Goal: Task Accomplishment & Management: Manage account settings

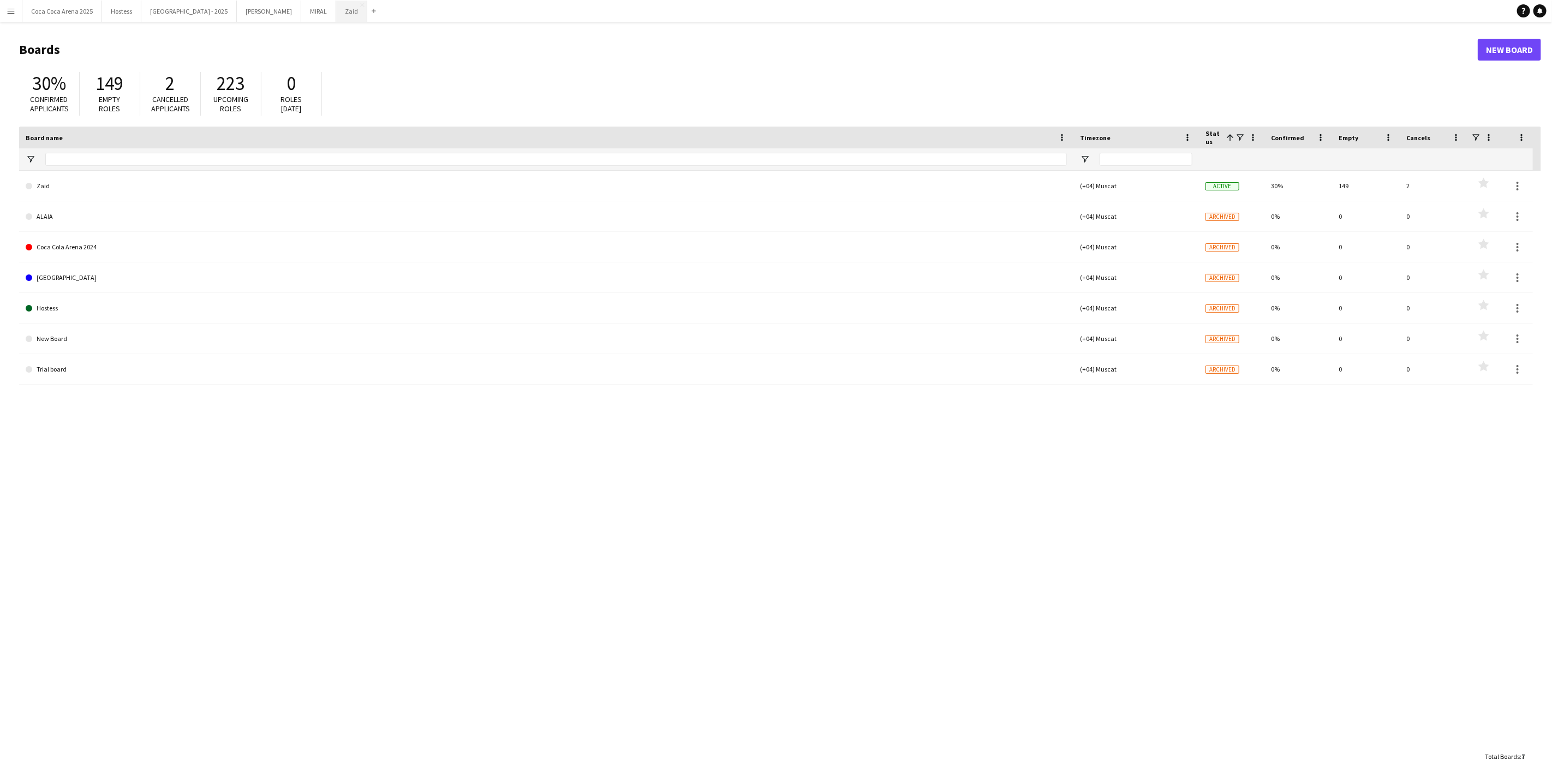
click at [336, 18] on button "Zaid Close" at bounding box center [352, 11] width 31 height 21
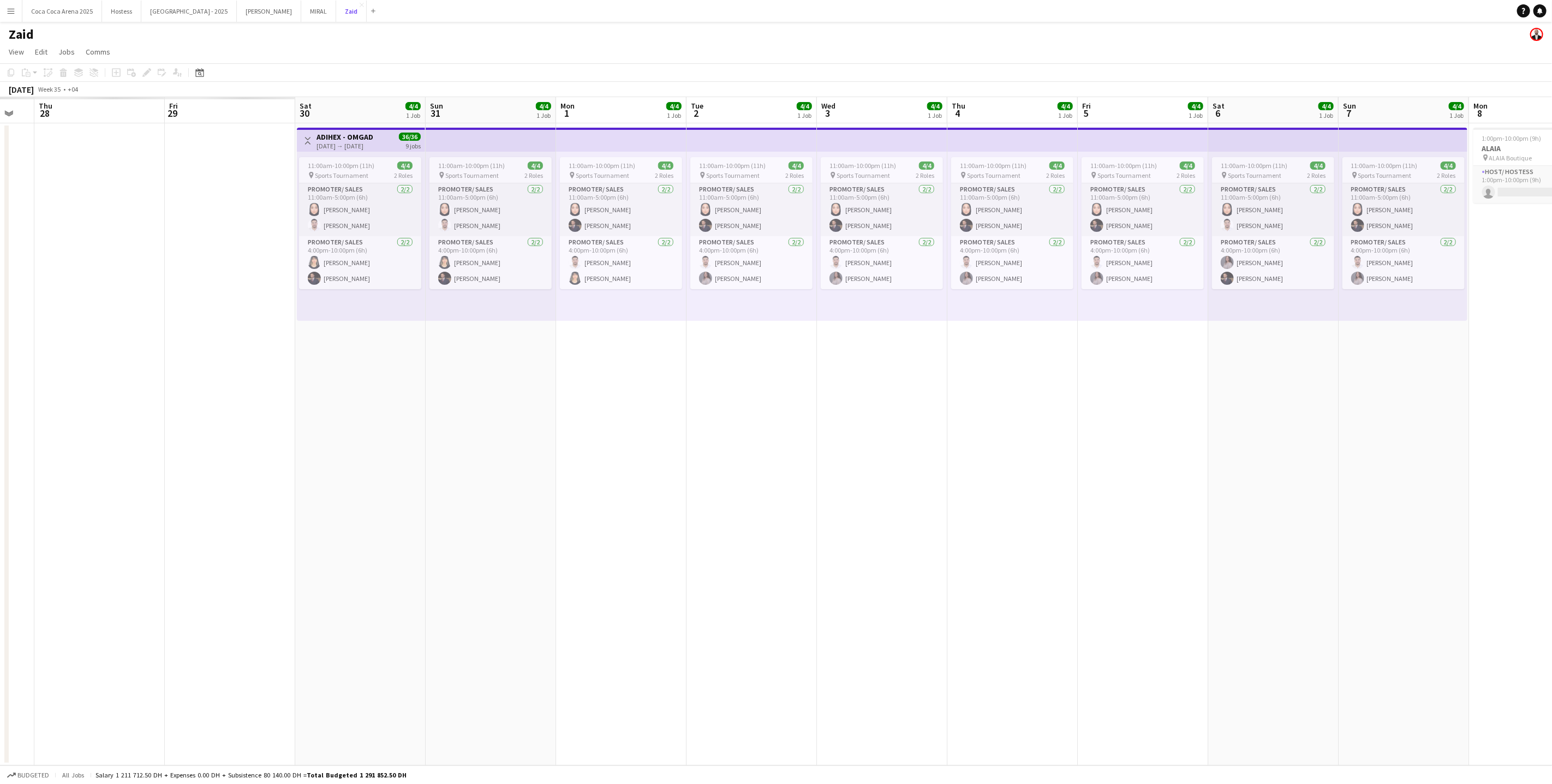
scroll to position [0, 306]
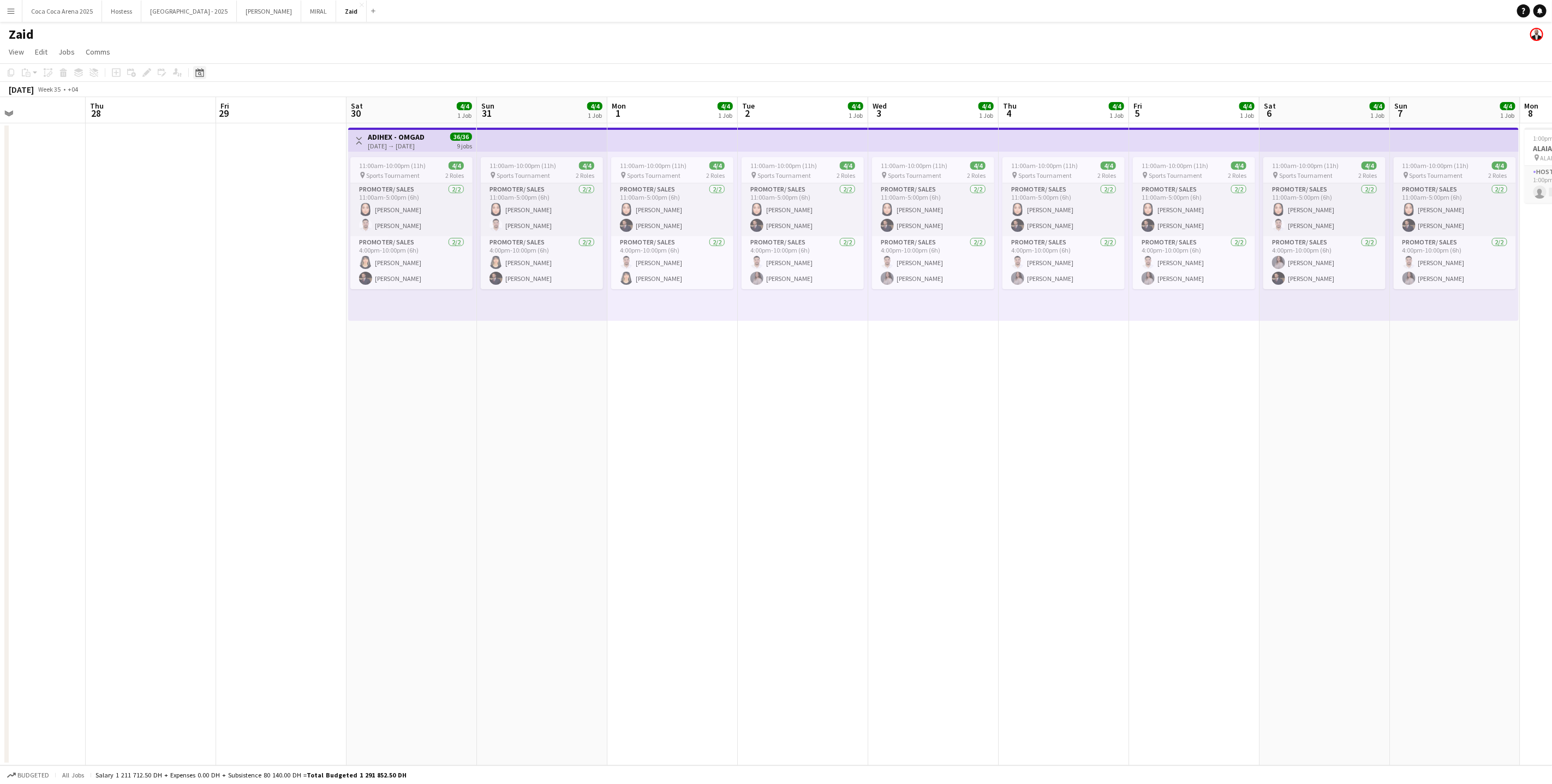
click at [195, 70] on icon "Date picker" at bounding box center [199, 73] width 9 height 9
click at [259, 109] on span "Previous month" at bounding box center [266, 110] width 22 height 22
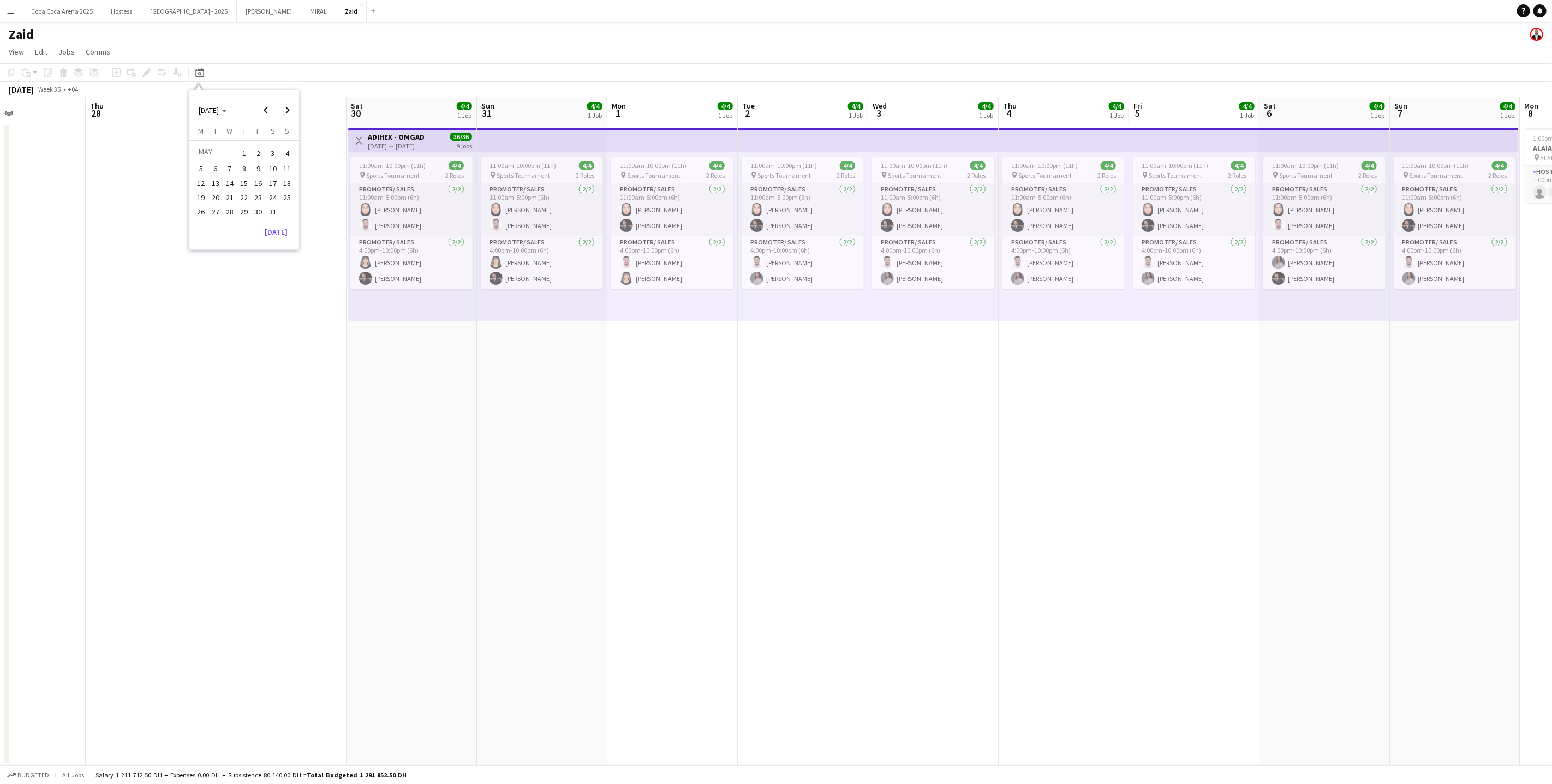
click at [242, 153] on span "1" at bounding box center [243, 153] width 13 height 15
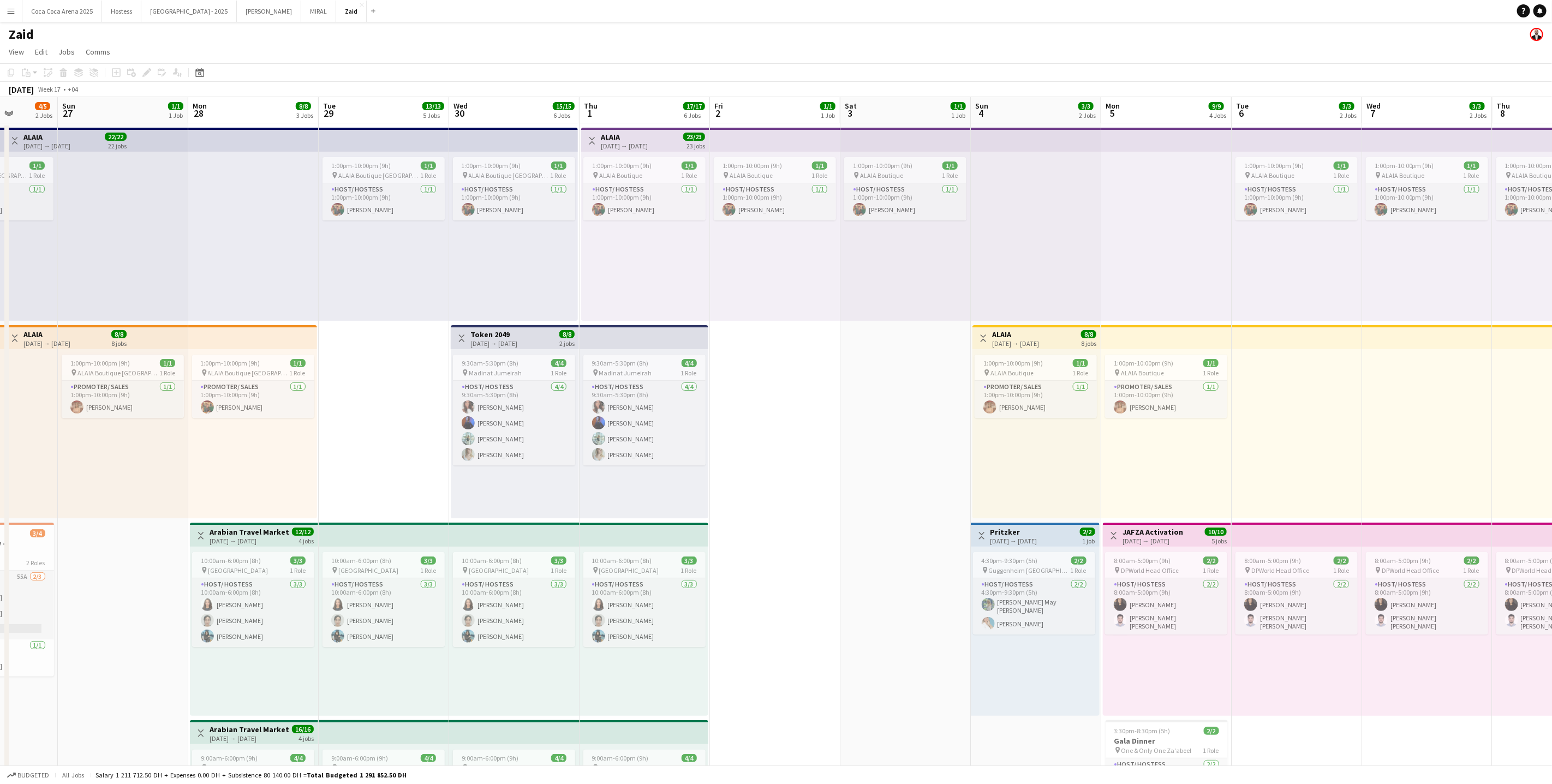
scroll to position [0, 290]
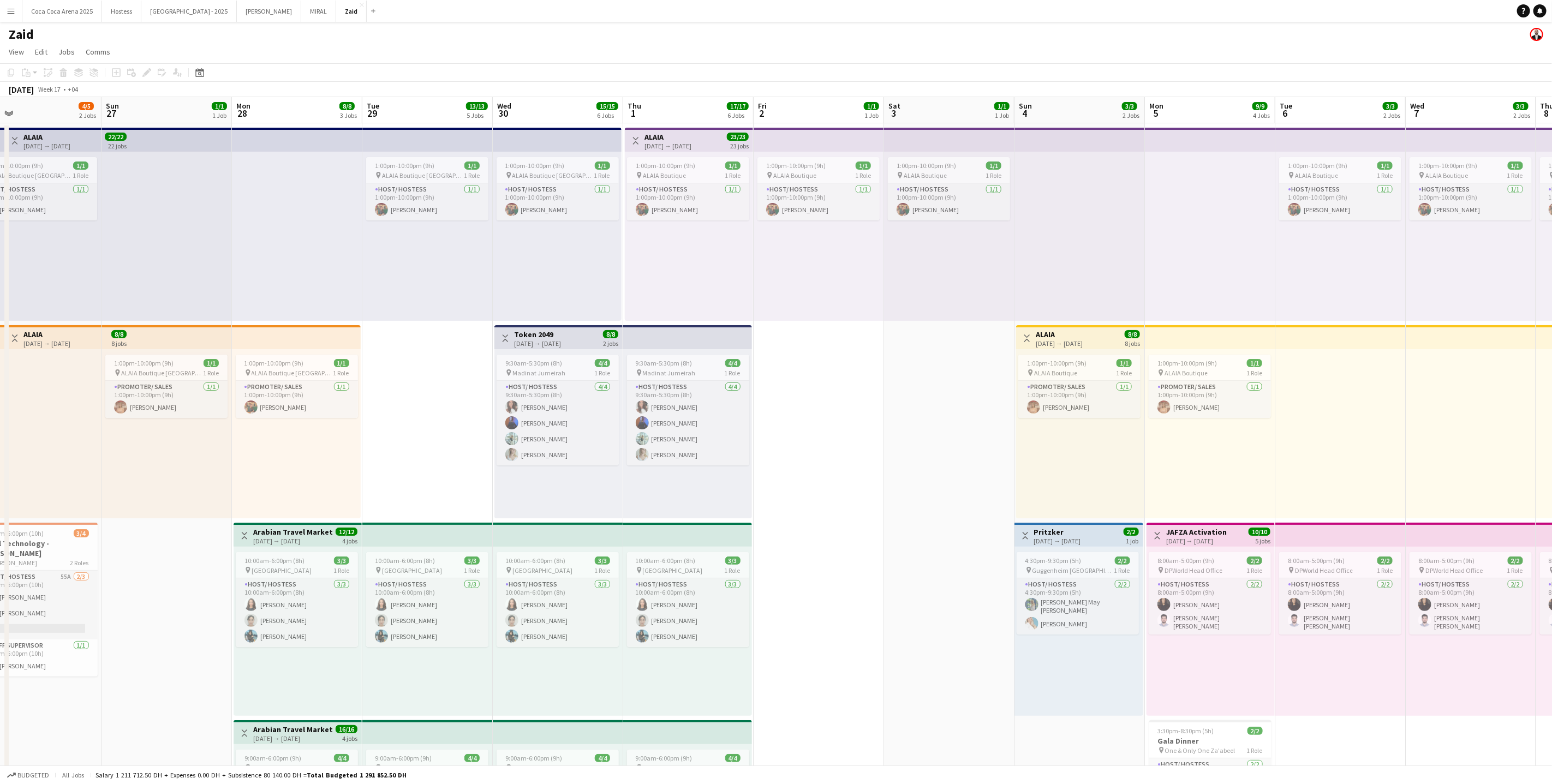
click at [390, 142] on app-top-bar at bounding box center [427, 139] width 130 height 24
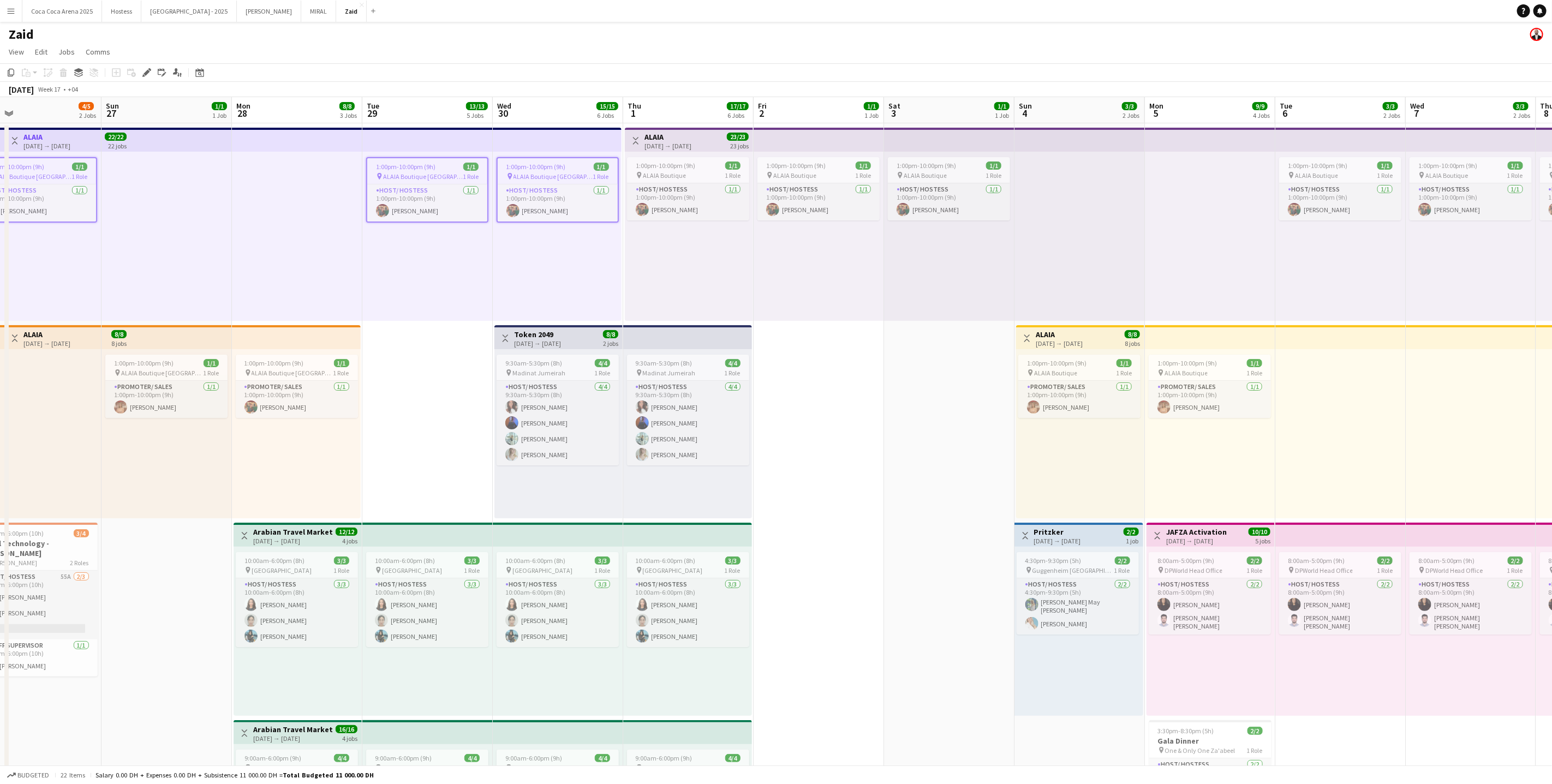
click at [665, 134] on h3 "ALAIA" at bounding box center [668, 137] width 47 height 10
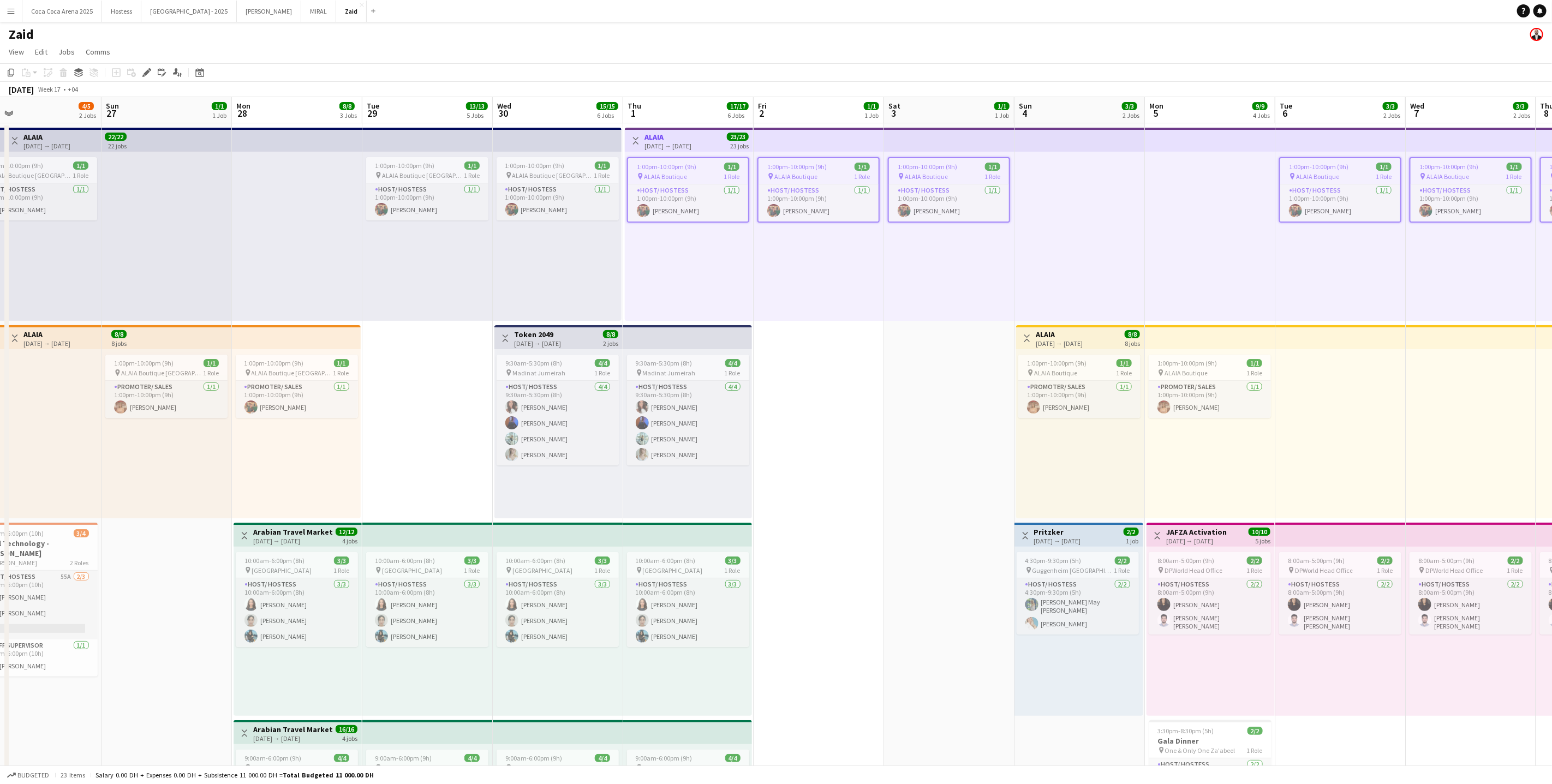
click at [674, 169] on span "1:00pm-10:00pm (9h)" at bounding box center [666, 166] width 59 height 8
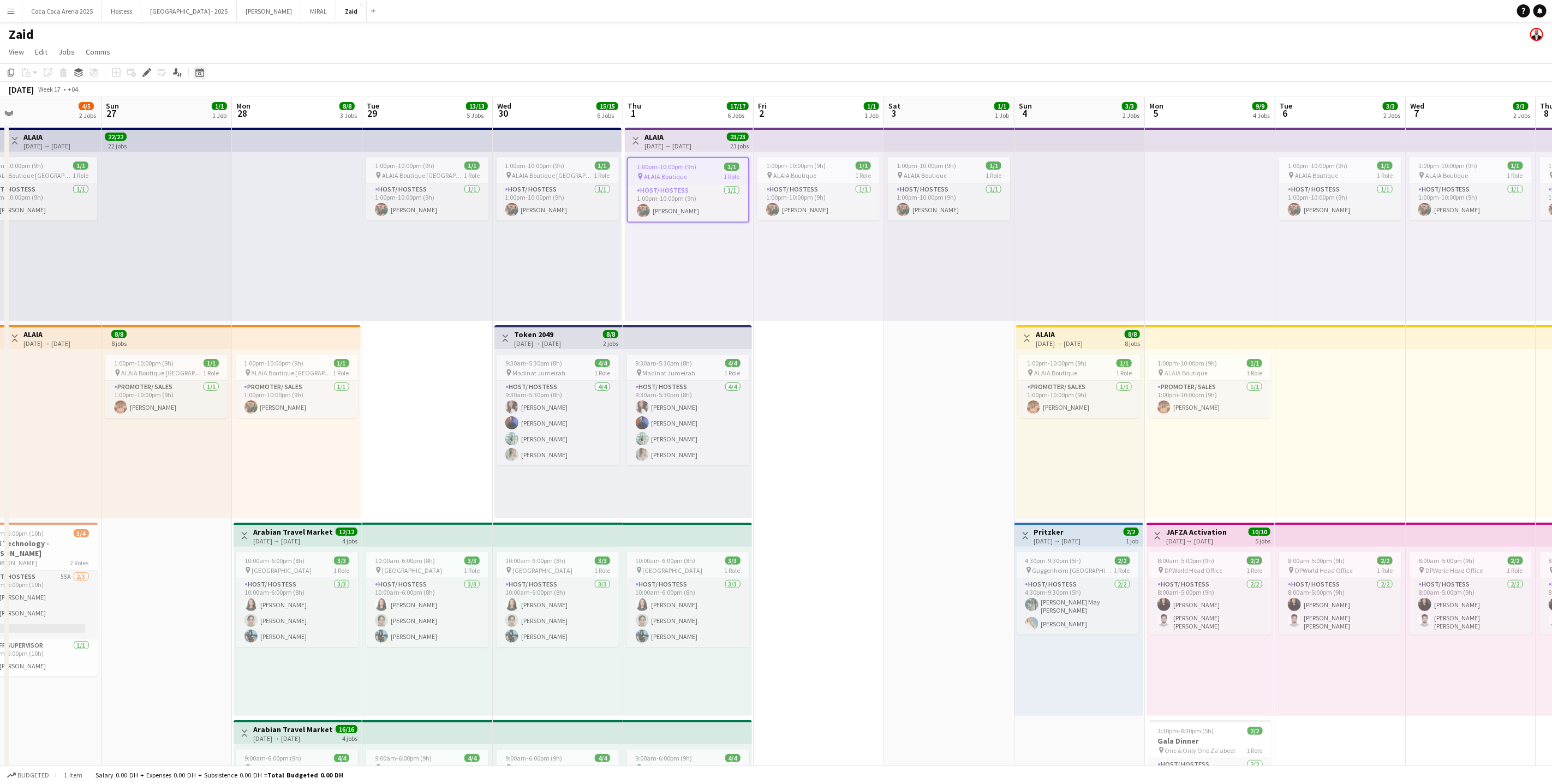
click at [196, 72] on icon "Date picker" at bounding box center [199, 73] width 9 height 9
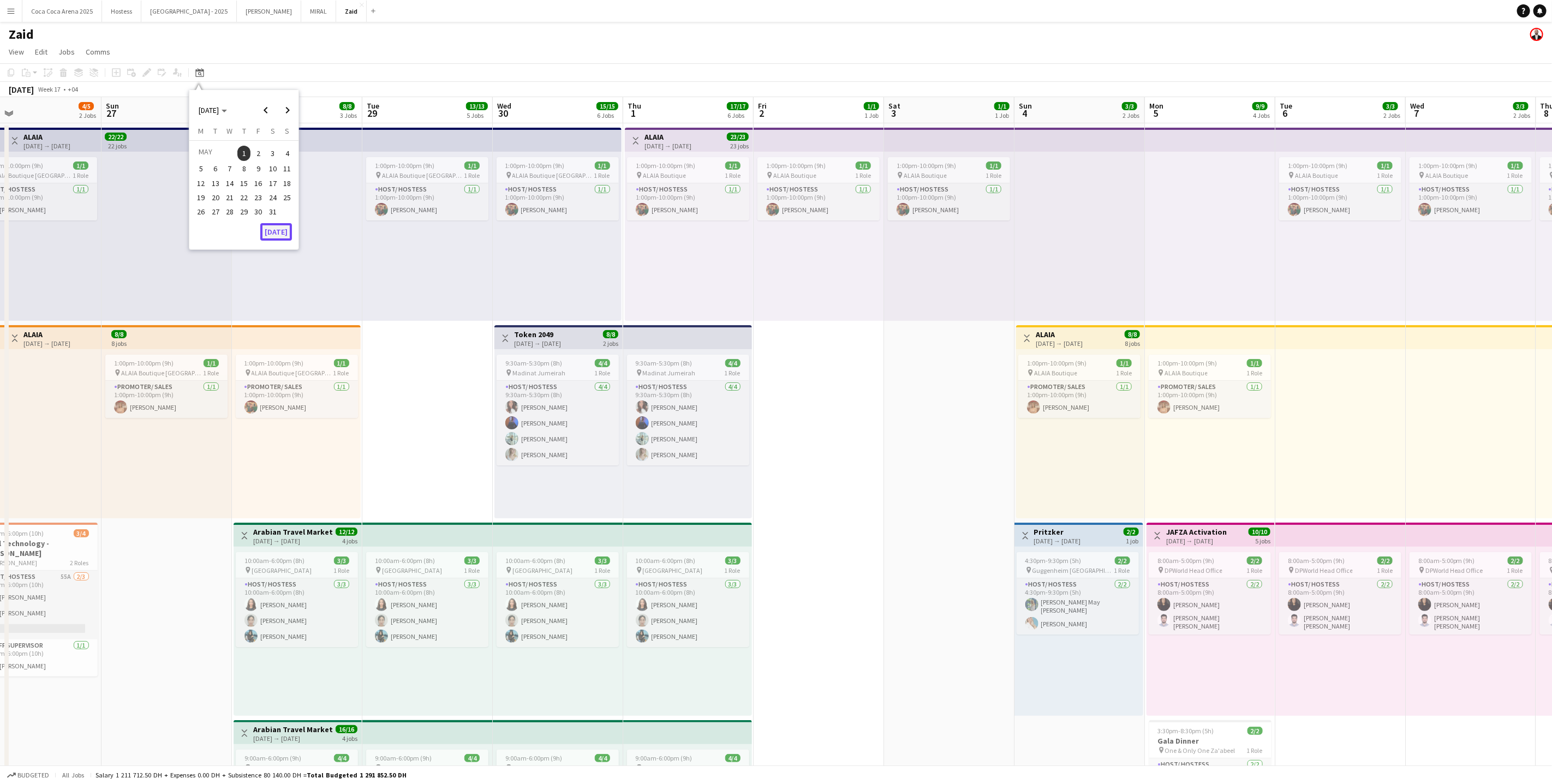
click at [279, 230] on button "[DATE]" at bounding box center [277, 232] width 32 height 18
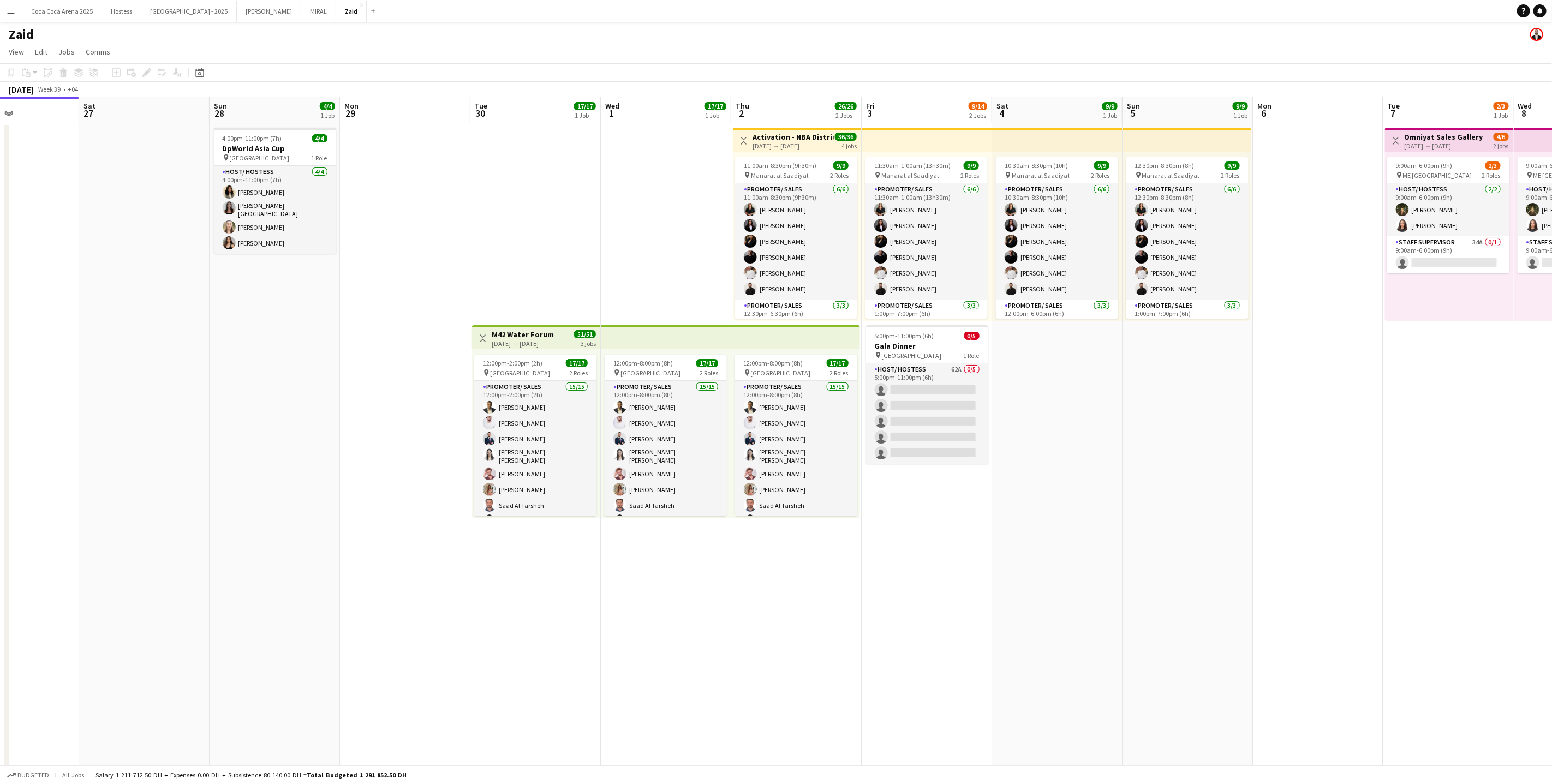
scroll to position [0, 438]
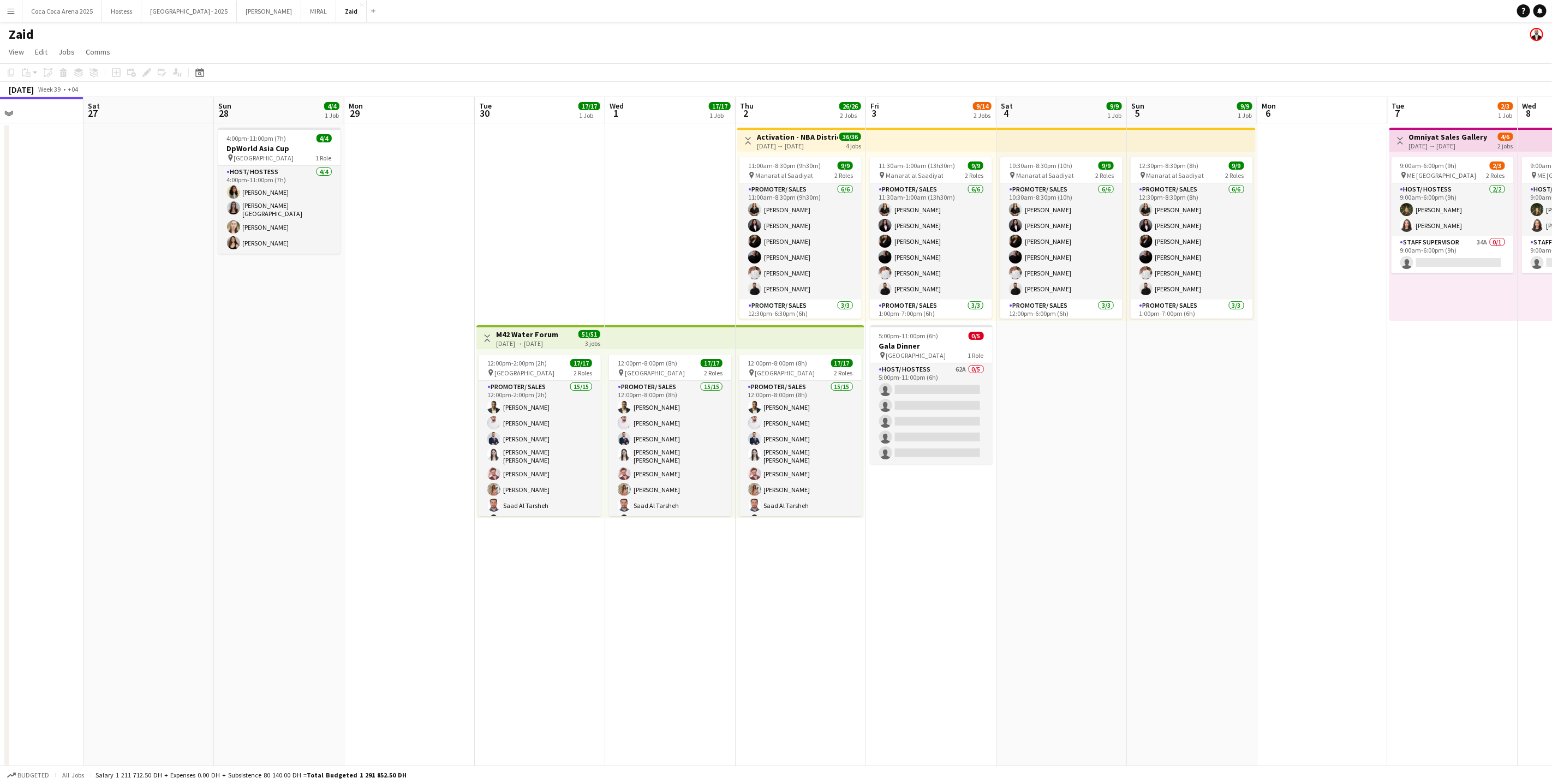
click at [683, 552] on app-date-cell "12:00pm-8:00pm (8h) 17/17 pin Erth Hotel Abudhabi 2 Roles Promoter/ Sales 15/15…" at bounding box center [670, 697] width 130 height 1147
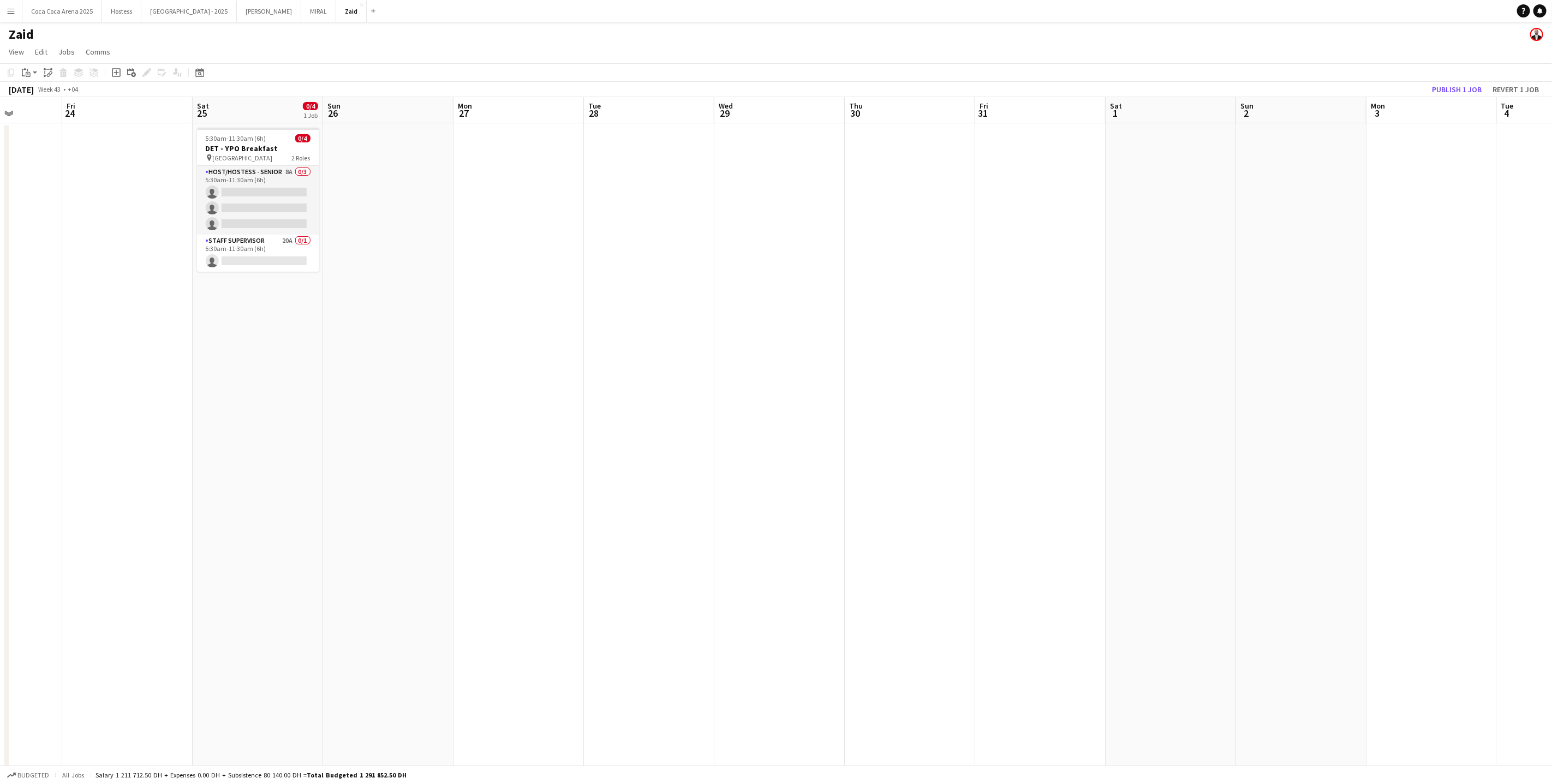
scroll to position [0, 316]
click at [1061, 501] on app-date-cell at bounding box center [1053, 697] width 130 height 1147
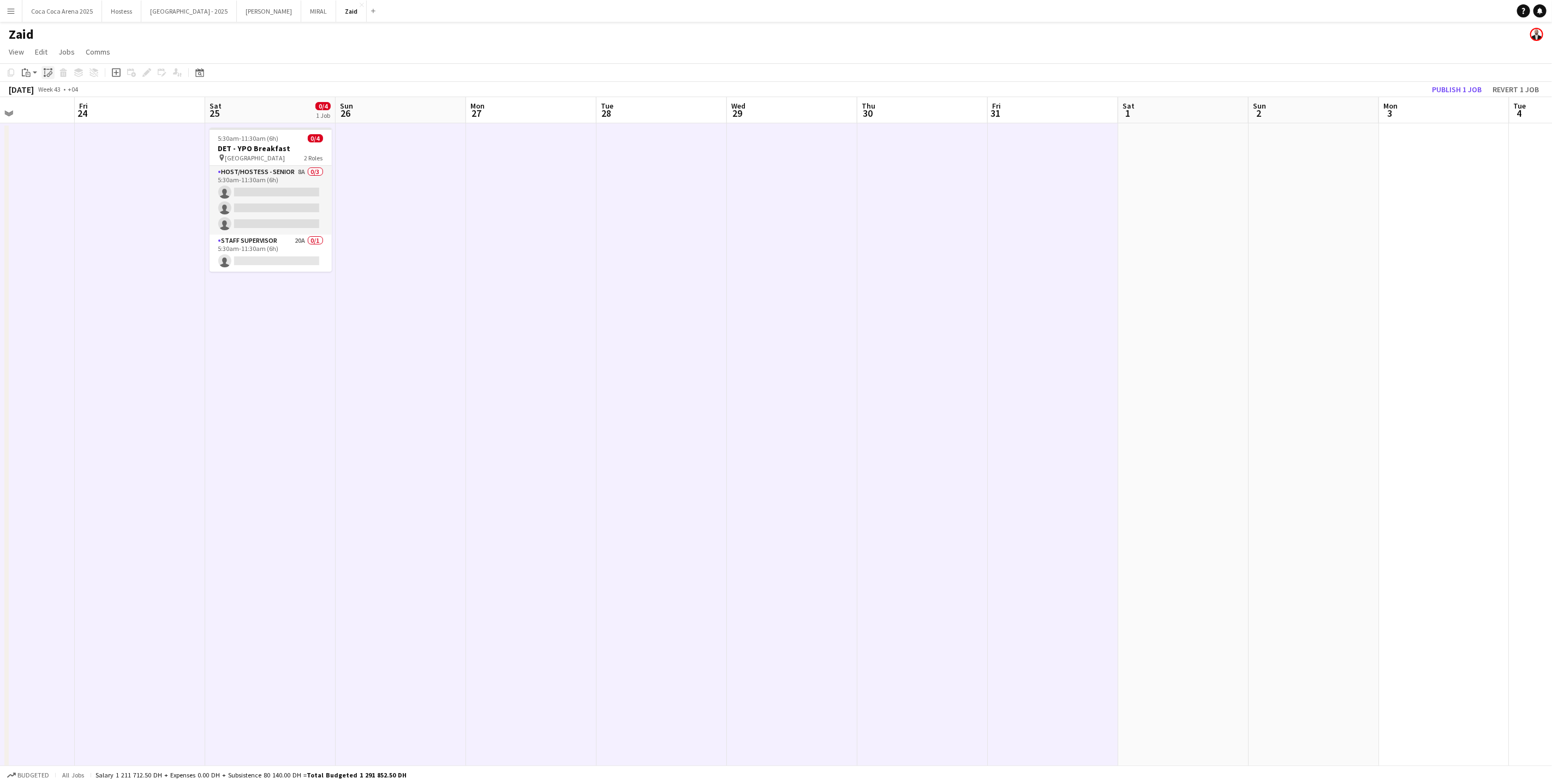
click at [46, 73] on icon "Paste linked Job" at bounding box center [48, 73] width 9 height 9
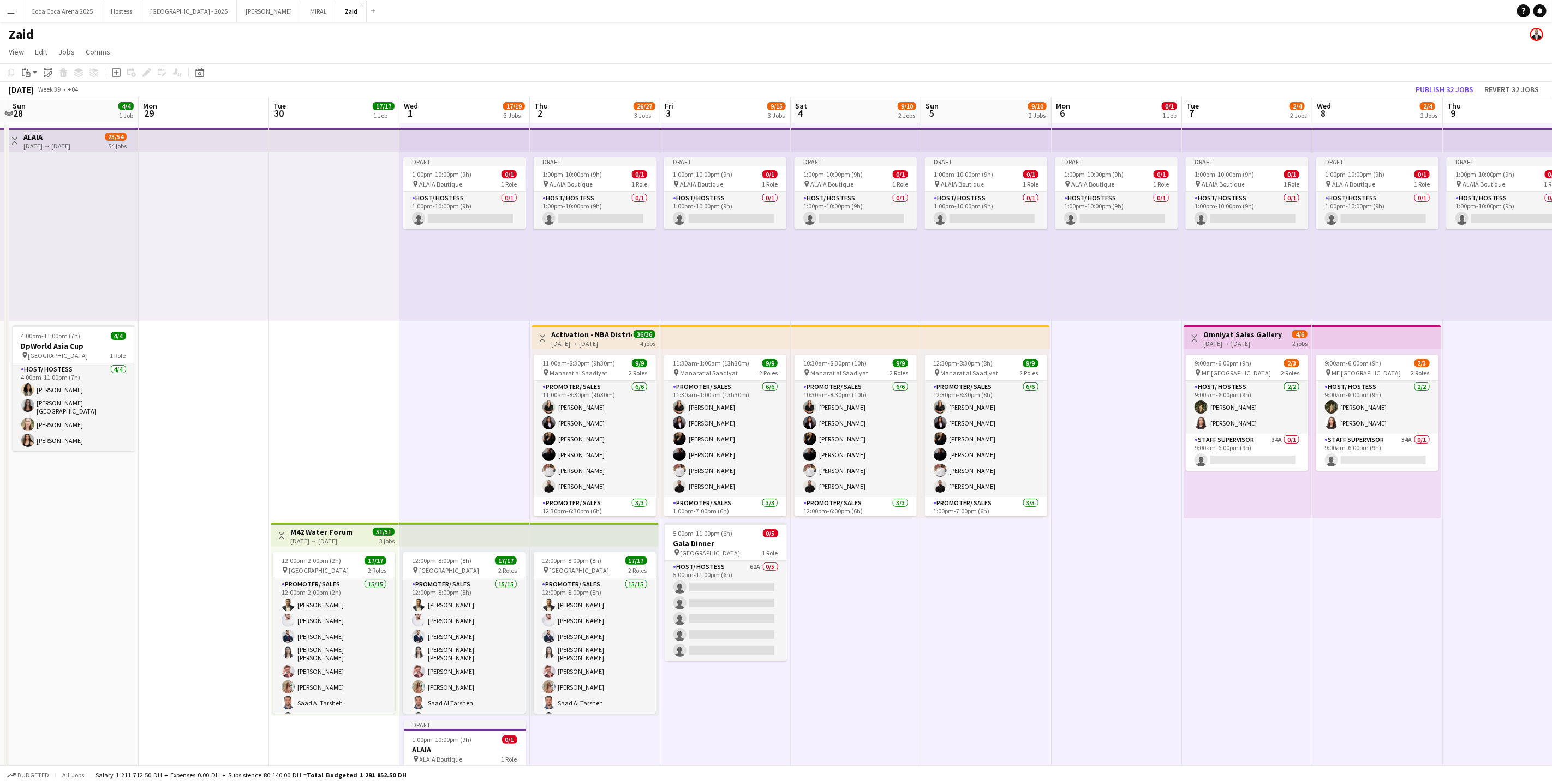
scroll to position [0, 222]
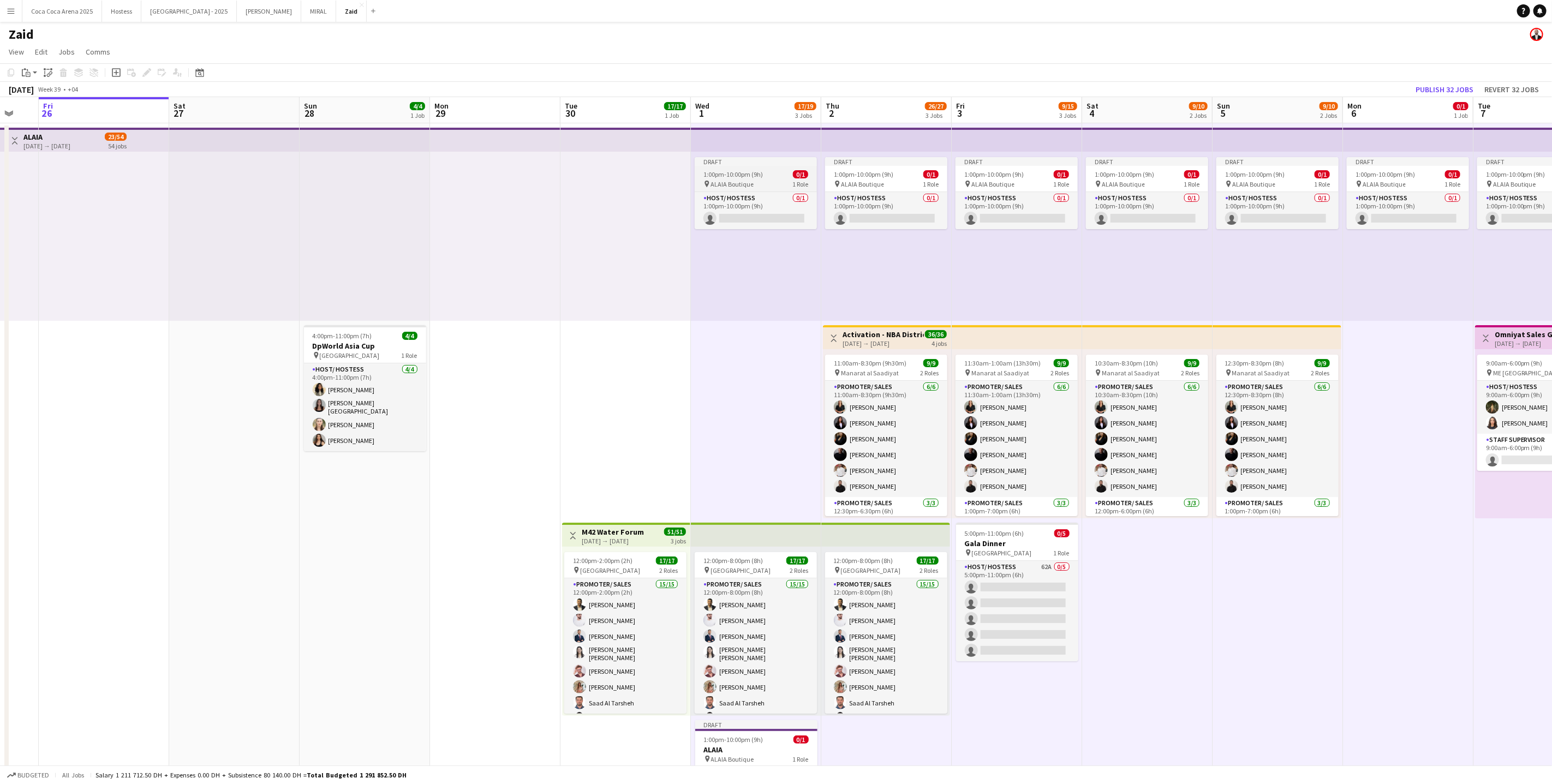
click at [748, 165] on app-job-card "Draft 1:00pm-10:00pm (9h) 0/1 pin ALAIA Boutique 1 Role Host/ Hostess 0/1 1:00p…" at bounding box center [756, 193] width 122 height 72
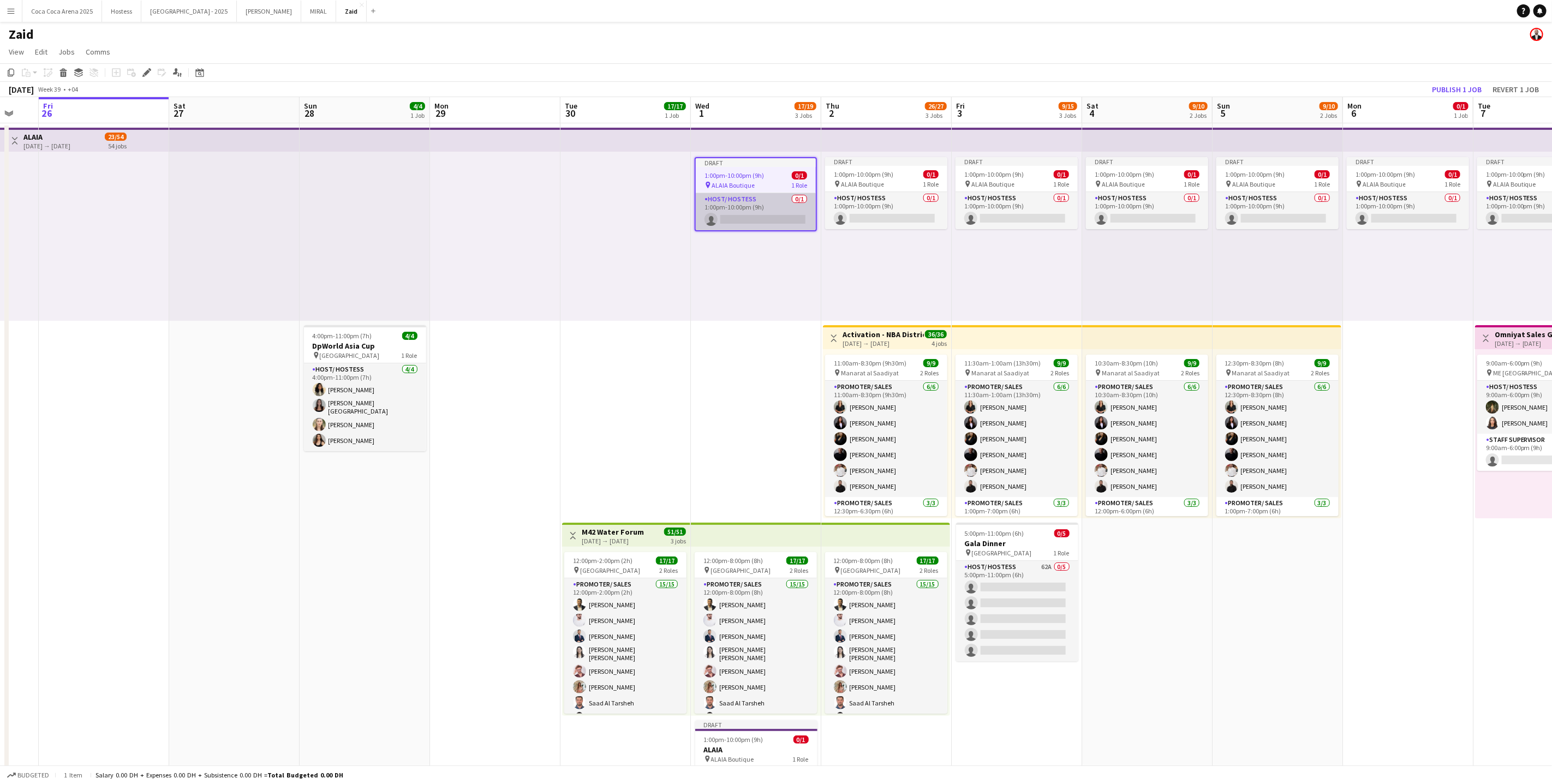
click at [792, 207] on app-card-role "Host/ Hostess 0/1 1:00pm-10:00pm (9h) single-neutral-actions" at bounding box center [756, 212] width 120 height 37
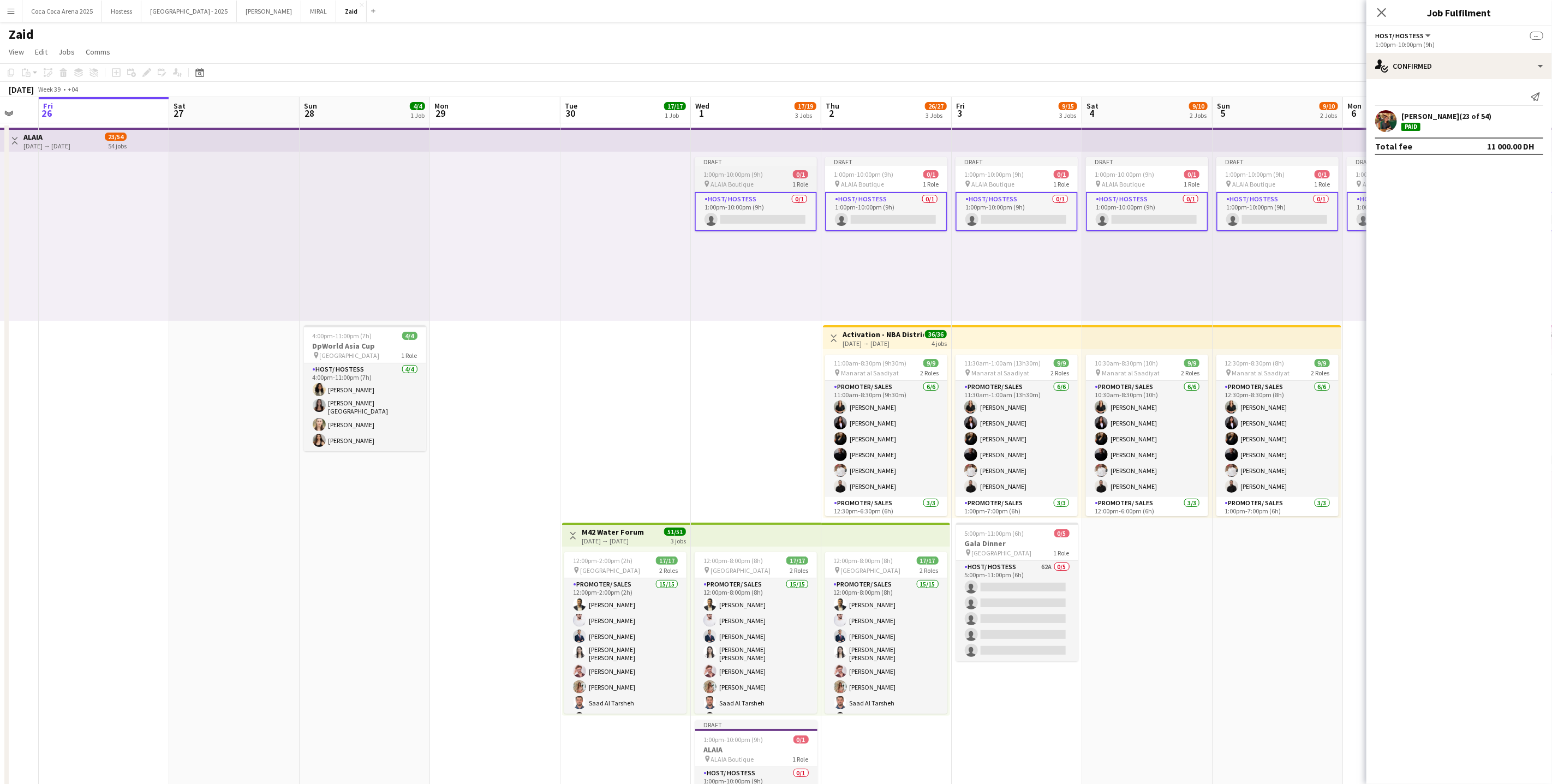
click at [762, 166] on app-job-card "Draft 1:00pm-10:00pm (9h) 0/1 pin ALAIA Boutique 1 Role Host/ Hostess 0/1 1:00p…" at bounding box center [756, 194] width 122 height 74
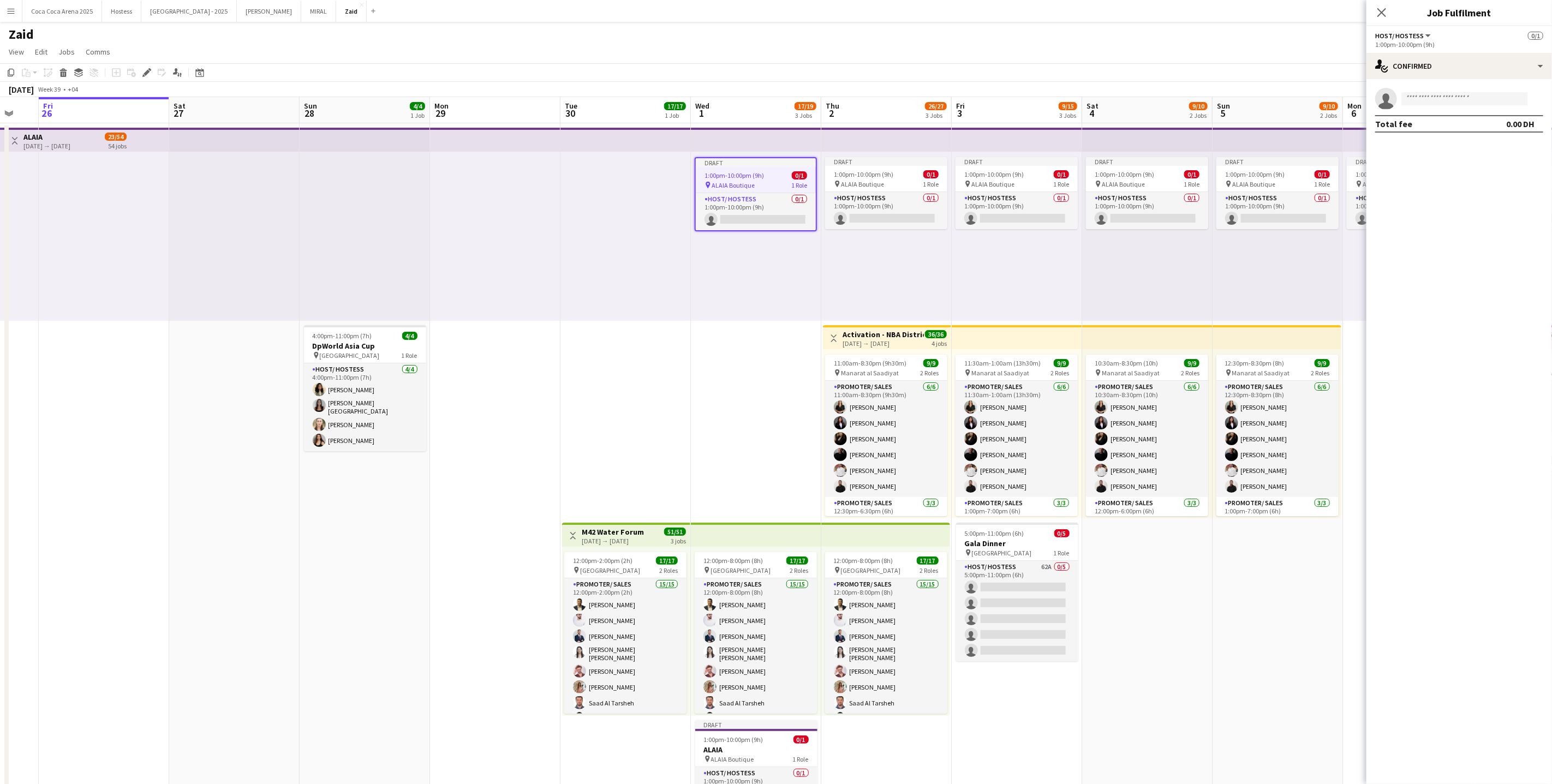
click at [771, 174] on div "1:00pm-10:00pm (9h) 0/1" at bounding box center [756, 175] width 120 height 8
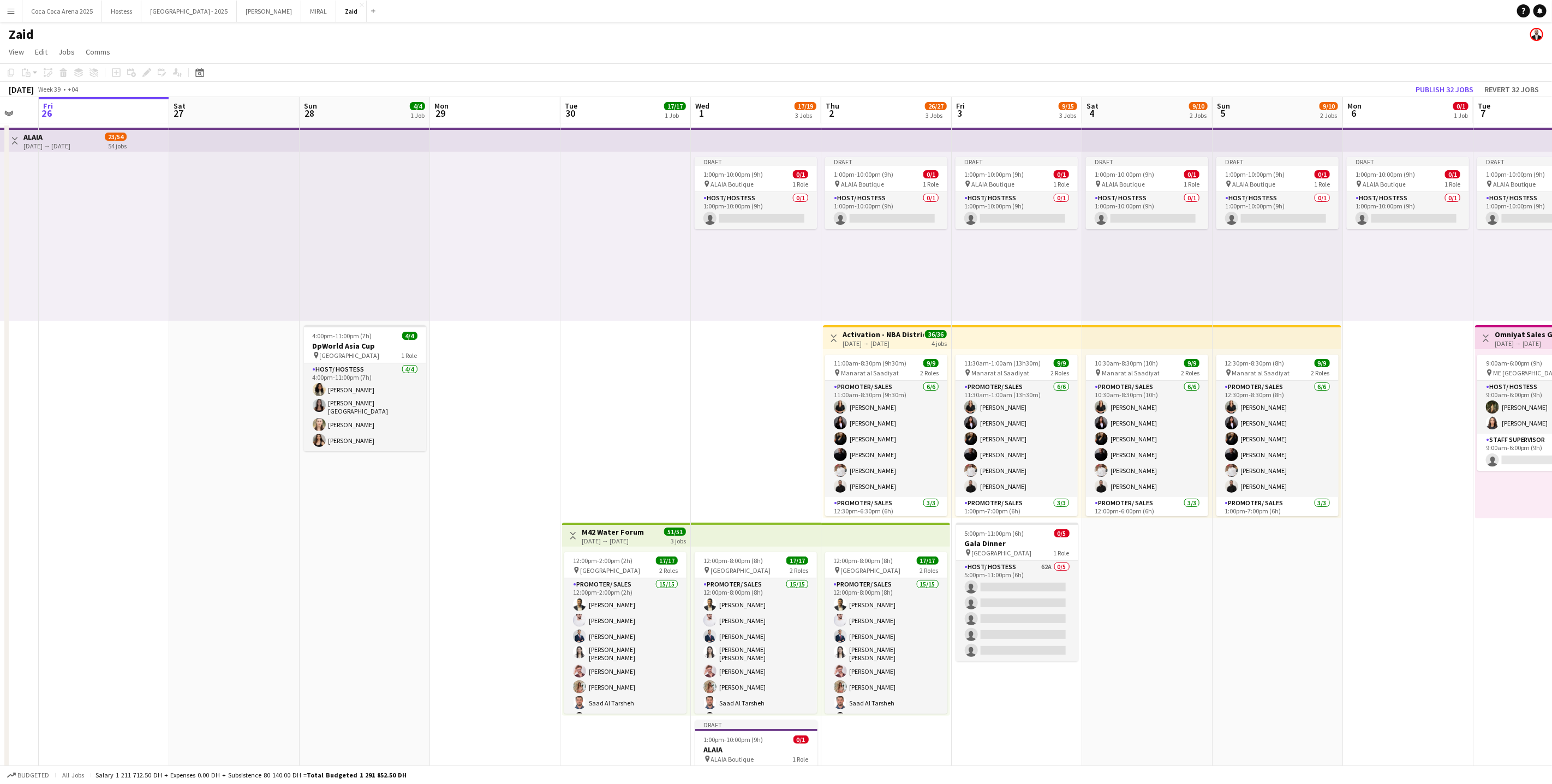
click at [768, 150] on app-top-bar at bounding box center [756, 139] width 130 height 24
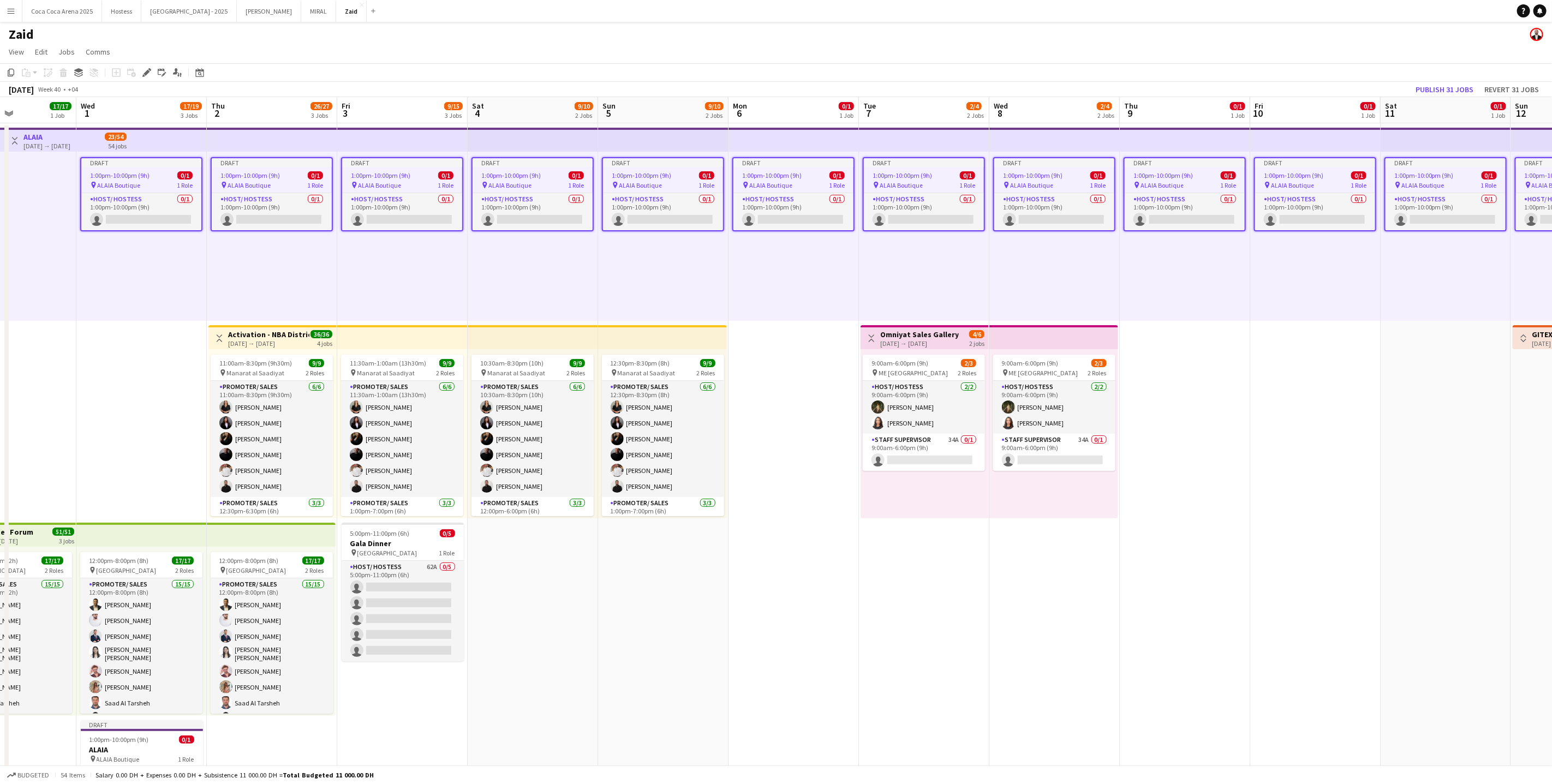
scroll to position [0, 311]
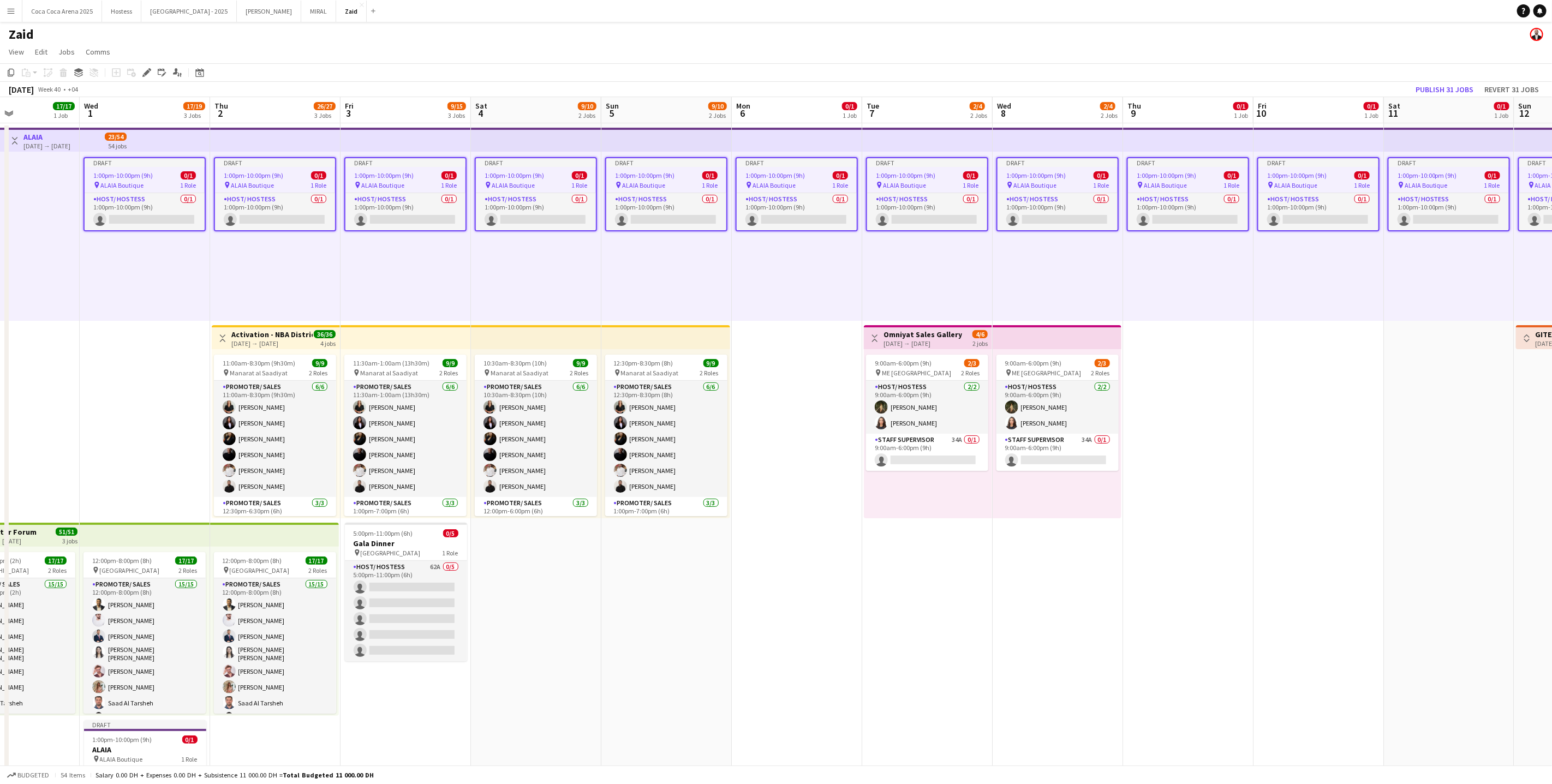
click at [185, 174] on span "0/1" at bounding box center [188, 175] width 15 height 8
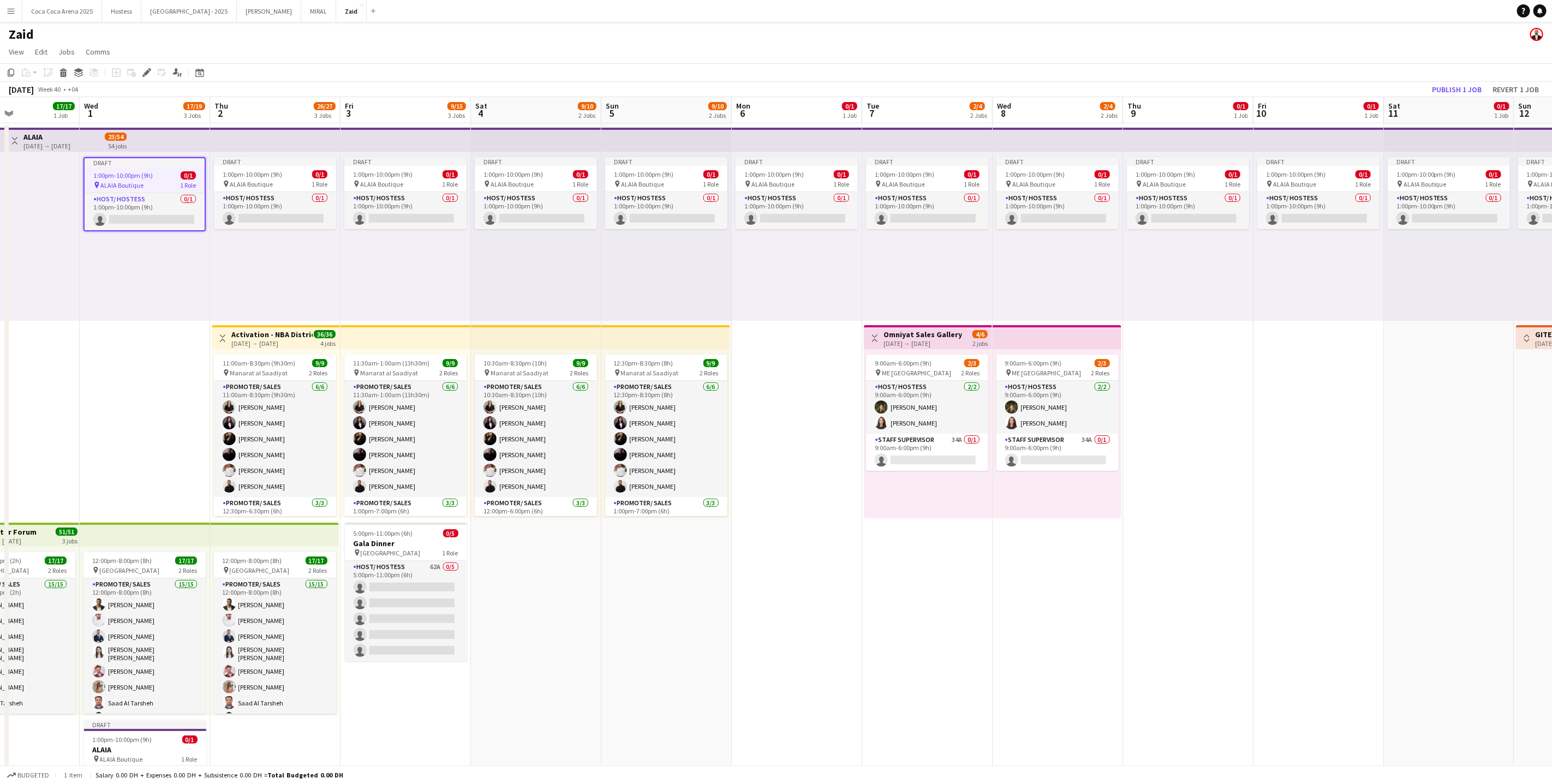
click at [70, 142] on div "[DATE] → [DATE]" at bounding box center [46, 146] width 47 height 8
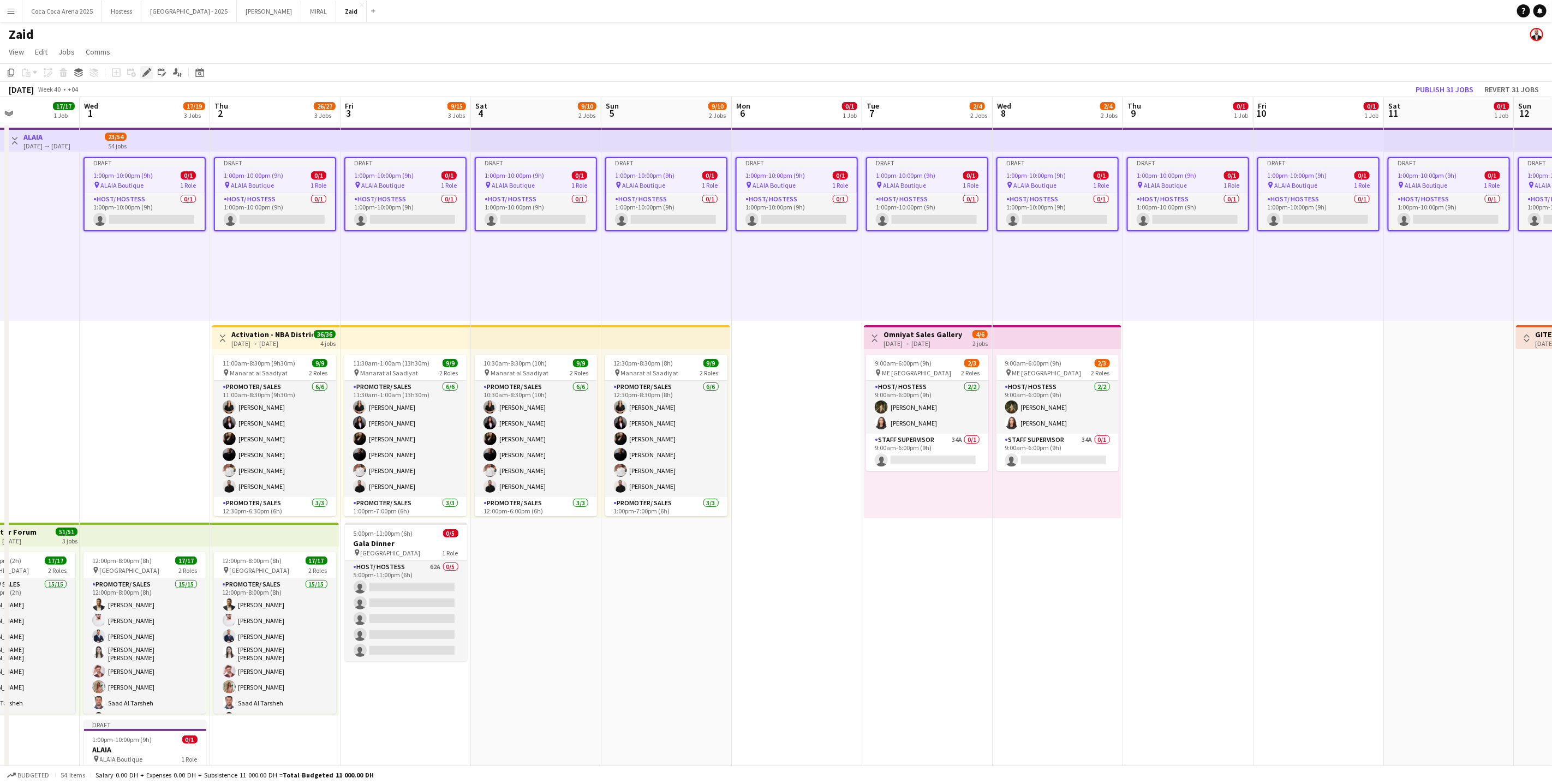
click at [150, 71] on div "Edit" at bounding box center [146, 72] width 13 height 13
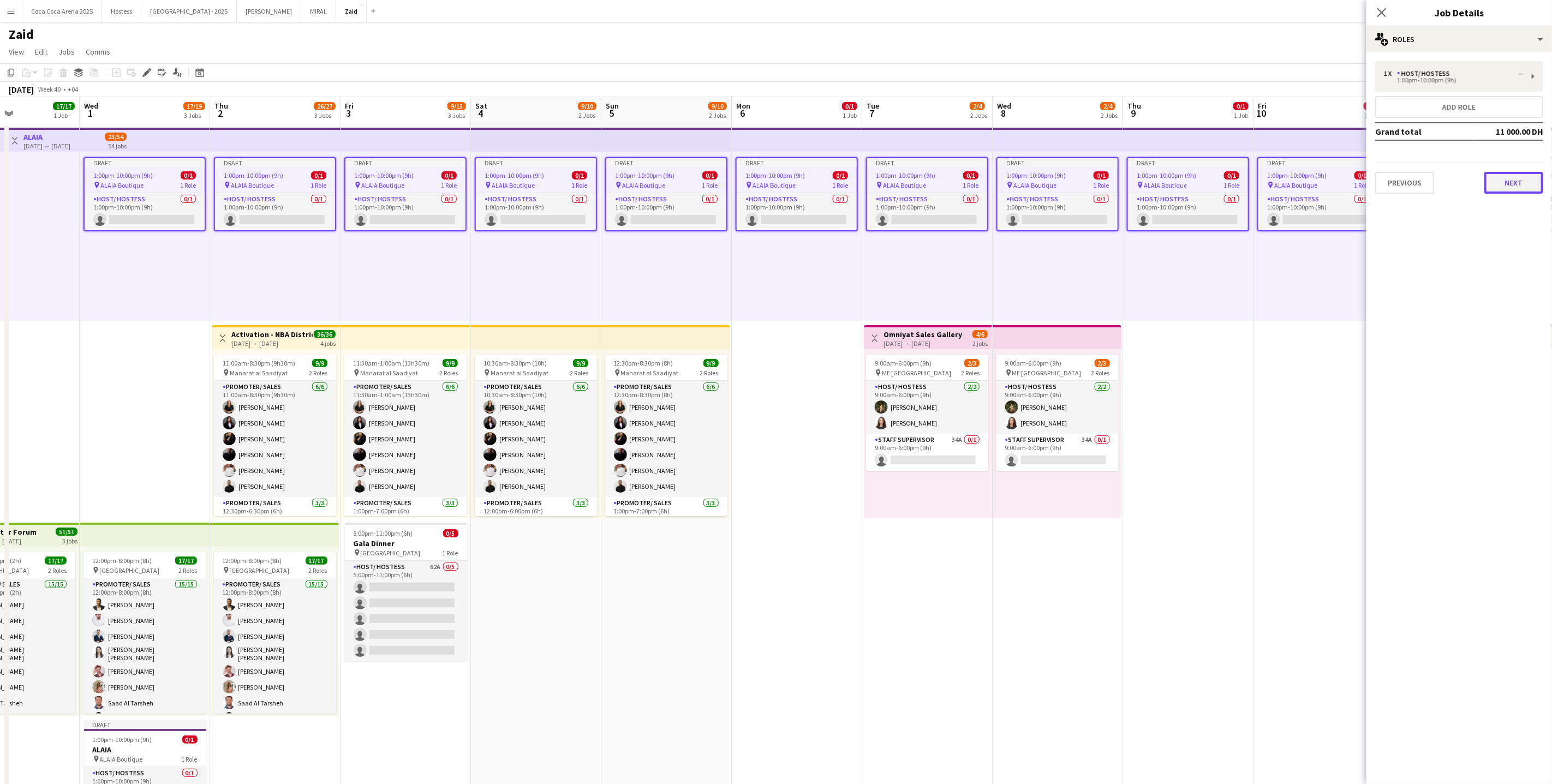
click at [1491, 182] on button "Next" at bounding box center [1514, 183] width 59 height 22
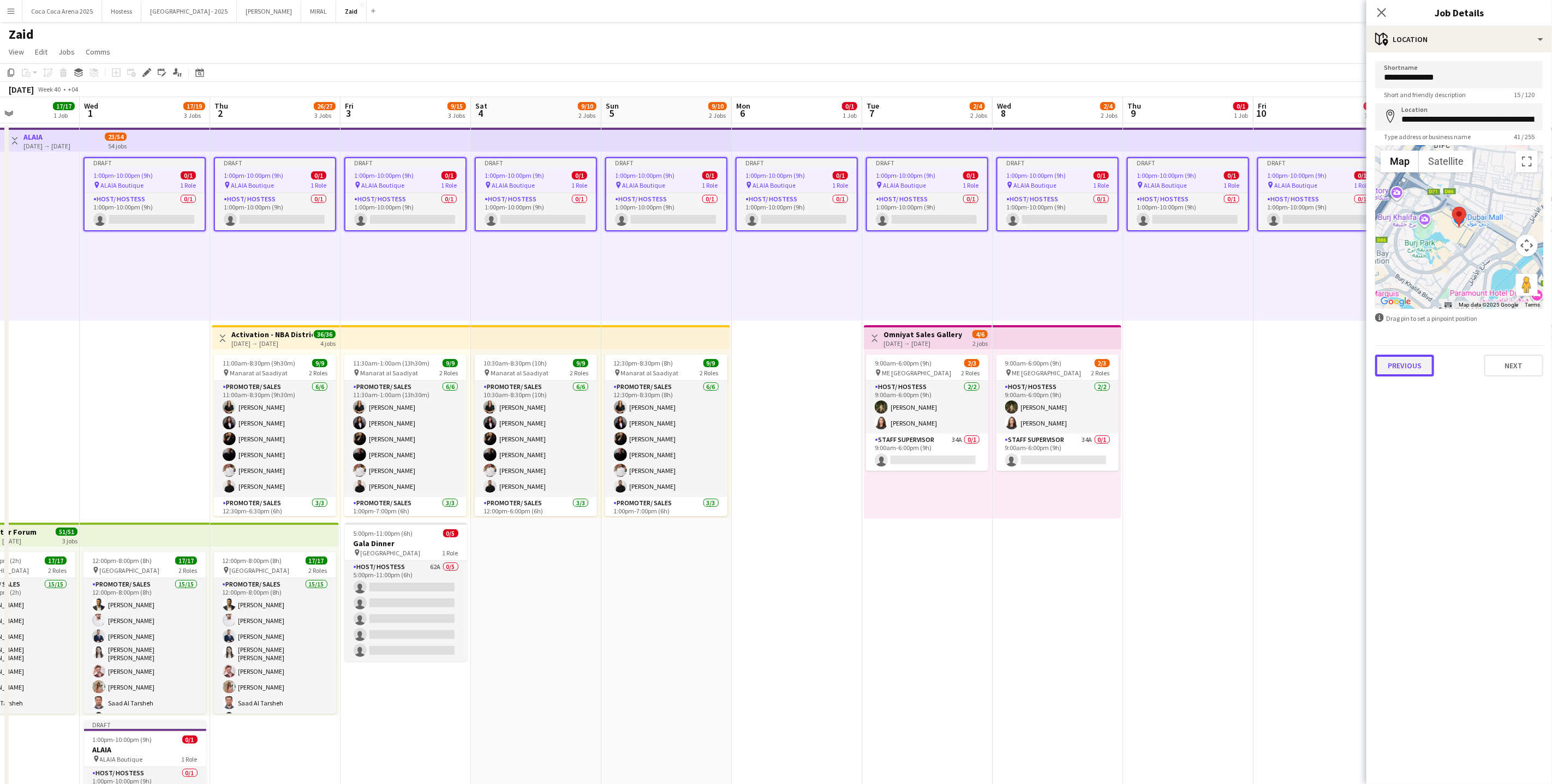
click at [1425, 364] on button "Previous" at bounding box center [1405, 366] width 59 height 22
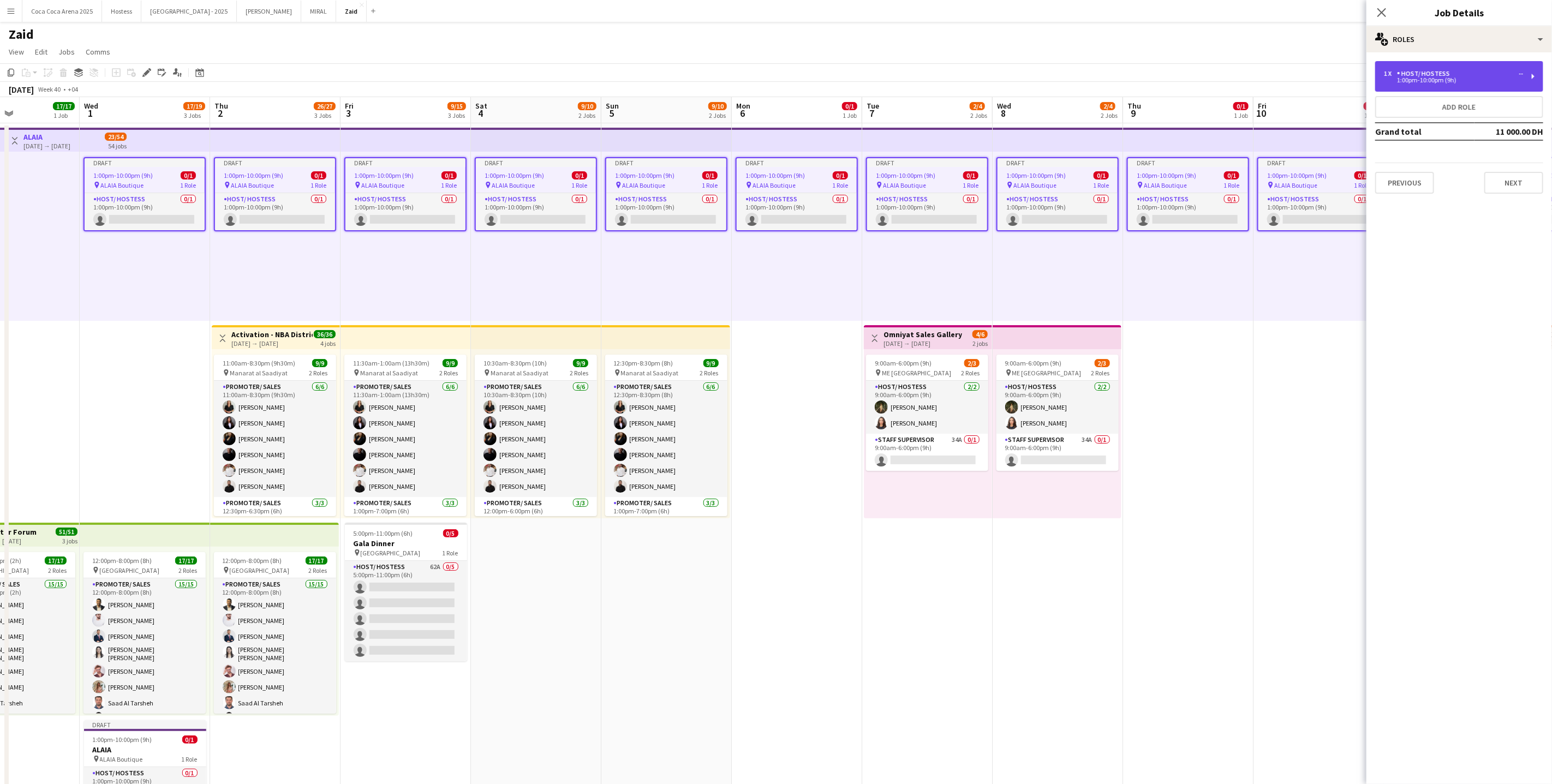
click at [1425, 71] on div "Host/ Hostess" at bounding box center [1426, 73] width 58 height 7
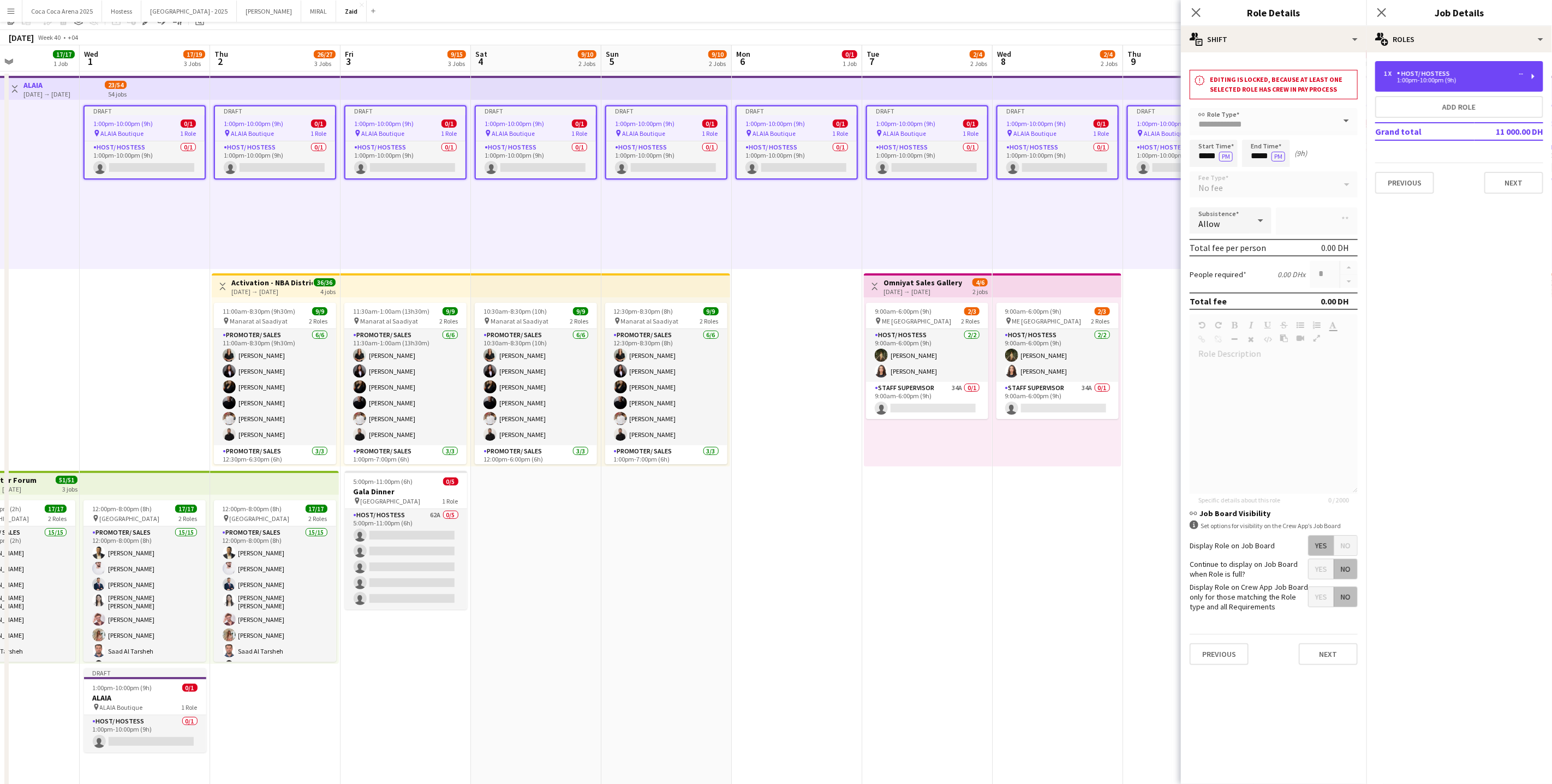
scroll to position [56, 0]
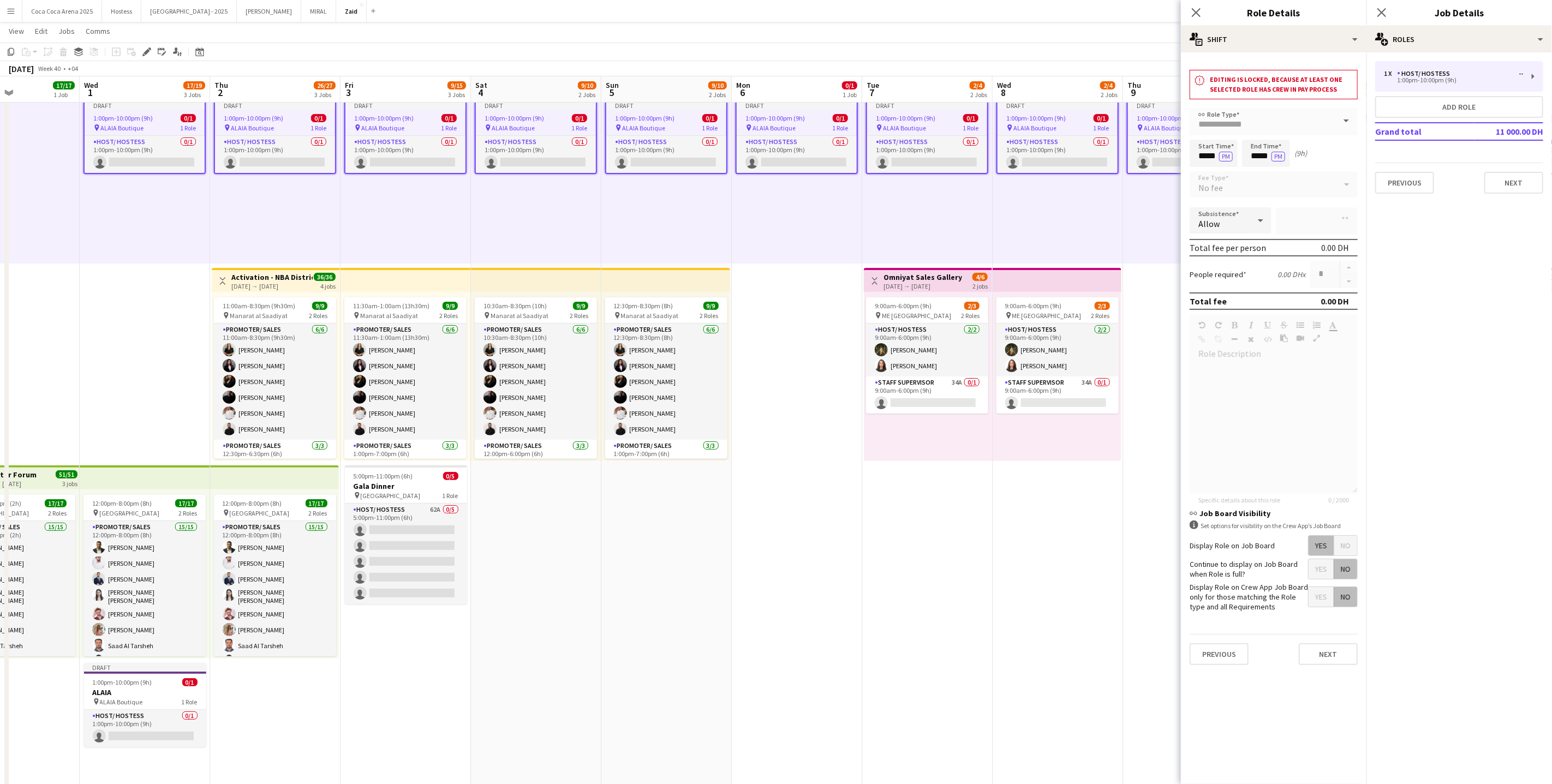
click at [134, 128] on span "ALAIA Boutique" at bounding box center [122, 128] width 43 height 8
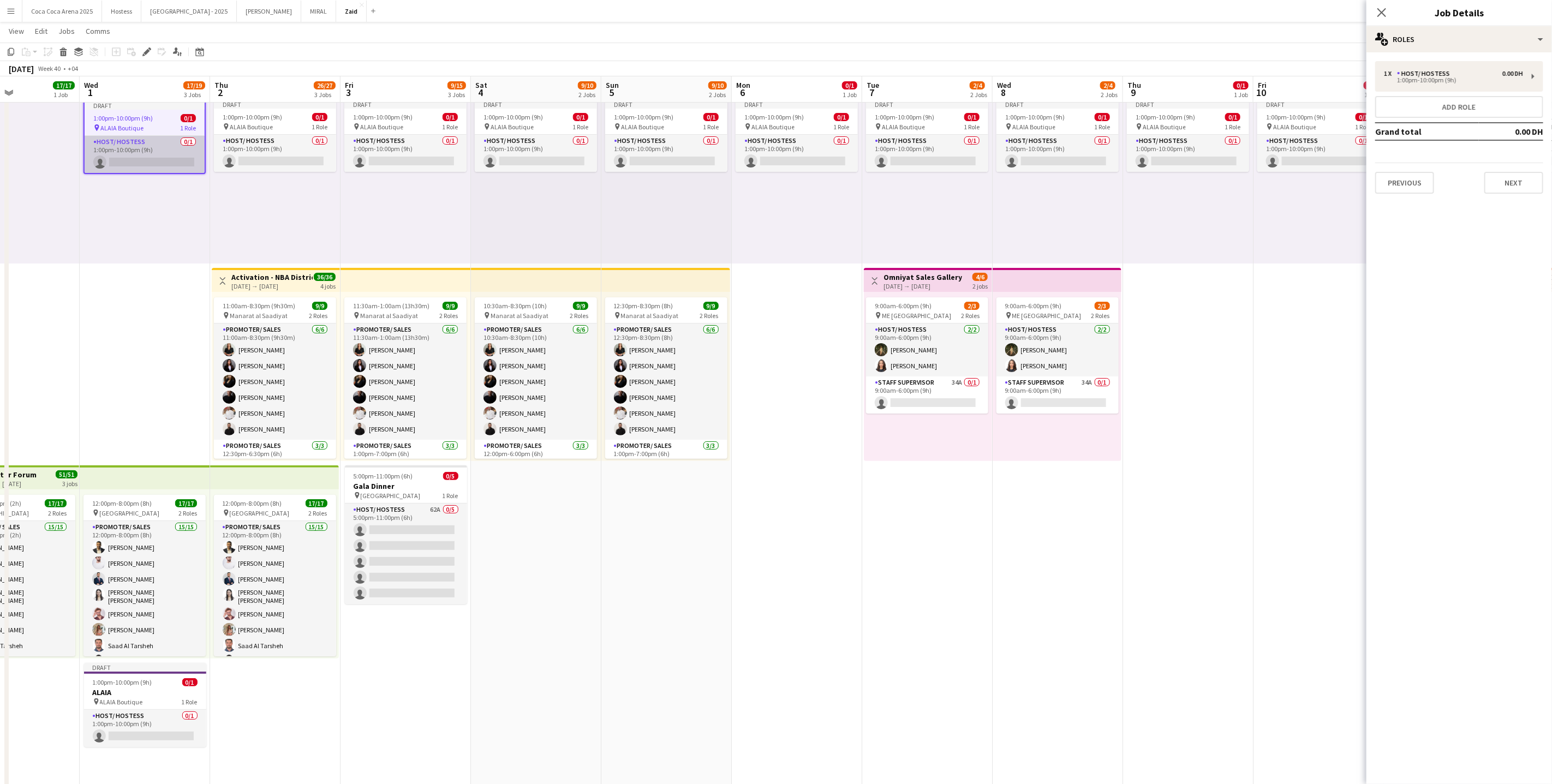
click at [165, 148] on app-card-role "Host/ Hostess 0/1 1:00pm-10:00pm (9h) single-neutral-actions" at bounding box center [144, 154] width 120 height 37
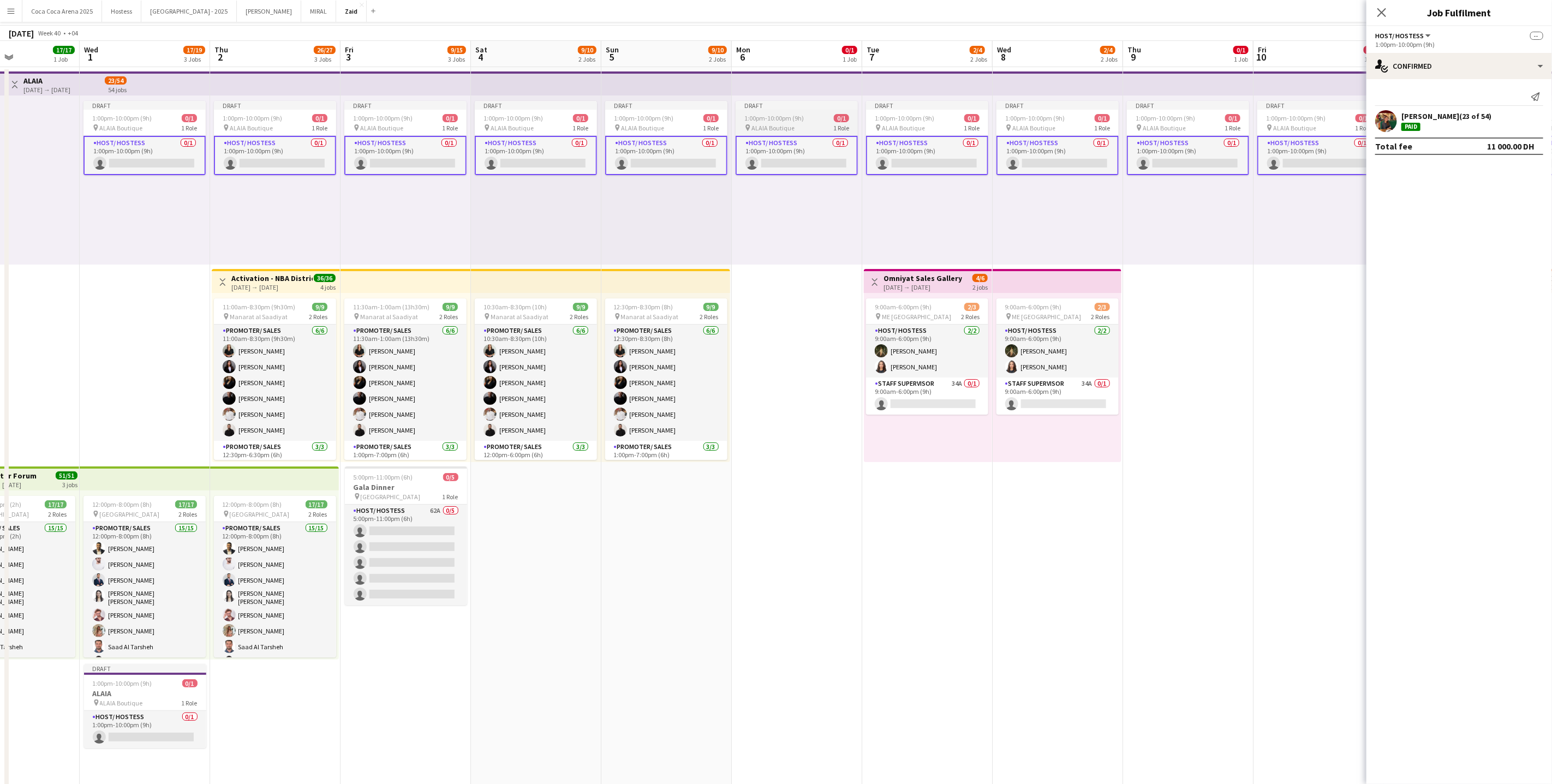
scroll to position [0, 0]
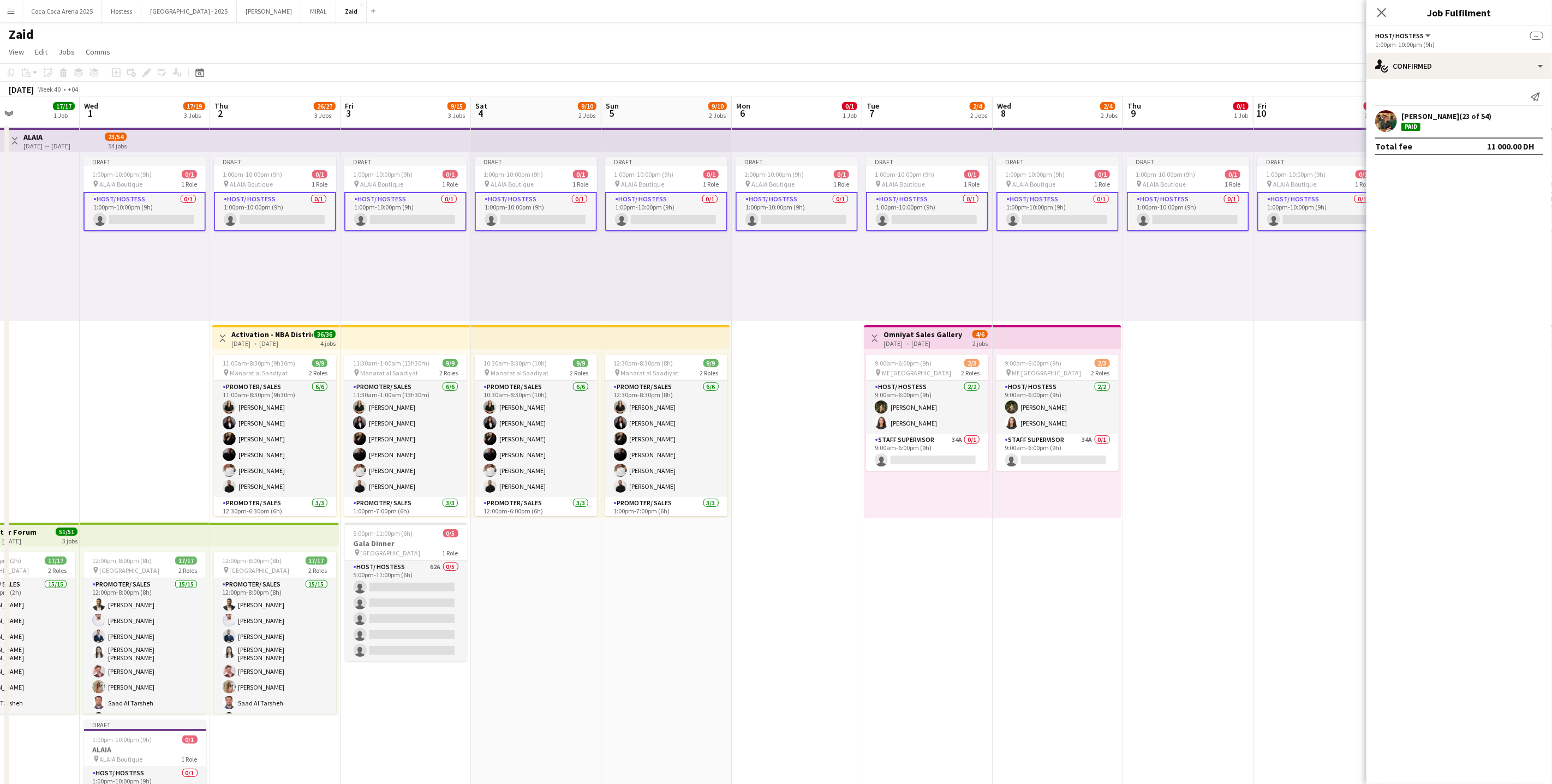
click at [69, 142] on div "[DATE] → [DATE]" at bounding box center [46, 146] width 47 height 8
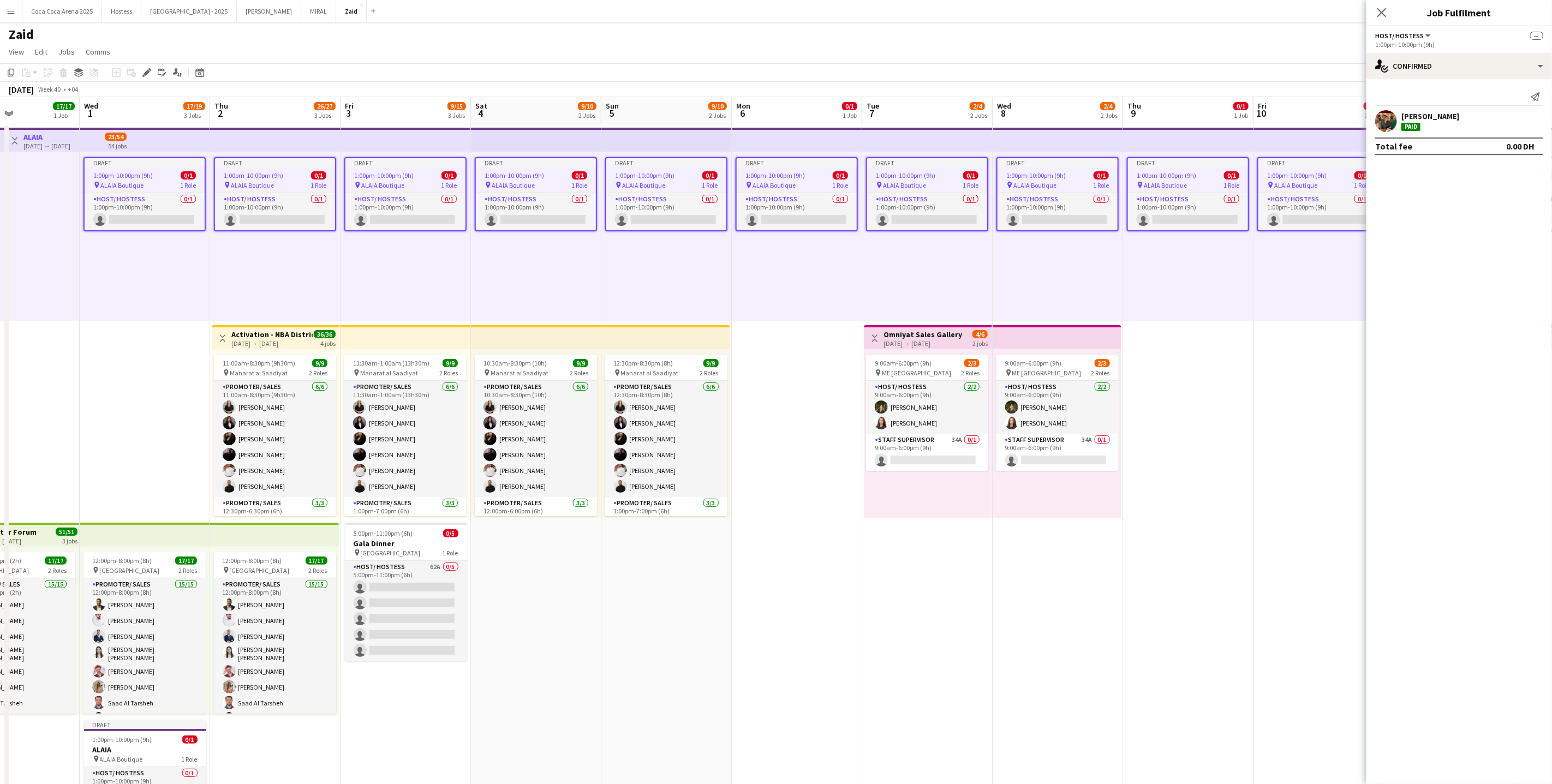
click at [341, 250] on div "Draft 1:00pm-10:00pm (9h) 0/1 pin ALAIA Boutique 1 Role Host/ Hostess 0/1 1:00p…" at bounding box center [406, 236] width 130 height 169
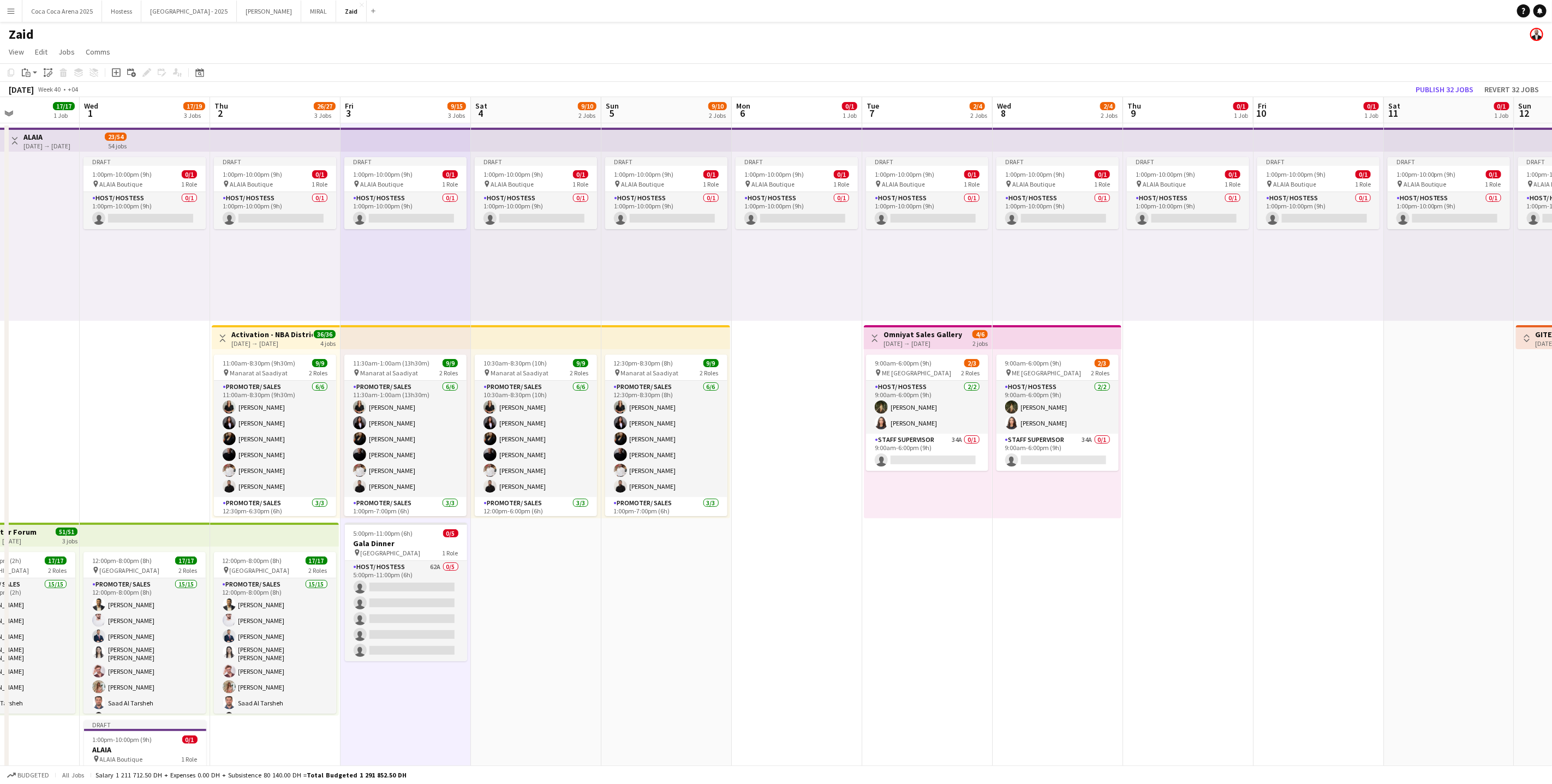
click at [229, 146] on app-top-bar at bounding box center [275, 139] width 130 height 24
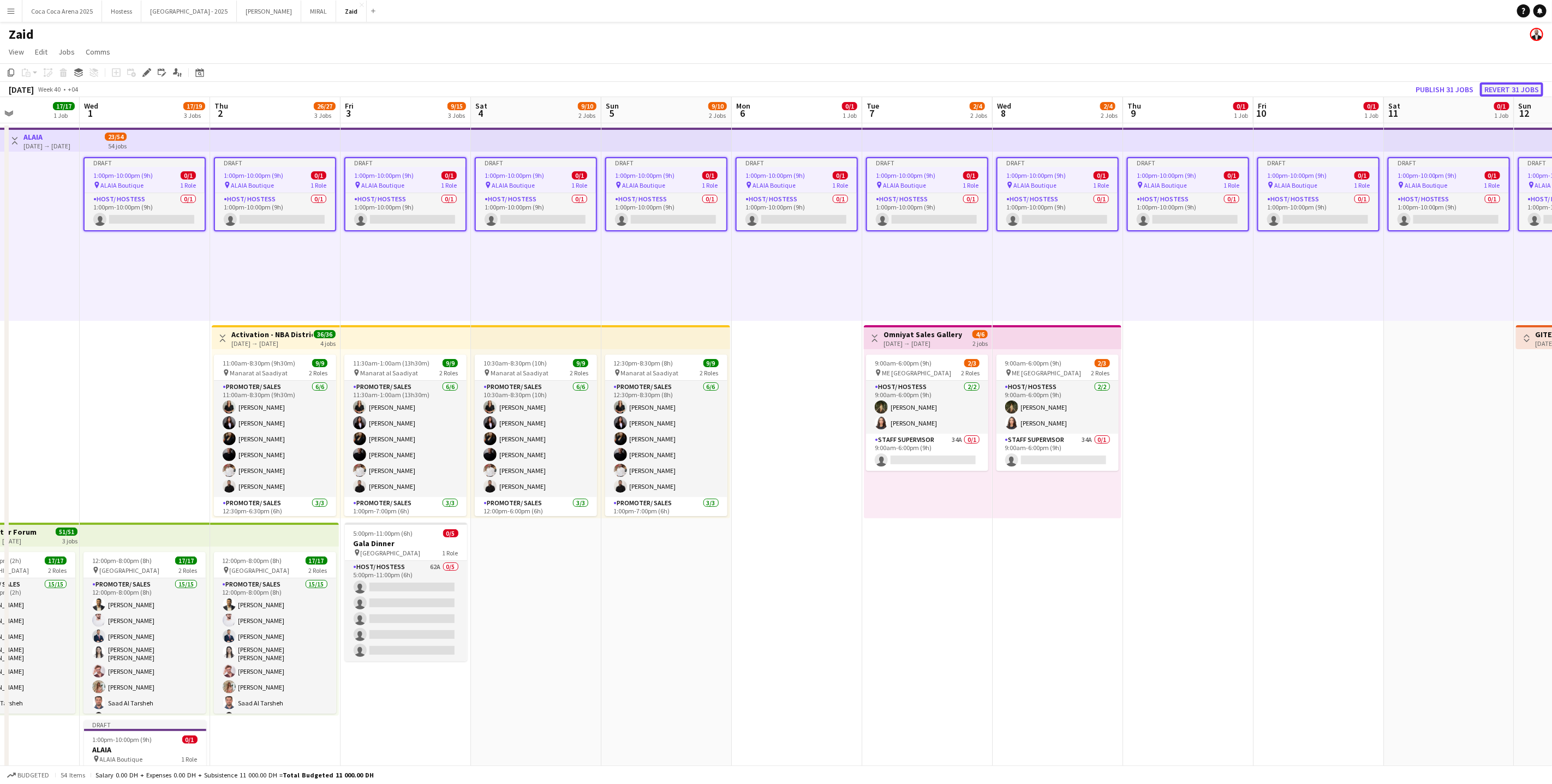
click at [1510, 83] on button "Revert 31 jobs" at bounding box center [1511, 89] width 63 height 14
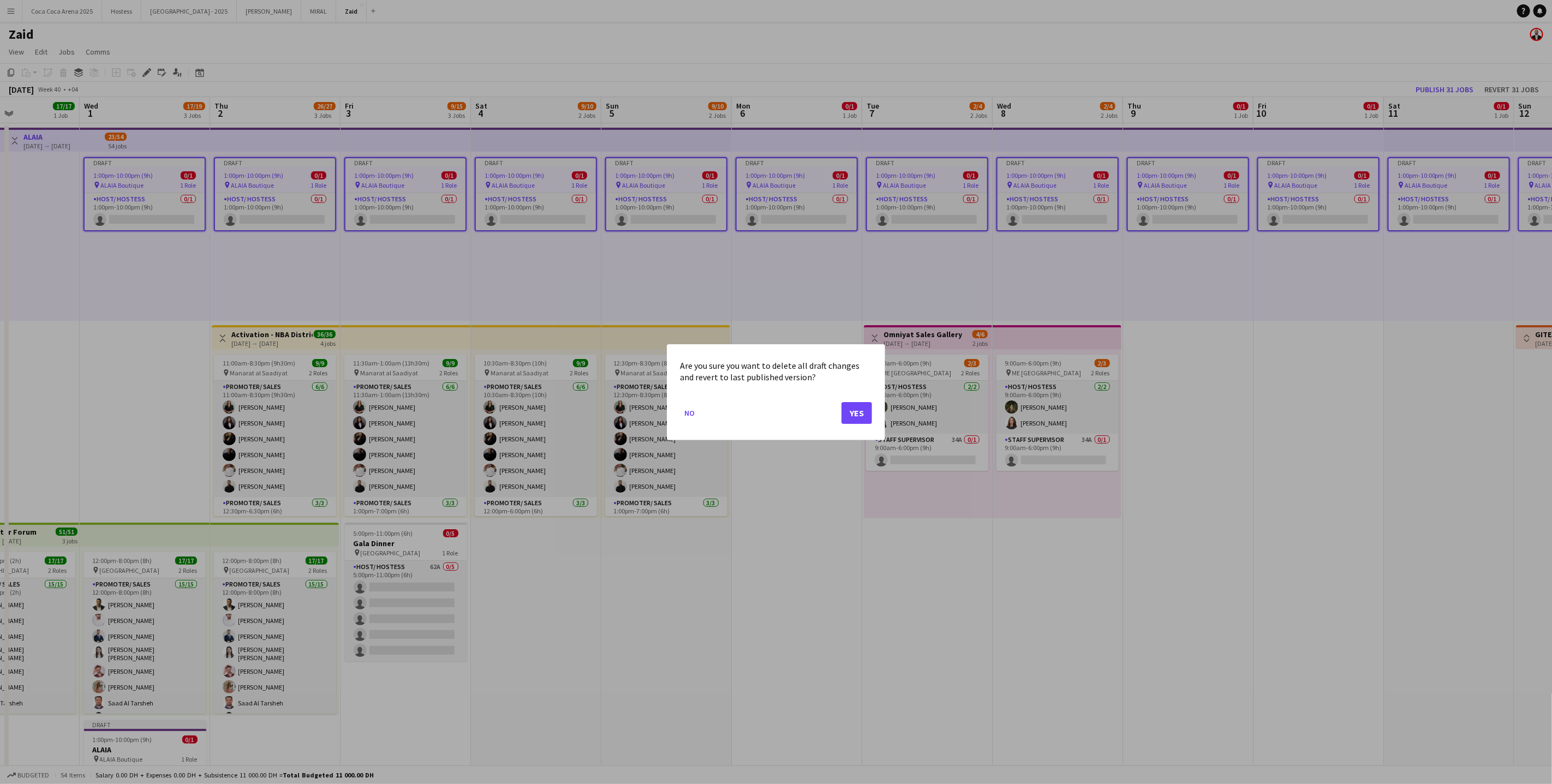
click at [837, 413] on mat-dialog-actions "No Yes" at bounding box center [776, 416] width 192 height 46
click at [855, 413] on button "Yes" at bounding box center [857, 413] width 31 height 22
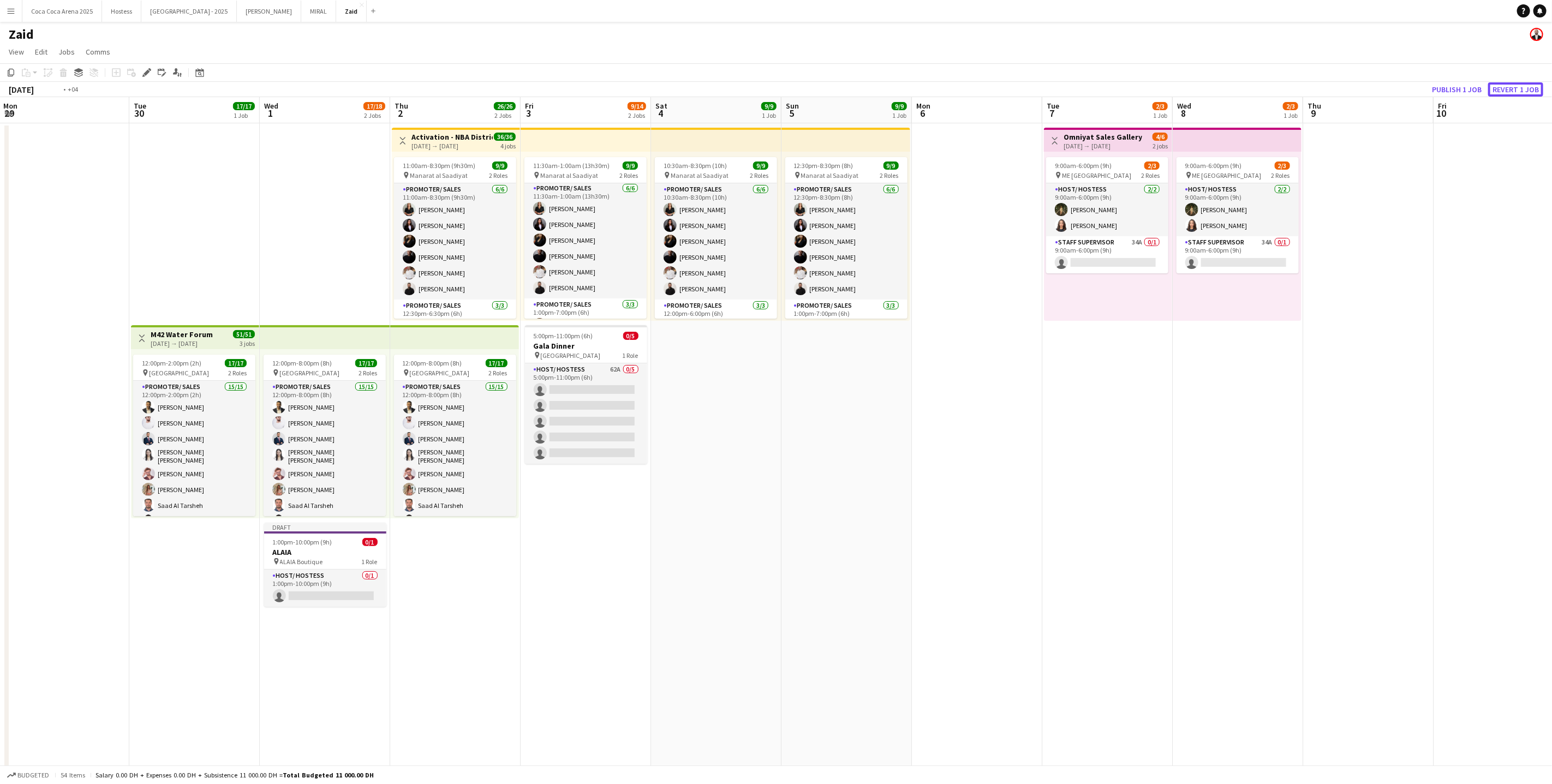
scroll to position [0, 338]
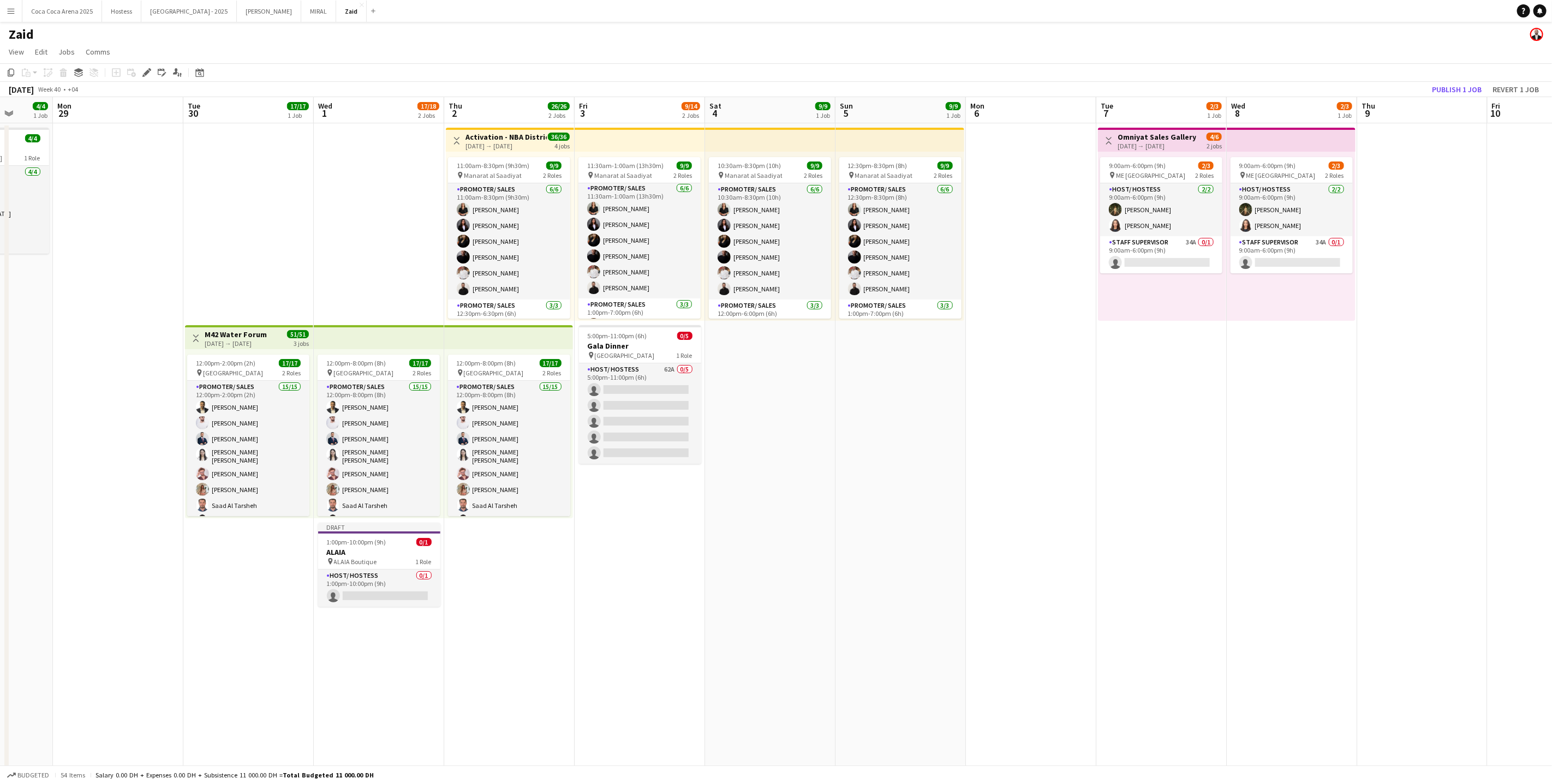
click at [412, 205] on app-date-cell "12:00pm-8:00pm (8h) 17/17 pin Erth Hotel Abudhabi 2 Roles Promoter/ Sales 15/15…" at bounding box center [379, 697] width 130 height 1147
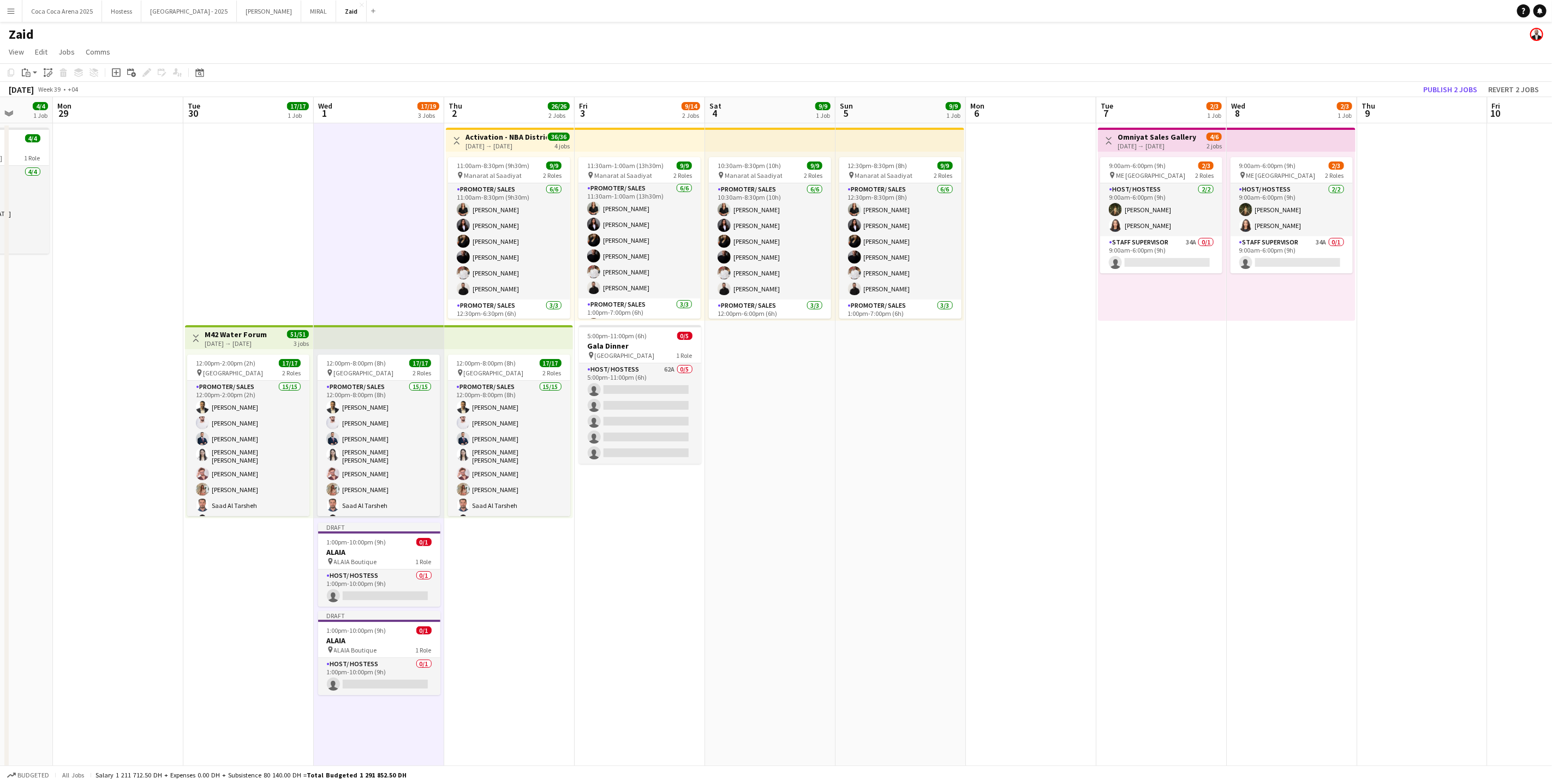
click at [381, 174] on app-date-cell "12:00pm-8:00pm (8h) 17/17 pin Erth Hotel Abudhabi 2 Roles Promoter/ Sales 15/15…" at bounding box center [379, 697] width 130 height 1147
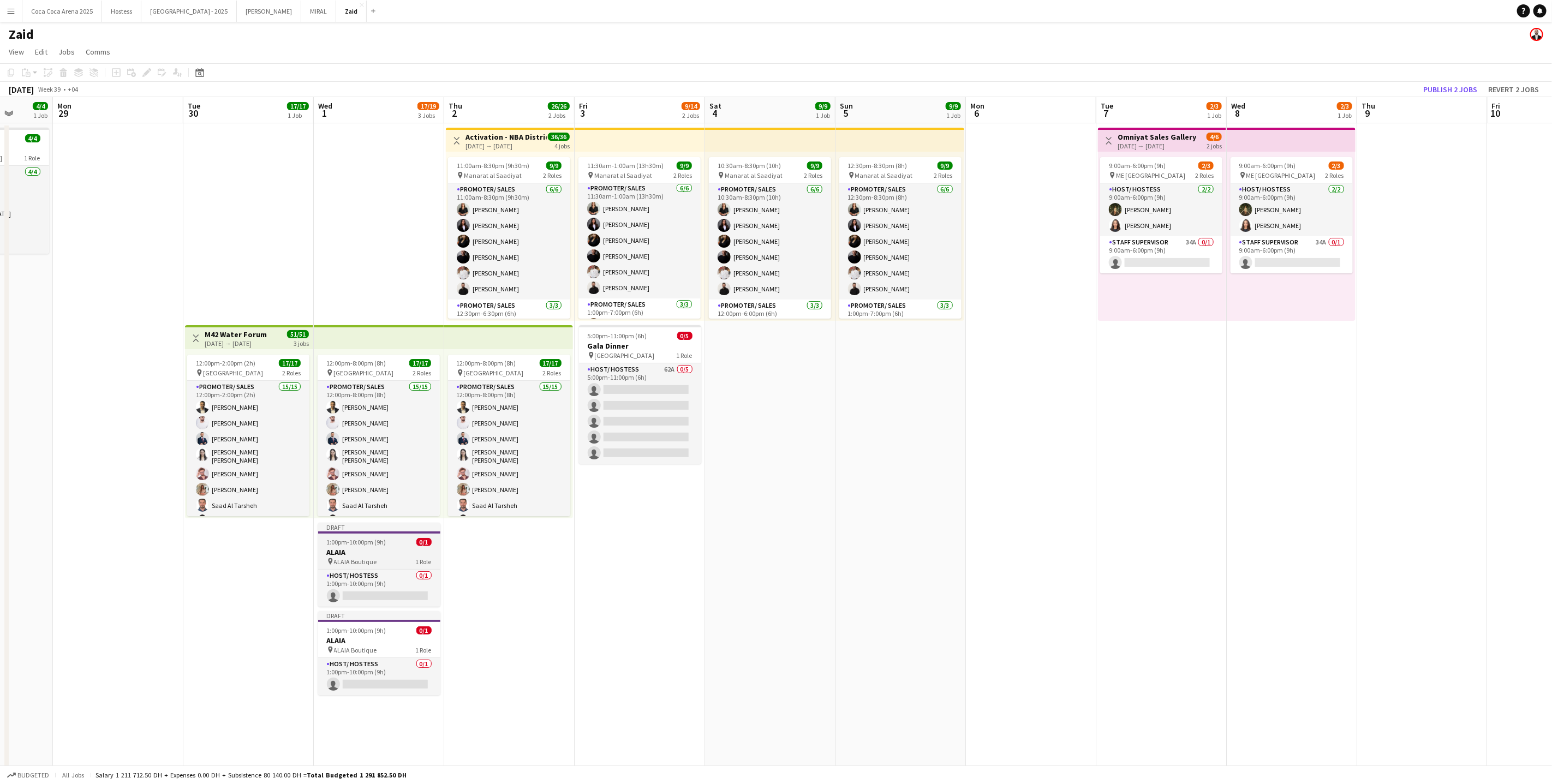
click at [398, 536] on app-job-card "Draft 1:00pm-10:00pm (9h) 0/1 ALAIA pin ALAIA Boutique 1 Role Host/ Hostess 0/1…" at bounding box center [379, 564] width 122 height 84
click at [62, 78] on div "Delete" at bounding box center [63, 72] width 13 height 13
click at [388, 533] on app-job-card "Draft 1:00pm-10:00pm (9h) 0/1 ALAIA pin ALAIA Boutique 1 Role Host/ Hostess 0/1…" at bounding box center [379, 564] width 122 height 84
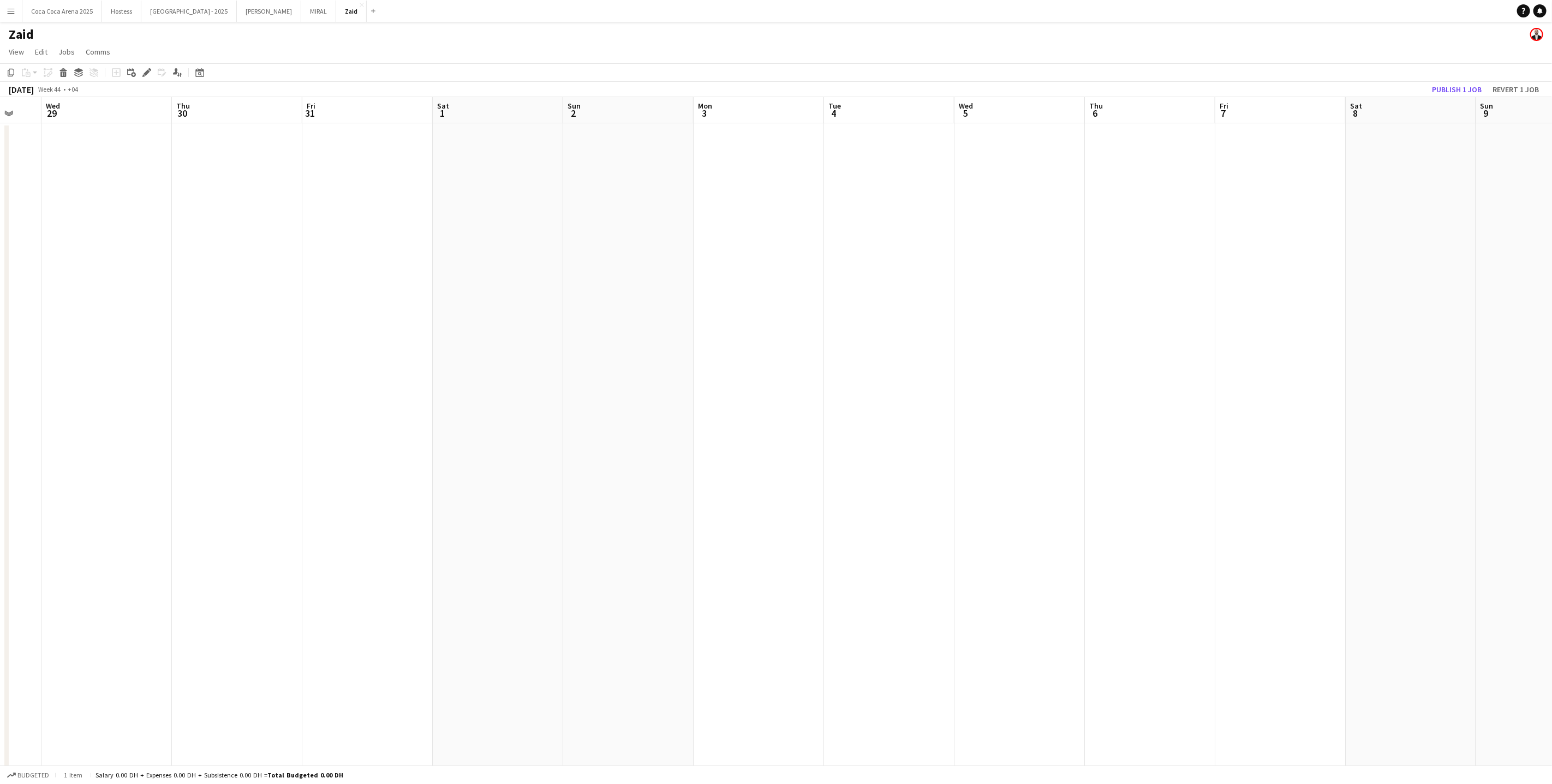
scroll to position [0, 377]
click at [359, 533] on app-date-cell at bounding box center [340, 697] width 130 height 1147
click at [339, 544] on app-date-cell at bounding box center [340, 697] width 130 height 1147
click at [351, 569] on app-date-cell at bounding box center [340, 697] width 130 height 1147
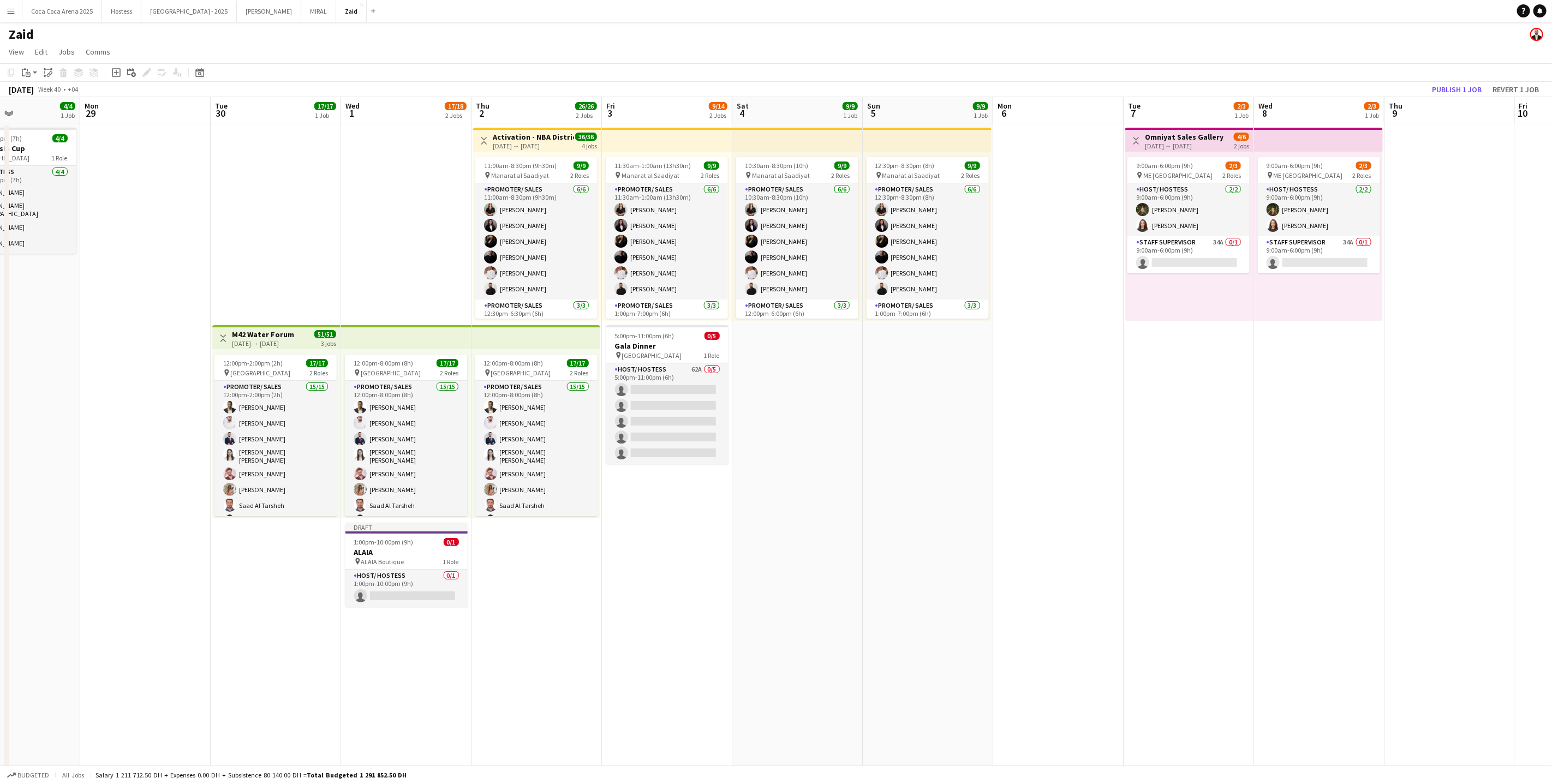
scroll to position [0, 318]
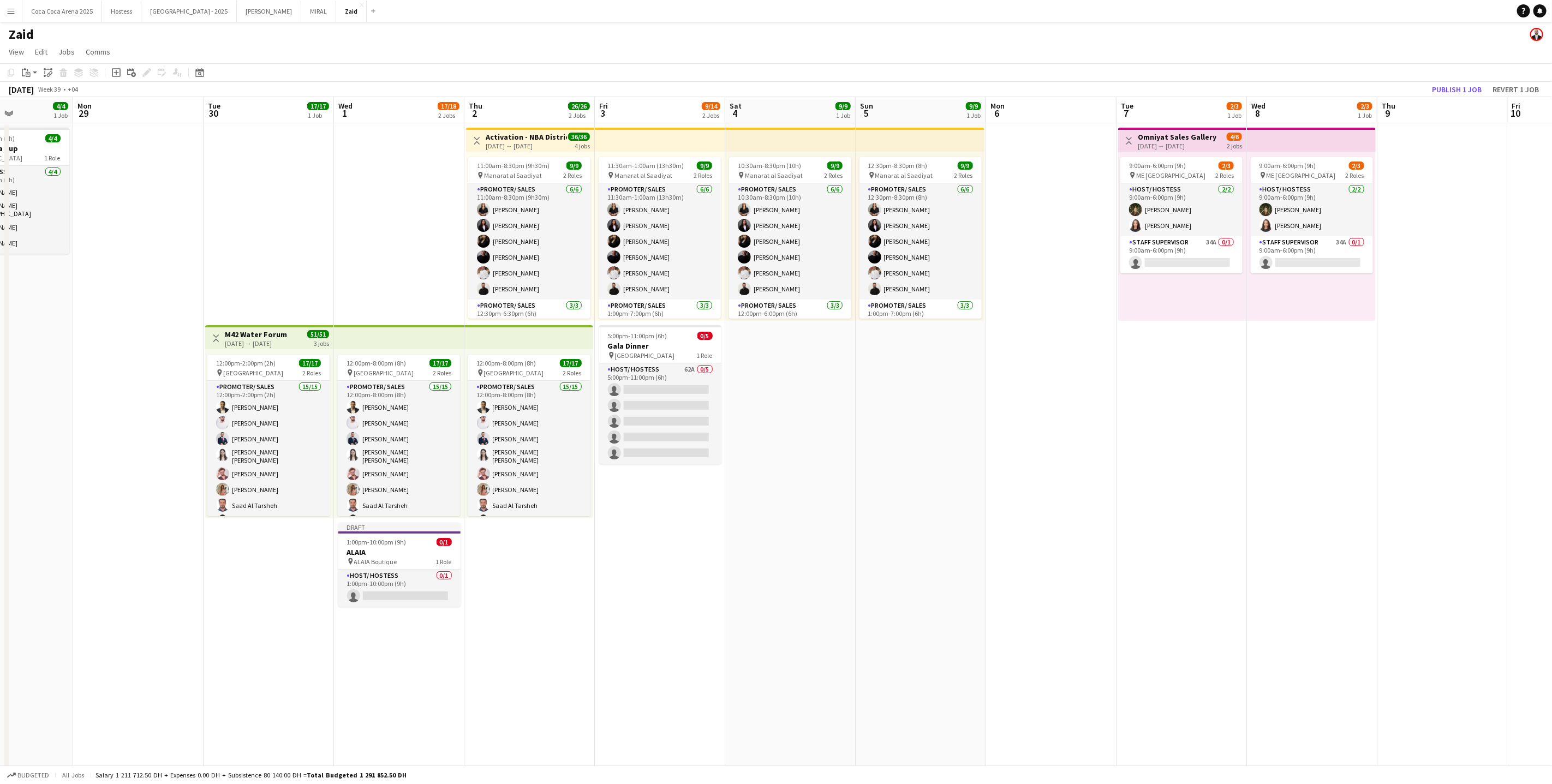
click at [502, 556] on app-date-cell "Toggle View Activation - NBA District [DATE] → [DATE] 36/36 4 jobs 11:00am-8:30…" at bounding box center [529, 697] width 130 height 1147
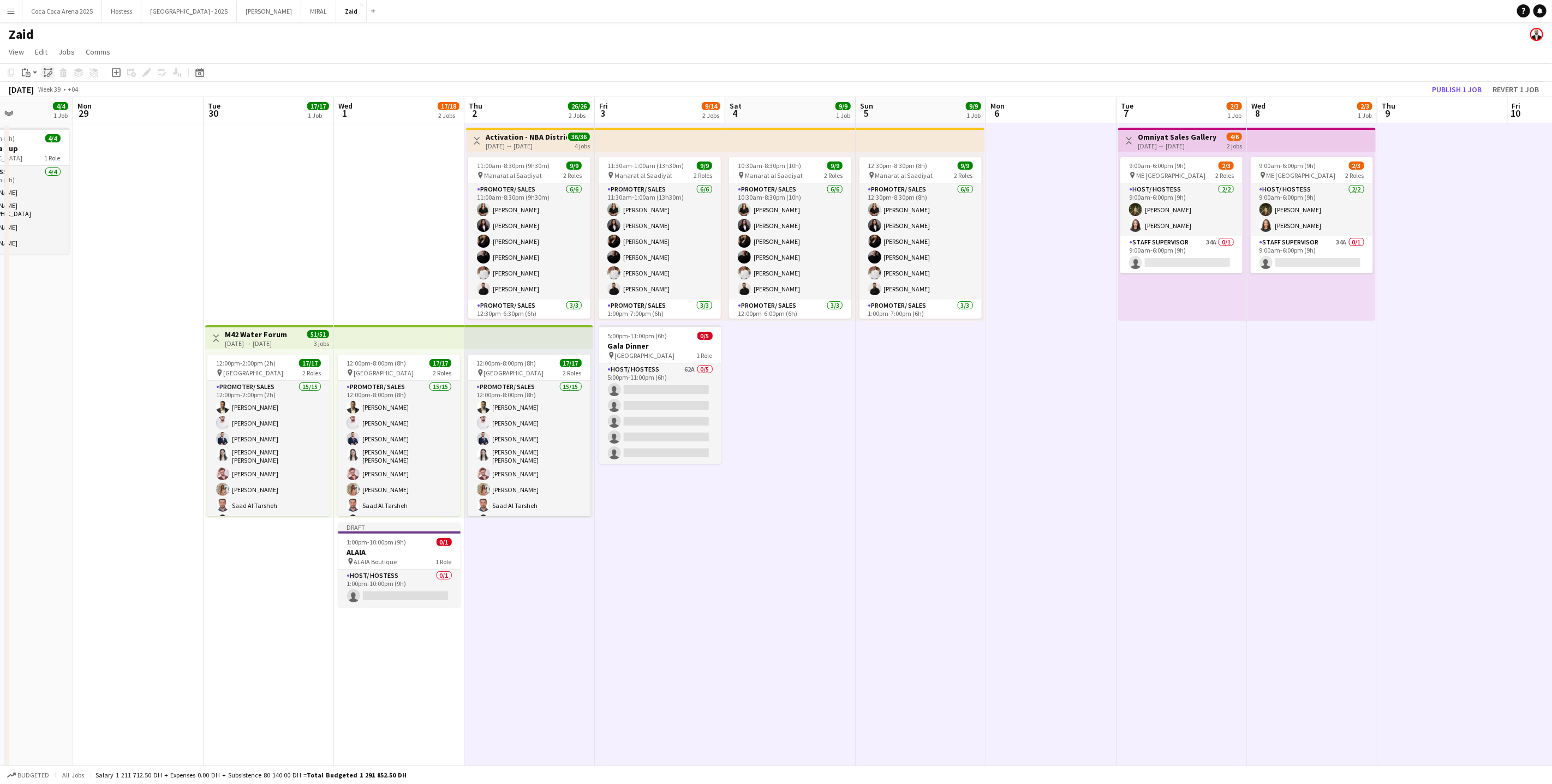
click at [46, 78] on div "Paste linked Job" at bounding box center [48, 72] width 13 height 13
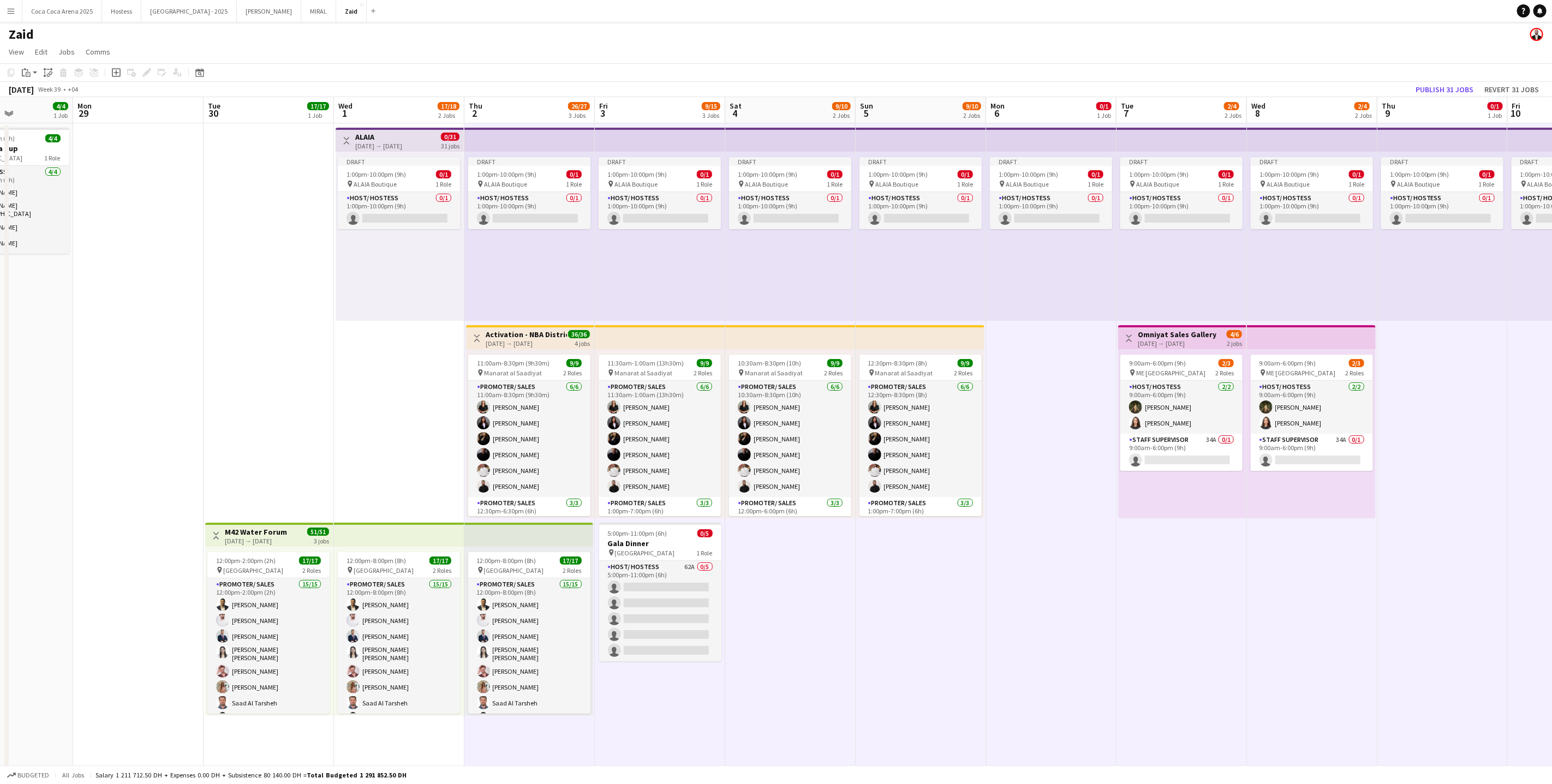
click at [404, 150] on app-top-bar "Toggle View ALAIA [DATE] → [DATE] 0/31 31 jobs" at bounding box center [400, 139] width 128 height 24
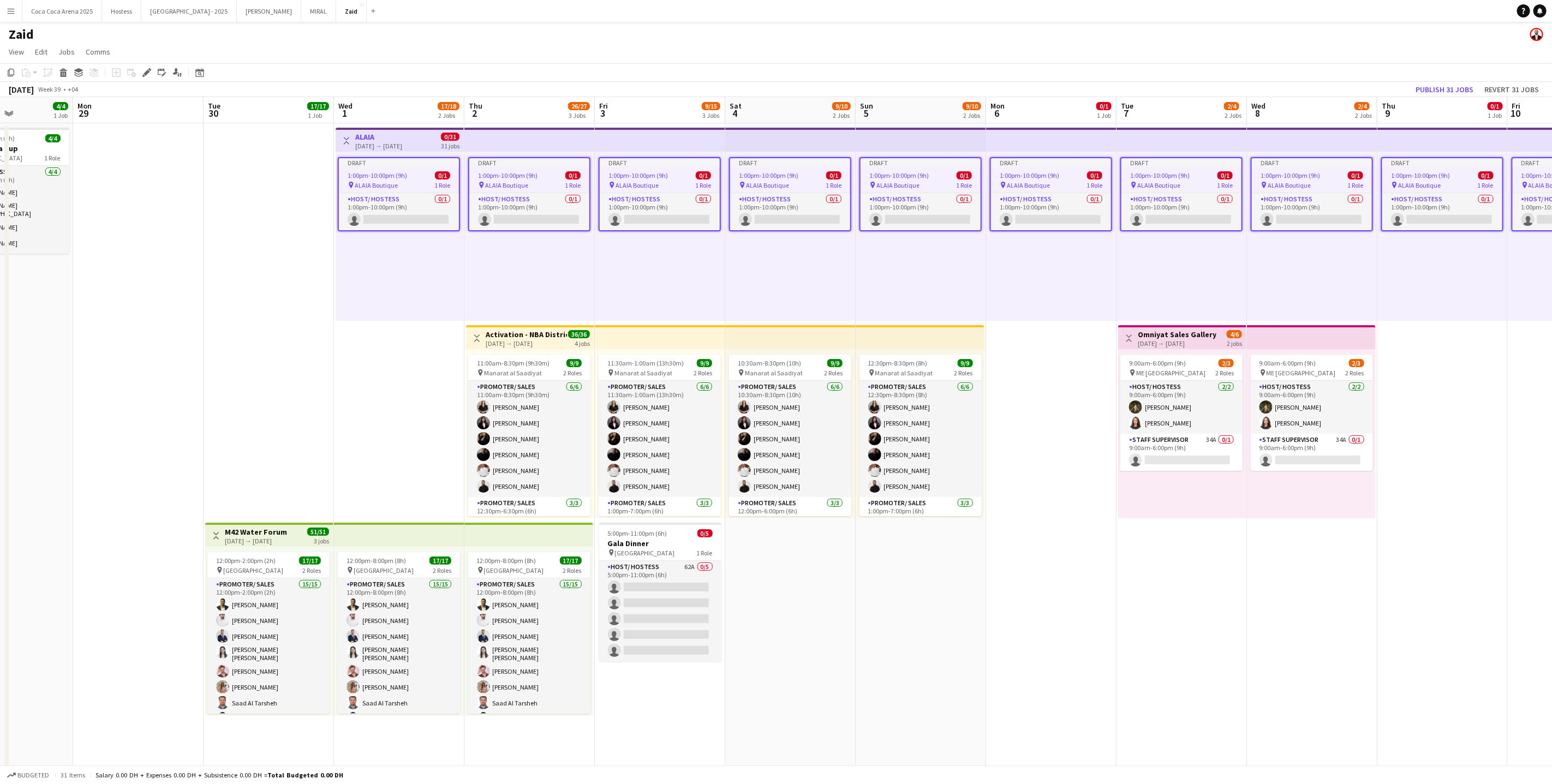
click at [418, 174] on div "1:00pm-10:00pm (9h) 0/1" at bounding box center [399, 175] width 120 height 8
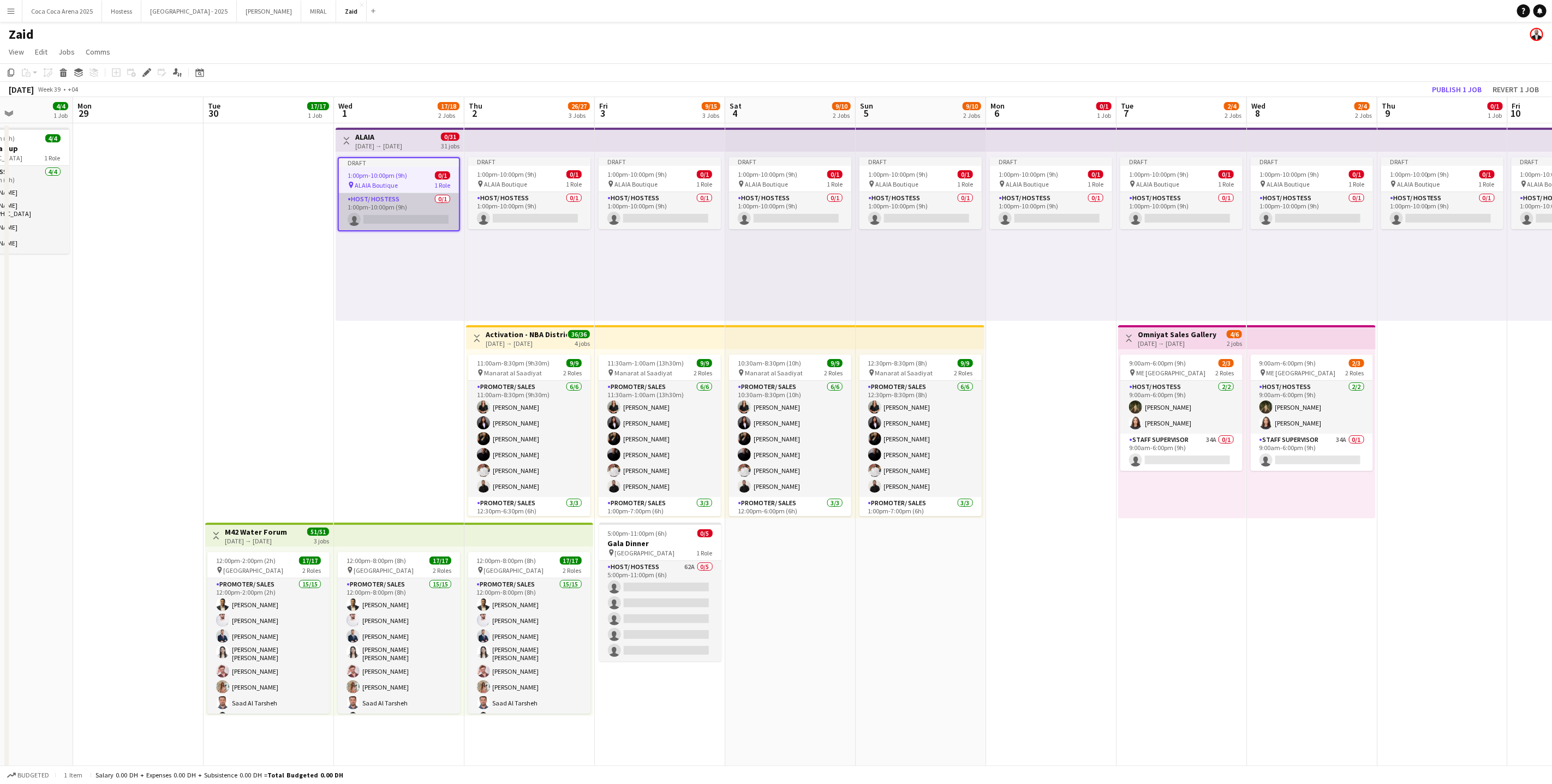
click at [416, 210] on app-card-role "Host/ Hostess 0/1 1:00pm-10:00pm (9h) single-neutral-actions" at bounding box center [399, 212] width 120 height 37
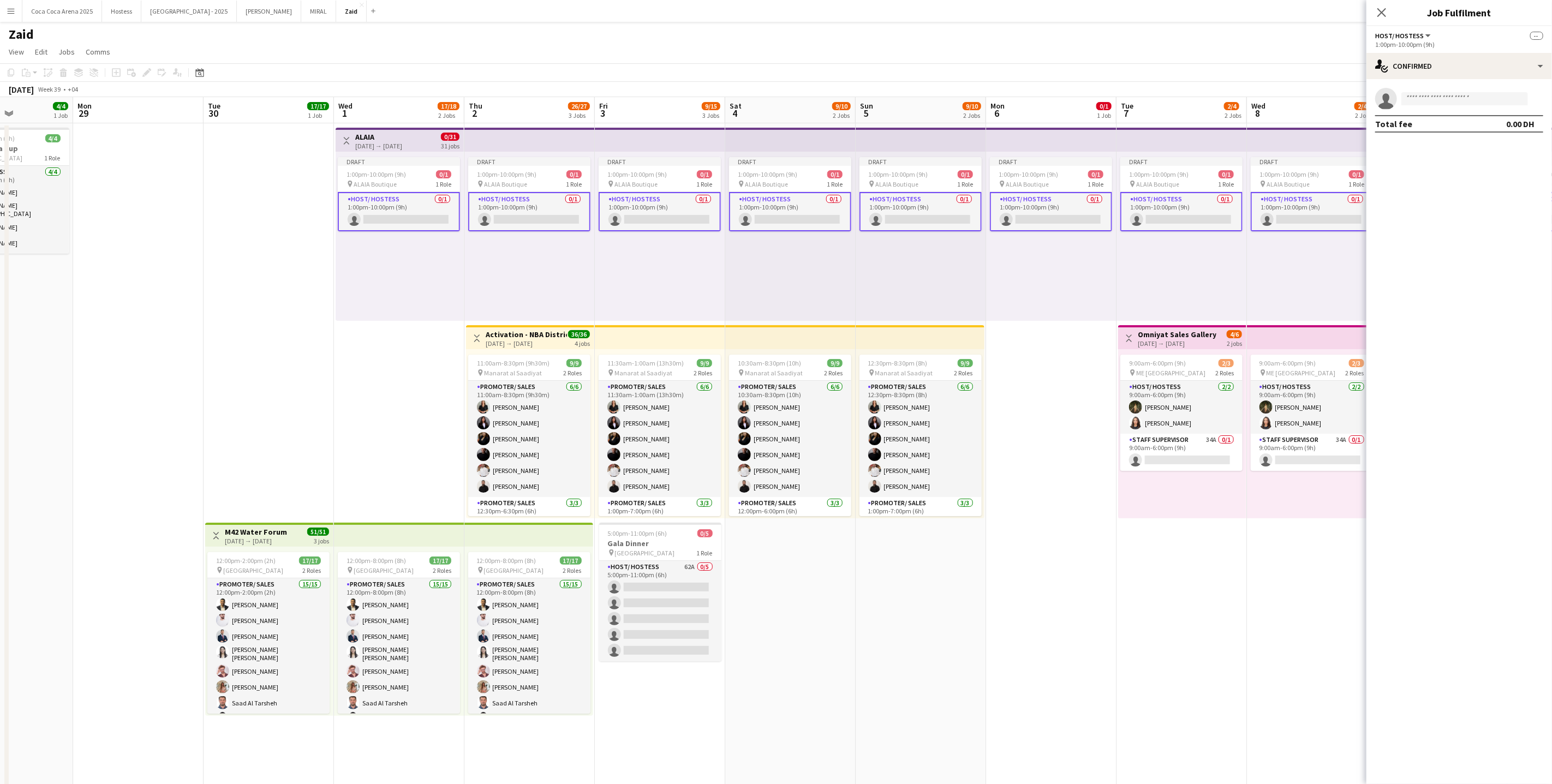
click at [1457, 84] on div "single-neutral-actions Total fee 0.00 DH" at bounding box center [1459, 110] width 185 height 62
click at [1449, 73] on div "single-neutral-actions-check-2 Confirmed" at bounding box center [1459, 66] width 185 height 26
click at [1497, 230] on div "pen-write Job Details" at bounding box center [1495, 223] width 108 height 22
click at [1471, 74] on div "1 x Host/ Hostess 0.00 DH" at bounding box center [1453, 73] width 139 height 7
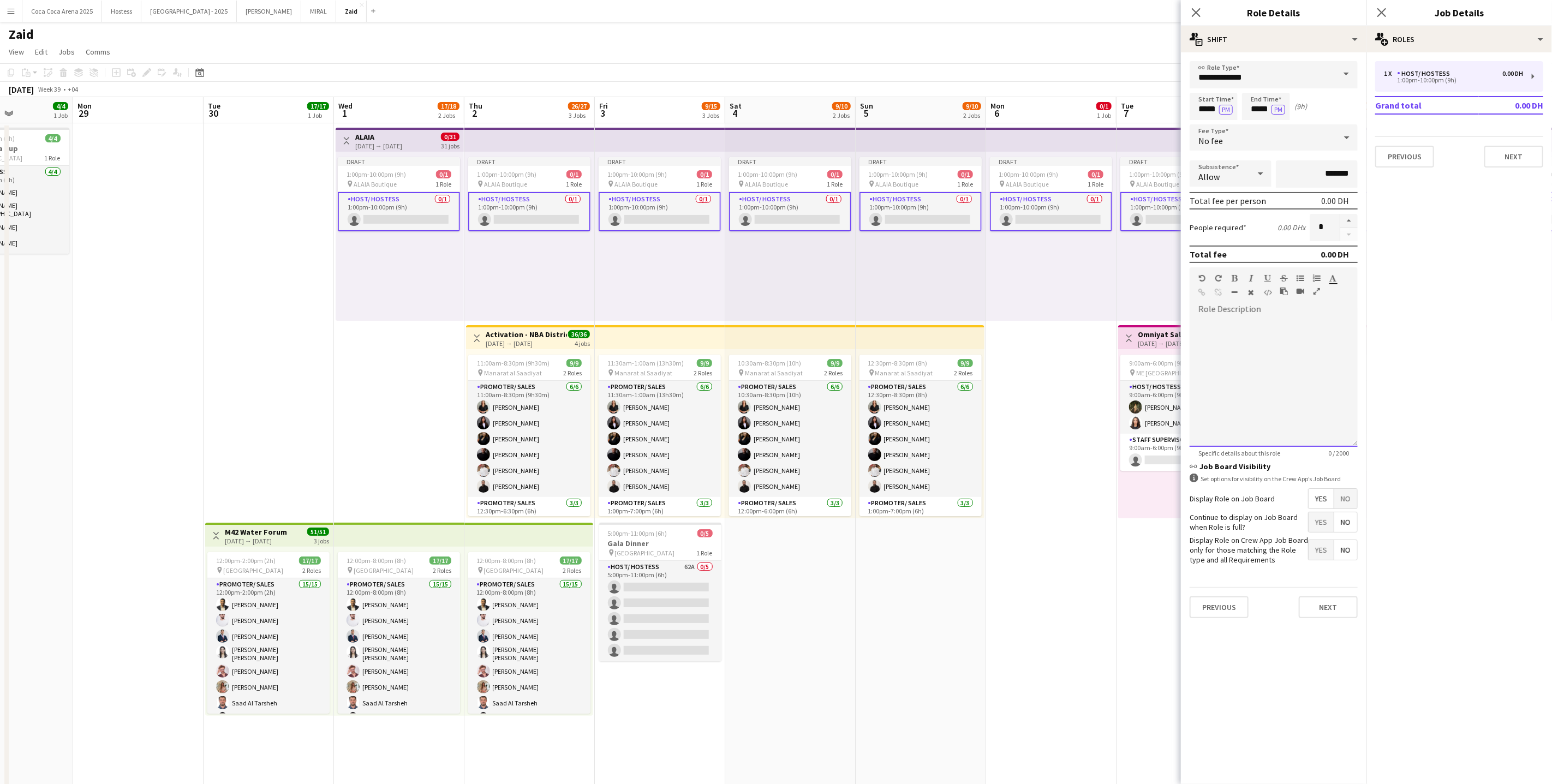
click at [1244, 319] on div at bounding box center [1274, 382] width 168 height 131
click at [537, 412] on app-card-role "Promoter/ Sales [DATE] 11:00am-8:30pm (9h30m) [PERSON_NAME] [PERSON_NAME] [PERS…" at bounding box center [529, 439] width 122 height 116
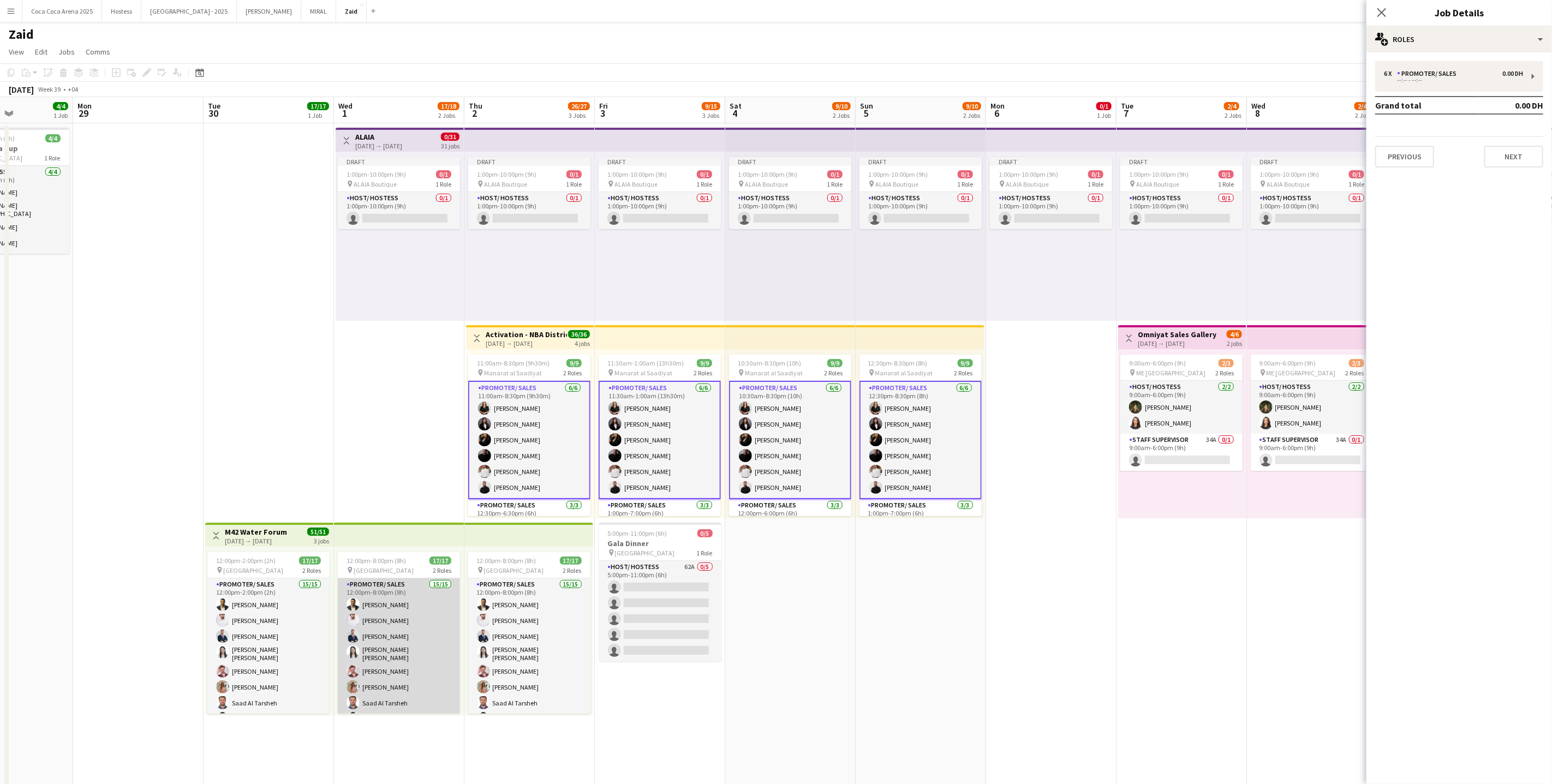
click at [371, 629] on app-card-role "Promoter/ Sales 15/15 12:00pm-8:00pm (8h) Abdullah Aburjeilah [PERSON_NAME] [PE…" at bounding box center [399, 711] width 122 height 265
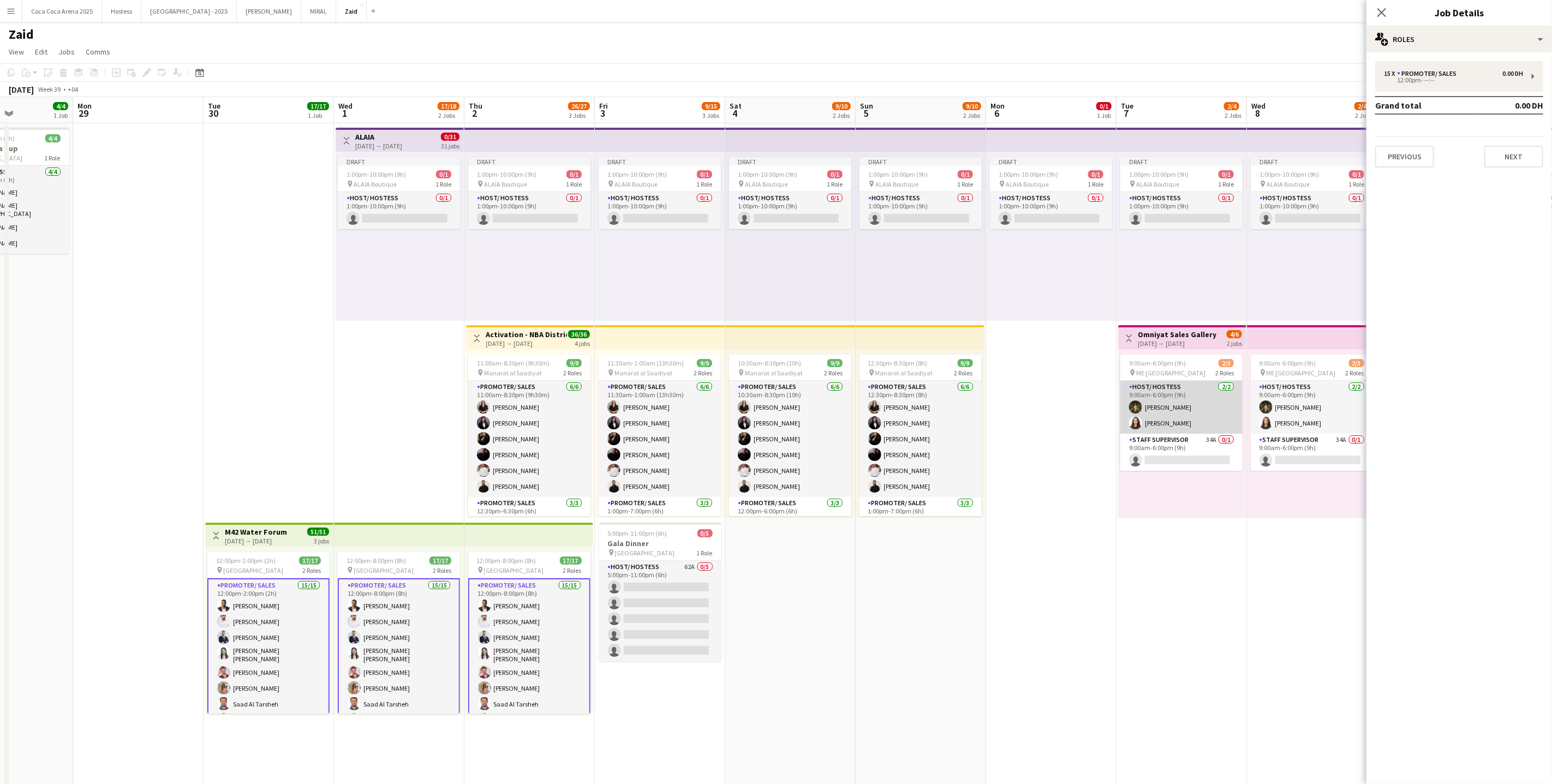
click at [1155, 404] on app-card-role "Host/ Hostess [DATE] 9:00am-6:00pm (9h) [PERSON_NAME] [PERSON_NAME]" at bounding box center [1181, 407] width 122 height 53
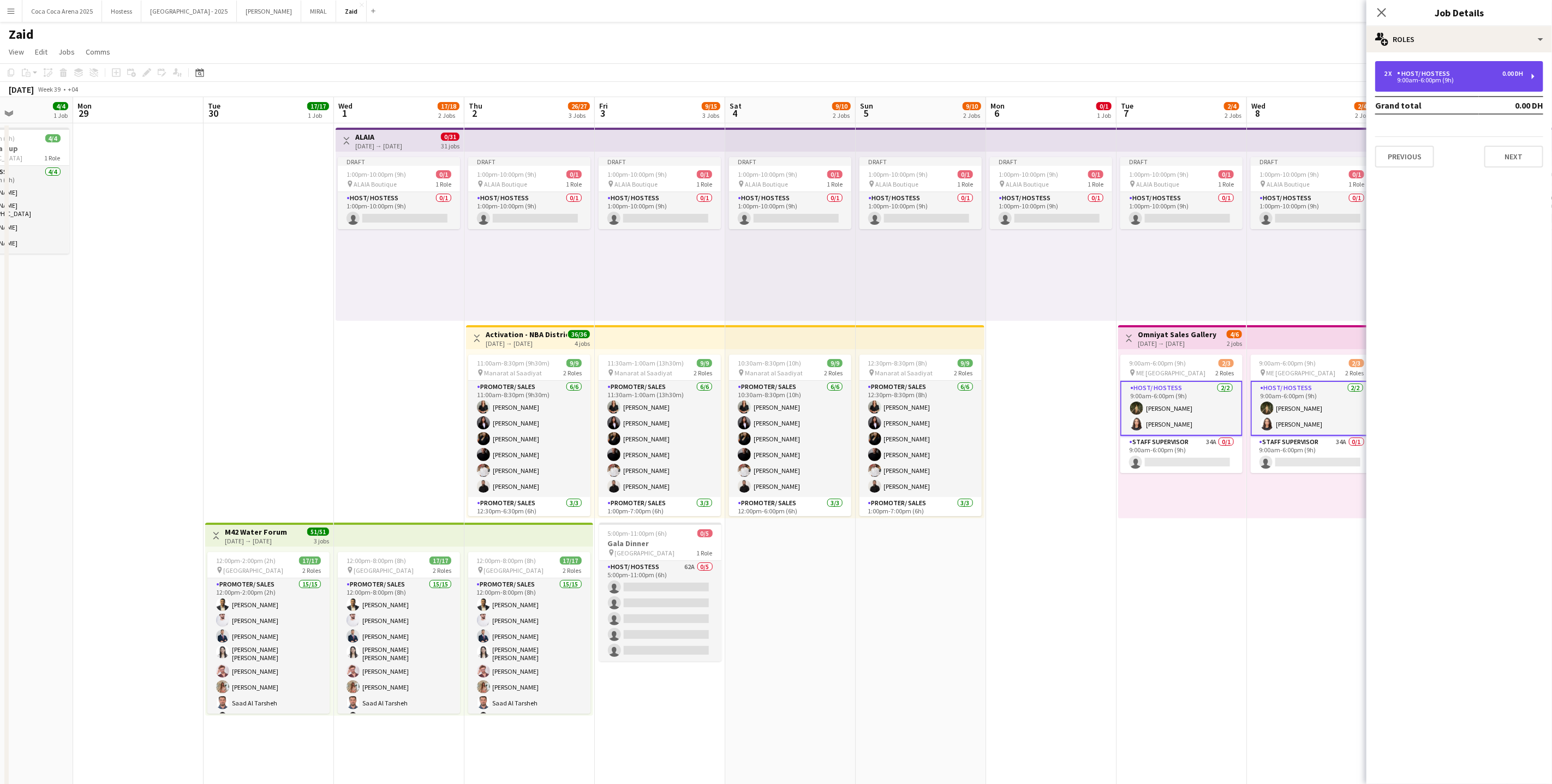
click at [1510, 78] on div "9:00am-6:00pm (9h)" at bounding box center [1453, 80] width 139 height 6
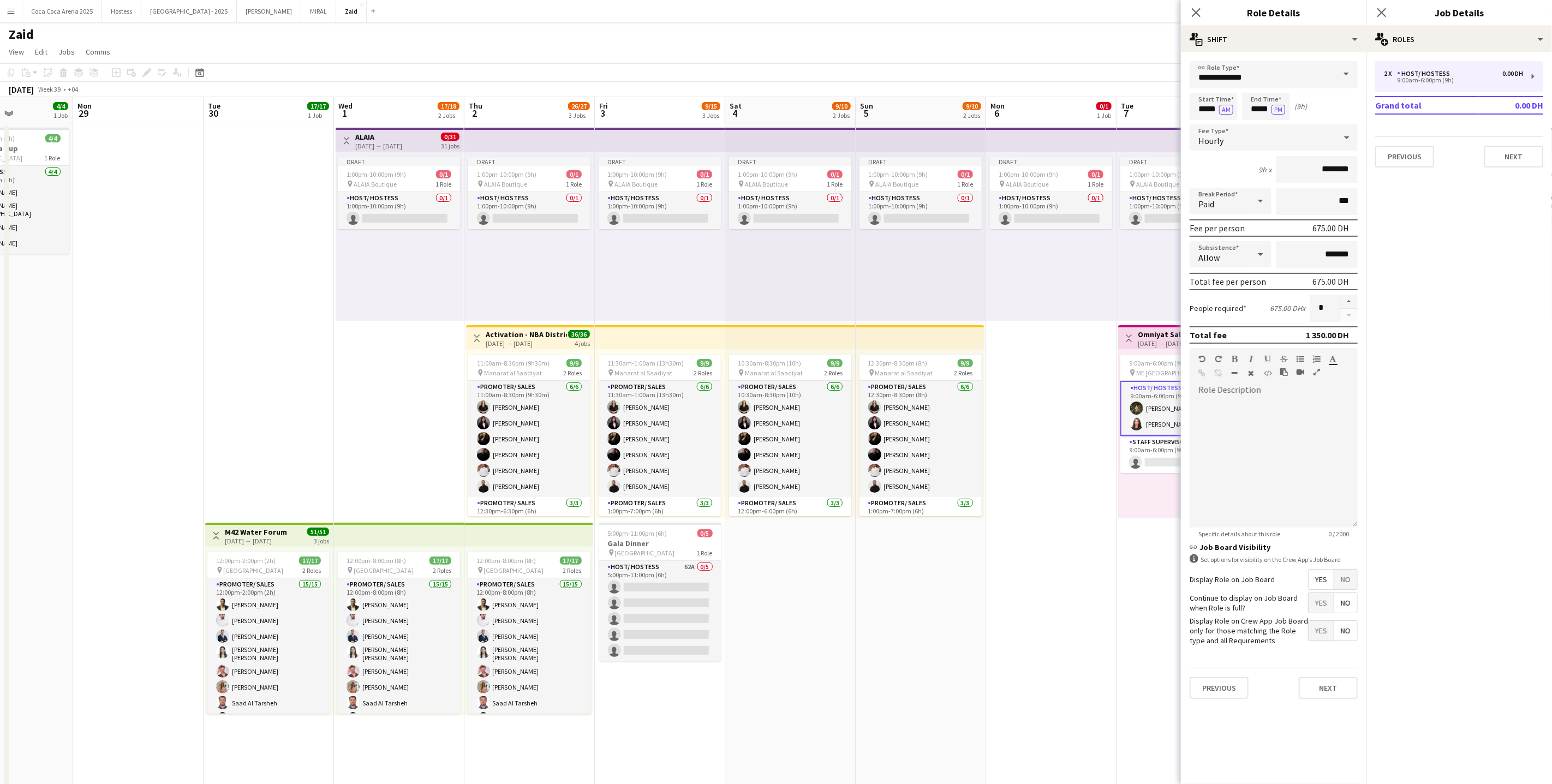
click at [1137, 409] on app-user-avatar at bounding box center [1137, 408] width 13 height 13
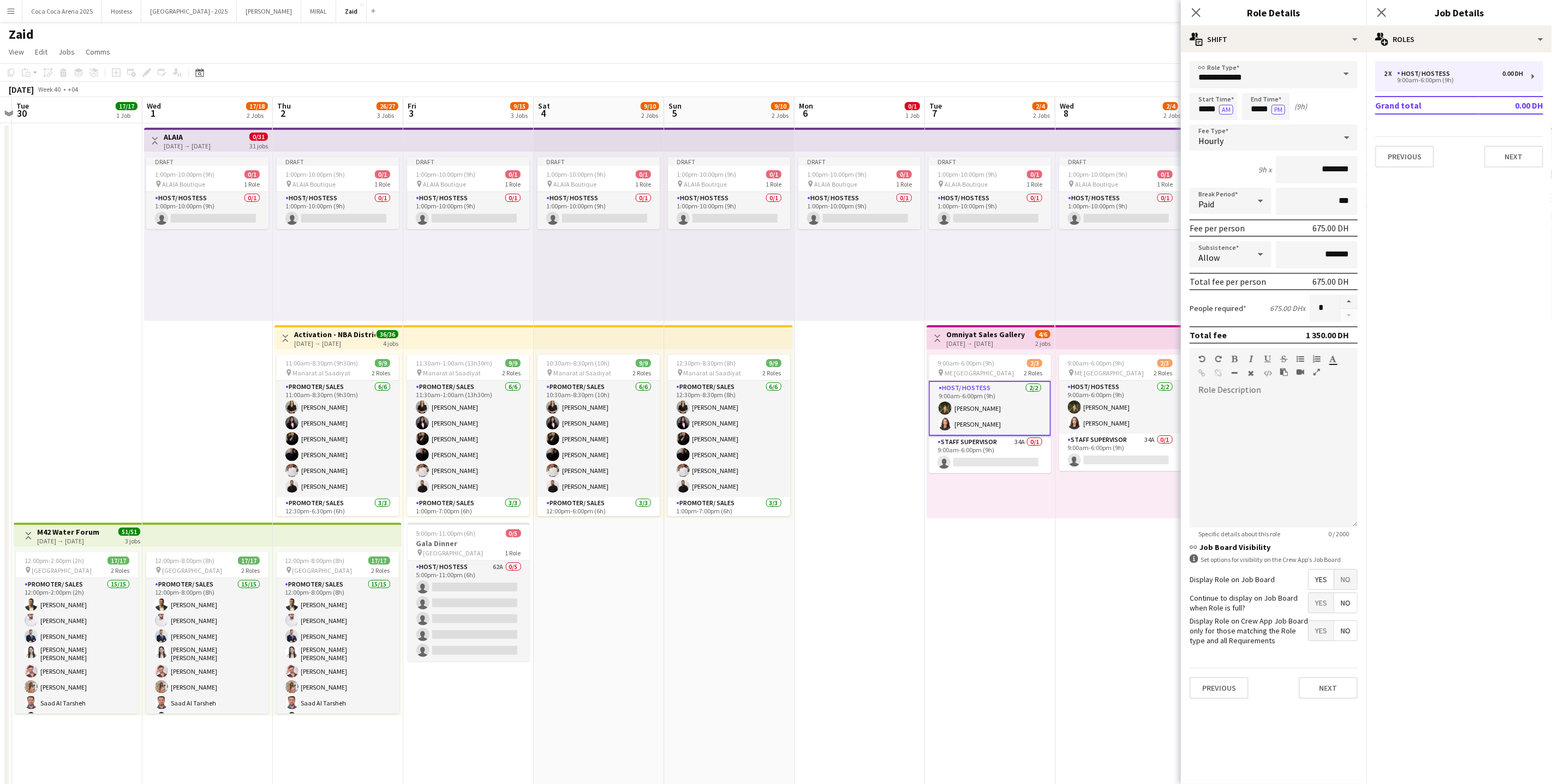
scroll to position [0, 392]
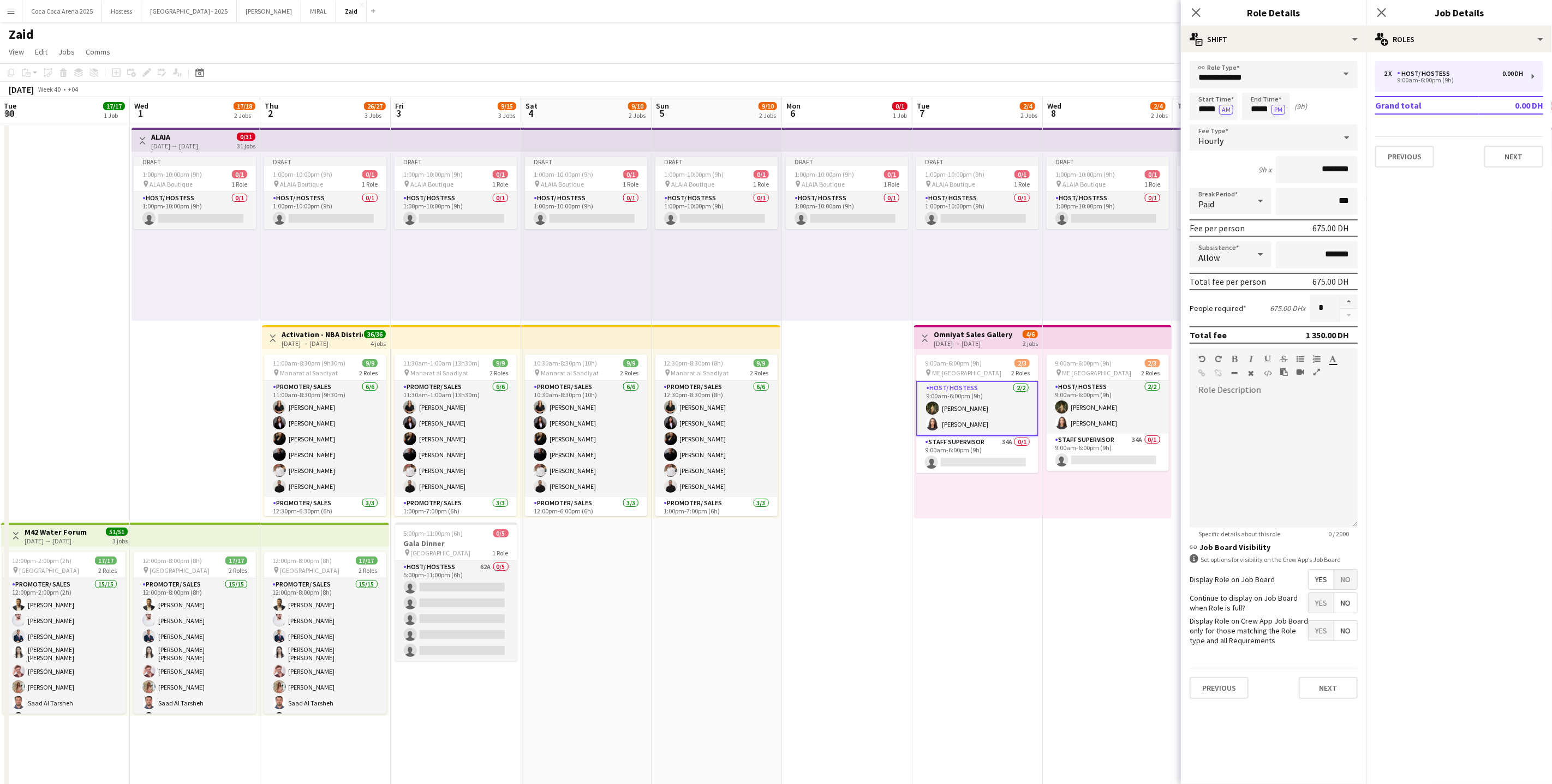
click at [1059, 473] on div "9:00am-6:00pm (9h) 2/3 pin ME Dubai 2 Roles Host/ Hostess [DATE] 9:00am-6:00pm …" at bounding box center [1107, 434] width 129 height 169
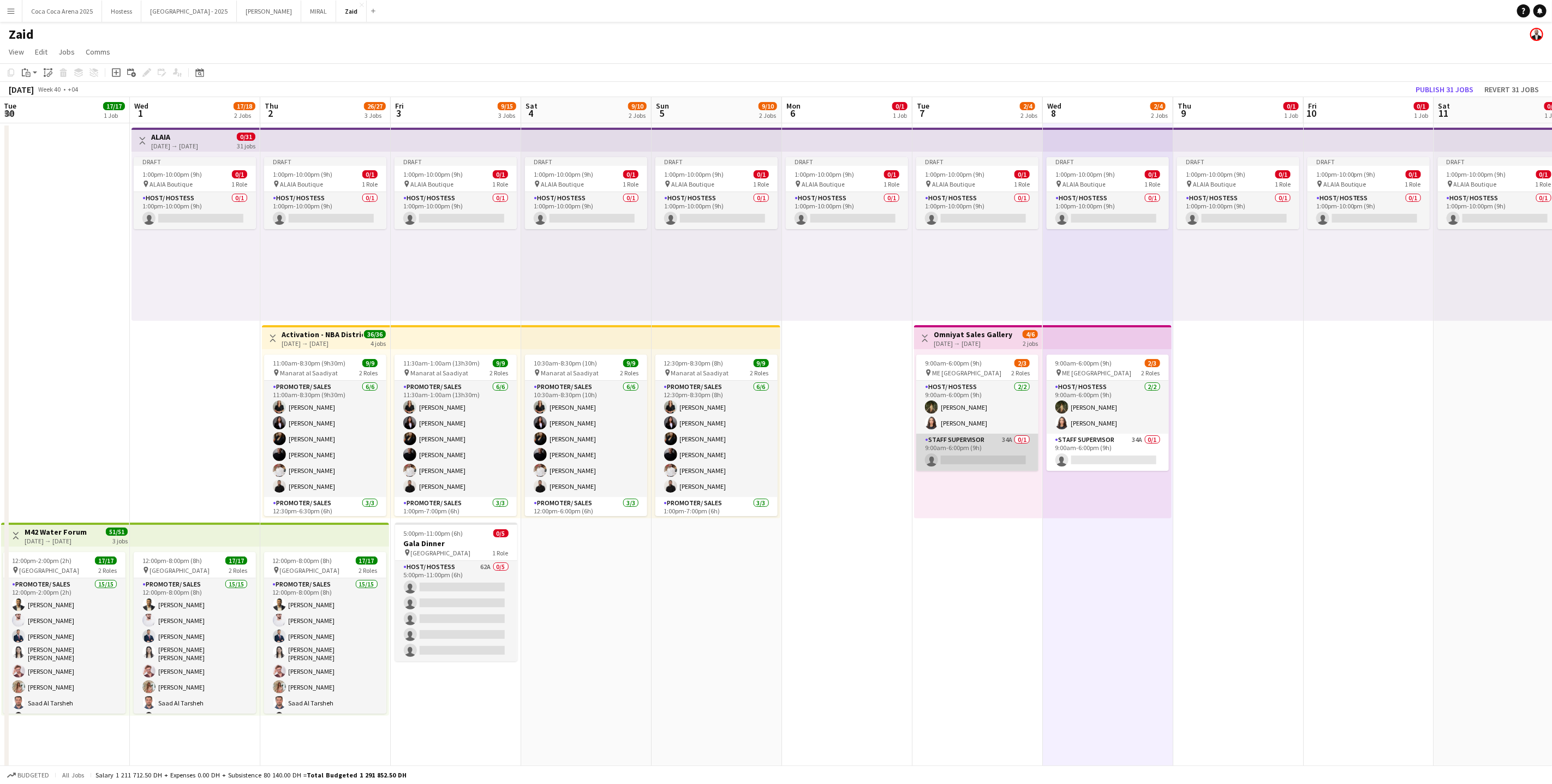
click at [984, 448] on app-card-role "Staff Supervisor 34A 0/1 9:00am-6:00pm (9h) single-neutral-actions" at bounding box center [978, 452] width 122 height 37
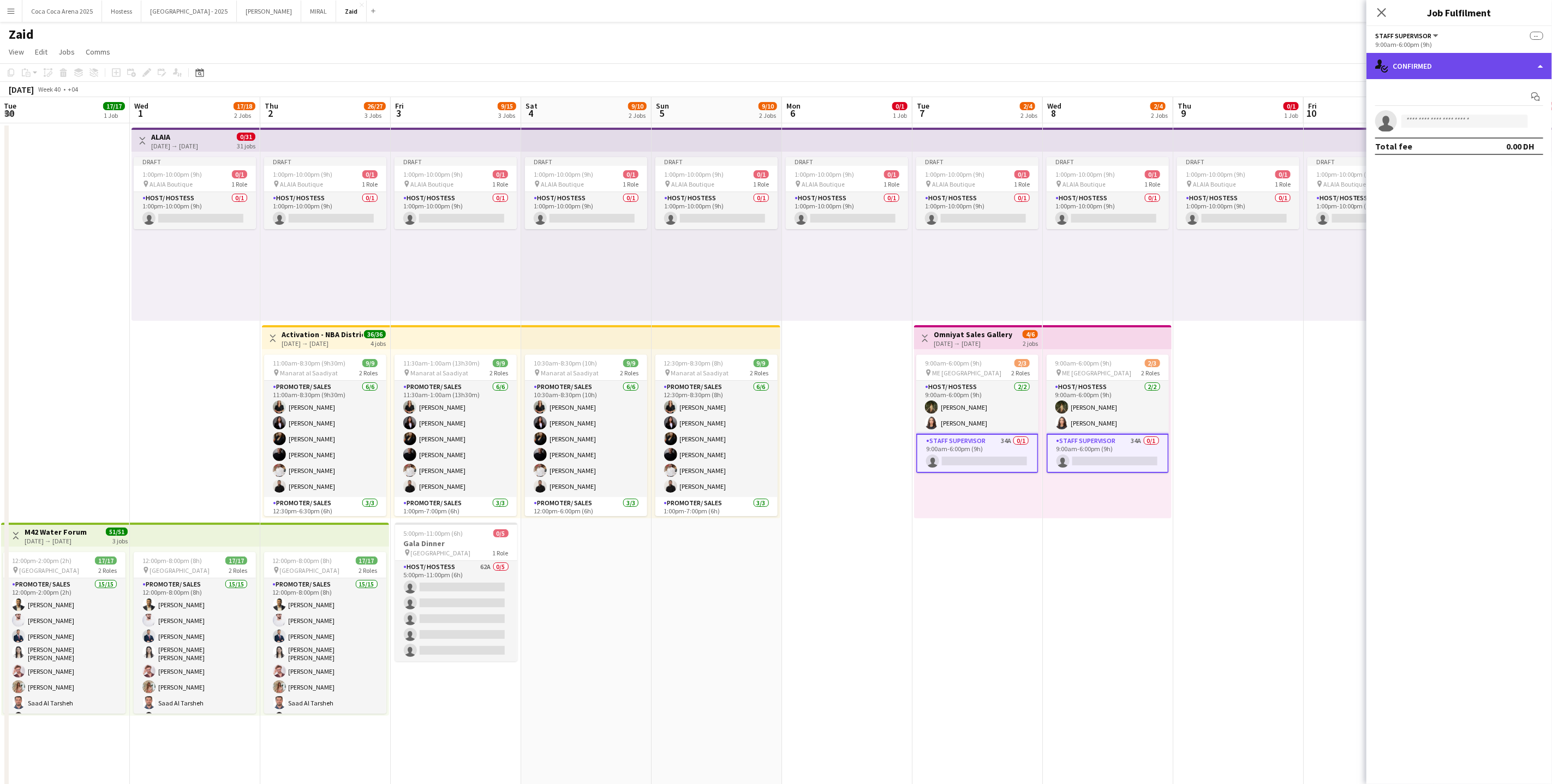
click at [1435, 72] on div "single-neutral-actions-check-2 Confirmed" at bounding box center [1459, 66] width 185 height 26
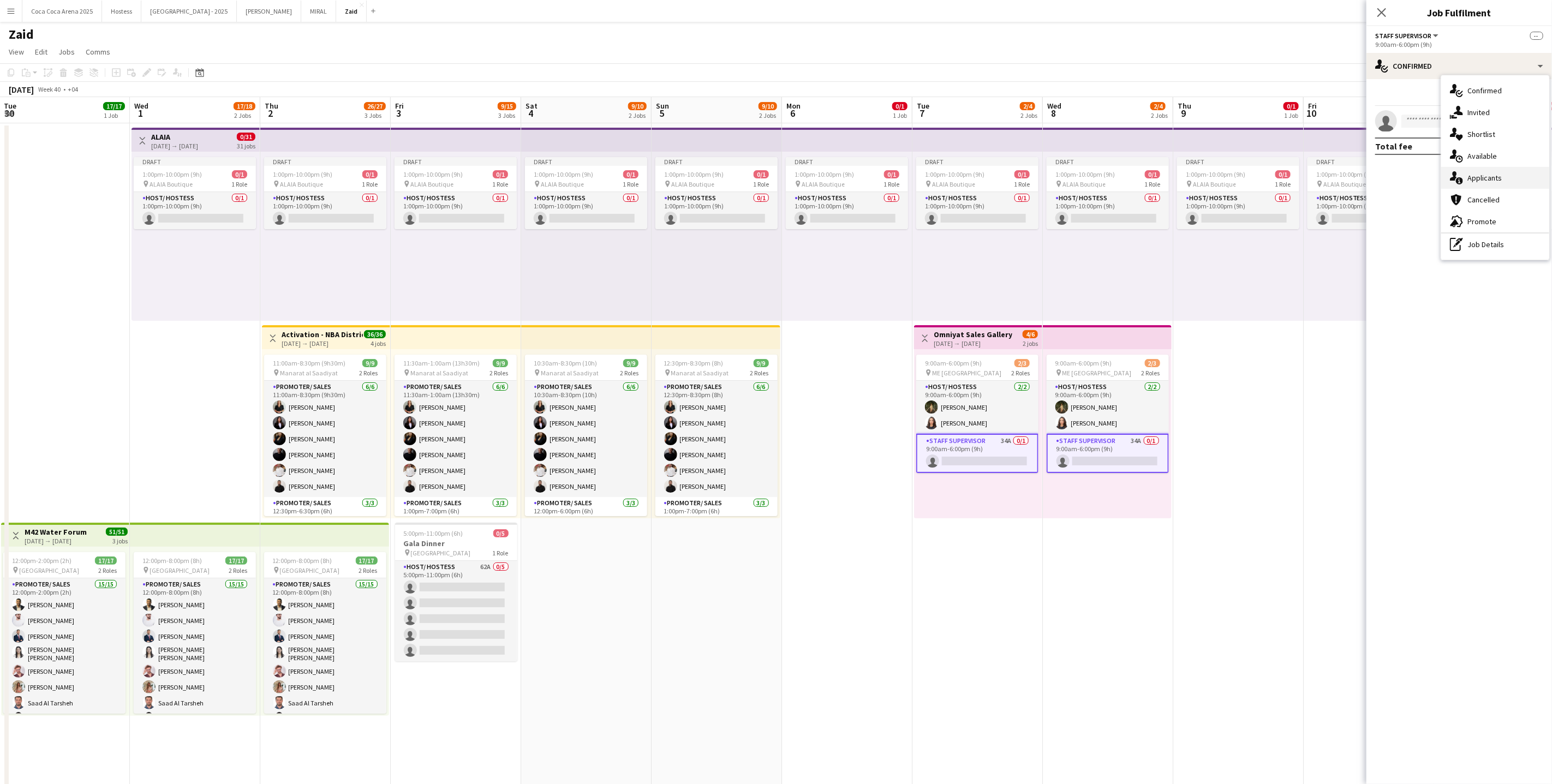
click at [1505, 182] on div "single-neutral-actions-information Applicants" at bounding box center [1495, 178] width 108 height 22
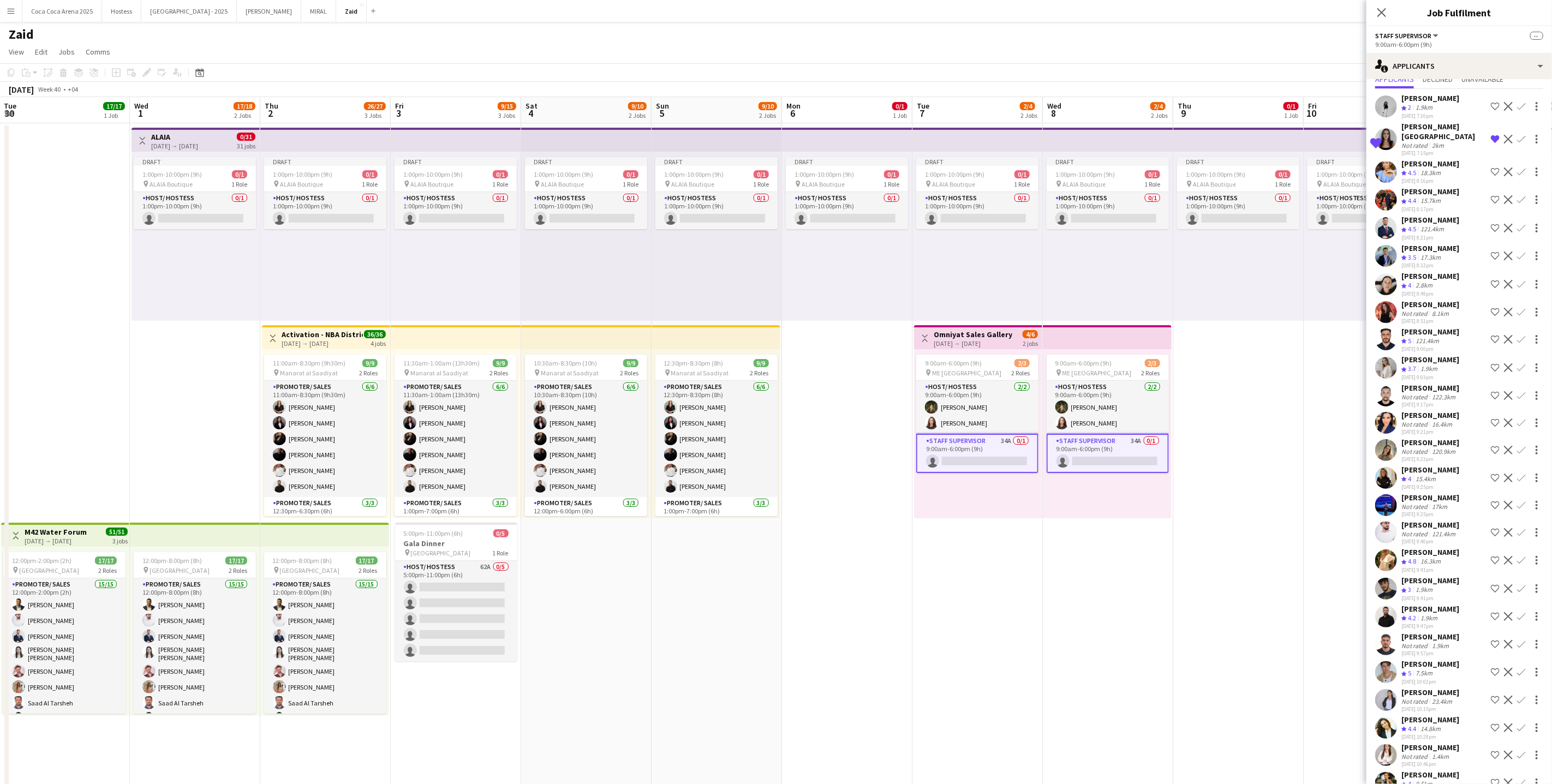
scroll to position [0, 0]
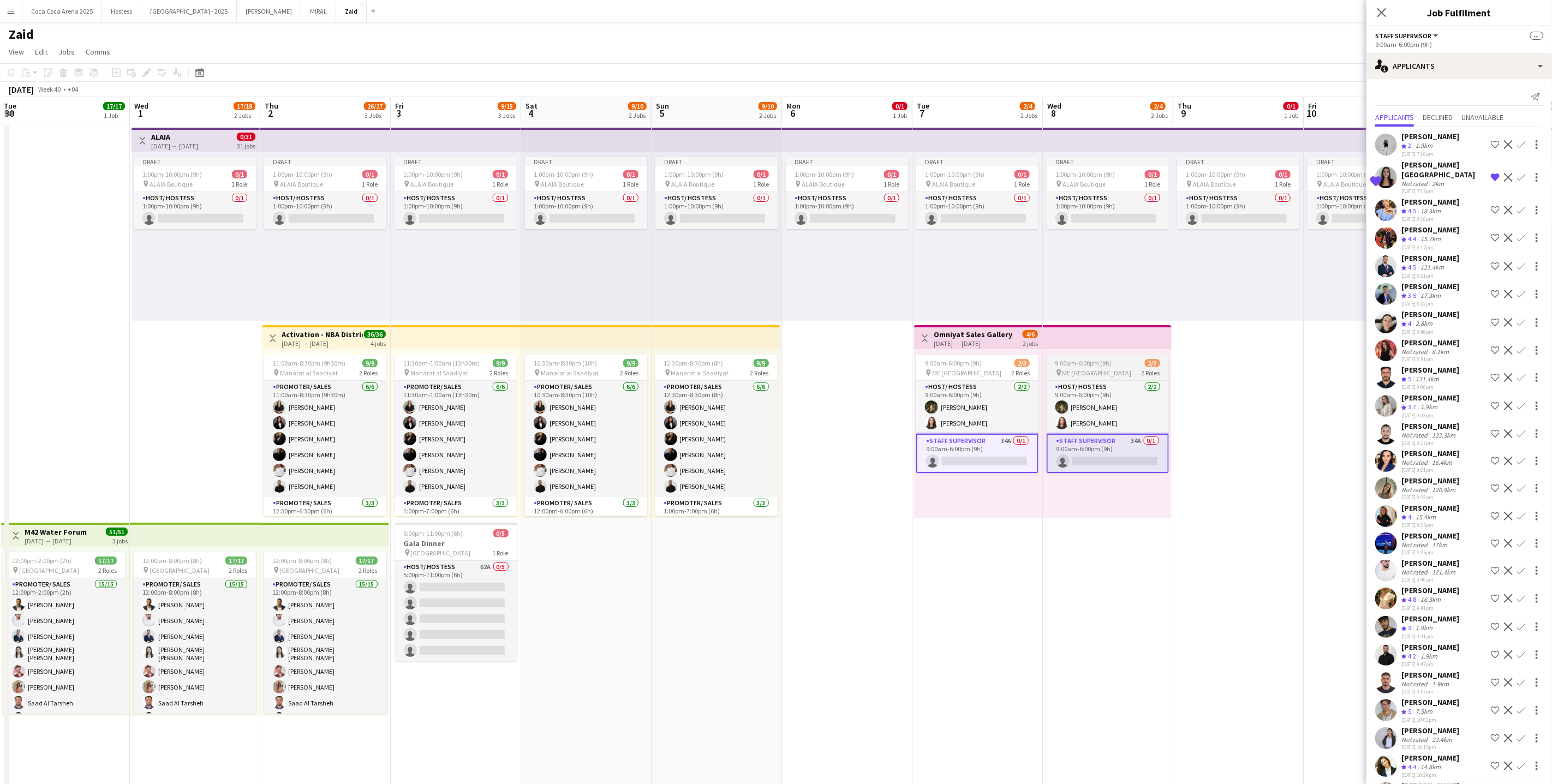
click at [1162, 452] on app-card-role "Staff Supervisor 34A 0/1 9:00am-6:00pm (9h) single-neutral-actions" at bounding box center [1108, 453] width 122 height 39
click at [770, 306] on div "Draft 1:00pm-10:00pm (9h) 0/1 pin ALAIA Boutique 1 Role Host/ Hostess 0/1 1:00p…" at bounding box center [716, 236] width 130 height 169
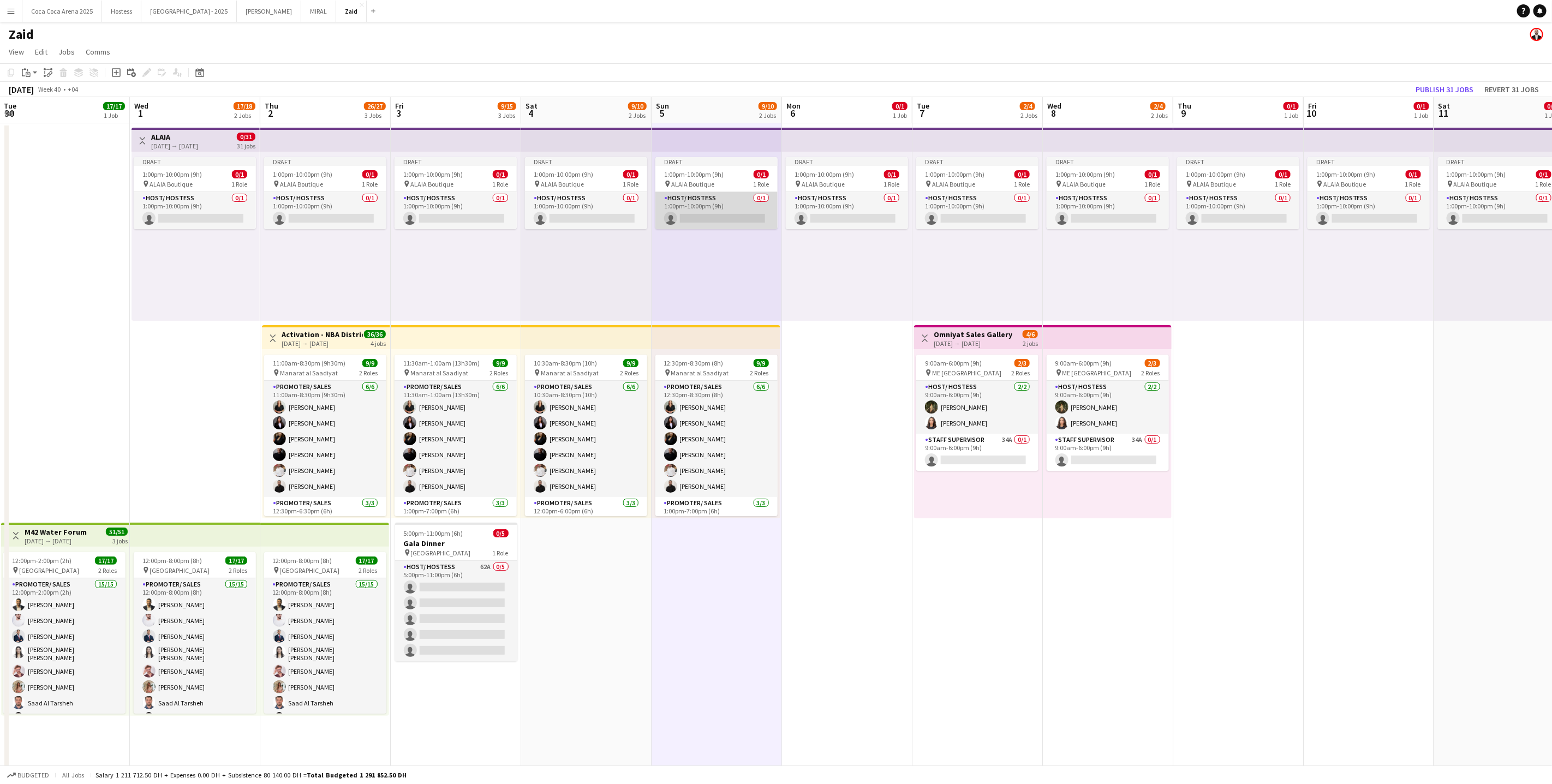
click at [729, 208] on app-card-role "Host/ Hostess 0/1 1:00pm-10:00pm (9h) single-neutral-actions" at bounding box center [716, 210] width 122 height 37
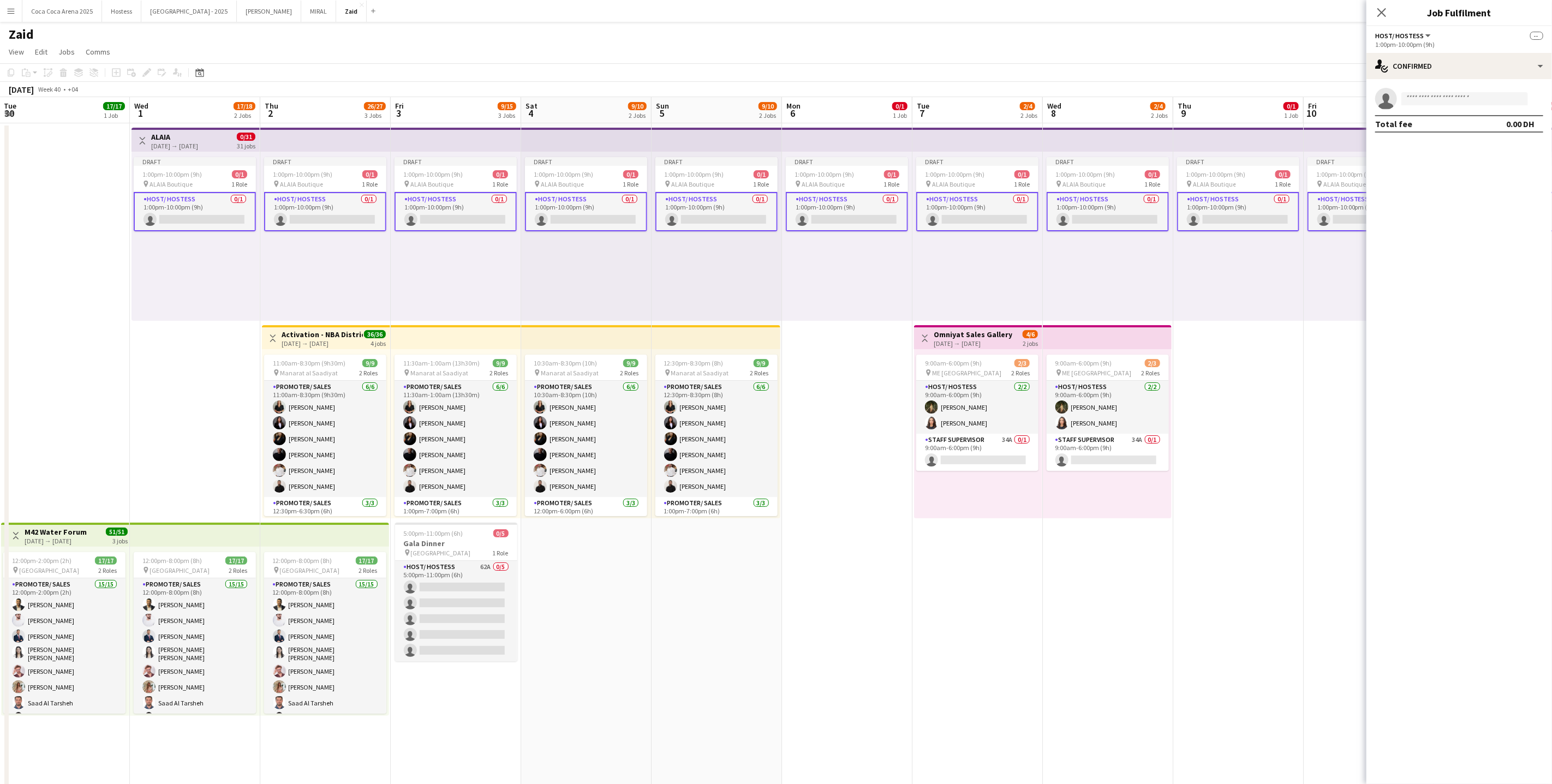
click at [630, 254] on div "Draft 1:00pm-10:00pm (9h) 0/1 pin ALAIA Boutique 1 Role Host/ Hostess 0/1 1:00p…" at bounding box center [586, 236] width 130 height 169
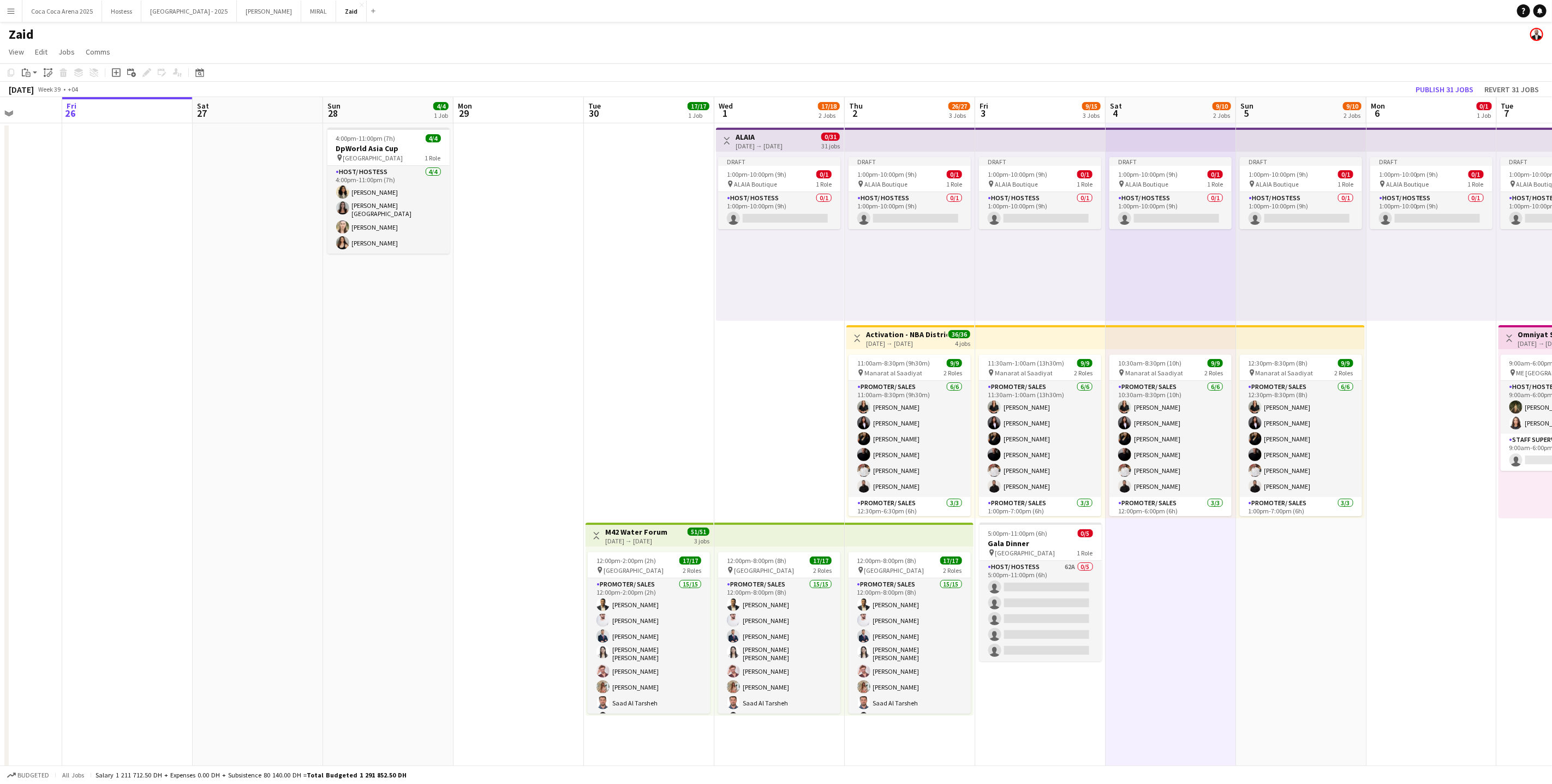
scroll to position [0, 326]
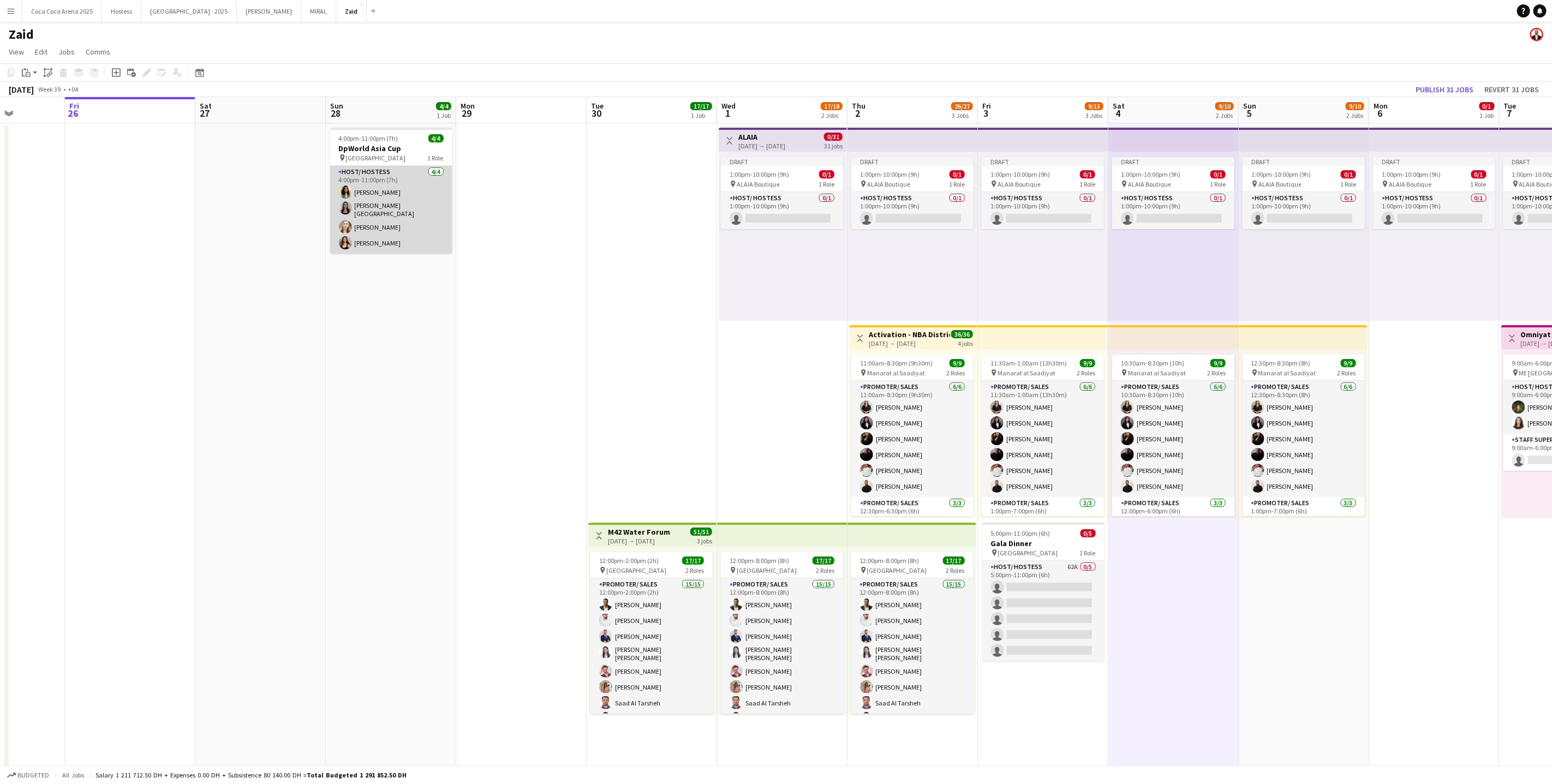
click at [409, 235] on app-card-role "Host/ Hostess [DATE] 4:00pm-11:00pm (7h) [PERSON_NAME] [PERSON_NAME] [PERSON_NA…" at bounding box center [392, 210] width 122 height 88
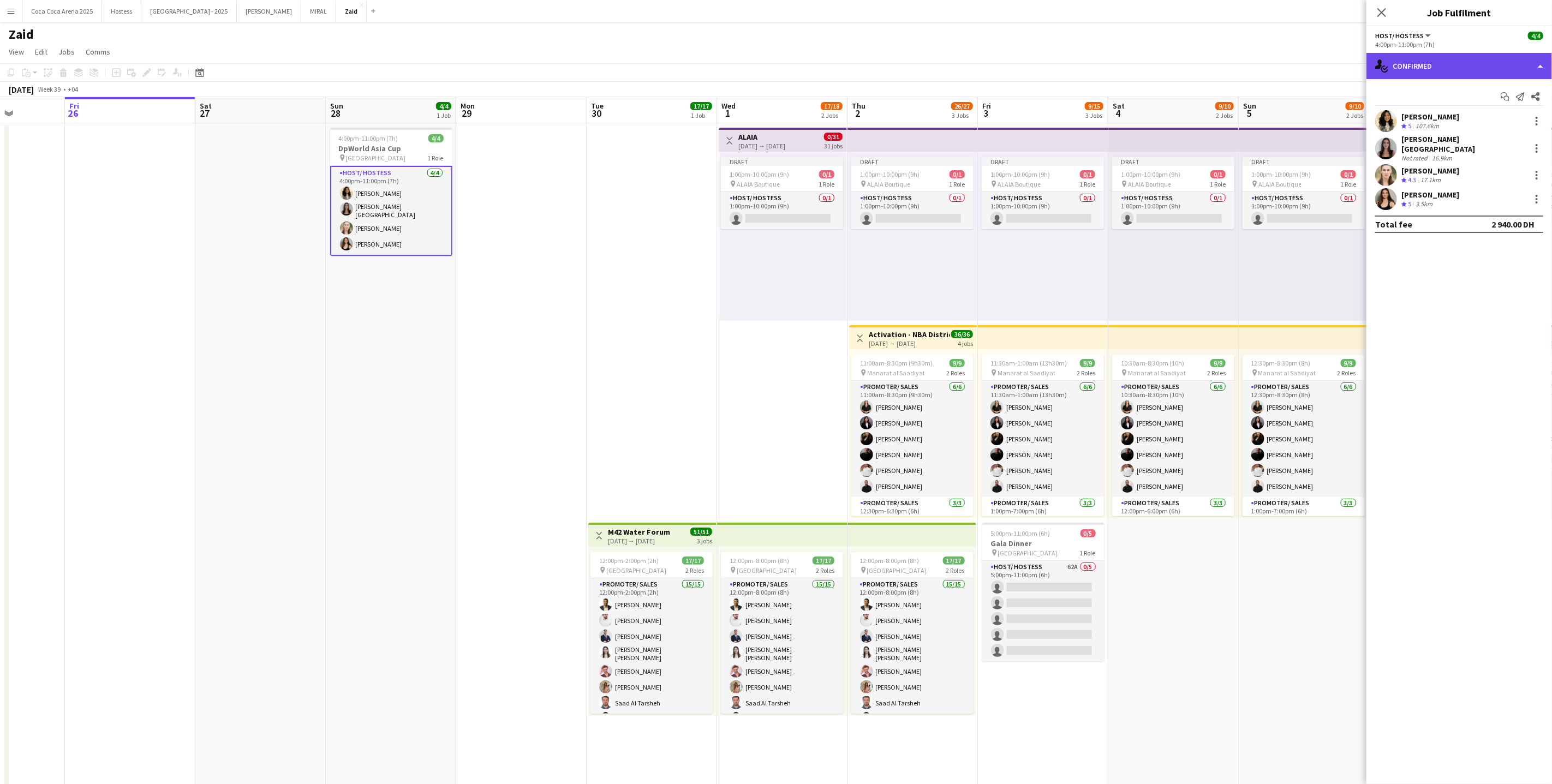
click at [1466, 70] on div "single-neutral-actions-check-2 Confirmed" at bounding box center [1459, 66] width 185 height 26
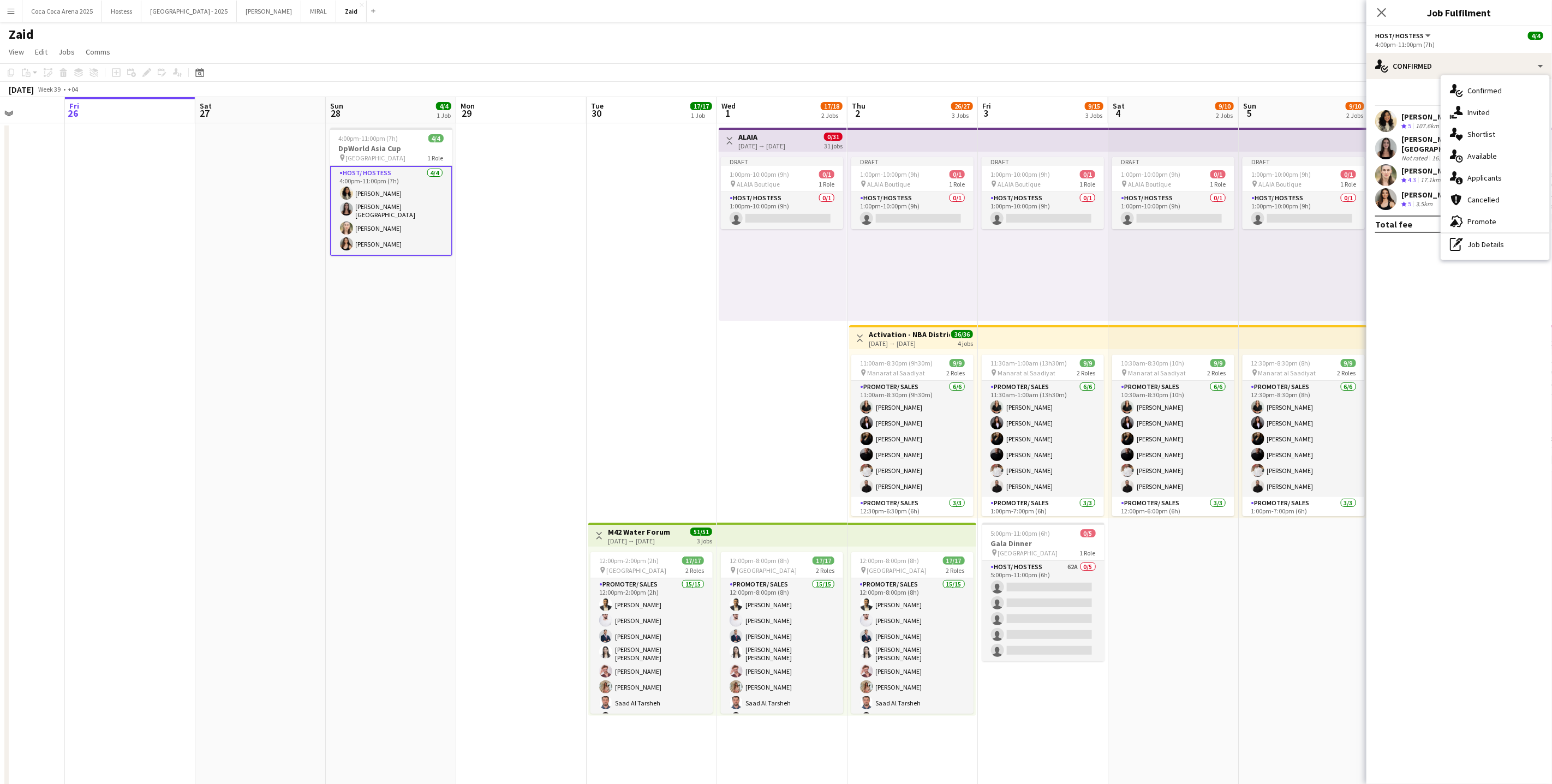
click at [1488, 242] on div "pen-write Job Details" at bounding box center [1495, 245] width 108 height 22
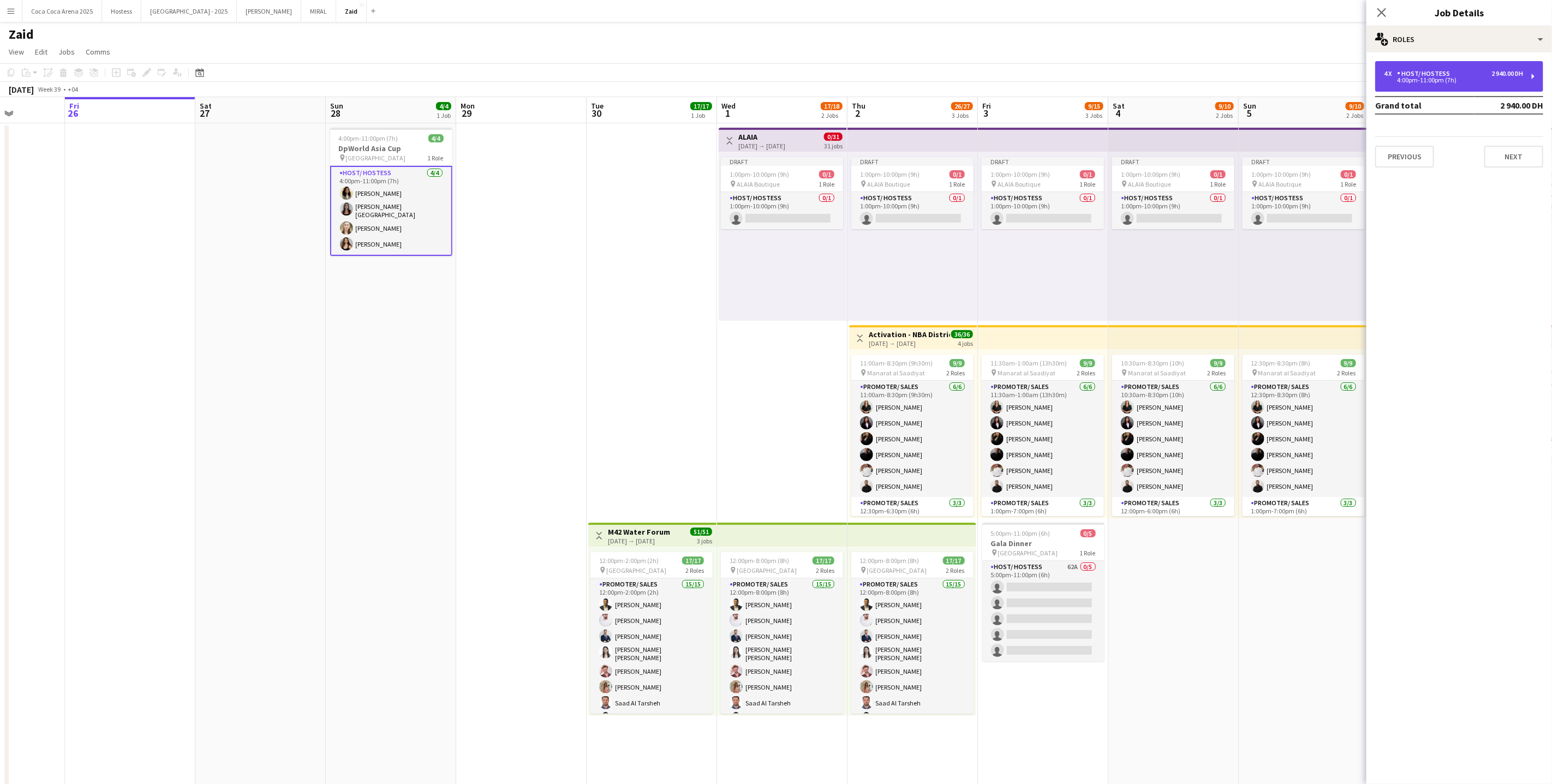
click at [1470, 84] on div "4 x Host/ Hostess 2 940.00 DH 4:00pm-11:00pm (7h)" at bounding box center [1459, 76] width 168 height 31
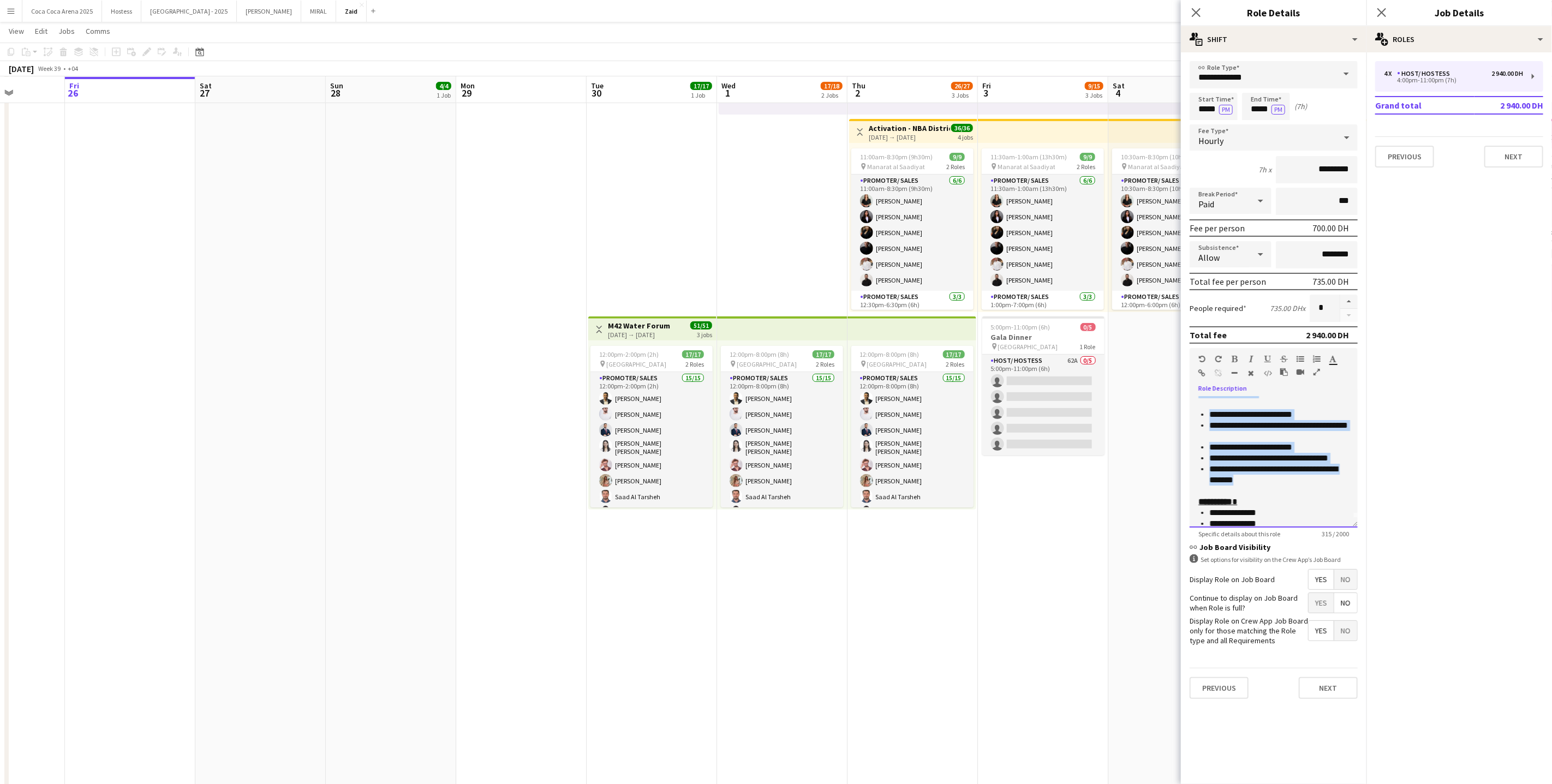
scroll to position [0, 0]
drag, startPoint x: 1277, startPoint y: 478, endPoint x: 1201, endPoint y: 398, distance: 110.3
click at [1201, 398] on div "**********" at bounding box center [1274, 462] width 168 height 131
copy div "**********"
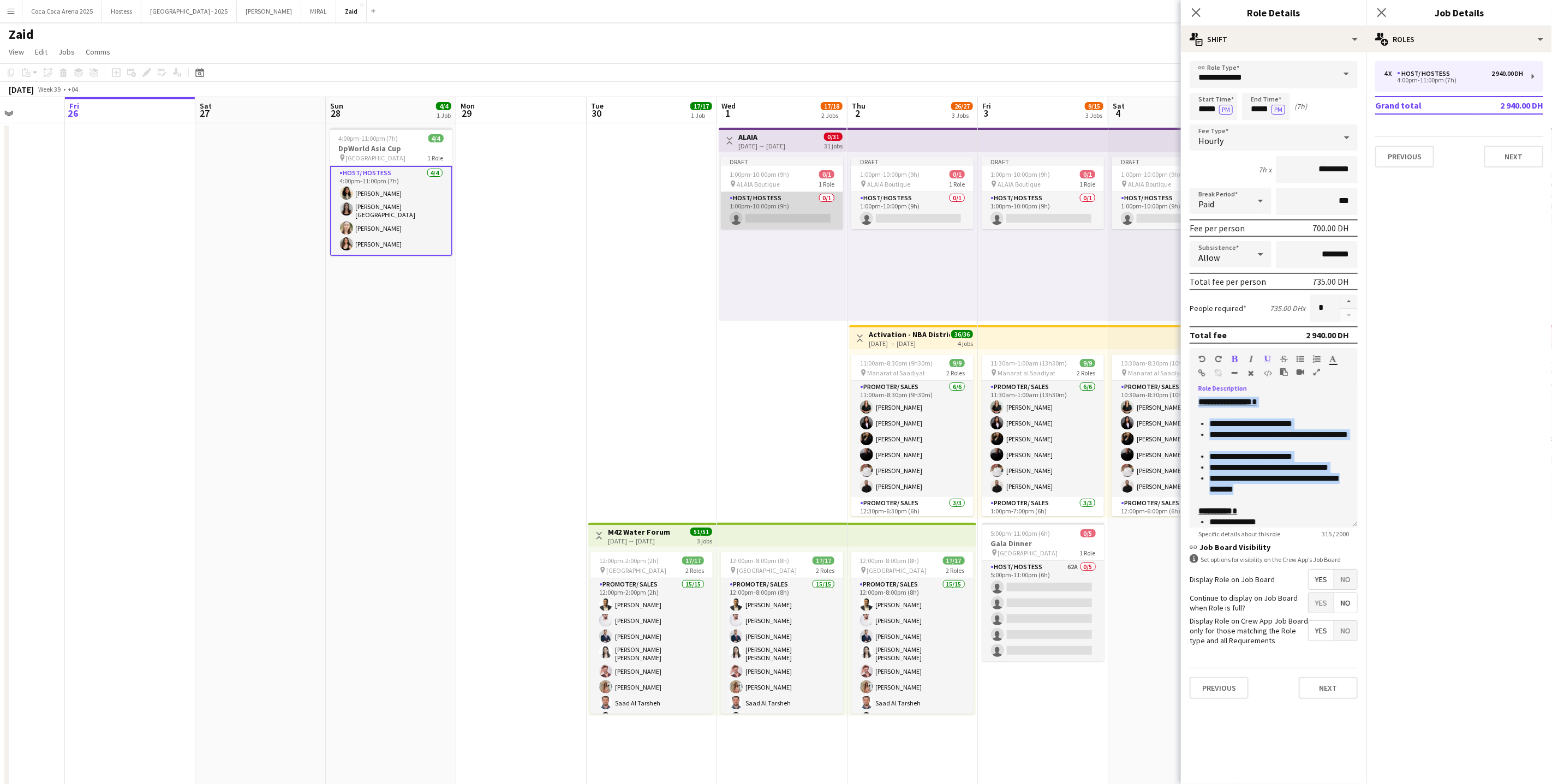
click at [806, 204] on app-card-role "Host/ Hostess 0/1 1:00pm-10:00pm (9h) single-neutral-actions" at bounding box center [782, 210] width 122 height 37
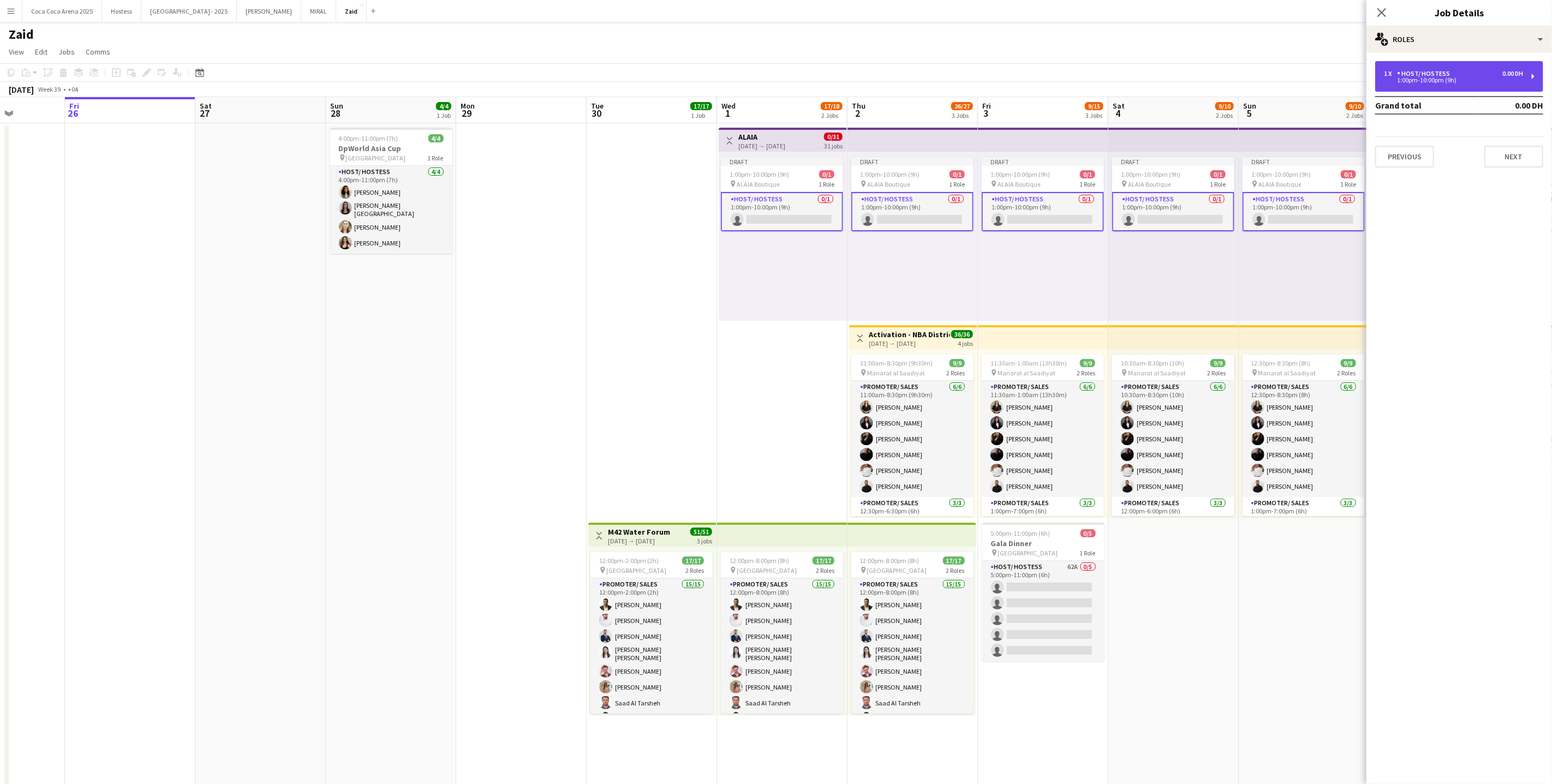
click at [1464, 71] on div "1 x Host/ Hostess 0.00 DH" at bounding box center [1453, 73] width 139 height 7
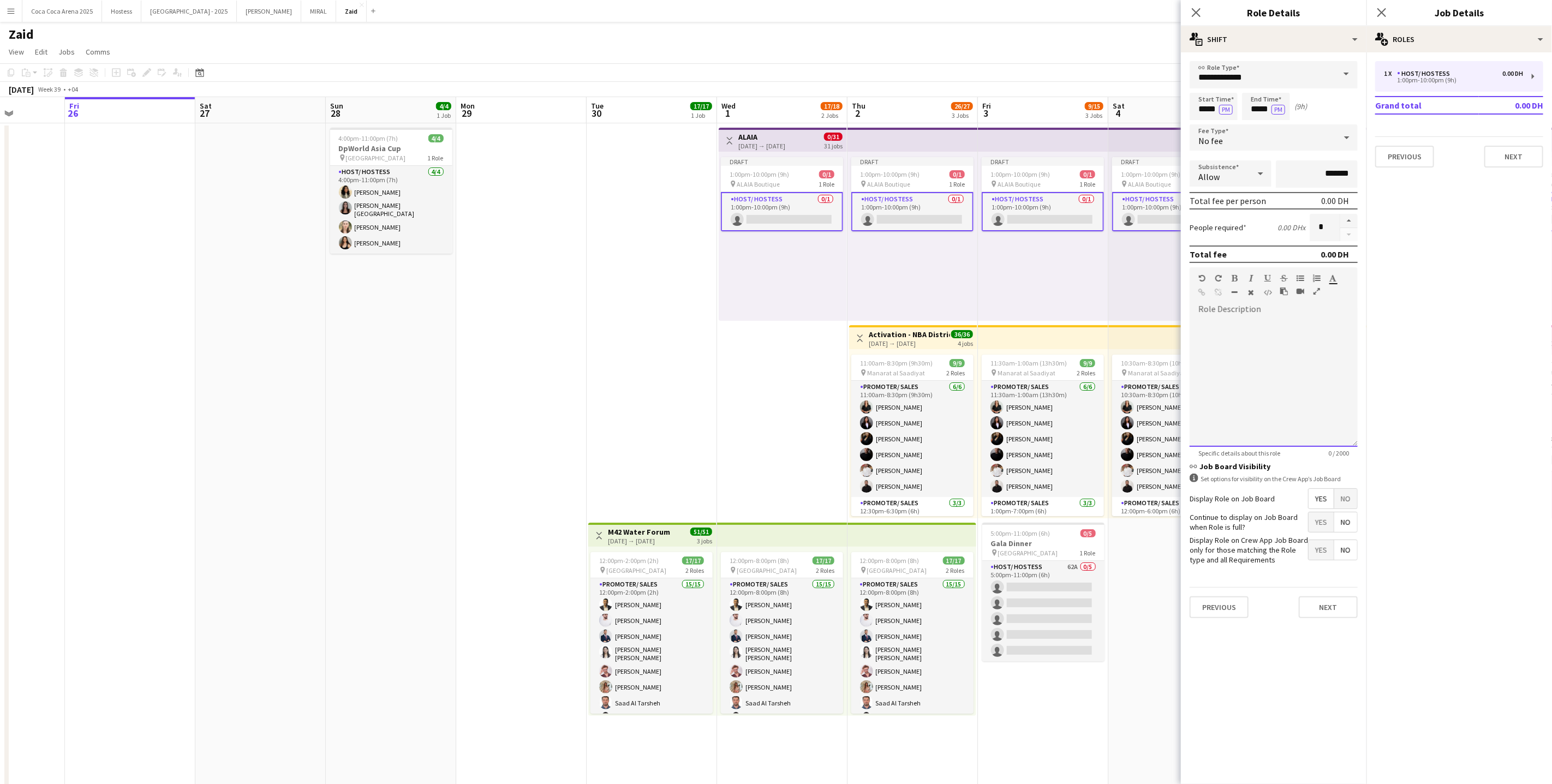
click at [1297, 401] on div at bounding box center [1274, 382] width 168 height 131
paste div
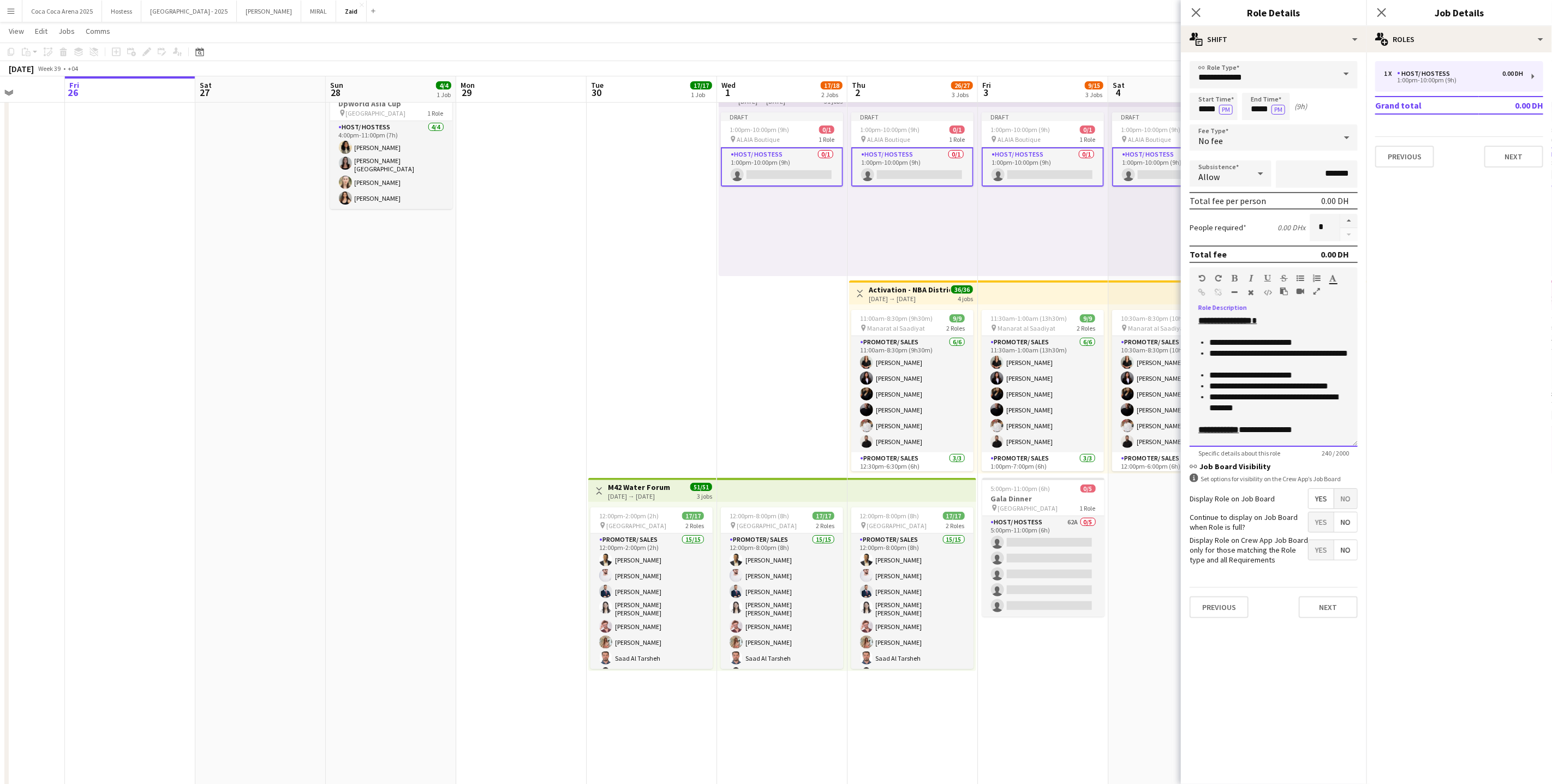
scroll to position [12, 0]
click at [1319, 553] on span "Yes" at bounding box center [1321, 550] width 25 height 20
click at [1321, 607] on button "Next" at bounding box center [1328, 607] width 59 height 22
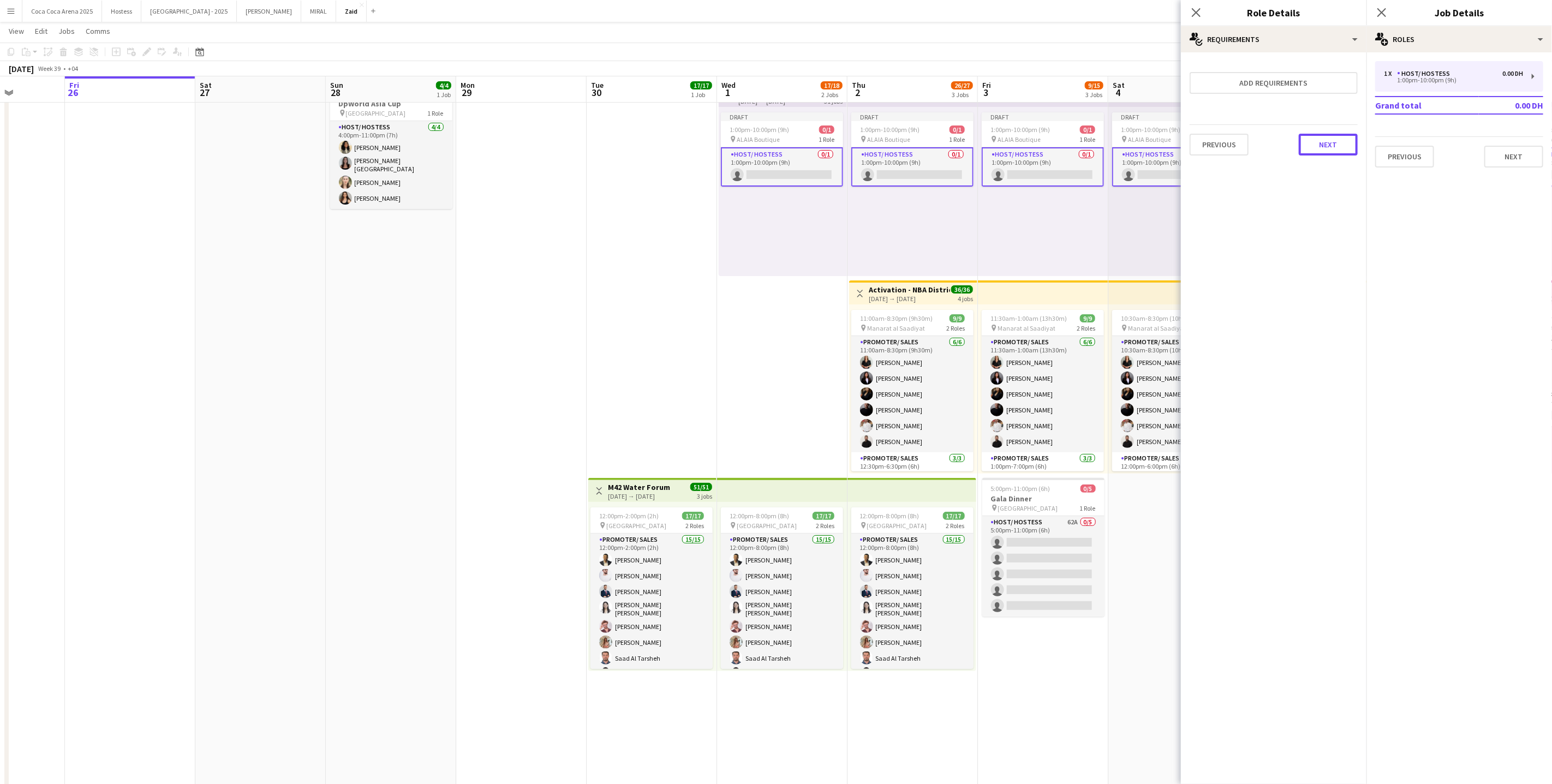
click at [1342, 139] on button "Next" at bounding box center [1328, 145] width 59 height 22
click at [1347, 130] on div "Previous Next Finish" at bounding box center [1274, 141] width 168 height 31
click at [1346, 135] on div "Previous Next Finish" at bounding box center [1274, 141] width 168 height 31
click at [1353, 146] on button "Finish" at bounding box center [1337, 146] width 41 height 22
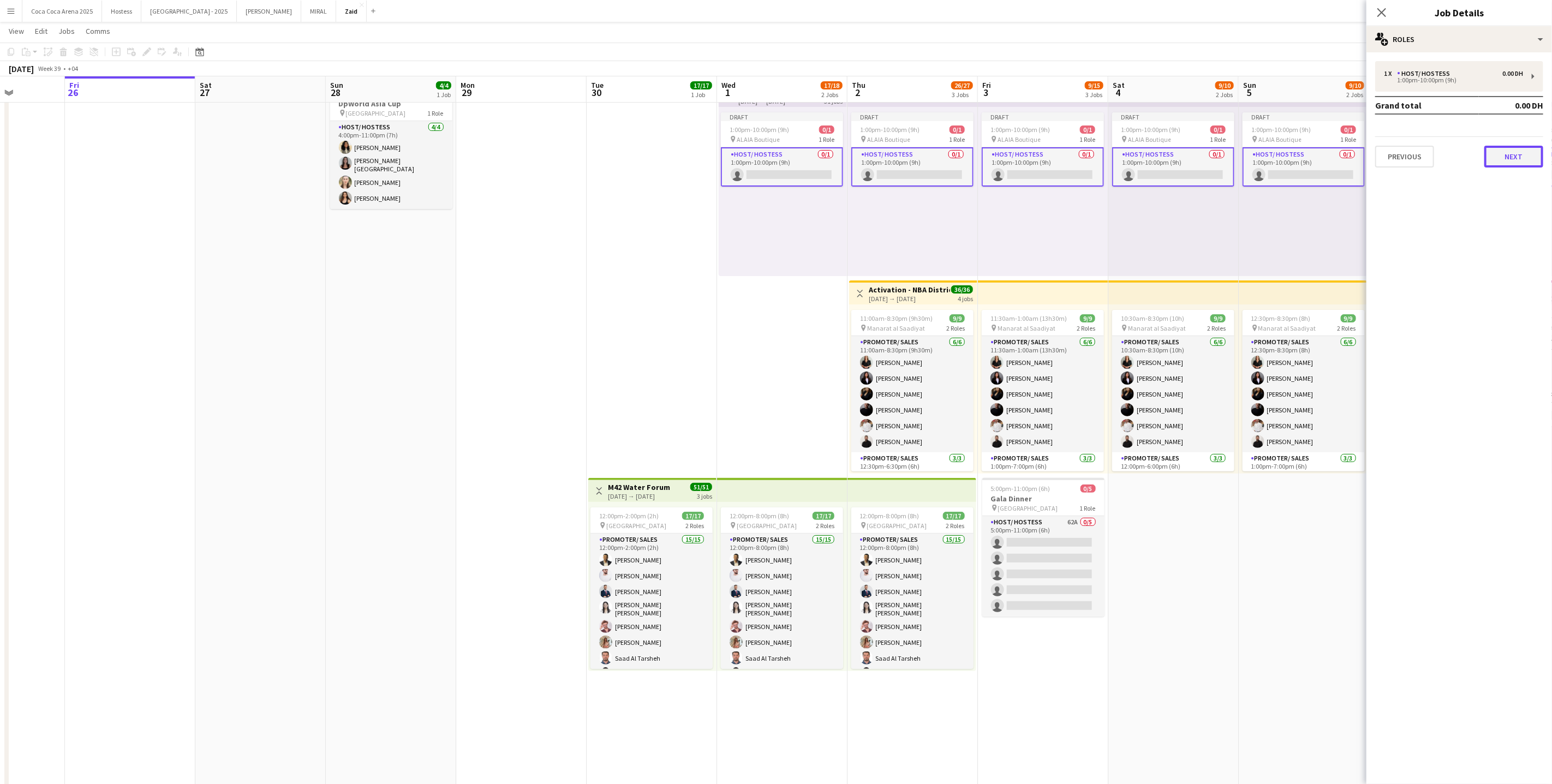
click at [1496, 153] on button "Next" at bounding box center [1514, 157] width 59 height 22
click at [812, 128] on div "1:00pm-10:00pm (9h) 0/1" at bounding box center [782, 129] width 122 height 8
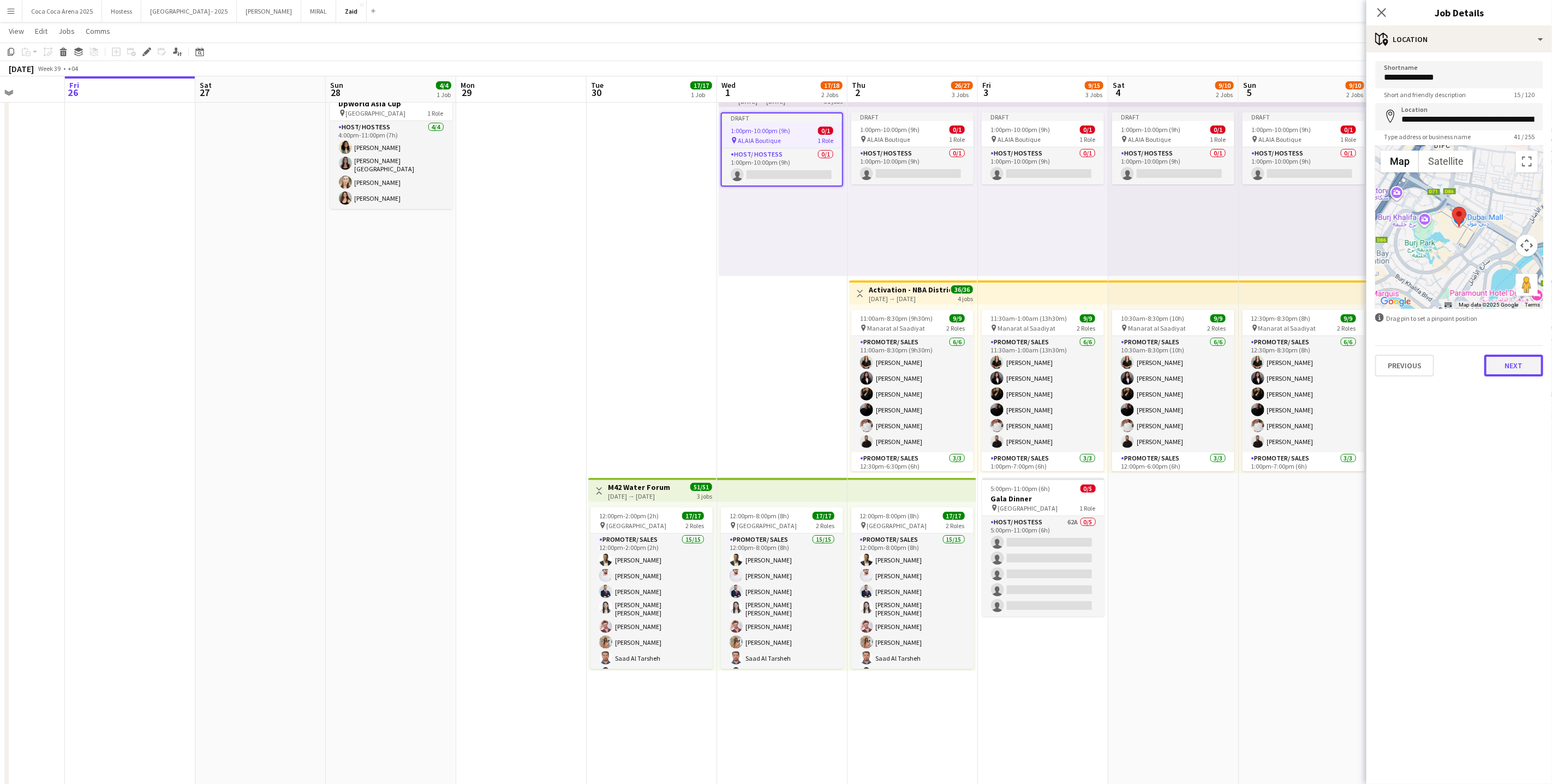
click at [1517, 368] on button "Next" at bounding box center [1514, 366] width 59 height 22
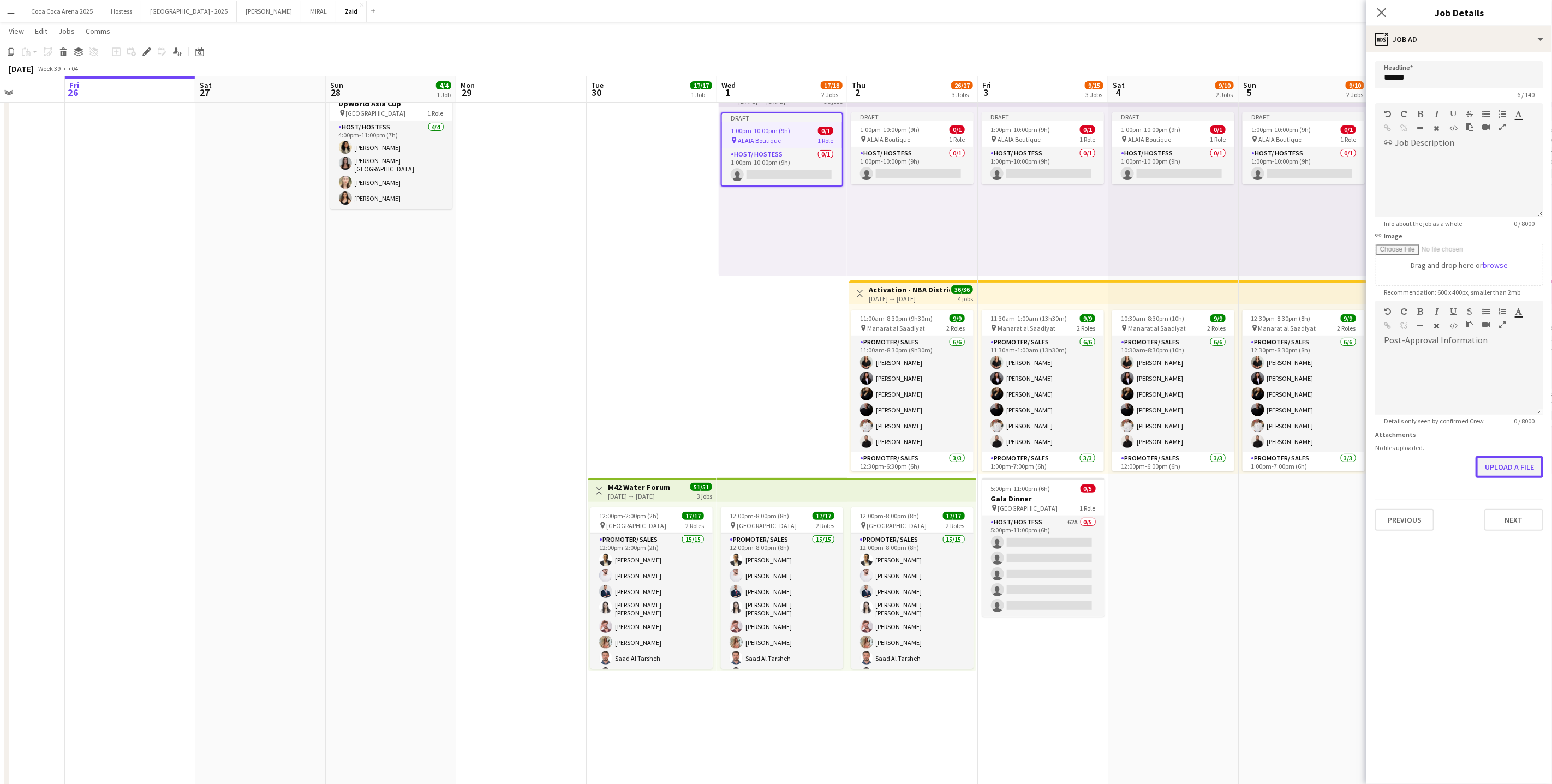
click at [1490, 464] on button "Upload a file" at bounding box center [1509, 467] width 68 height 22
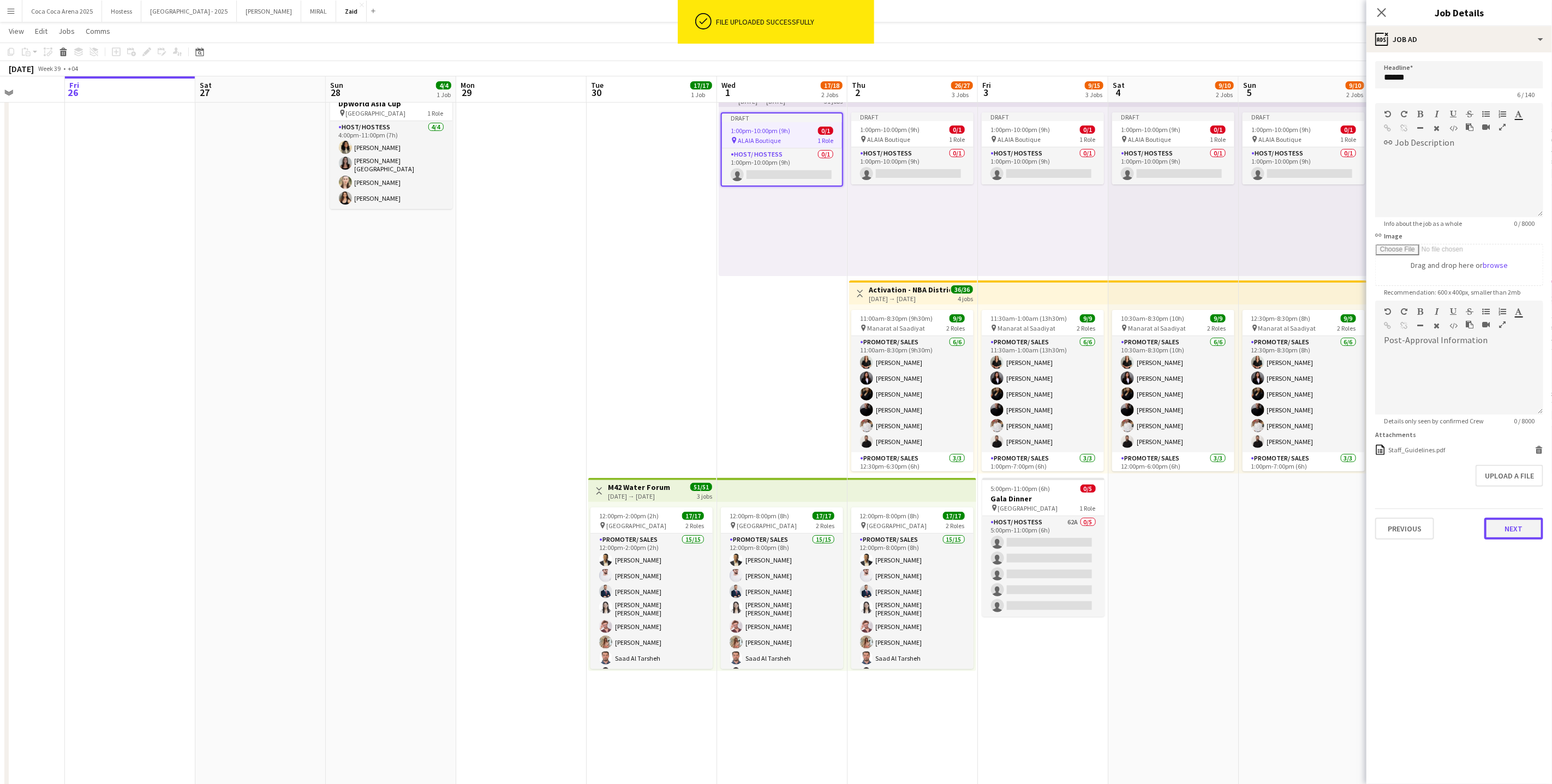
click at [1524, 529] on button "Next" at bounding box center [1514, 529] width 59 height 22
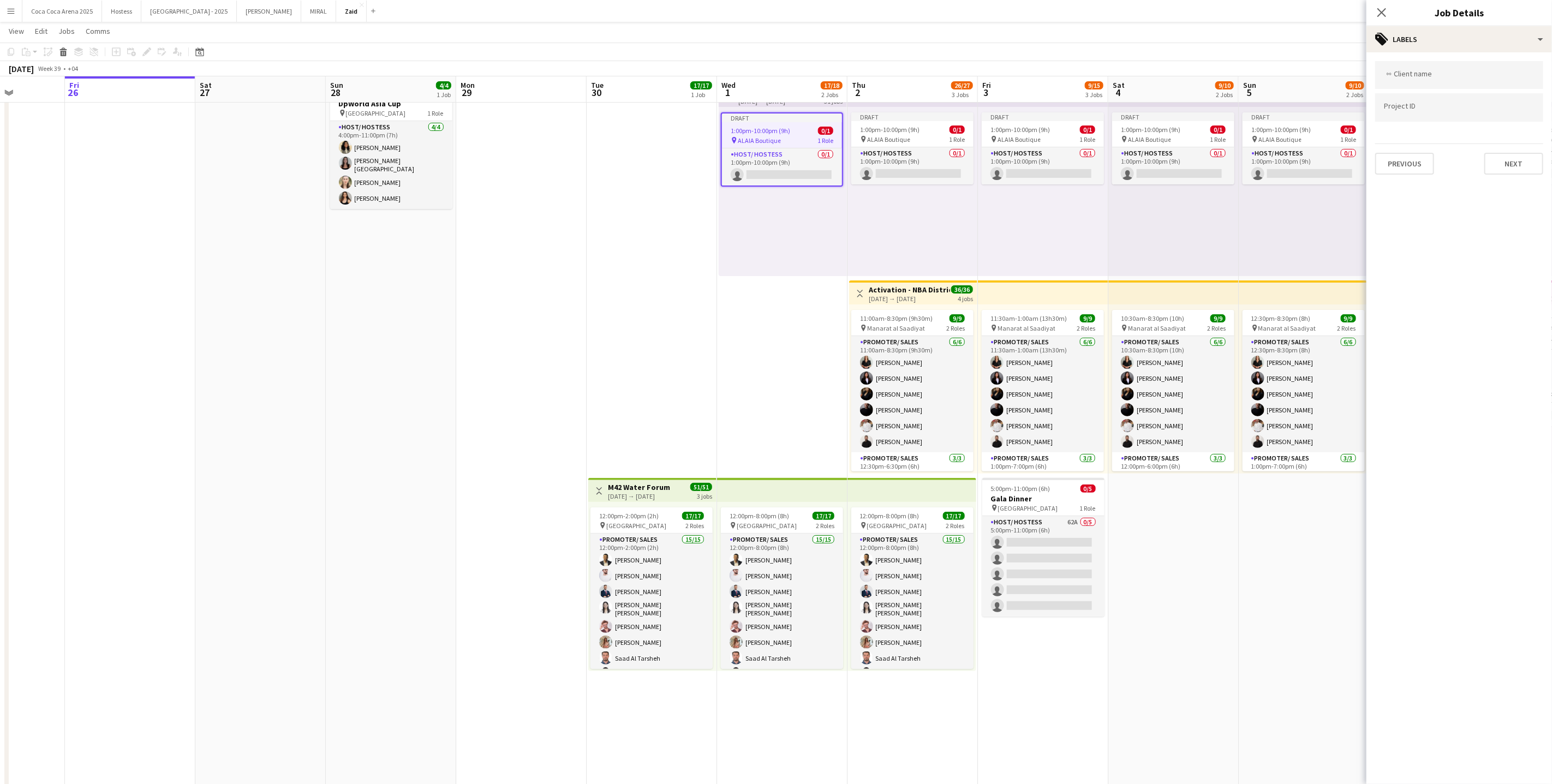
click at [1459, 83] on div at bounding box center [1459, 75] width 168 height 28
type input "***"
click at [1439, 114] on div "RLG Retail LLC" at bounding box center [1459, 108] width 168 height 26
click at [1436, 112] on input "Type to search project ID labels..." at bounding box center [1459, 111] width 150 height 10
paste input "**********"
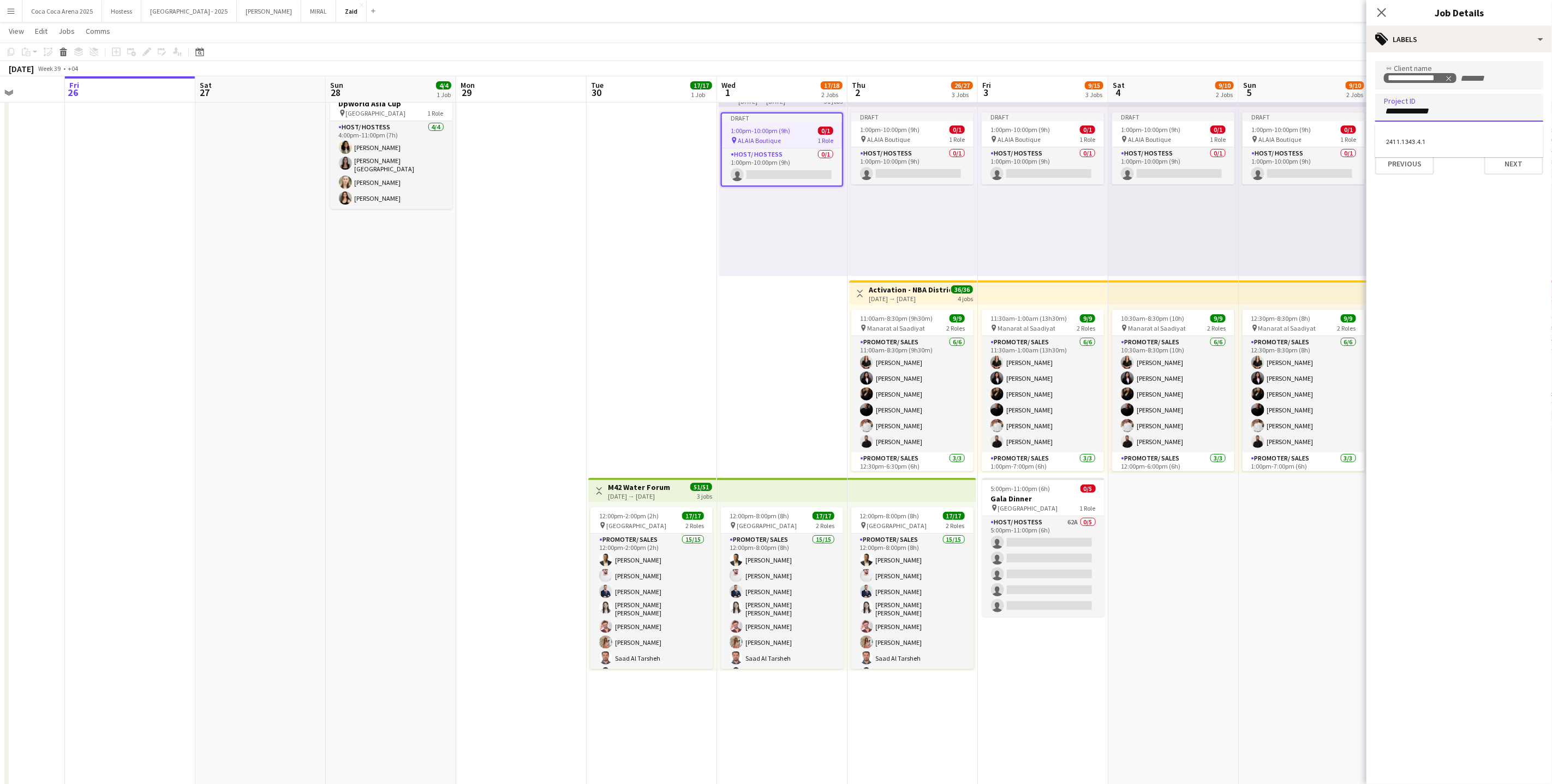
type input "**********"
click at [1506, 156] on div "2411.1343.4.1" at bounding box center [1459, 141] width 168 height 33
click at [1478, 138] on div "2411.1343.4.1" at bounding box center [1459, 141] width 168 height 26
click at [1514, 158] on button "Next" at bounding box center [1514, 164] width 59 height 22
click at [1508, 119] on button "Next" at bounding box center [1514, 113] width 59 height 22
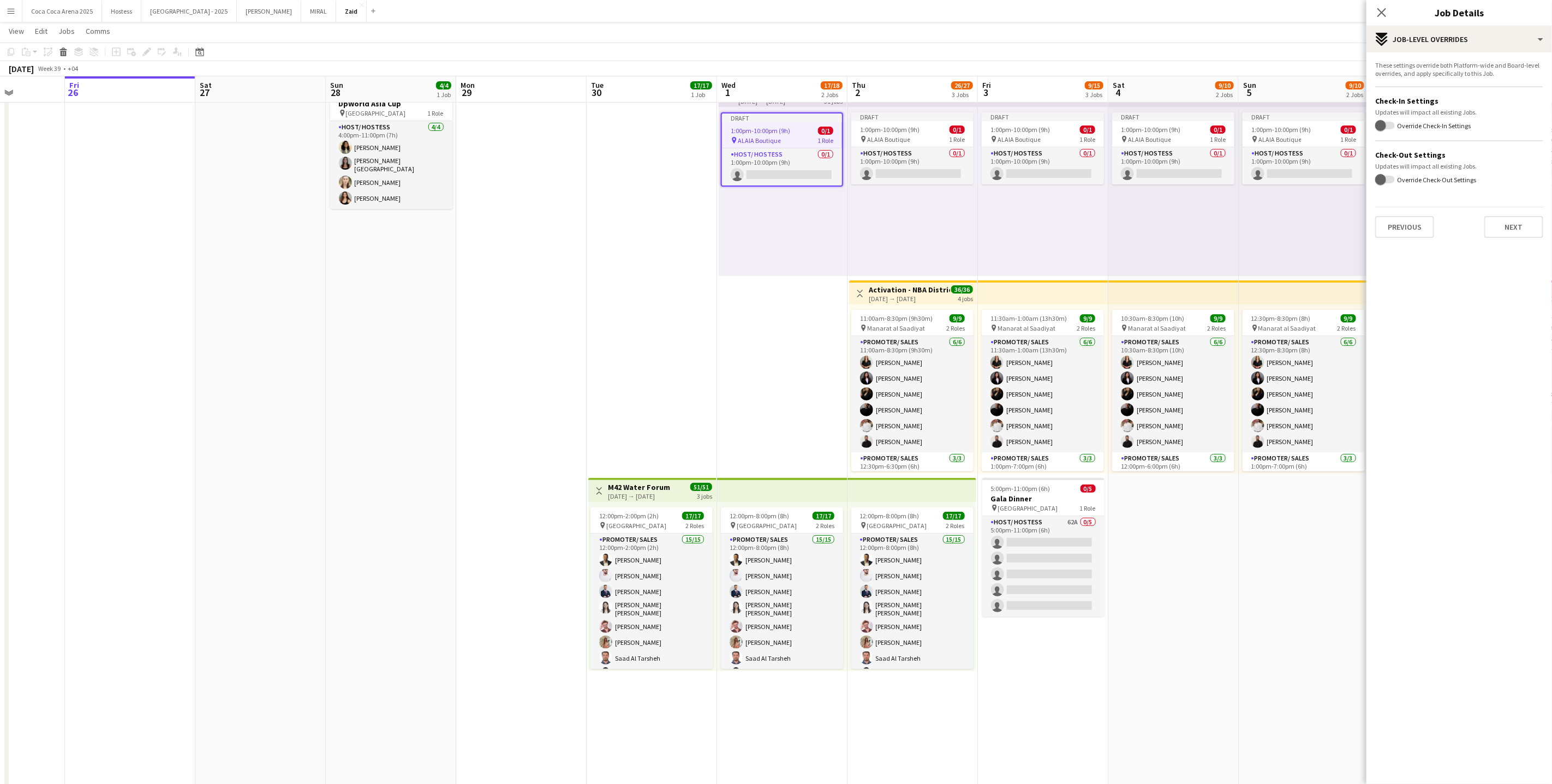
click at [1499, 211] on div "Previous Next" at bounding box center [1459, 222] width 168 height 31
click at [1509, 220] on button "Next" at bounding box center [1514, 227] width 59 height 22
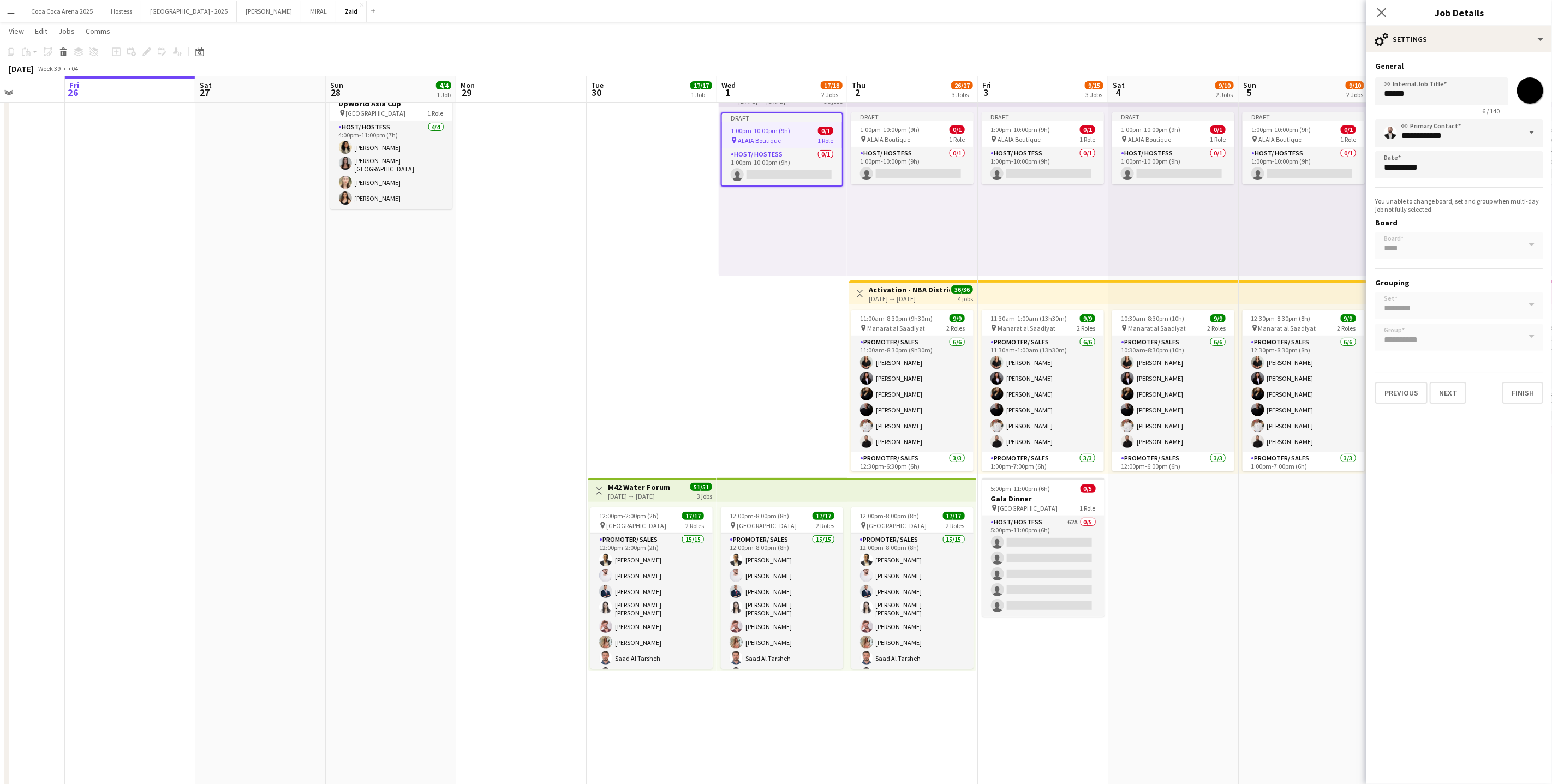
click at [1122, 216] on div "Draft 1:00pm-10:00pm (9h) 0/1 pin ALAIA Boutique 1 Role Host/ Hostess 0/1 1:00p…" at bounding box center [1173, 191] width 130 height 169
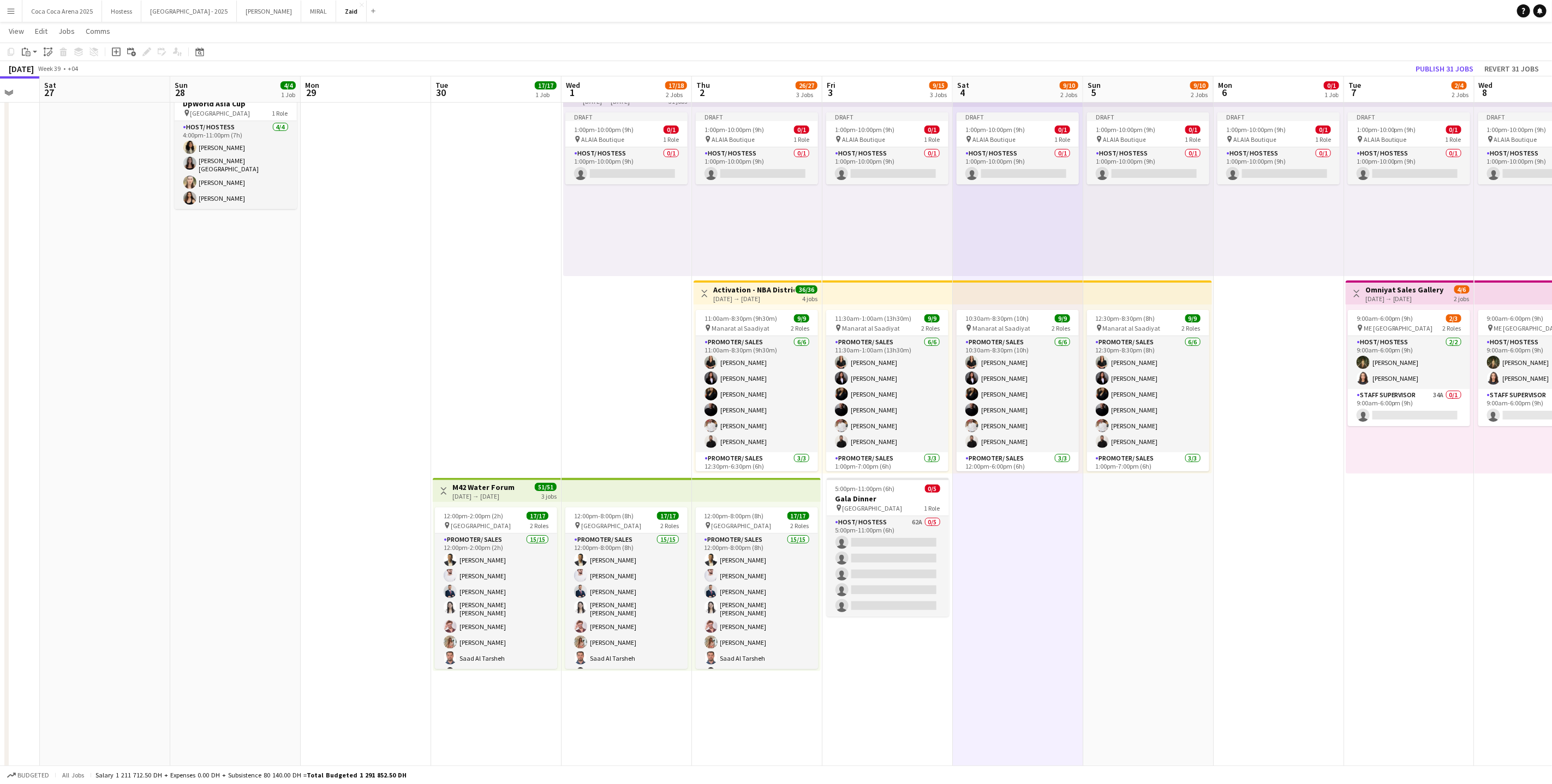
scroll to position [0, 377]
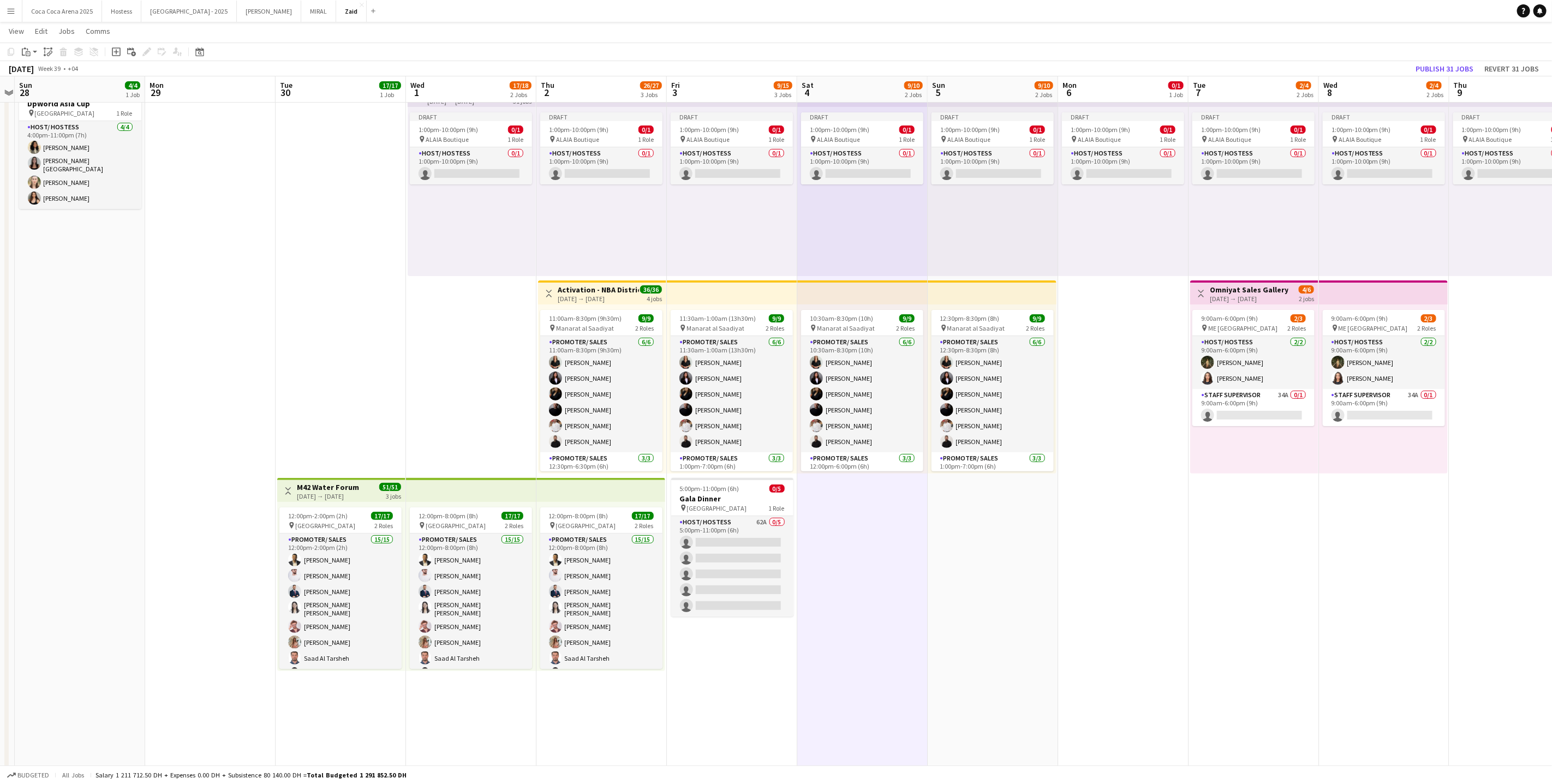
click at [855, 194] on div "Draft 1:00pm-10:00pm (9h) 0/1 pin ALAIA Boutique 1 Role Host/ Hostess 0/1 1:00p…" at bounding box center [862, 191] width 130 height 169
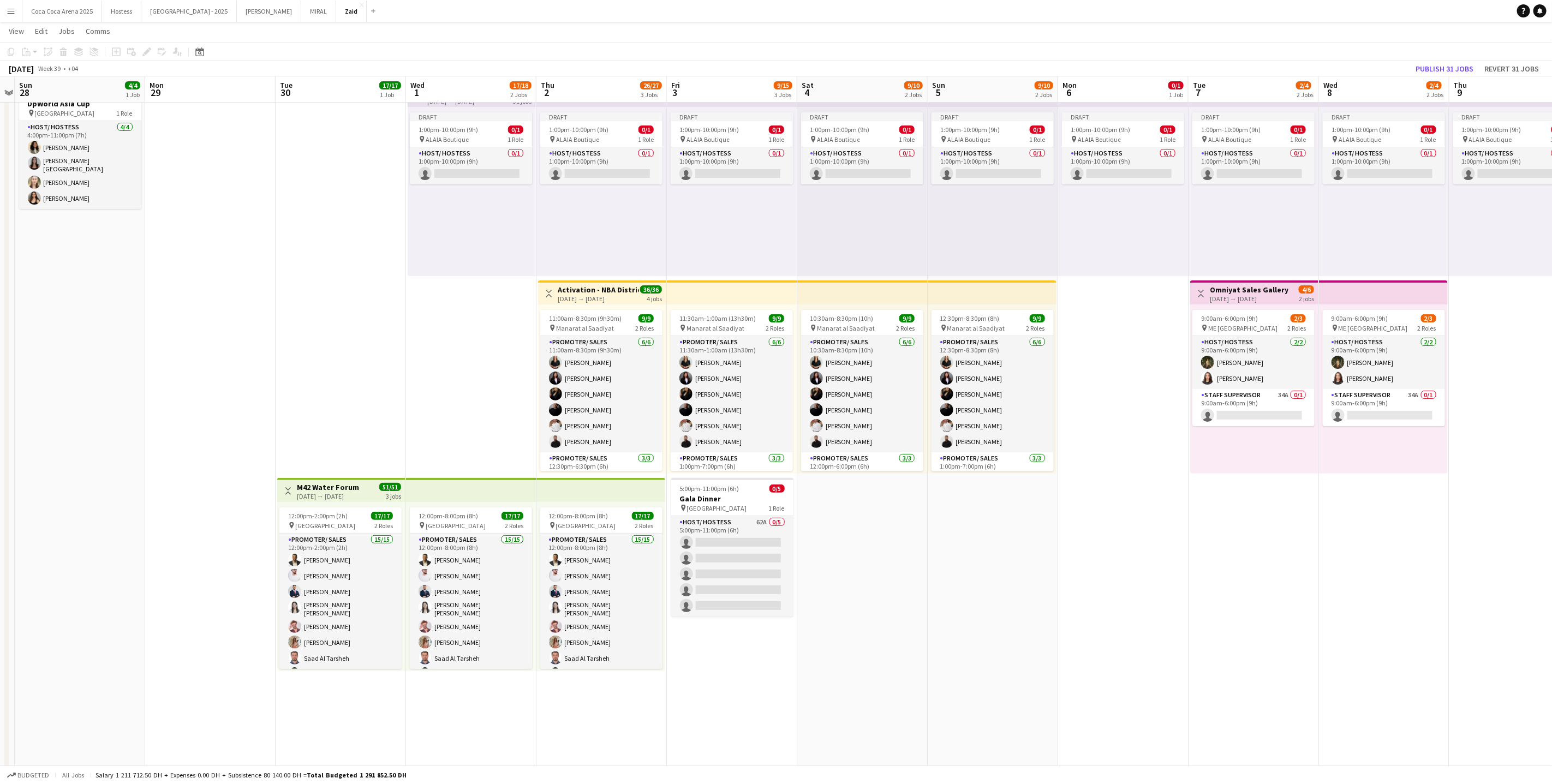
click at [535, 148] on div "Draft 1:00pm-10:00pm (9h) 0/1 pin ALAIA Boutique 1 Role Host/ Hostess 0/1 1:00p…" at bounding box center [472, 191] width 128 height 169
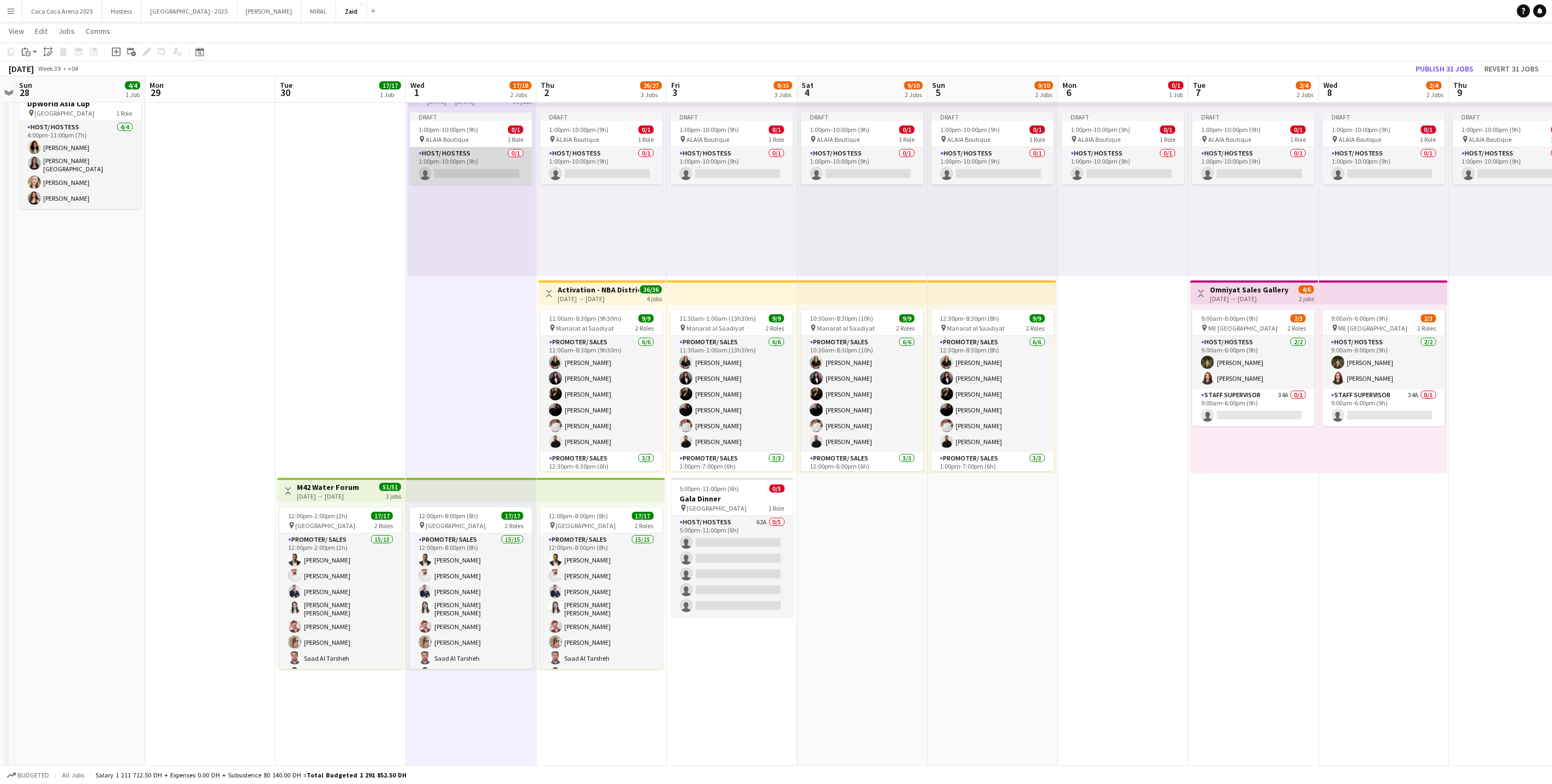
click at [512, 150] on app-card-role "Host/ Hostess 0/1 1:00pm-10:00pm (9h) single-neutral-actions" at bounding box center [471, 166] width 122 height 37
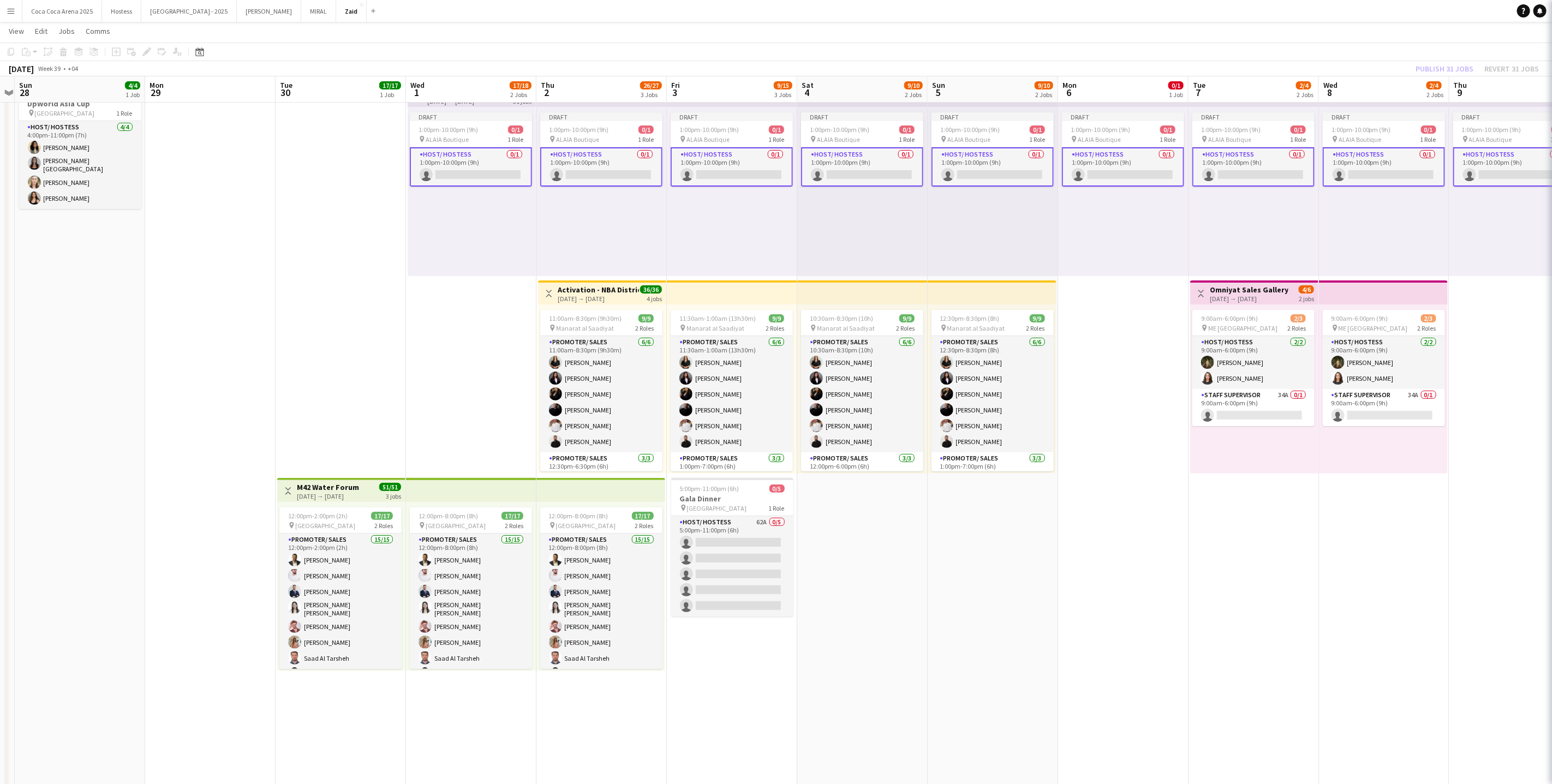
click at [510, 130] on span "0/1" at bounding box center [516, 129] width 15 height 8
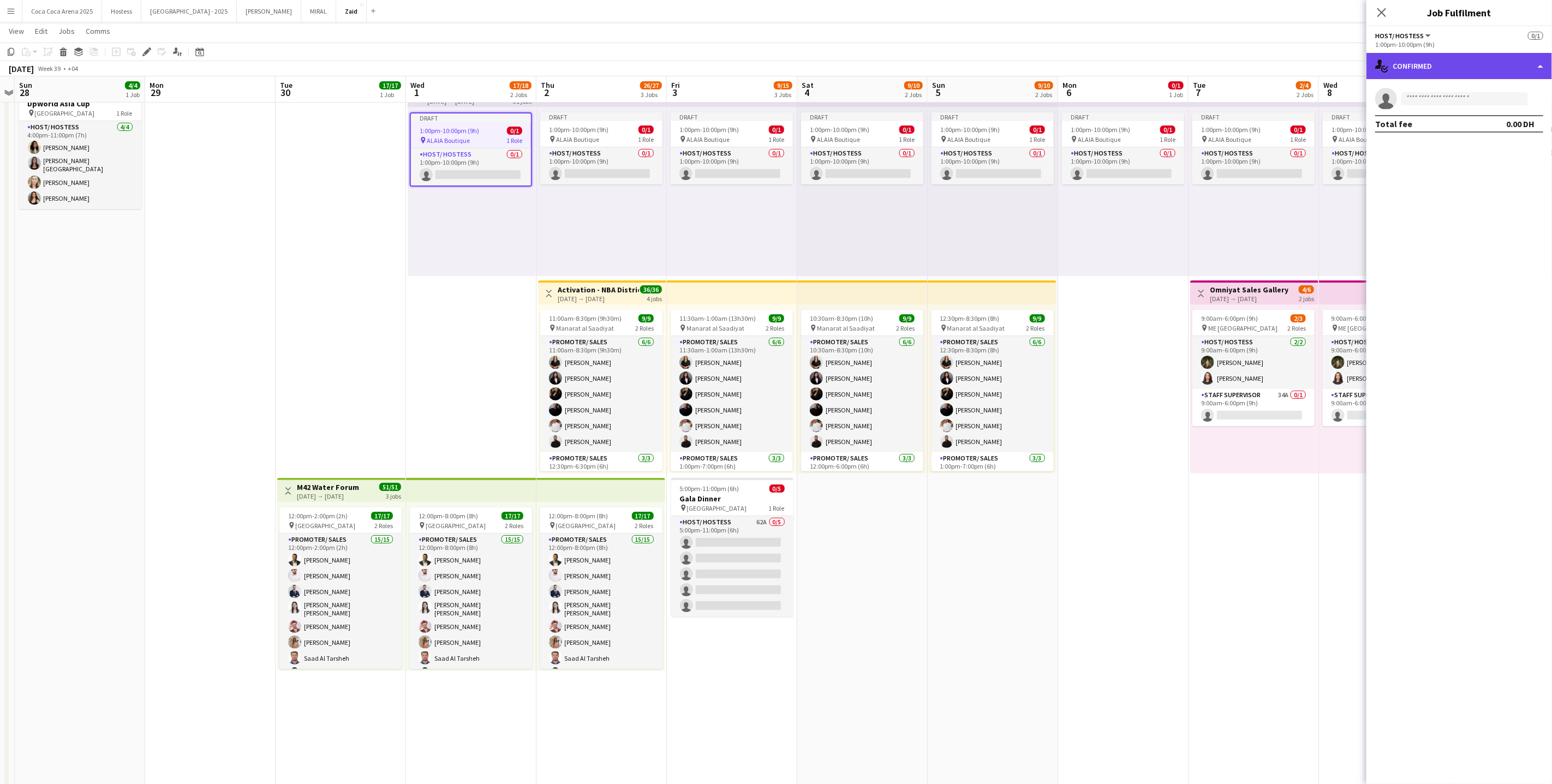
click at [1426, 67] on div "single-neutral-actions-check-2 Confirmed" at bounding box center [1459, 66] width 185 height 26
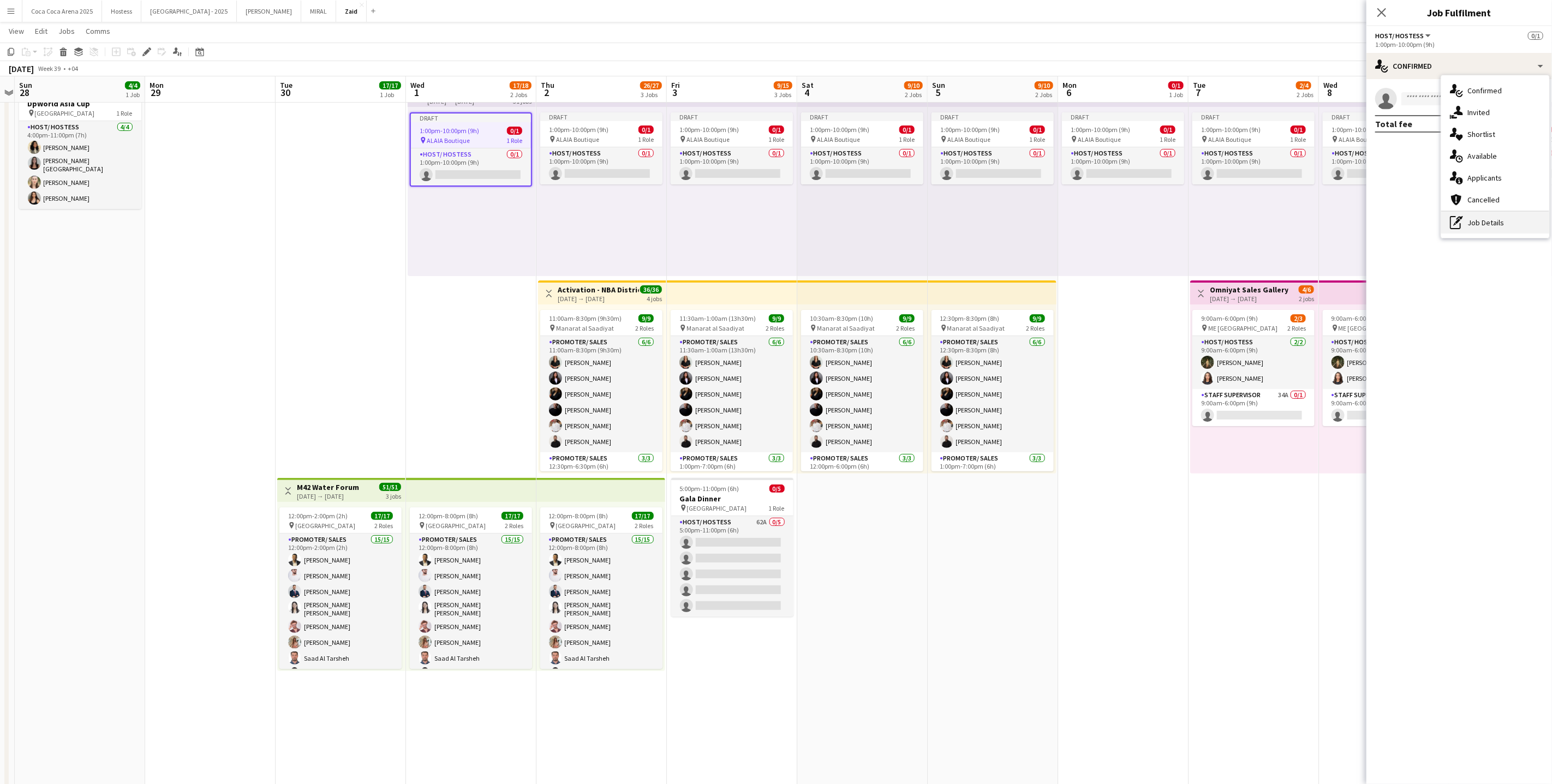
click at [1476, 222] on div "pen-write Job Details" at bounding box center [1495, 223] width 108 height 22
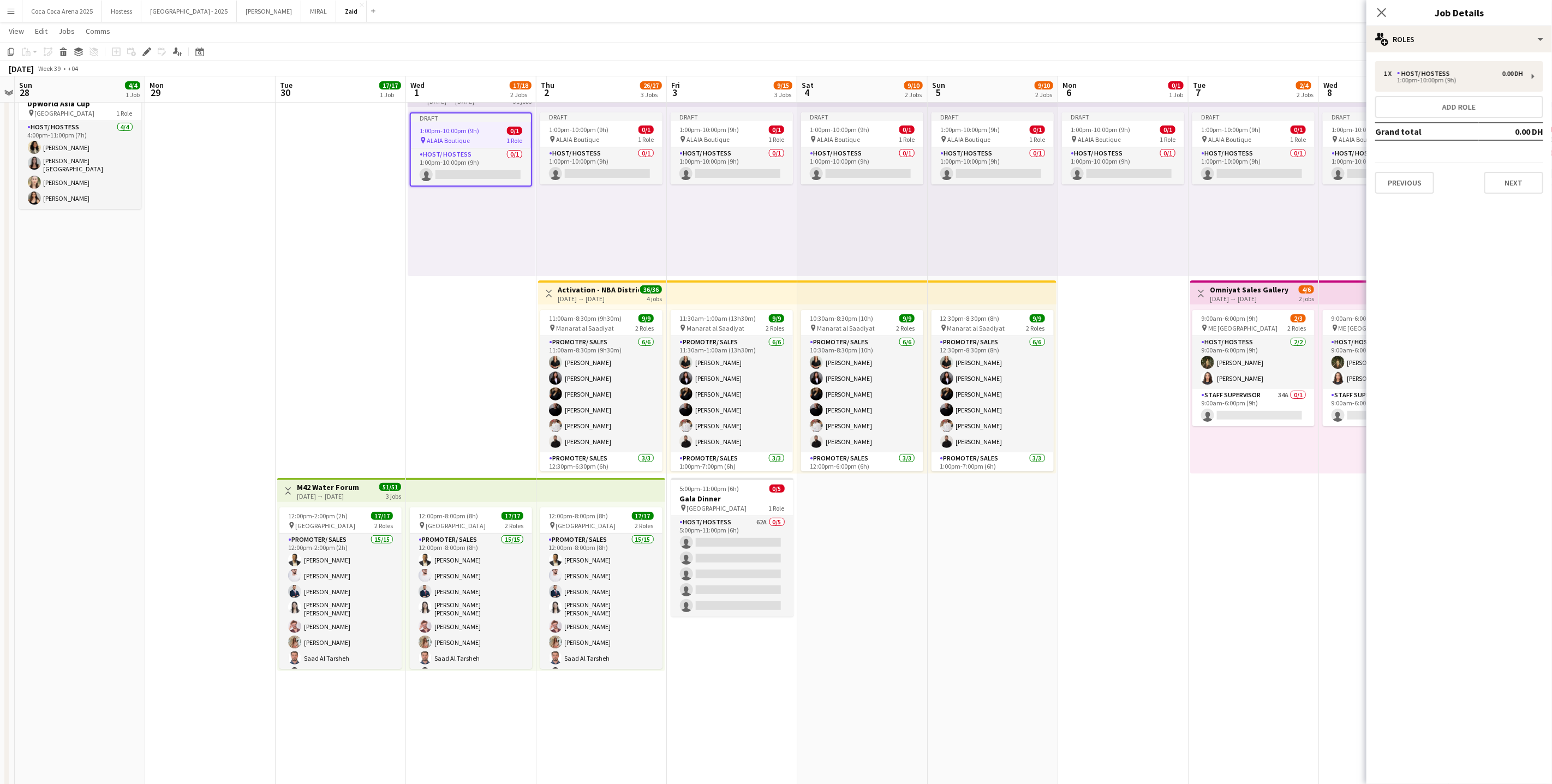
click at [1420, 93] on div "1 x Host/ Hostess 0.00 DH 1:00pm-10:00pm (9h) Add role Grand total 0.00 DH Prev…" at bounding box center [1459, 127] width 185 height 133
click at [1416, 80] on div "1:00pm-10:00pm (9h)" at bounding box center [1453, 80] width 139 height 6
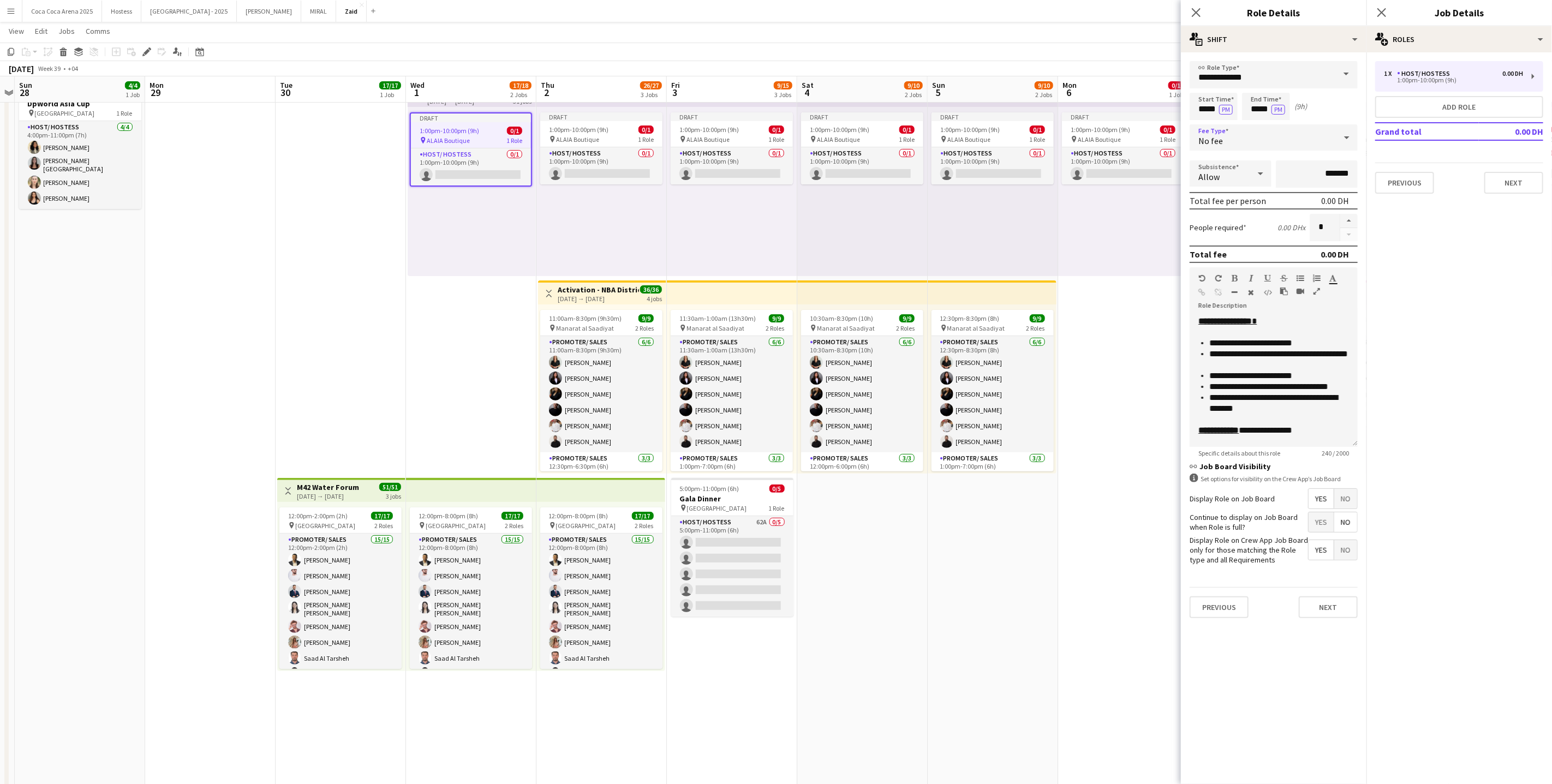
click at [1250, 145] on div "No fee" at bounding box center [1263, 137] width 146 height 26
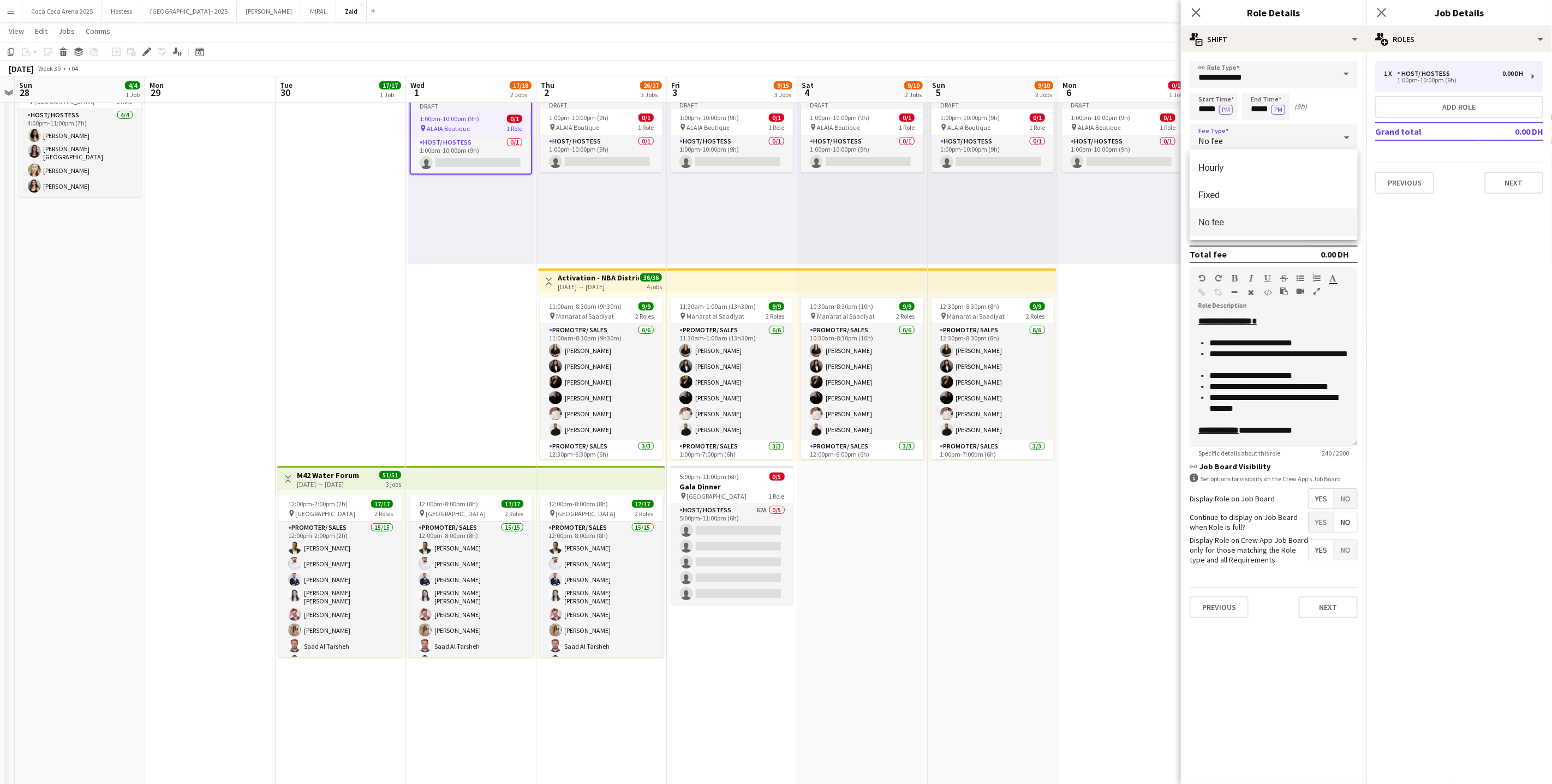
scroll to position [0, 0]
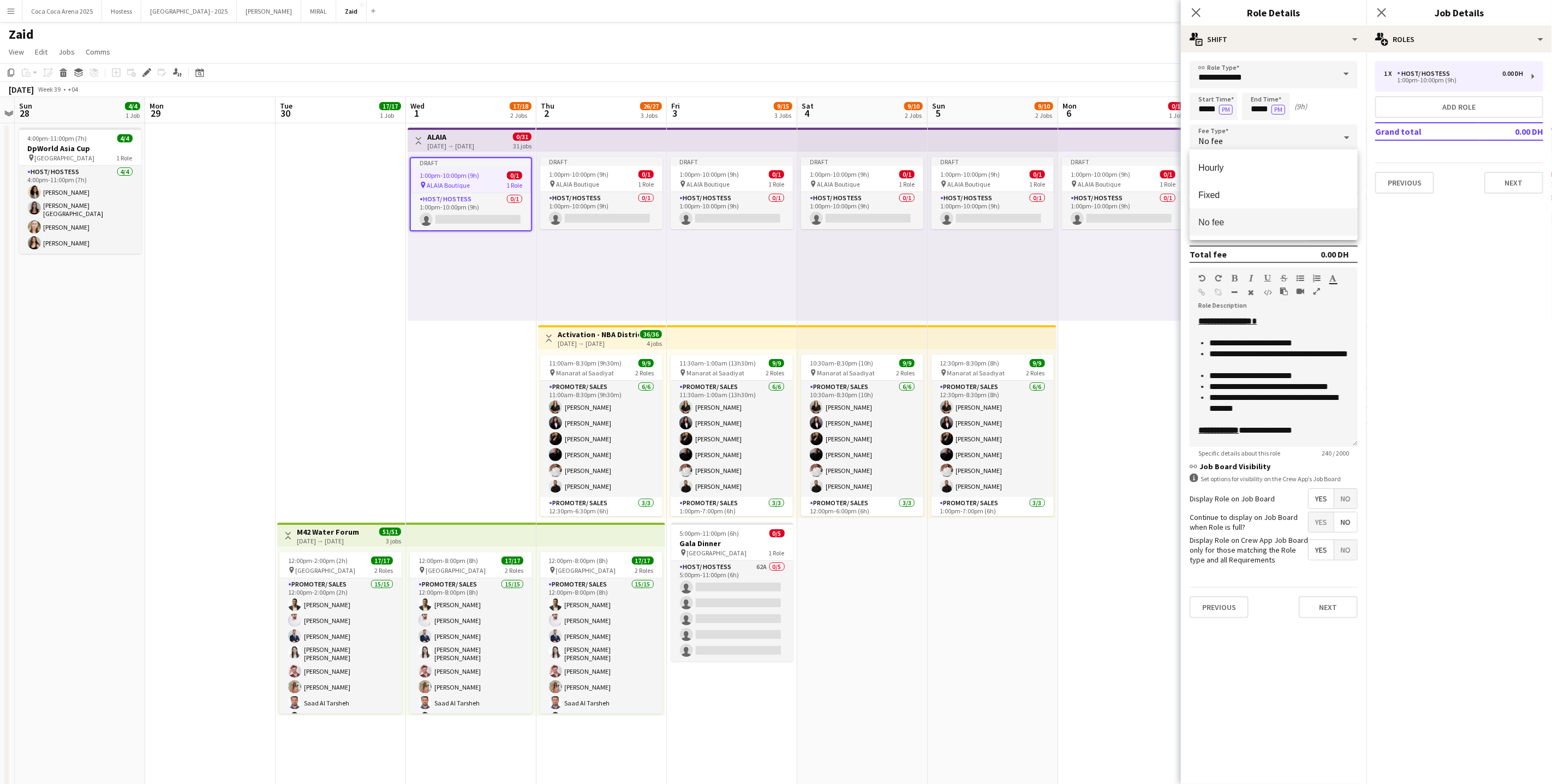
click at [480, 136] on div at bounding box center [776, 392] width 1552 height 784
click at [508, 145] on div "Toggle View ALAIA [DATE] → [DATE] 0/31 31 jobs" at bounding box center [472, 141] width 119 height 18
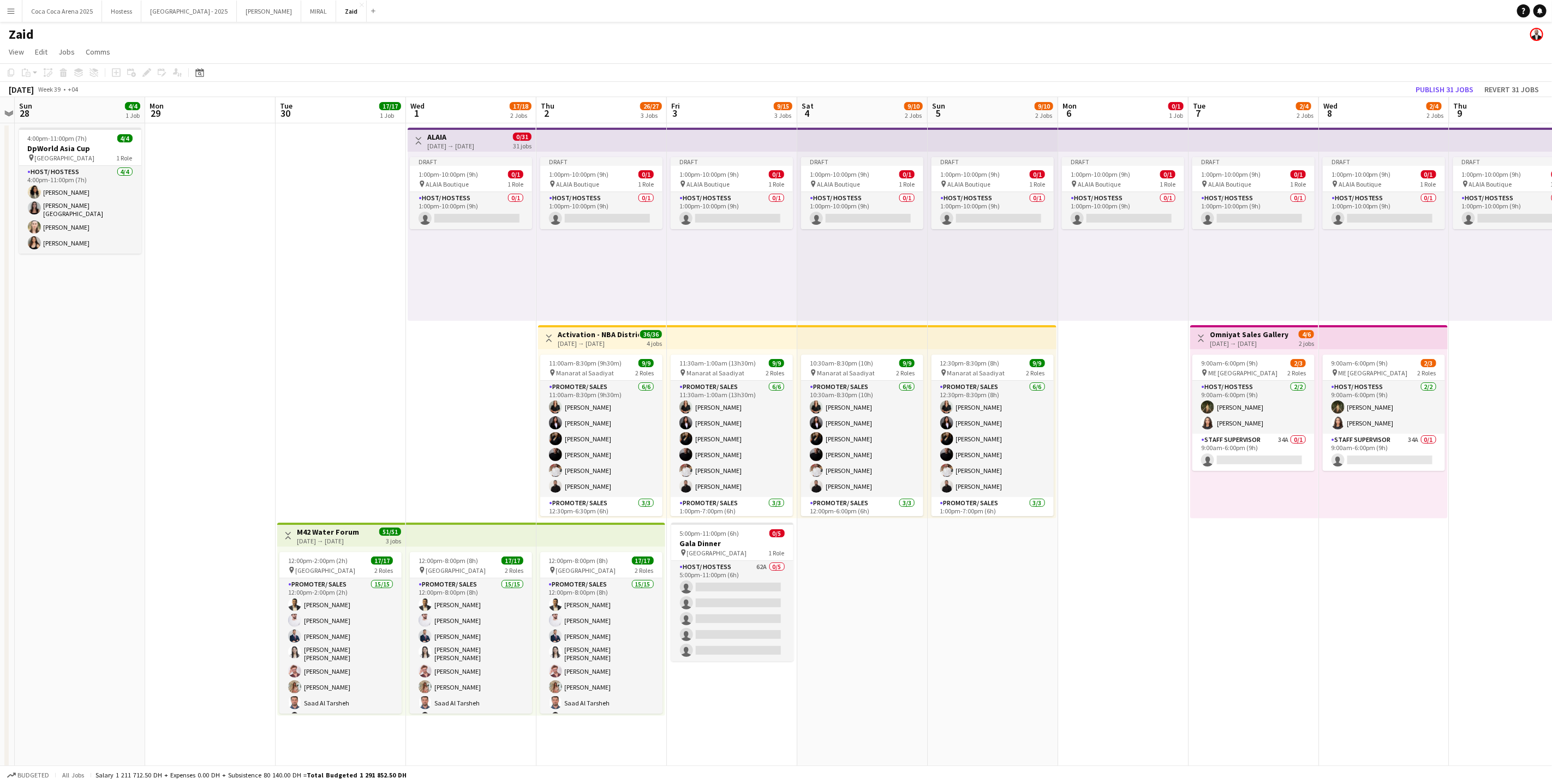
click at [514, 135] on span "0/31" at bounding box center [522, 136] width 18 height 8
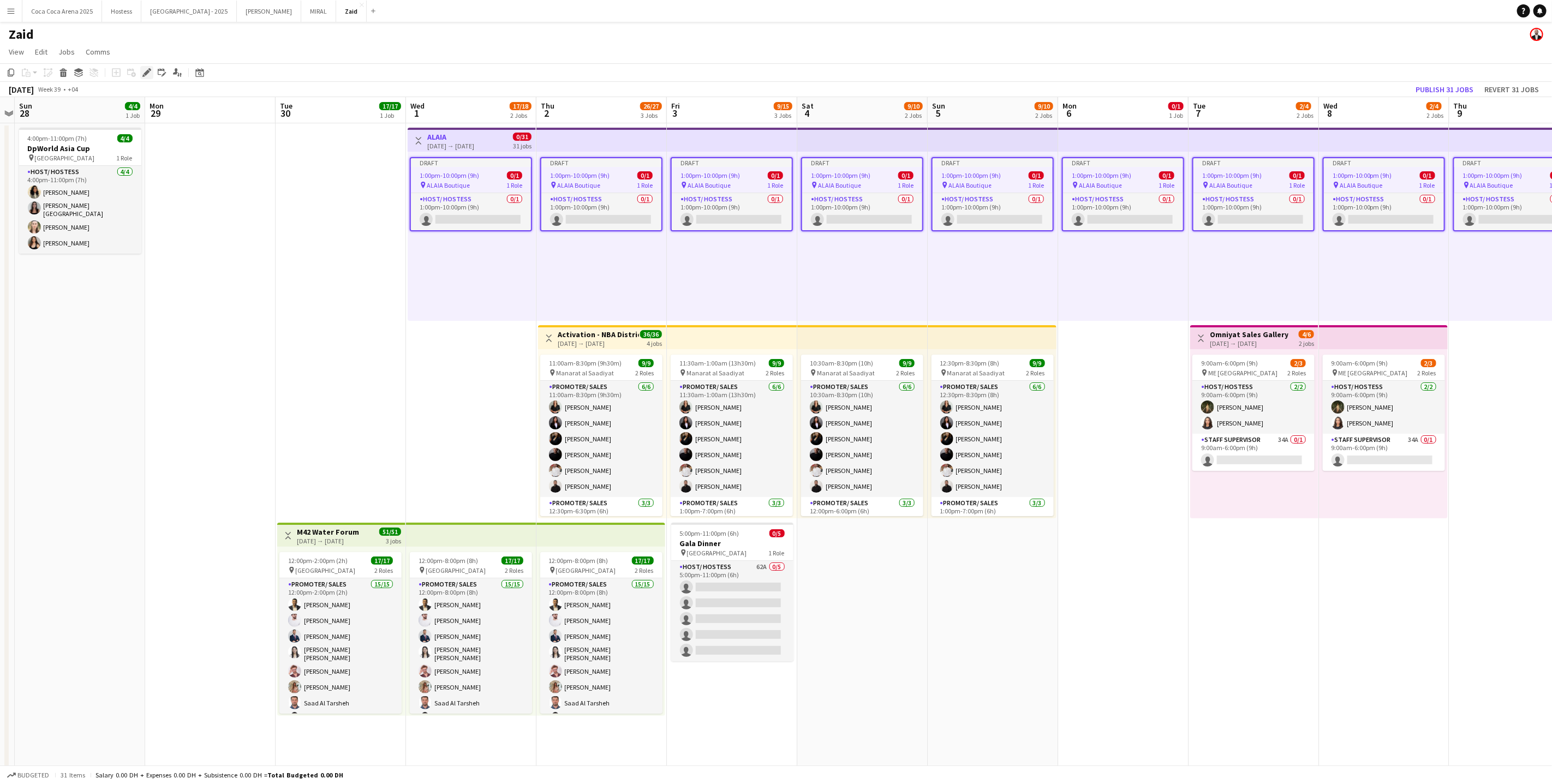
click at [143, 72] on icon "Edit" at bounding box center [147, 73] width 9 height 9
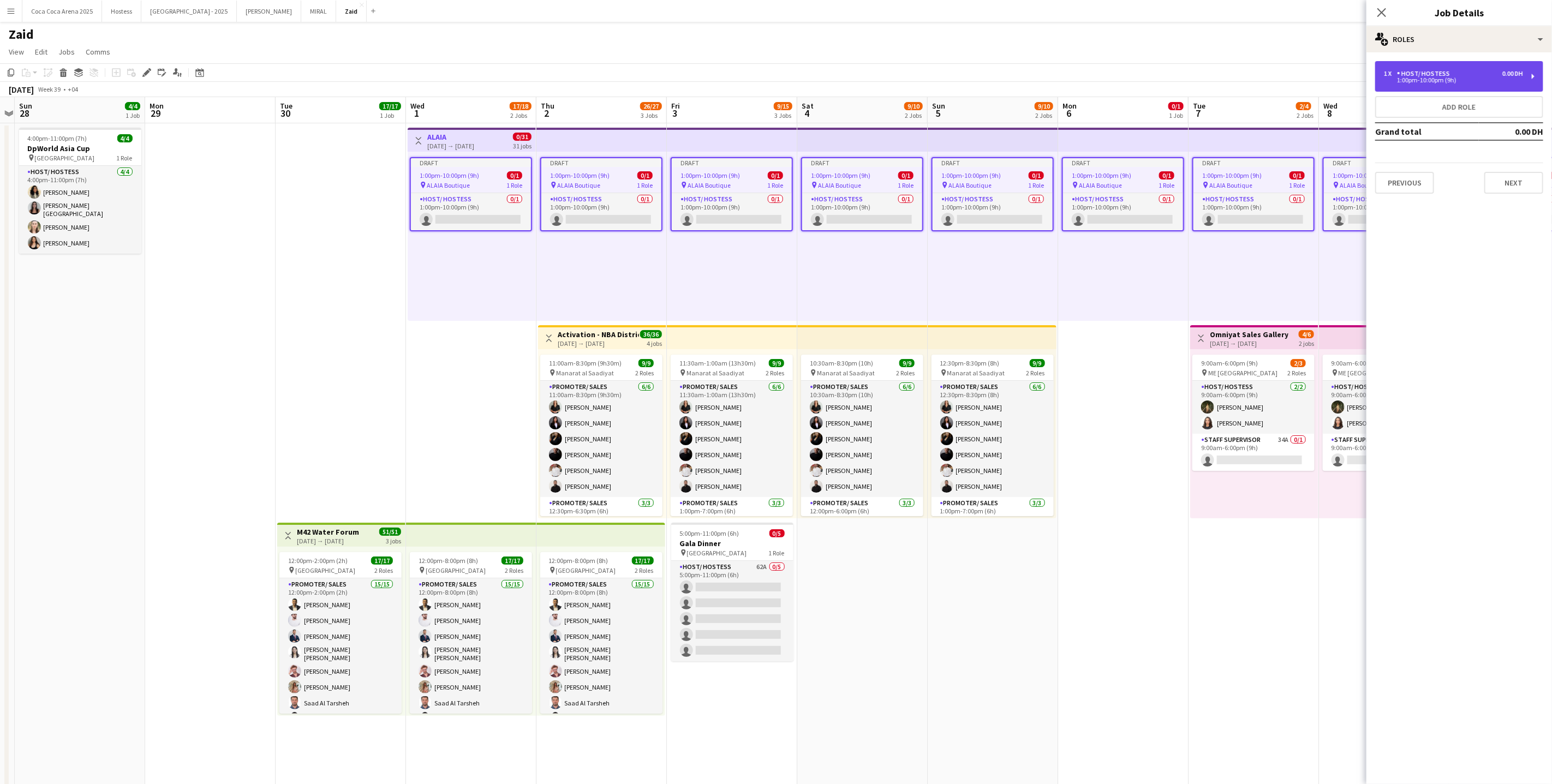
click at [1460, 66] on div "1 x Host/ Hostess 0.00 DH 1:00pm-10:00pm (9h)" at bounding box center [1459, 76] width 168 height 31
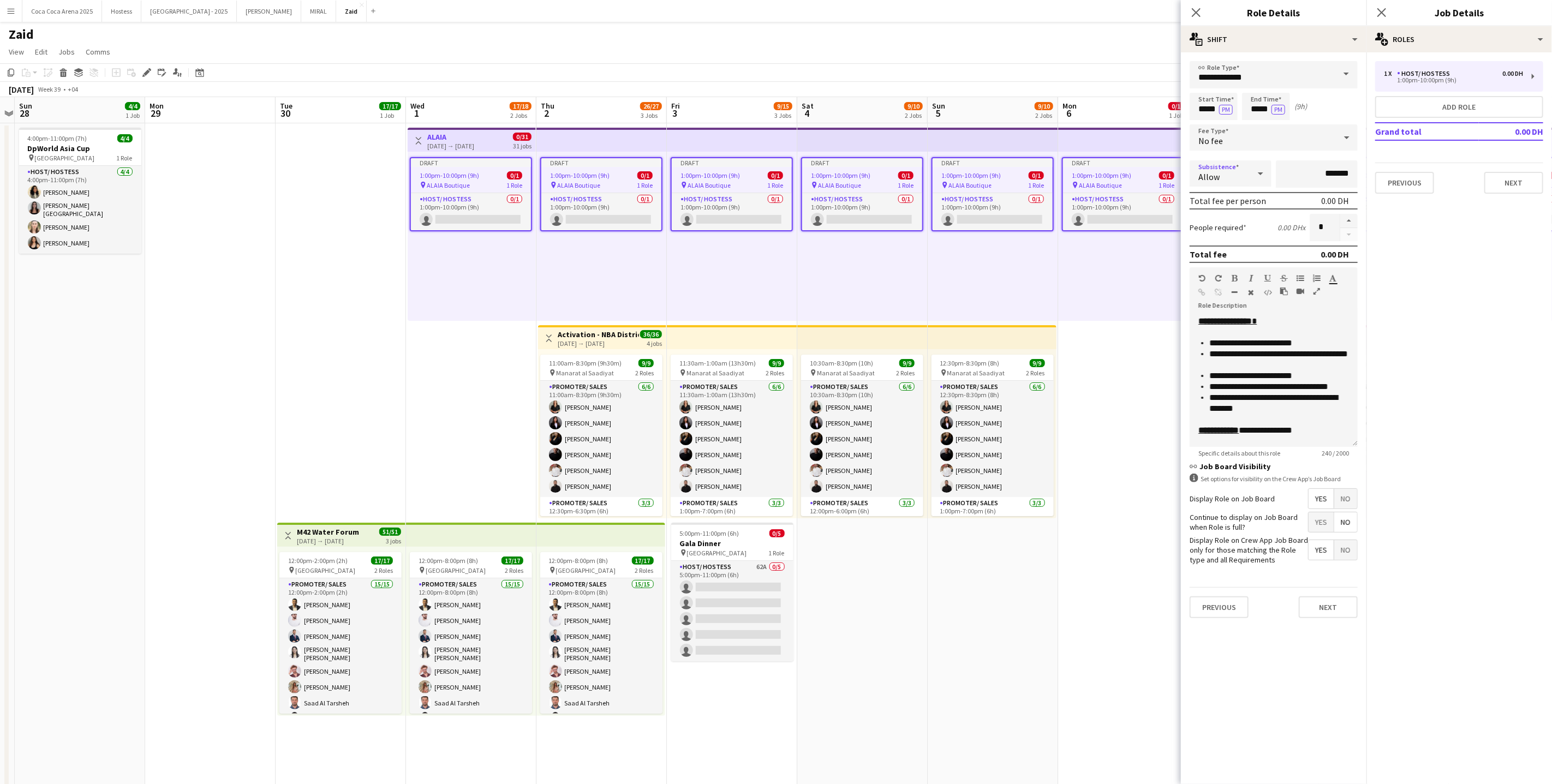
click at [1247, 163] on div "Allow" at bounding box center [1220, 173] width 60 height 26
click at [1247, 147] on div at bounding box center [776, 392] width 1552 height 784
click at [1247, 134] on div "No fee" at bounding box center [1263, 137] width 146 height 26
click at [1253, 194] on span "Fixed" at bounding box center [1274, 194] width 150 height 10
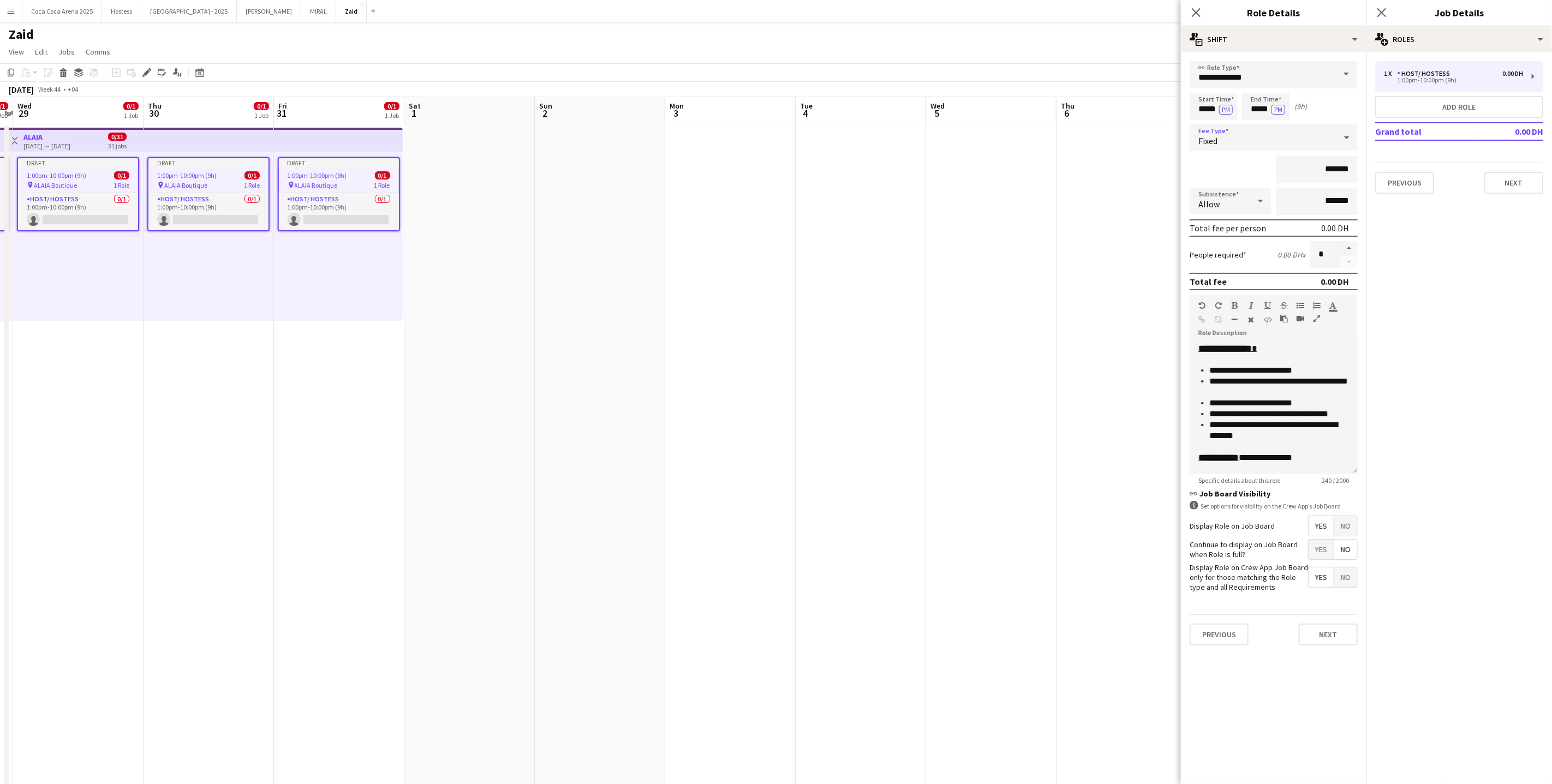
scroll to position [0, 259]
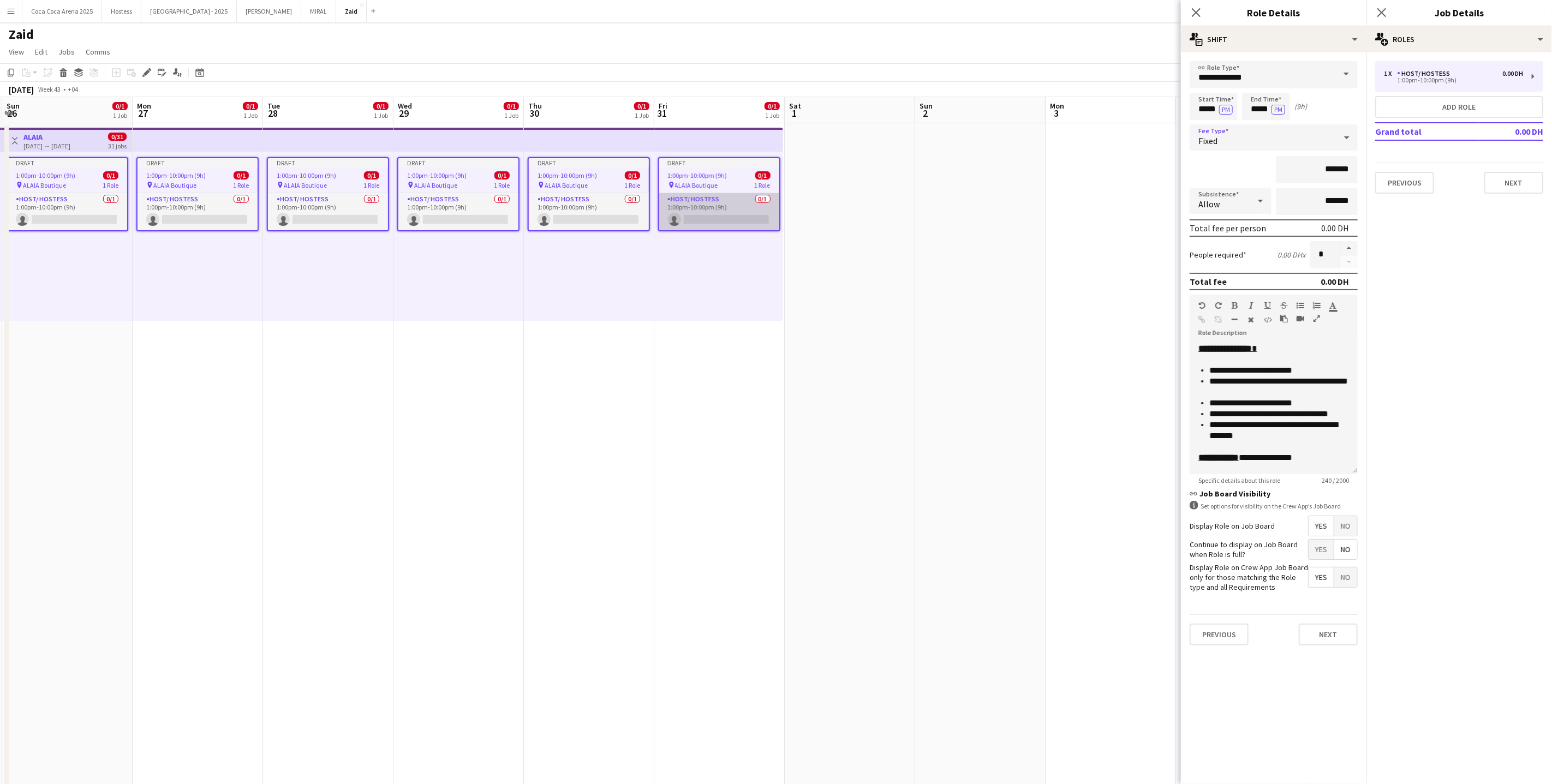
click at [732, 194] on app-card-role "Host/ Hostess 0/1 1:00pm-10:00pm (9h) single-neutral-actions" at bounding box center [719, 212] width 120 height 37
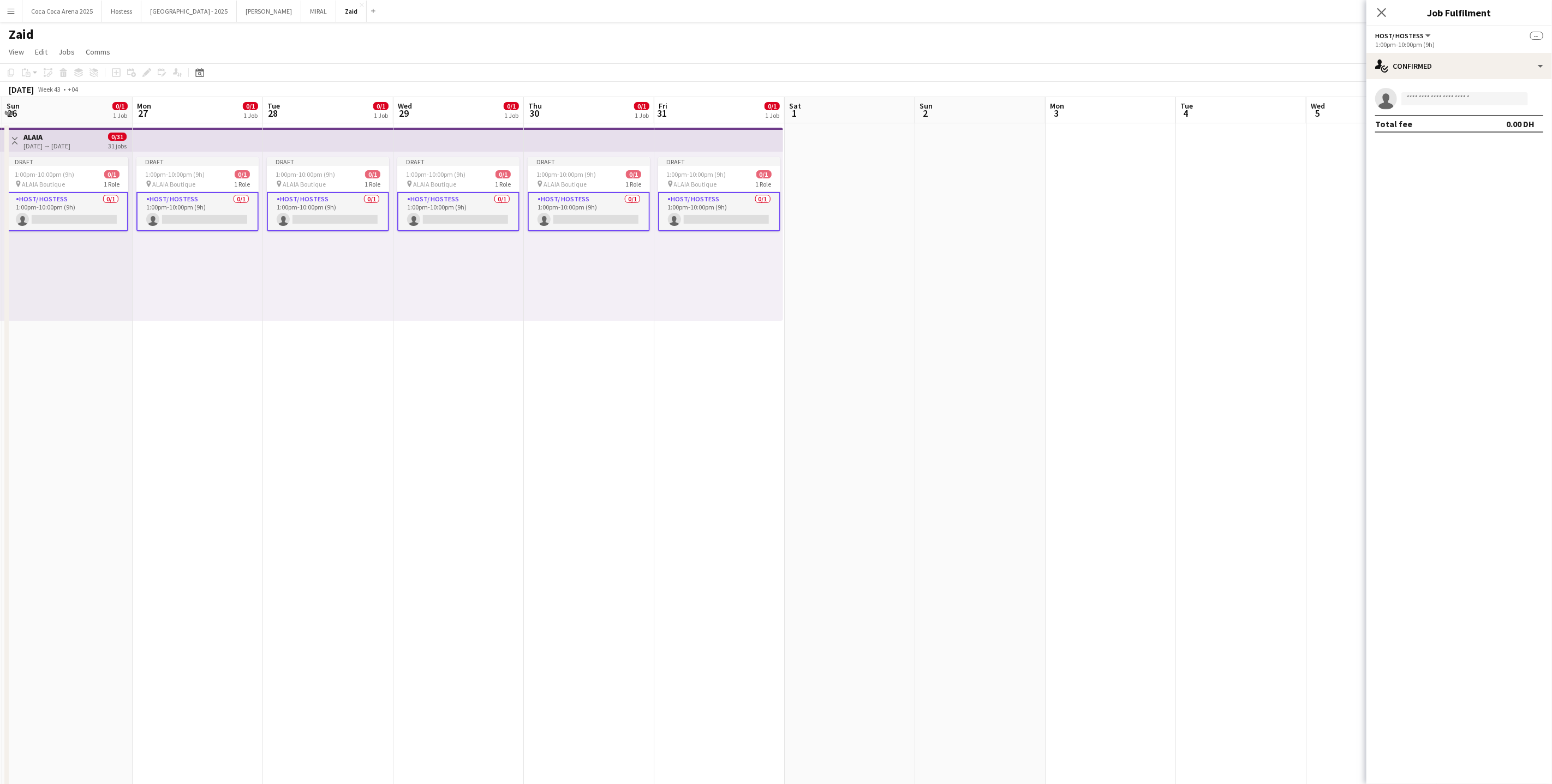
click at [761, 195] on app-card-role "Host/ Hostess 0/1 1:00pm-10:00pm (9h) single-neutral-actions" at bounding box center [719, 212] width 122 height 39
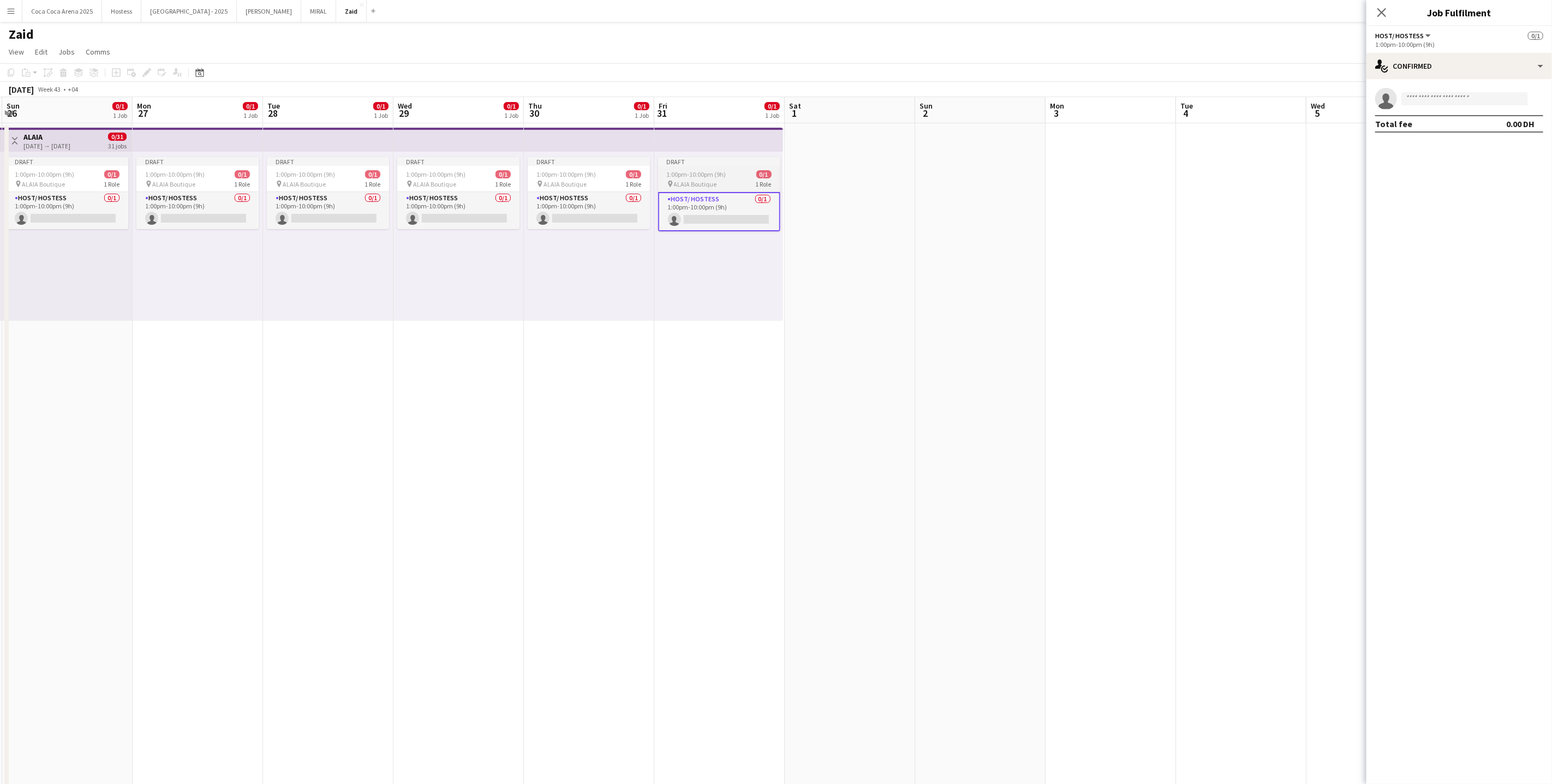
click at [757, 160] on div "Draft" at bounding box center [719, 161] width 122 height 9
click at [1407, 69] on div "single-neutral-actions-check-2 Confirmed" at bounding box center [1459, 66] width 185 height 26
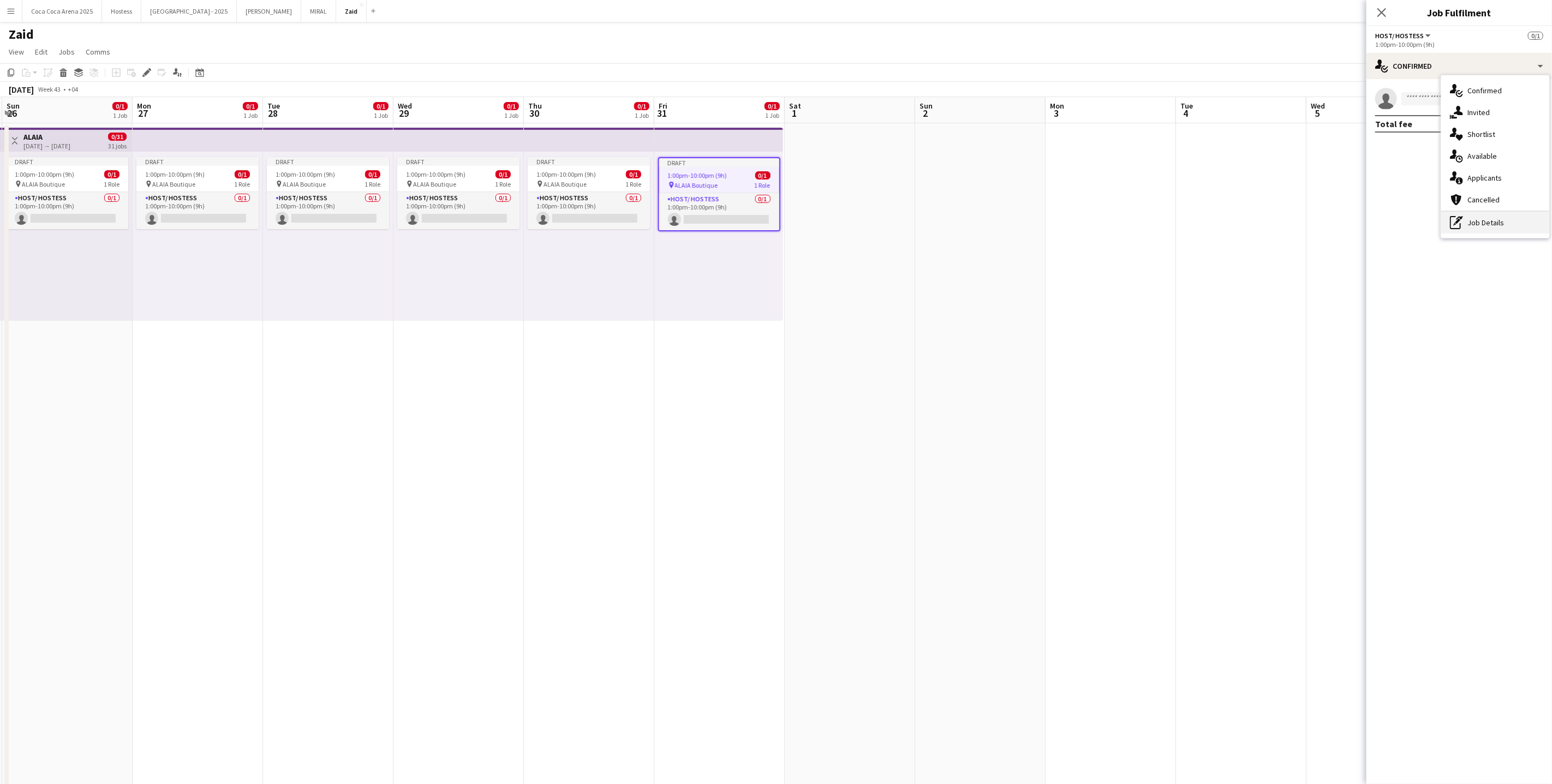
click at [1479, 224] on div "pen-write Job Details" at bounding box center [1495, 223] width 108 height 22
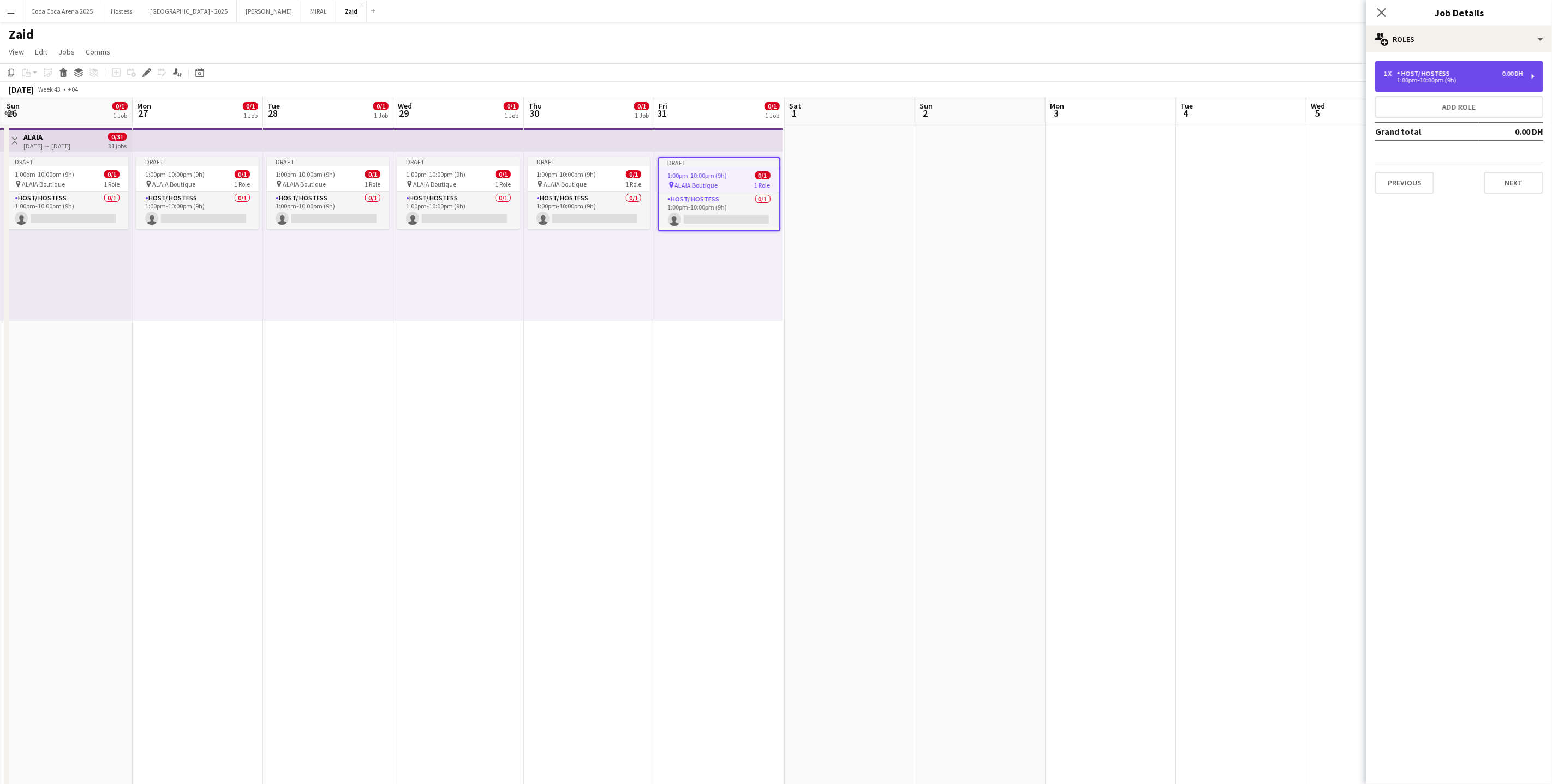
click at [1419, 77] on div "Host/ Hostess" at bounding box center [1426, 73] width 58 height 7
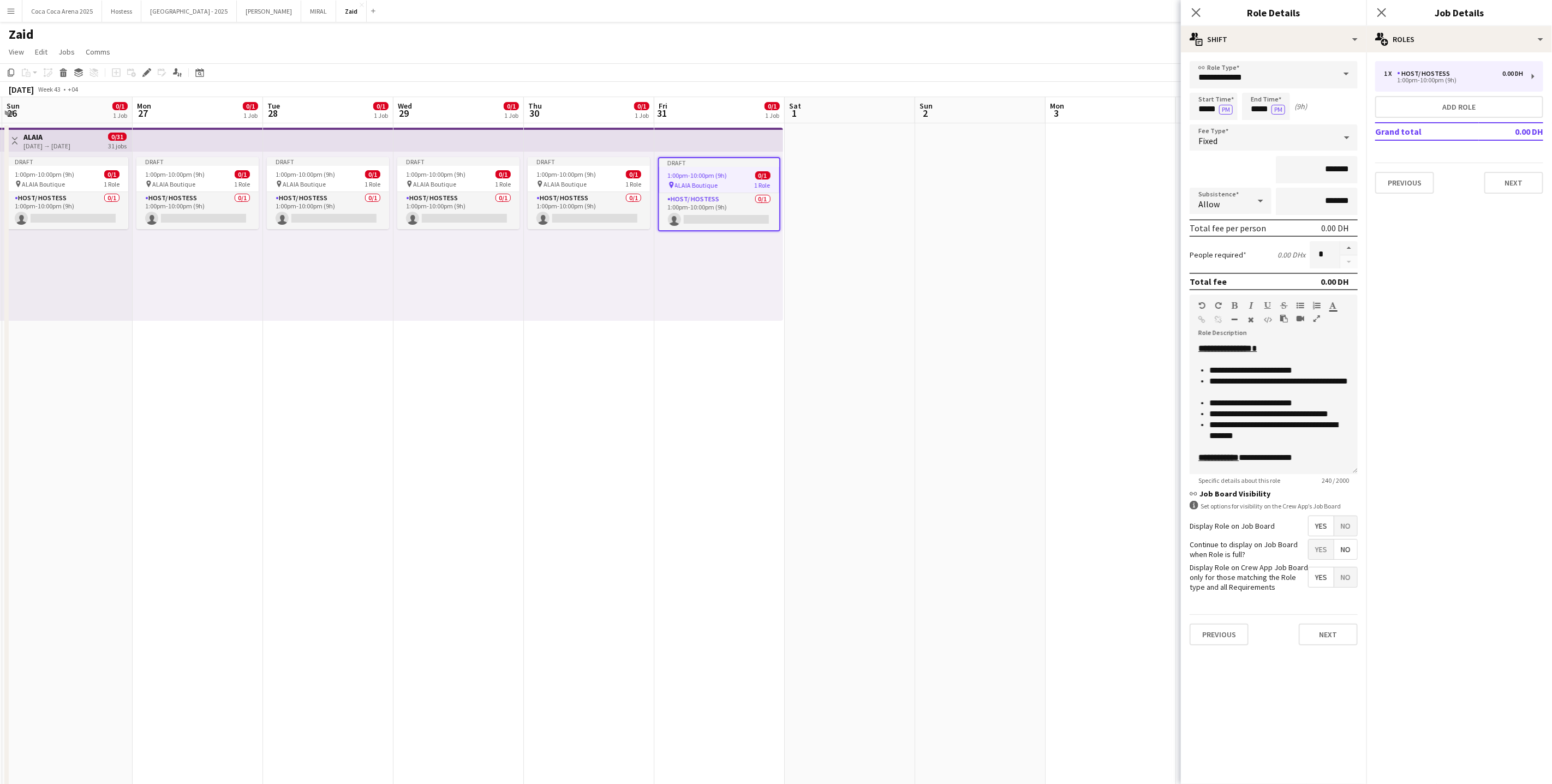
click at [1293, 182] on form "**********" at bounding box center [1274, 358] width 185 height 593
click at [1294, 174] on input "*******" at bounding box center [1317, 169] width 82 height 28
click at [1310, 167] on input "*******" at bounding box center [1317, 169] width 82 height 28
type input "**********"
click at [1014, 316] on app-date-cell at bounding box center [980, 697] width 130 height 1147
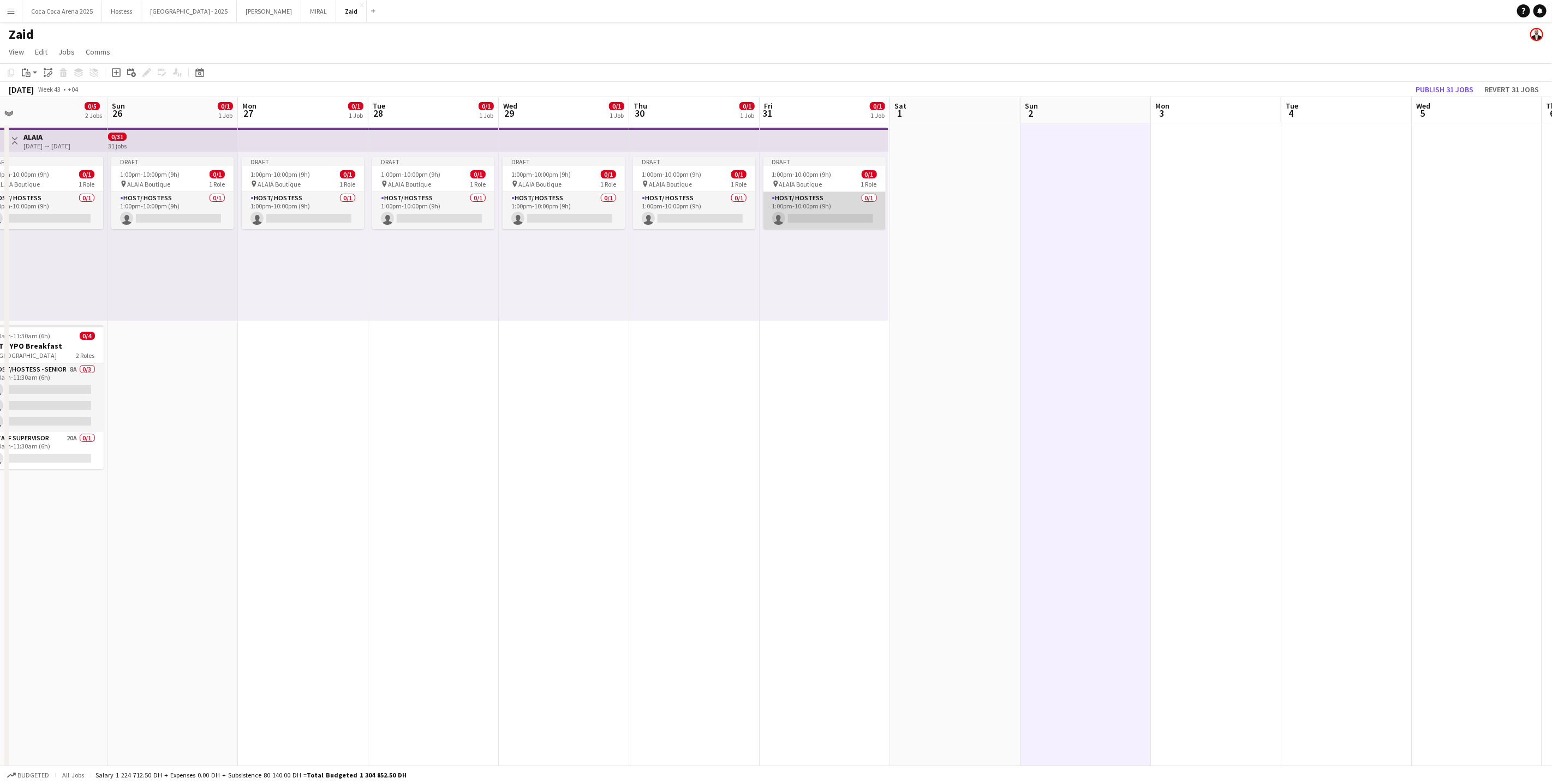
scroll to position [0, 270]
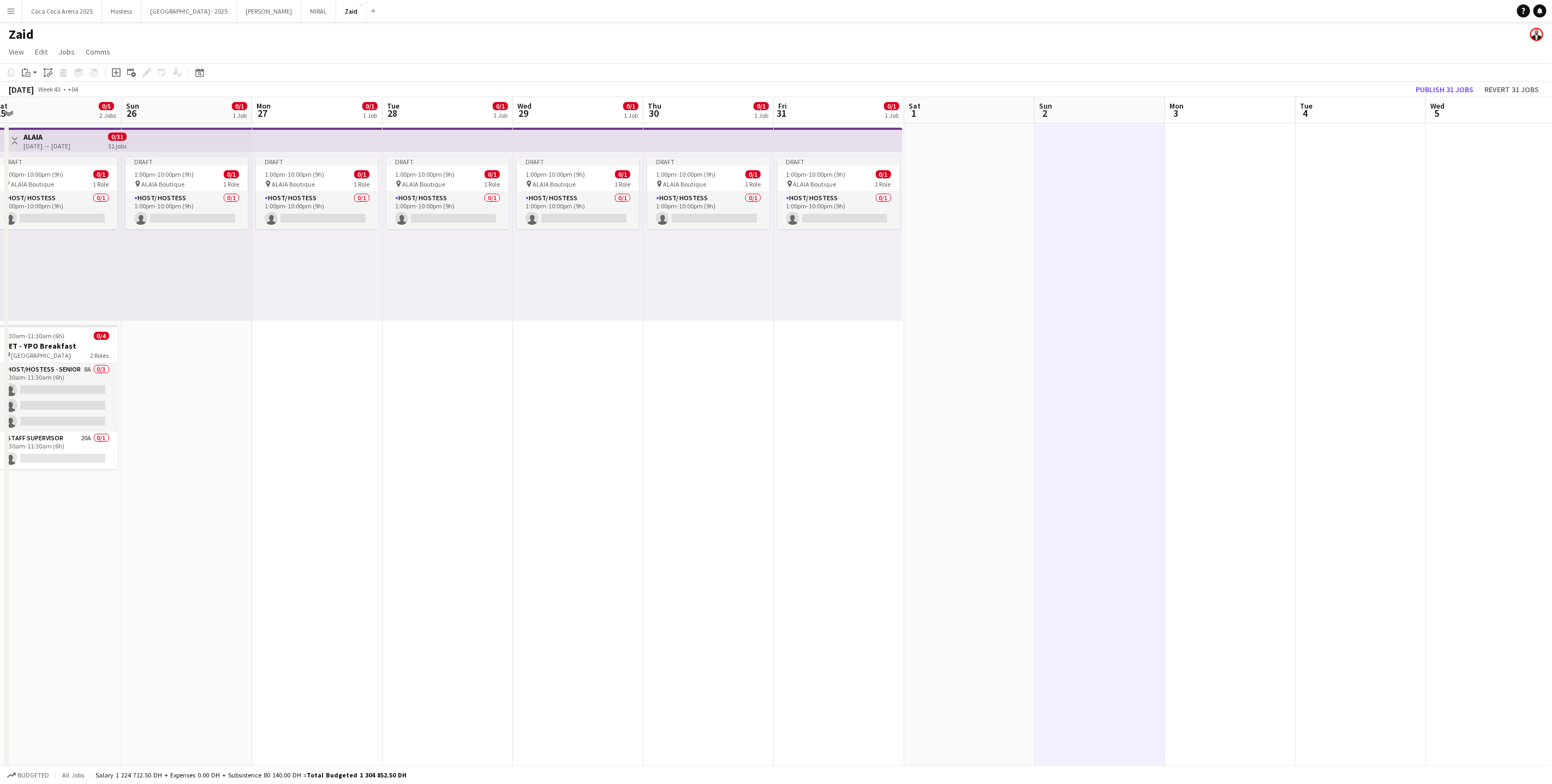
click at [850, 144] on app-top-bar at bounding box center [838, 139] width 129 height 24
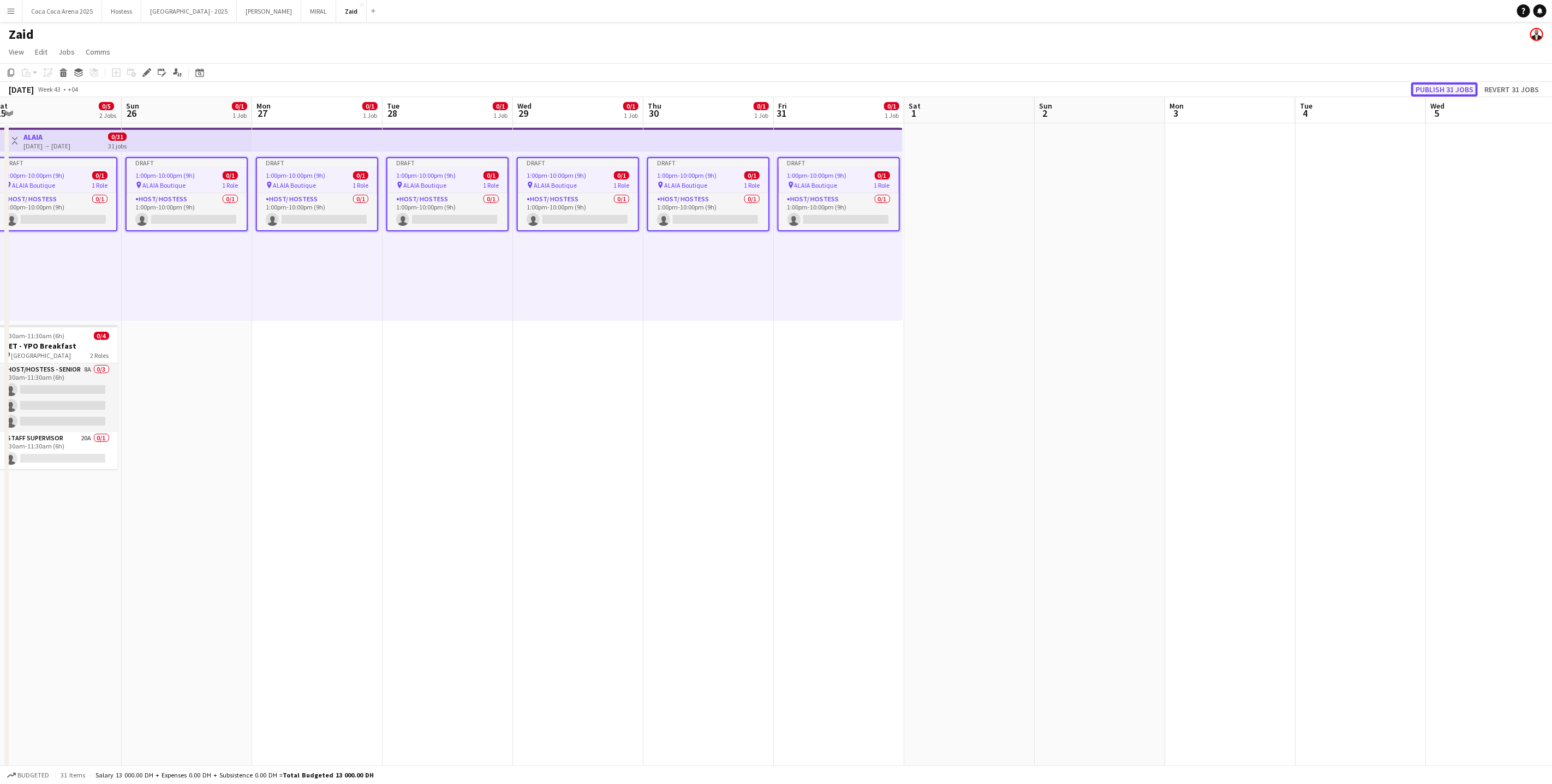
click at [1451, 92] on button "Publish 31 jobs" at bounding box center [1444, 89] width 67 height 14
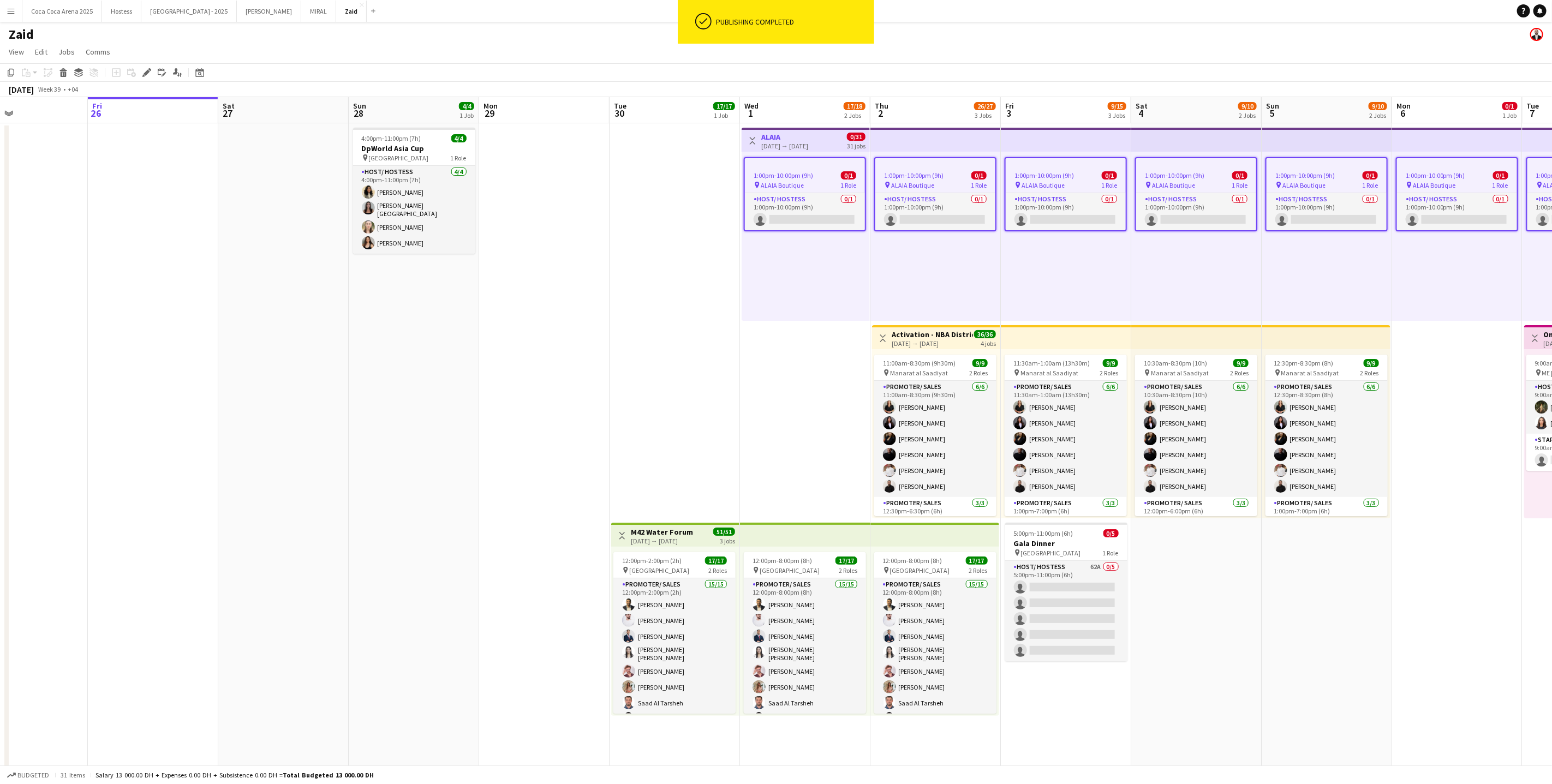
scroll to position [0, 324]
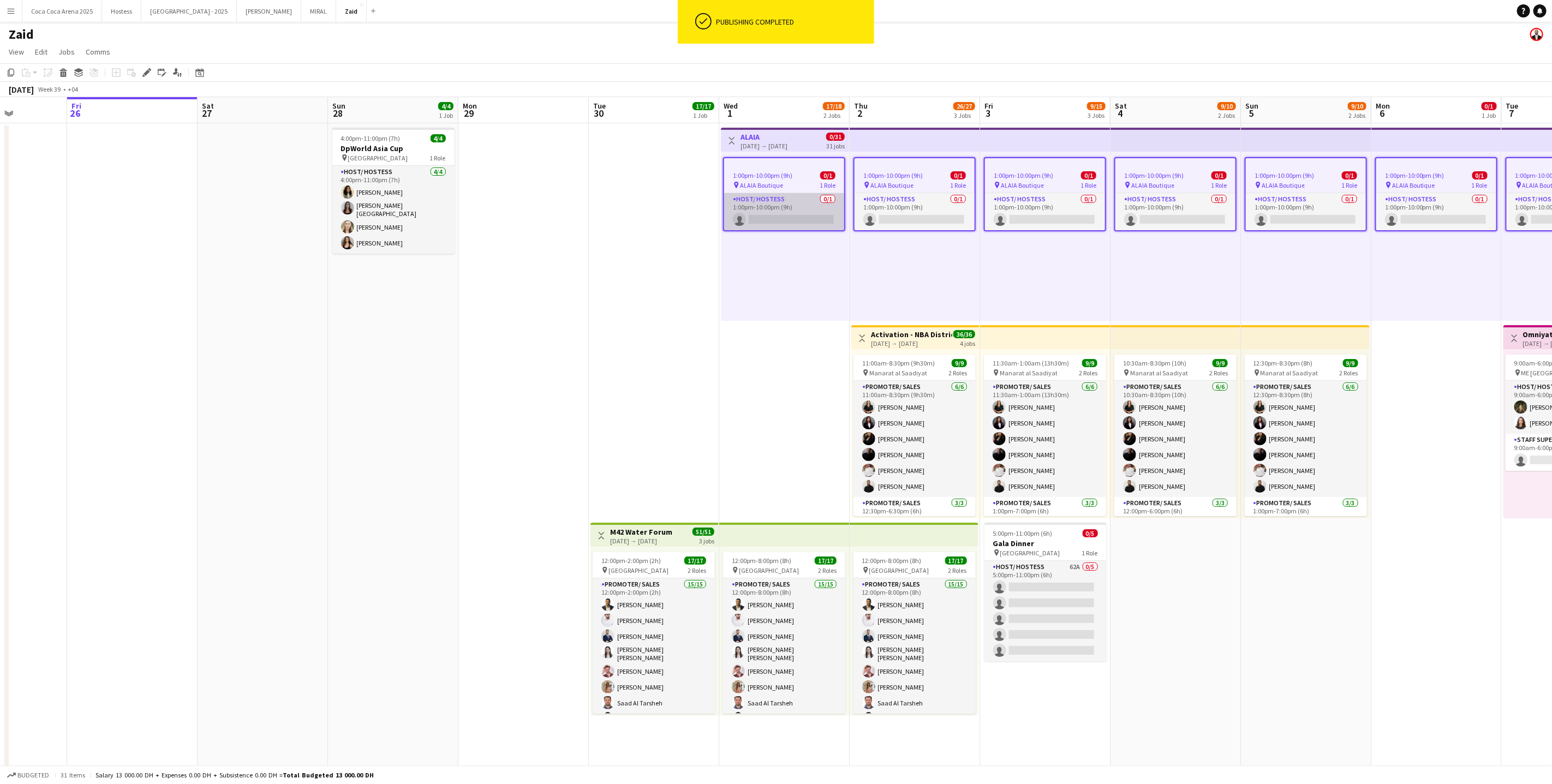
click at [746, 201] on app-card-role "Host/ Hostess 0/1 1:00pm-10:00pm (9h) single-neutral-actions" at bounding box center [784, 212] width 120 height 37
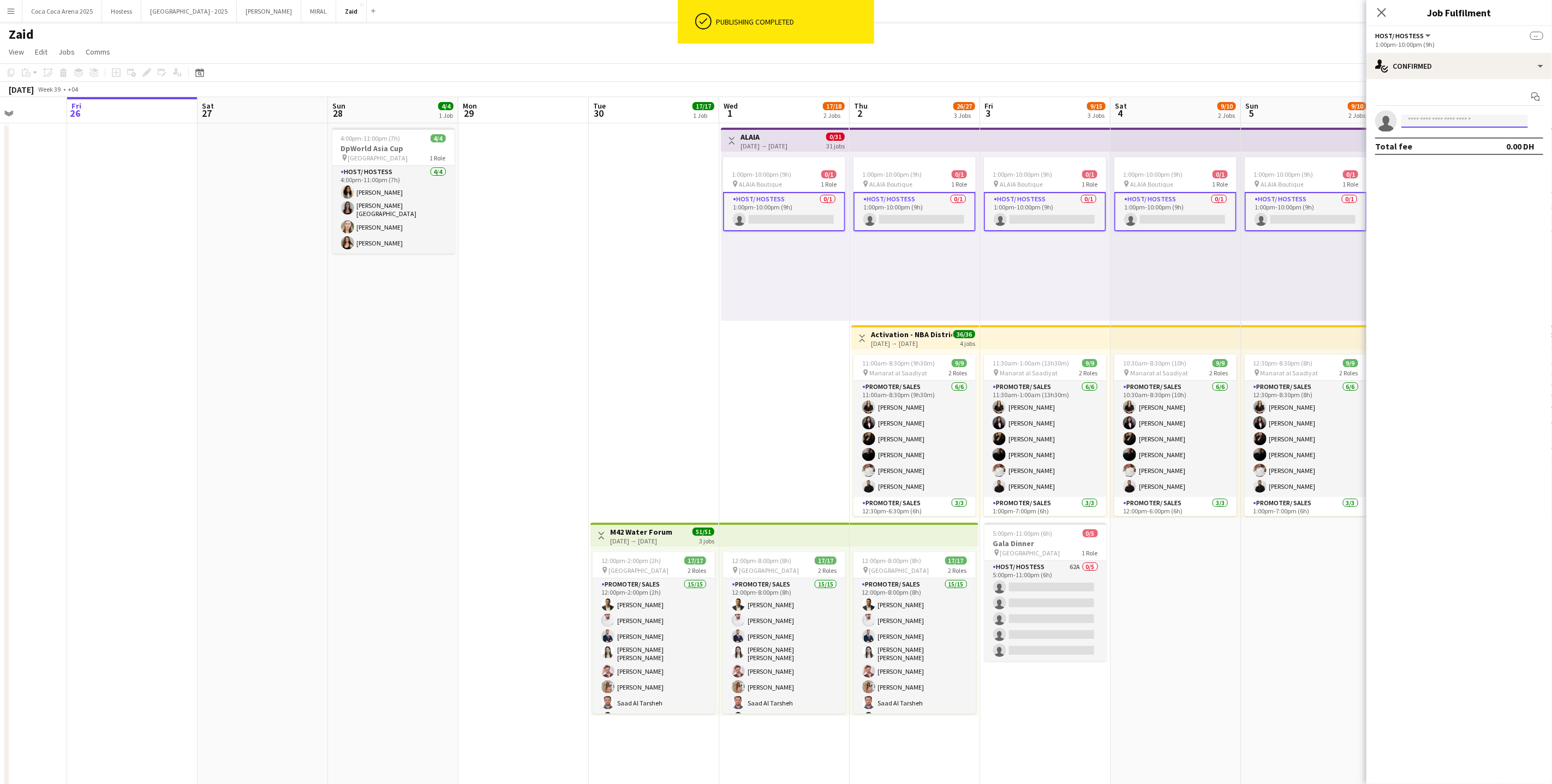
click at [1442, 124] on input at bounding box center [1465, 120] width 127 height 13
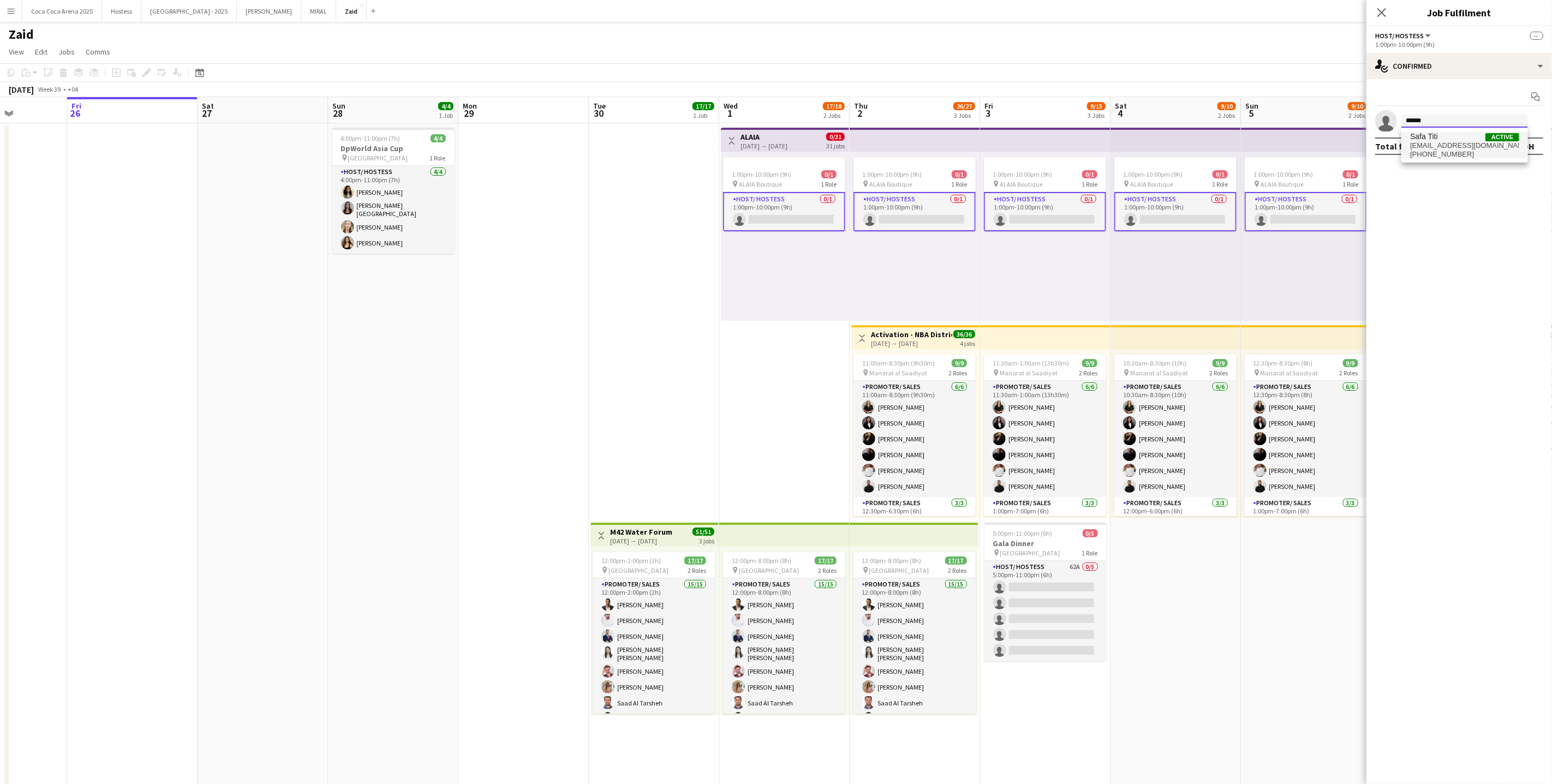
type input "******"
click at [1468, 142] on span "[EMAIL_ADDRESS][DOMAIN_NAME]" at bounding box center [1465, 146] width 109 height 9
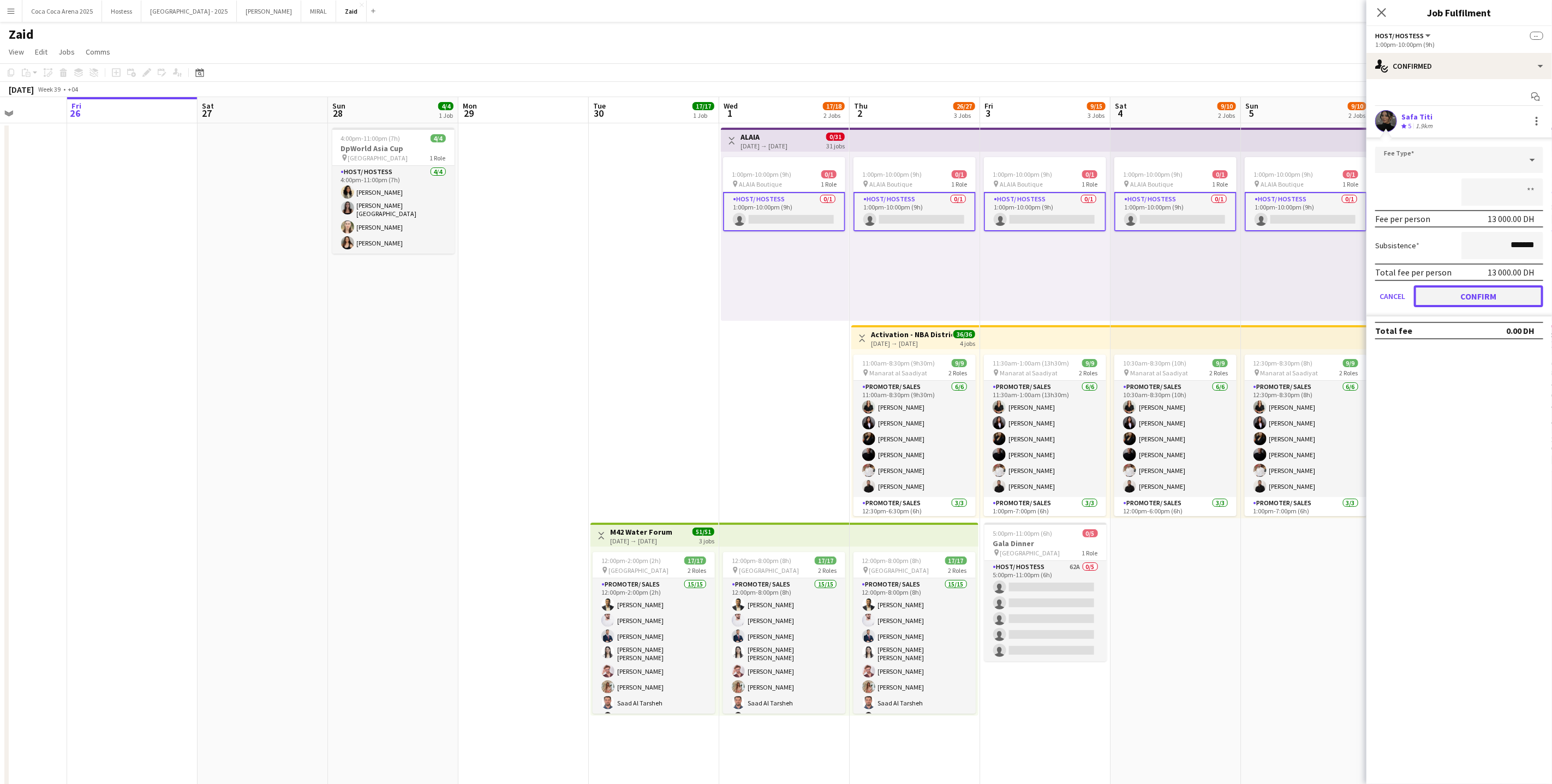
click at [1480, 286] on button "Confirm" at bounding box center [1478, 297] width 129 height 22
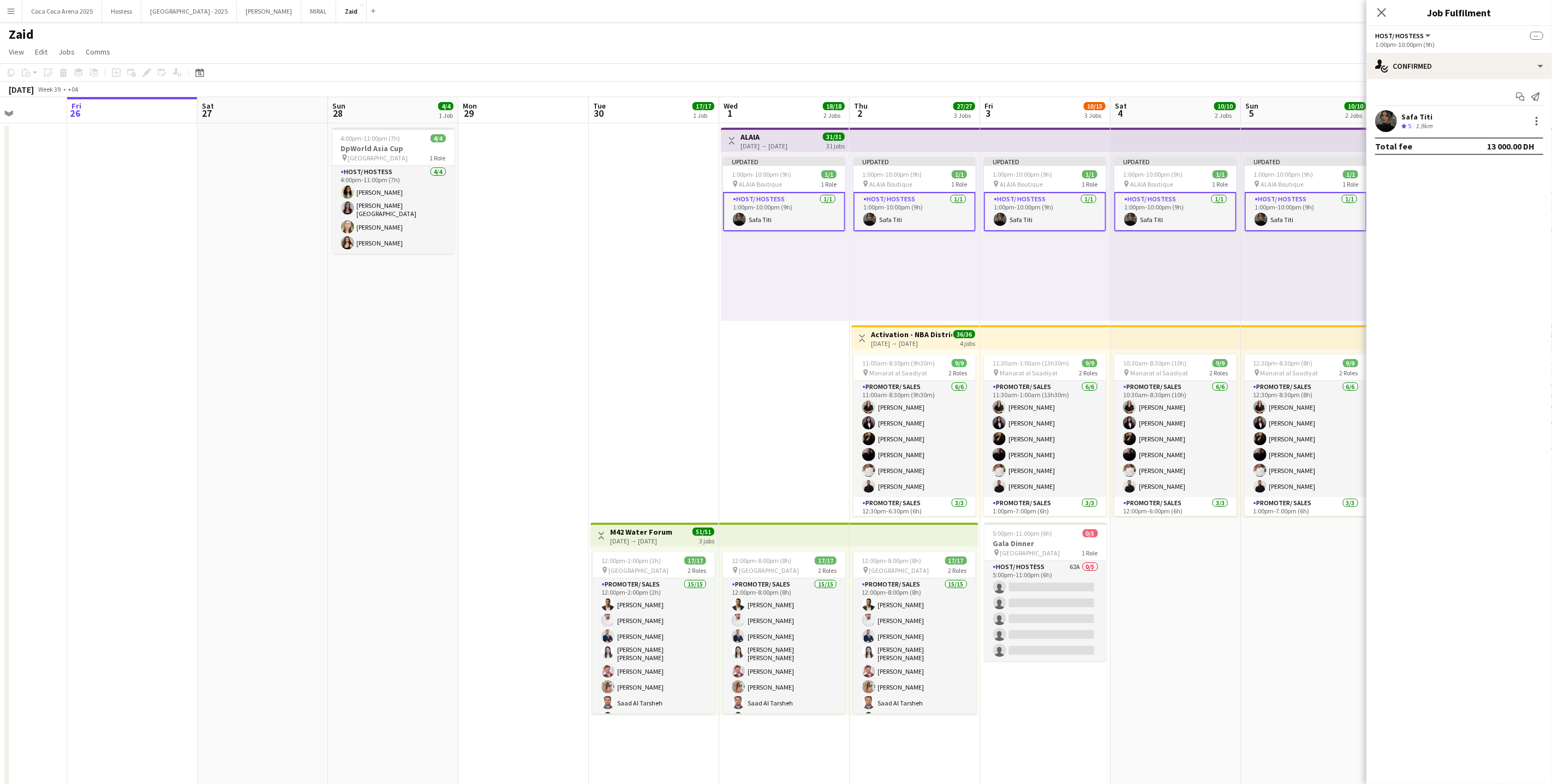
click at [1048, 270] on div "Updated 1:00pm-10:00pm (9h) 1/1 pin ALAIA Boutique 1 Role Host/ Hostess [DATE] …" at bounding box center [1045, 236] width 130 height 169
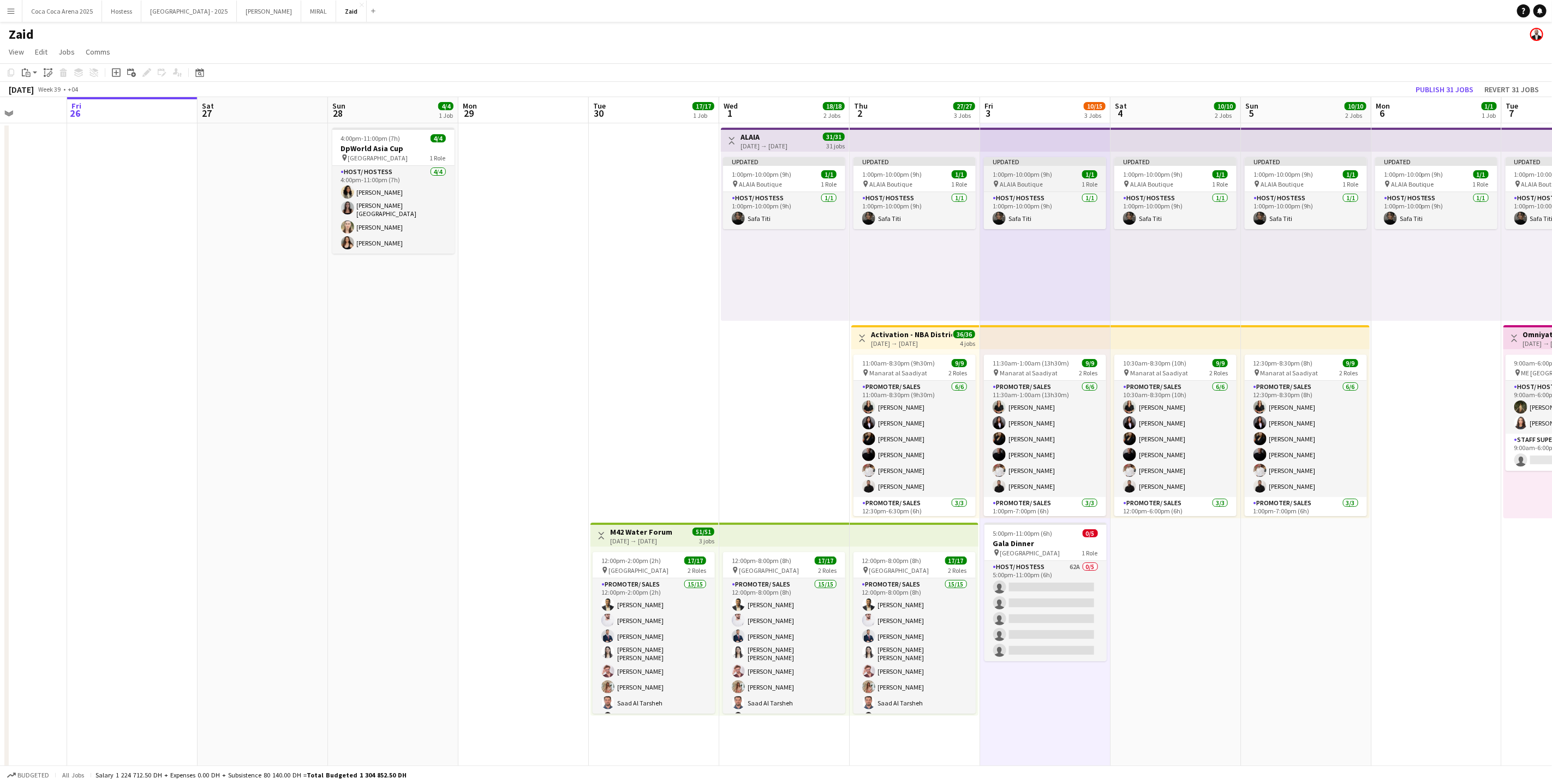
click at [1002, 180] on span "ALAIA Boutique" at bounding box center [1021, 183] width 43 height 8
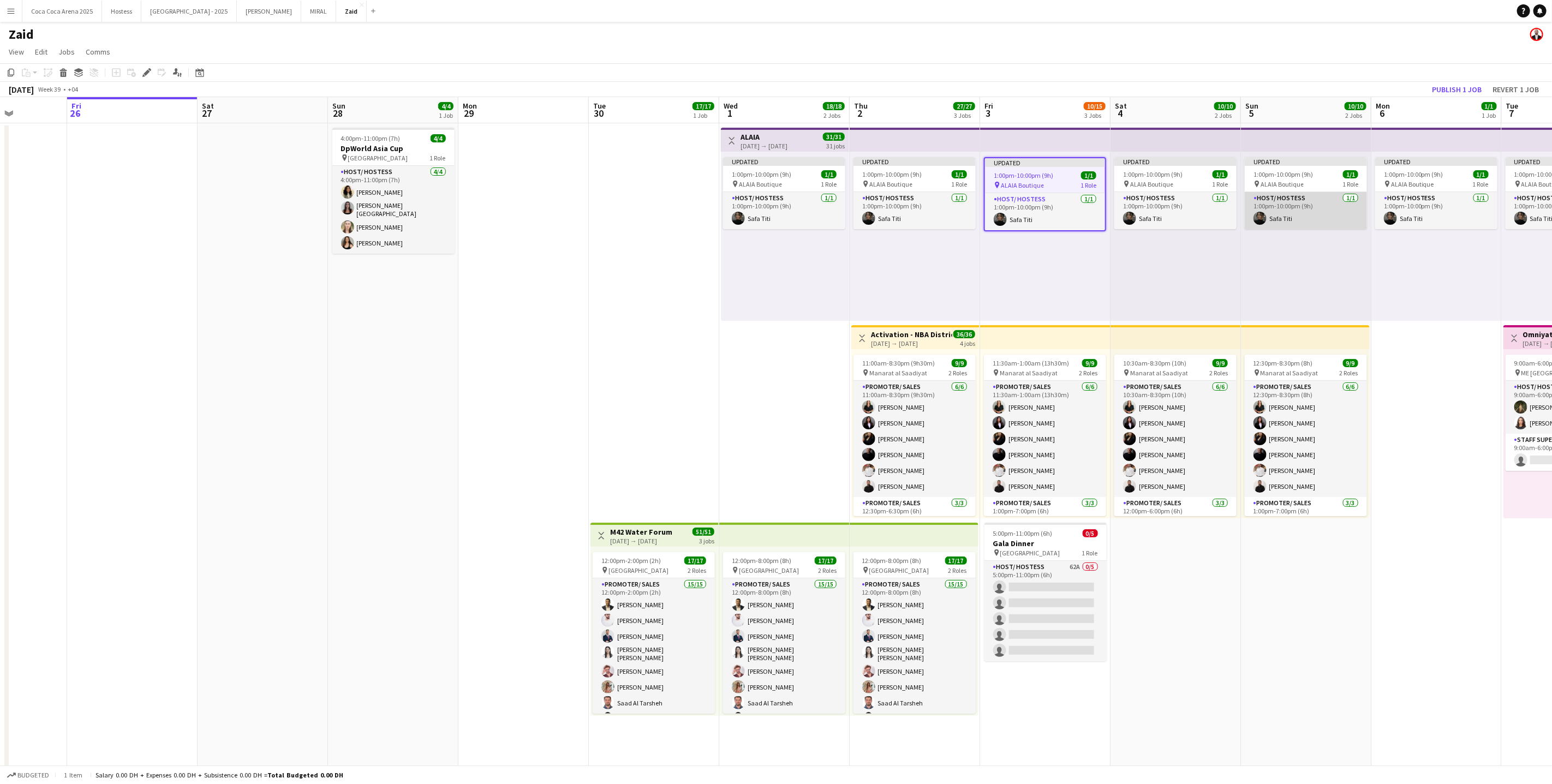
click at [1296, 221] on app-card-role "Host/ Hostess [DATE] 1:00pm-10:00pm (9h) Safa Titi" at bounding box center [1306, 210] width 122 height 37
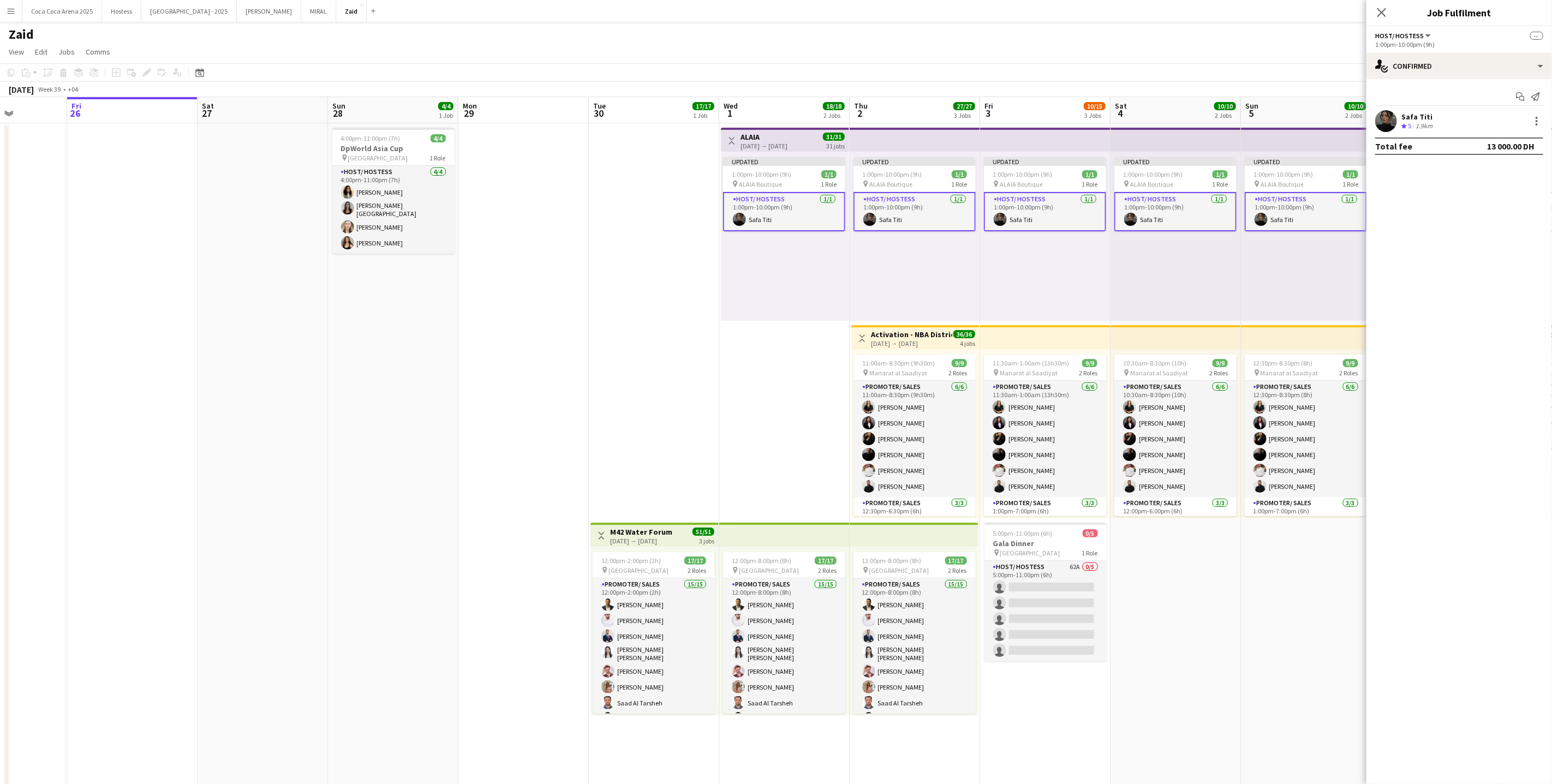
click at [1283, 145] on app-top-bar at bounding box center [1306, 139] width 130 height 24
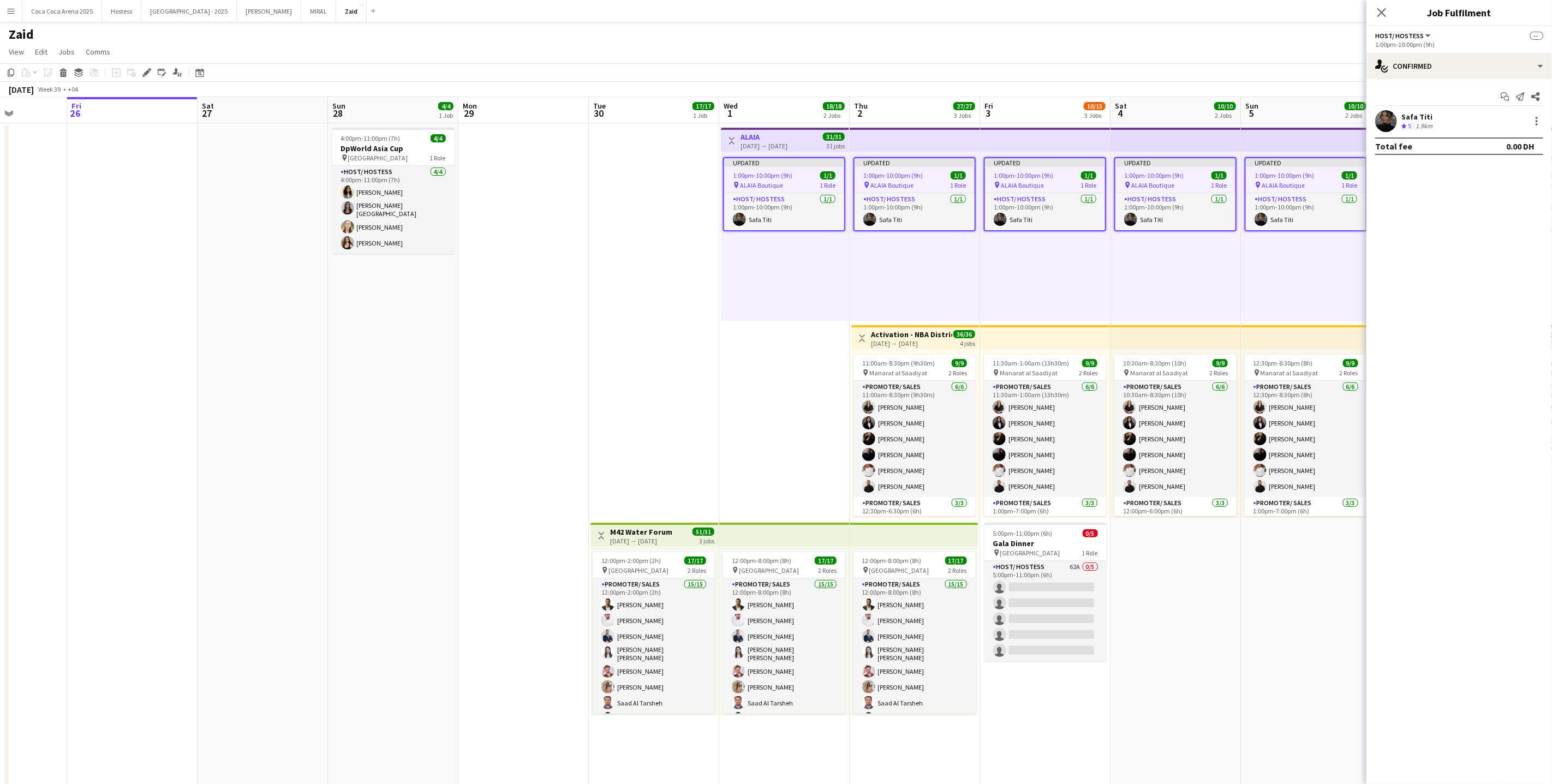
click at [1307, 255] on div "Updated 1:00pm-10:00pm (9h) 1/1 pin ALAIA Boutique 1 Role Host/ Hostess [DATE] …" at bounding box center [1306, 236] width 130 height 169
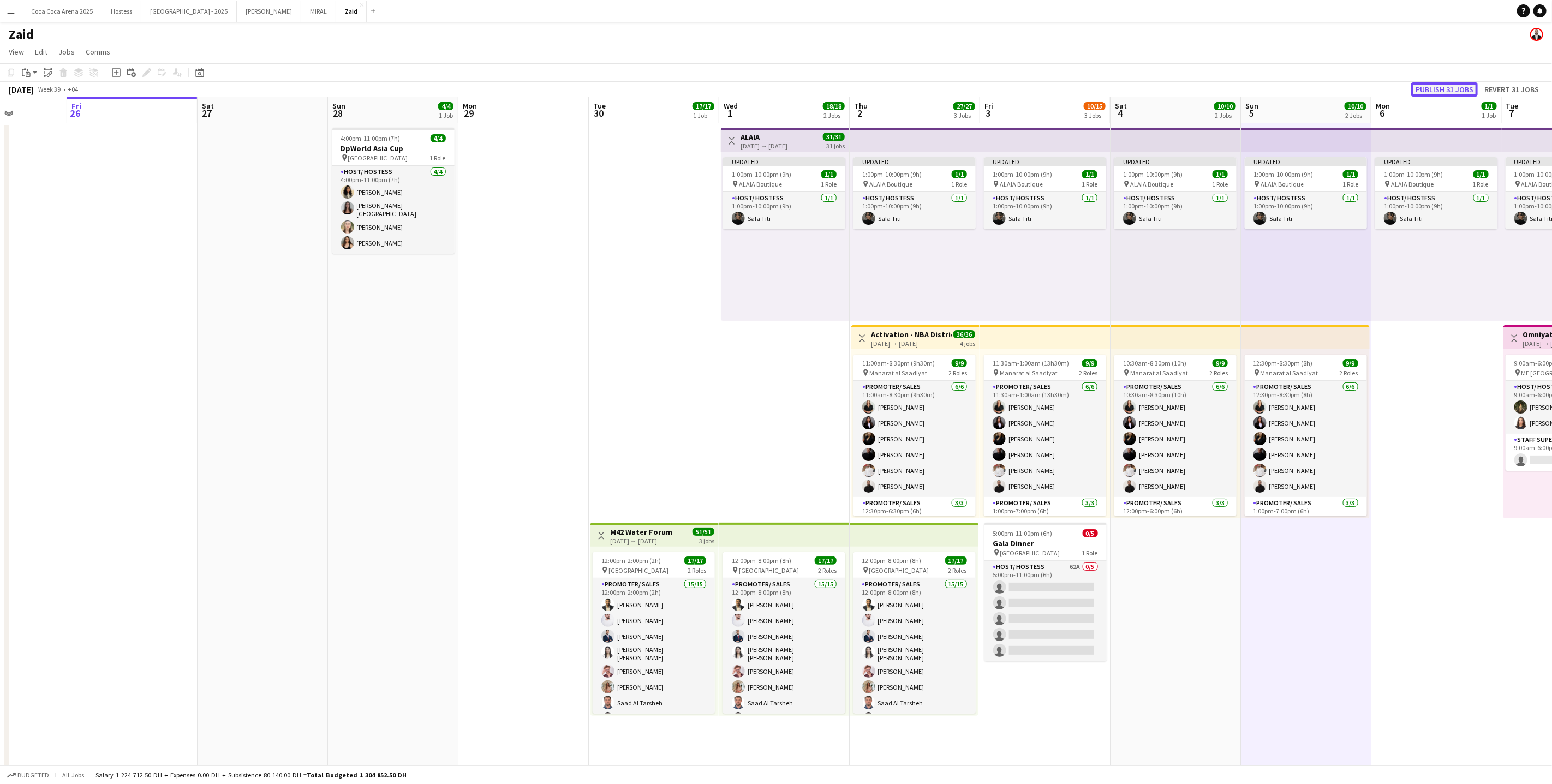
click at [1446, 87] on button "Publish 31 jobs" at bounding box center [1444, 89] width 67 height 14
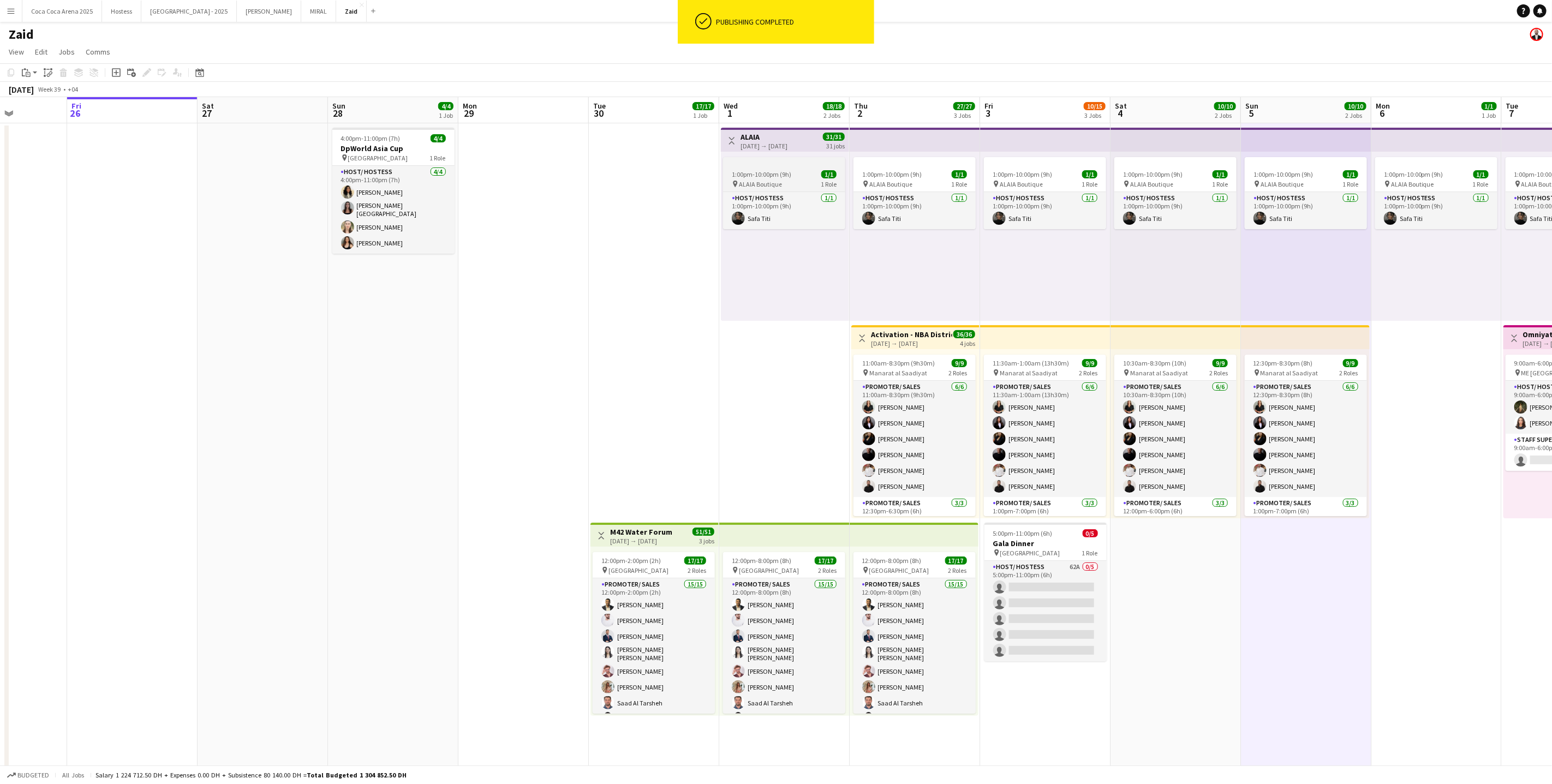
click at [779, 166] on app-job-card "1:00pm-10:00pm (9h) 1/1 pin ALAIA Boutique 1 Role Host/ Hostess [DATE] 1:00pm-1…" at bounding box center [784, 193] width 122 height 72
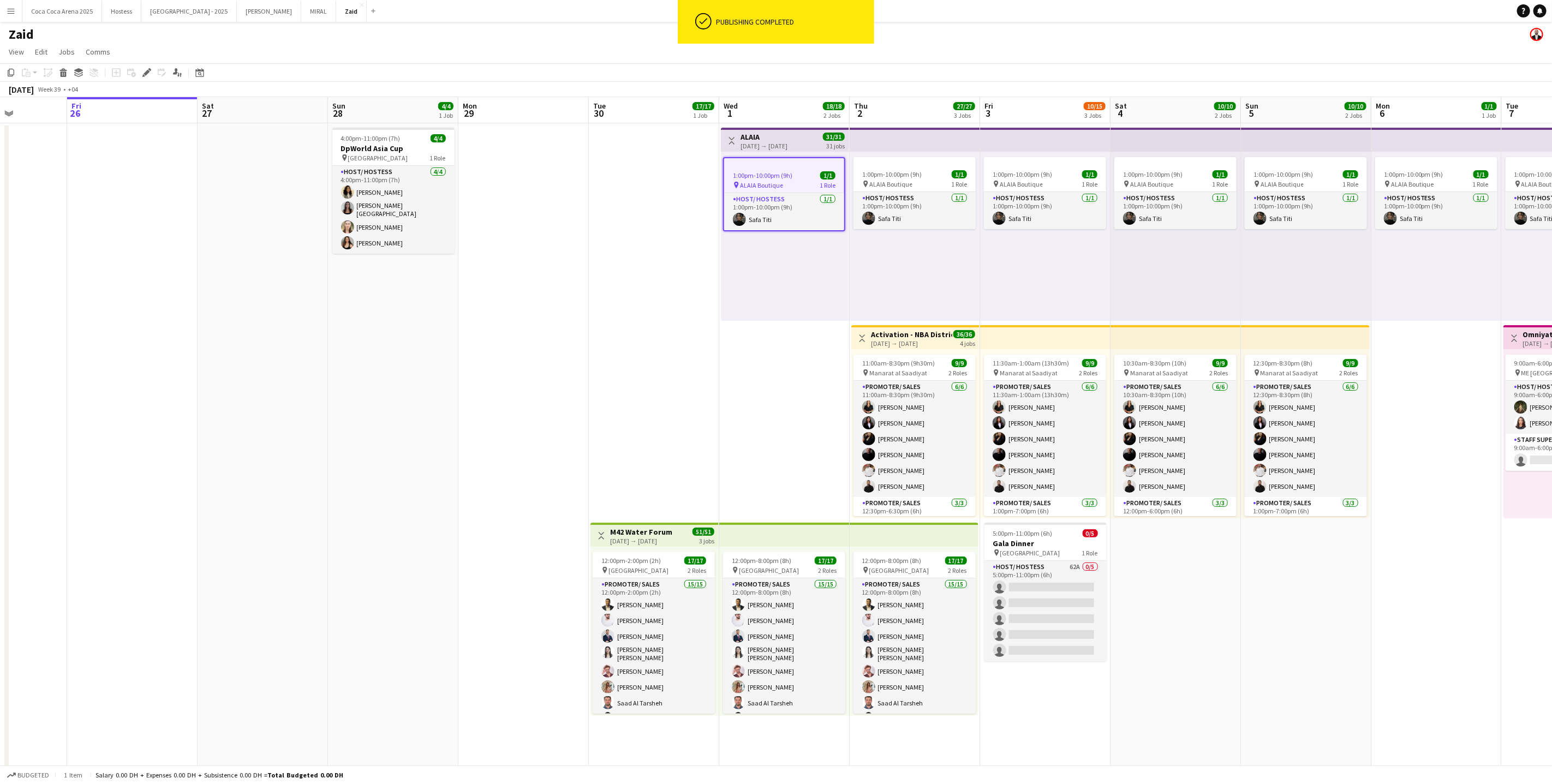
click at [787, 146] on div "[DATE] → [DATE]" at bounding box center [764, 146] width 47 height 8
click at [787, 139] on h3 "ALAIA" at bounding box center [764, 137] width 47 height 10
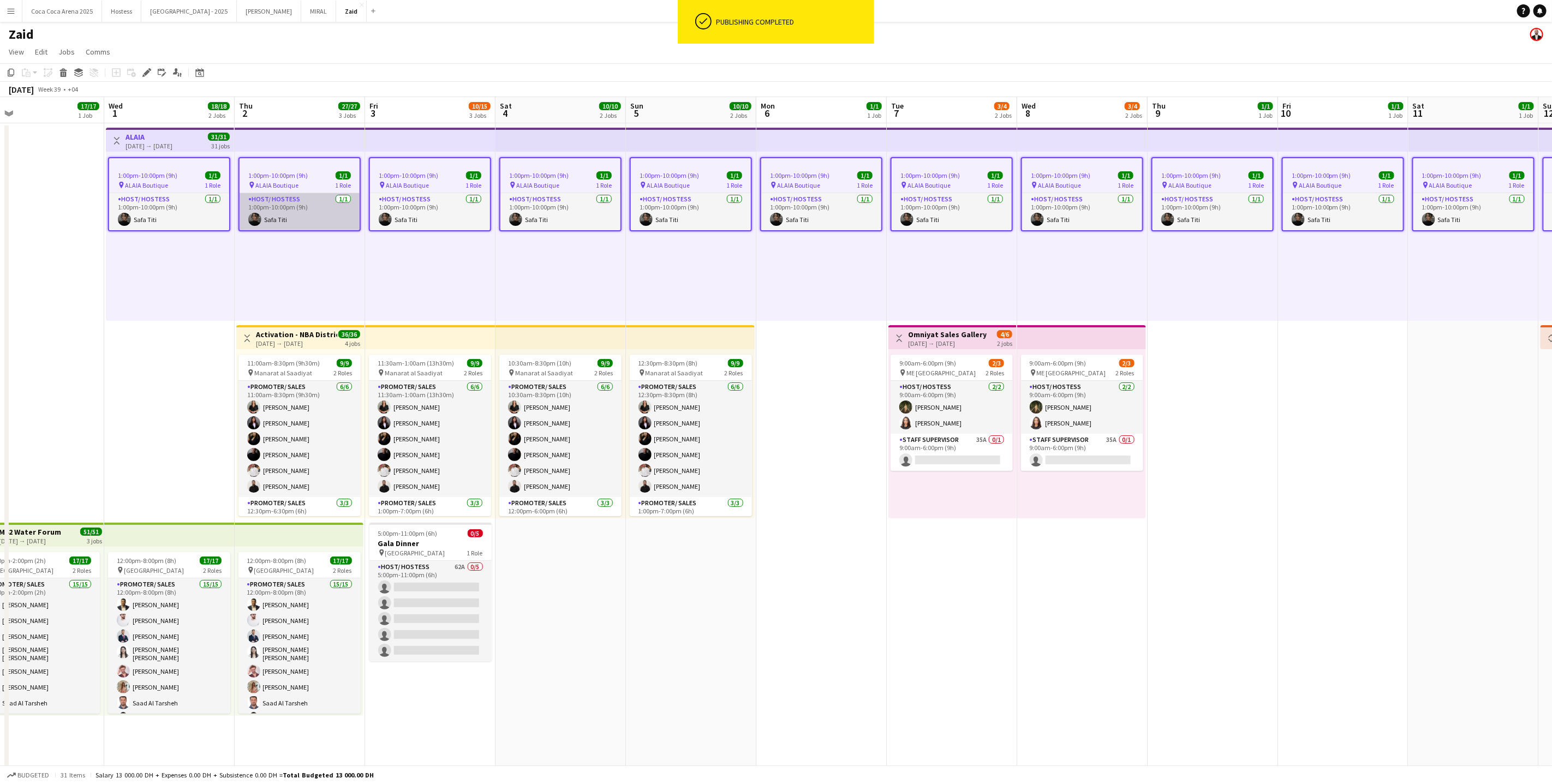
scroll to position [0, 396]
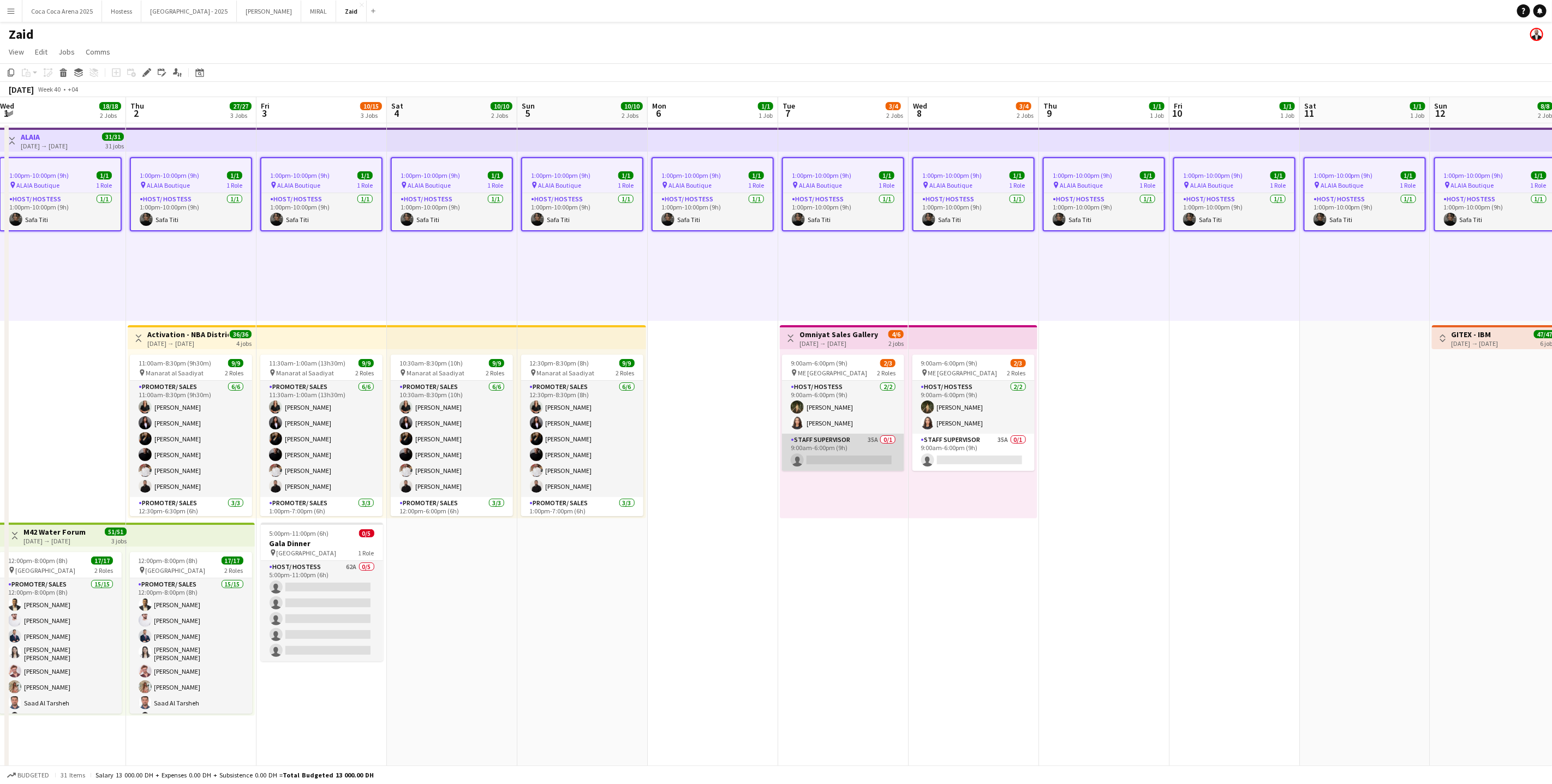
click at [836, 438] on app-card-role "Staff Supervisor 35A 0/1 9:00am-6:00pm (9h) single-neutral-actions" at bounding box center [843, 452] width 122 height 37
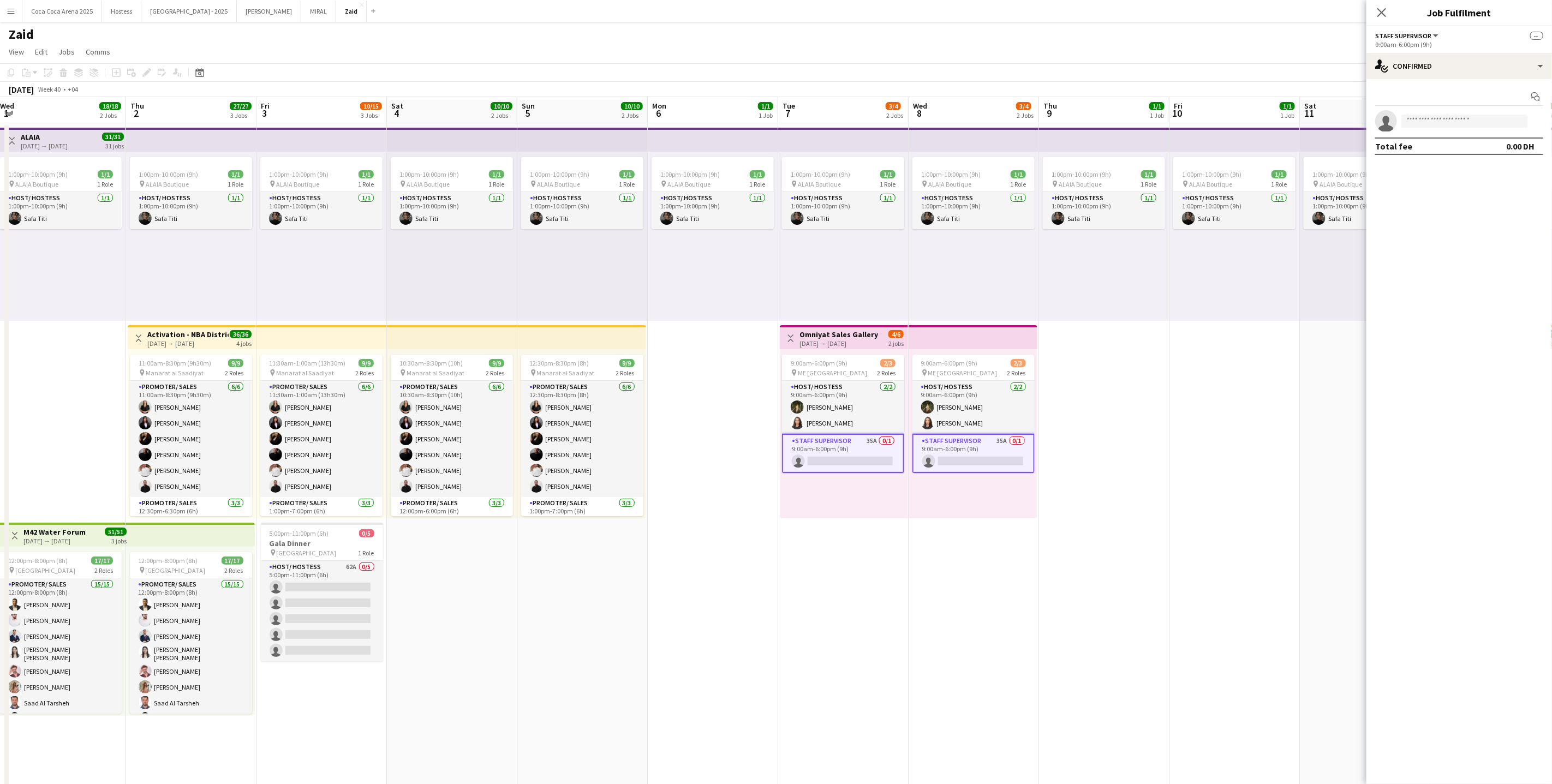
click at [1427, 128] on app-invite-slot "single-neutral-actions" at bounding box center [1459, 121] width 185 height 22
click at [1427, 125] on input at bounding box center [1465, 120] width 127 height 13
type input "*"
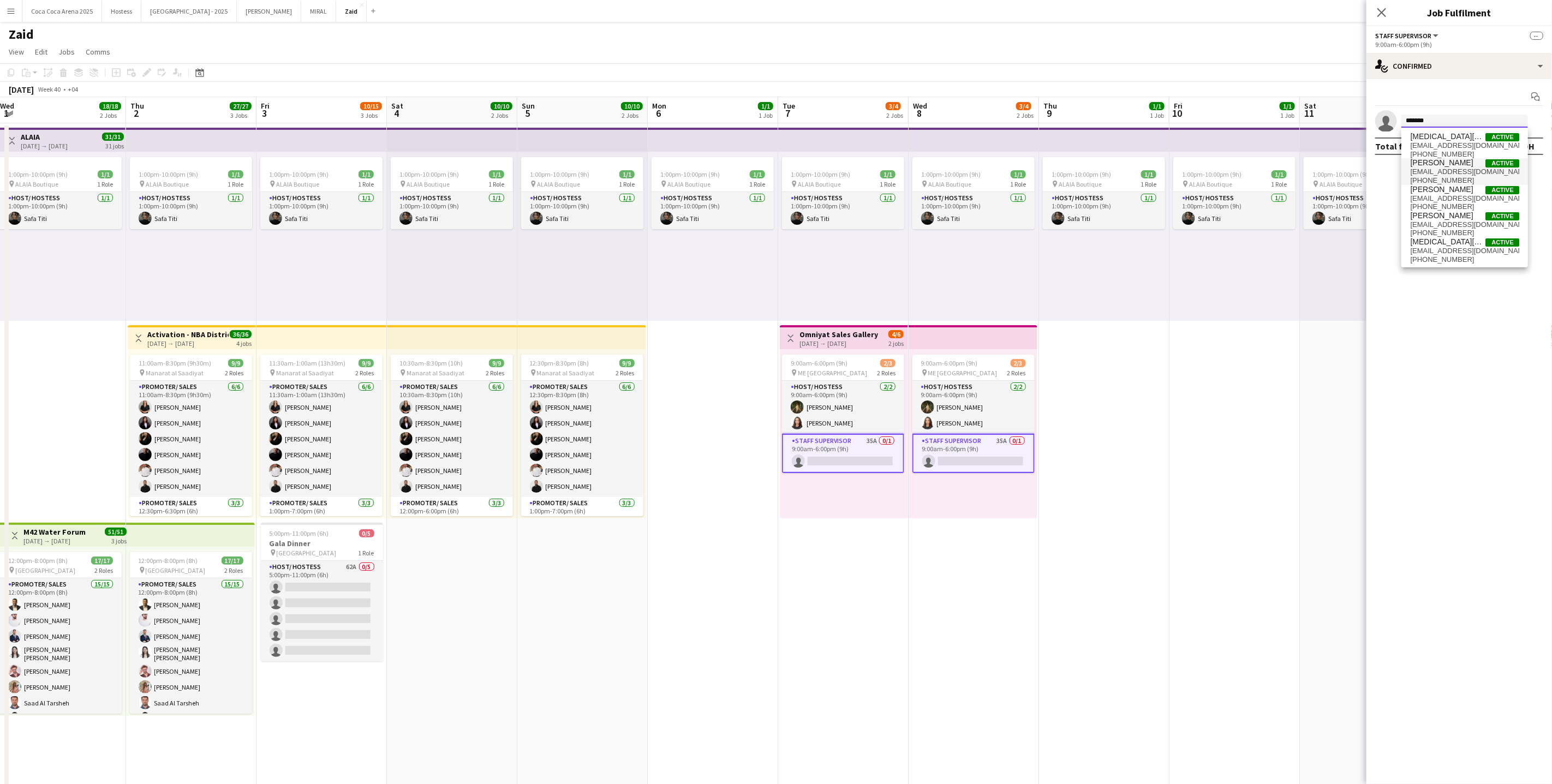
type input "*******"
click at [1481, 179] on span "[PHONE_NUMBER]" at bounding box center [1465, 180] width 109 height 9
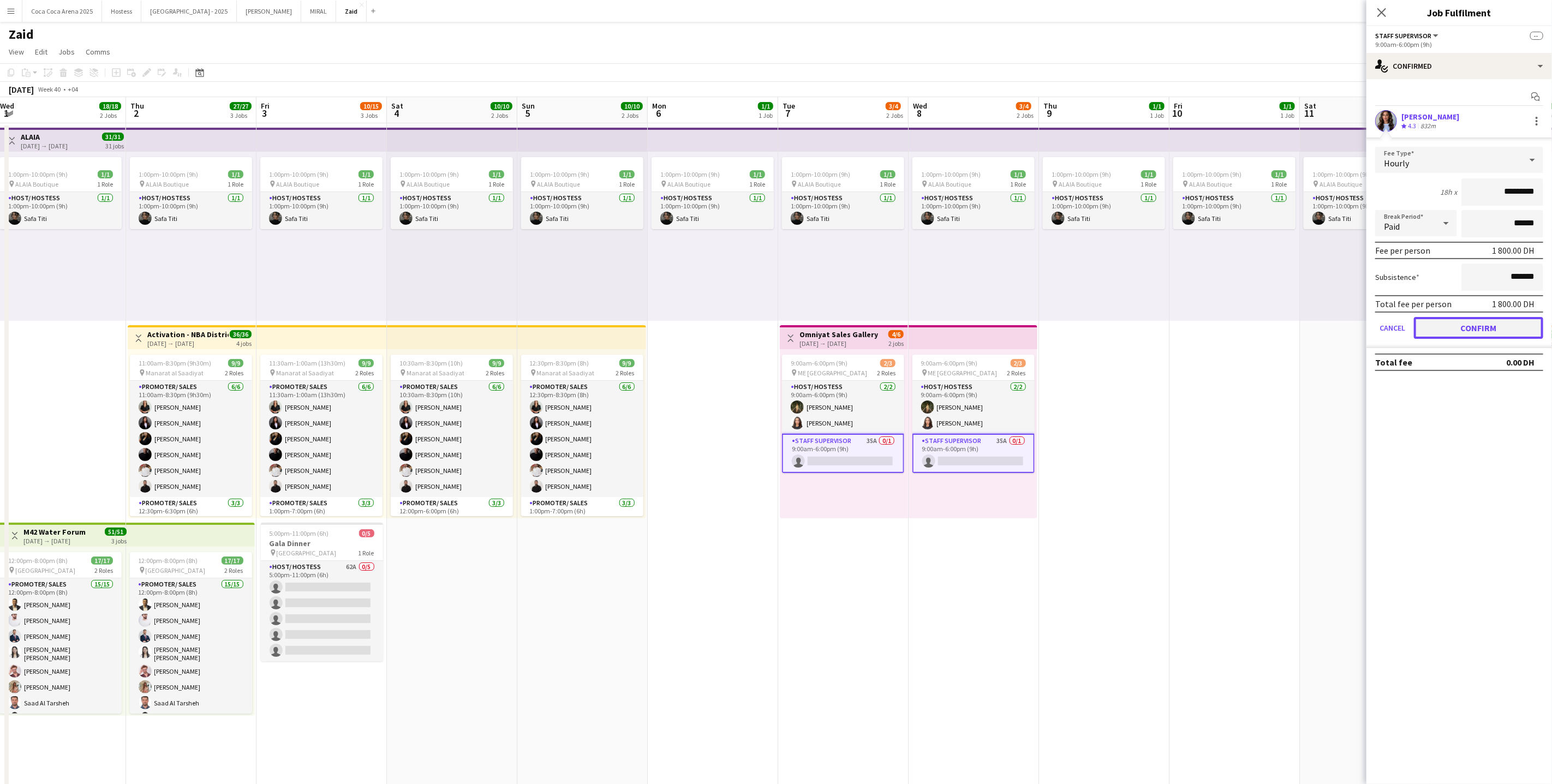
click at [1494, 317] on button "Confirm" at bounding box center [1478, 328] width 129 height 22
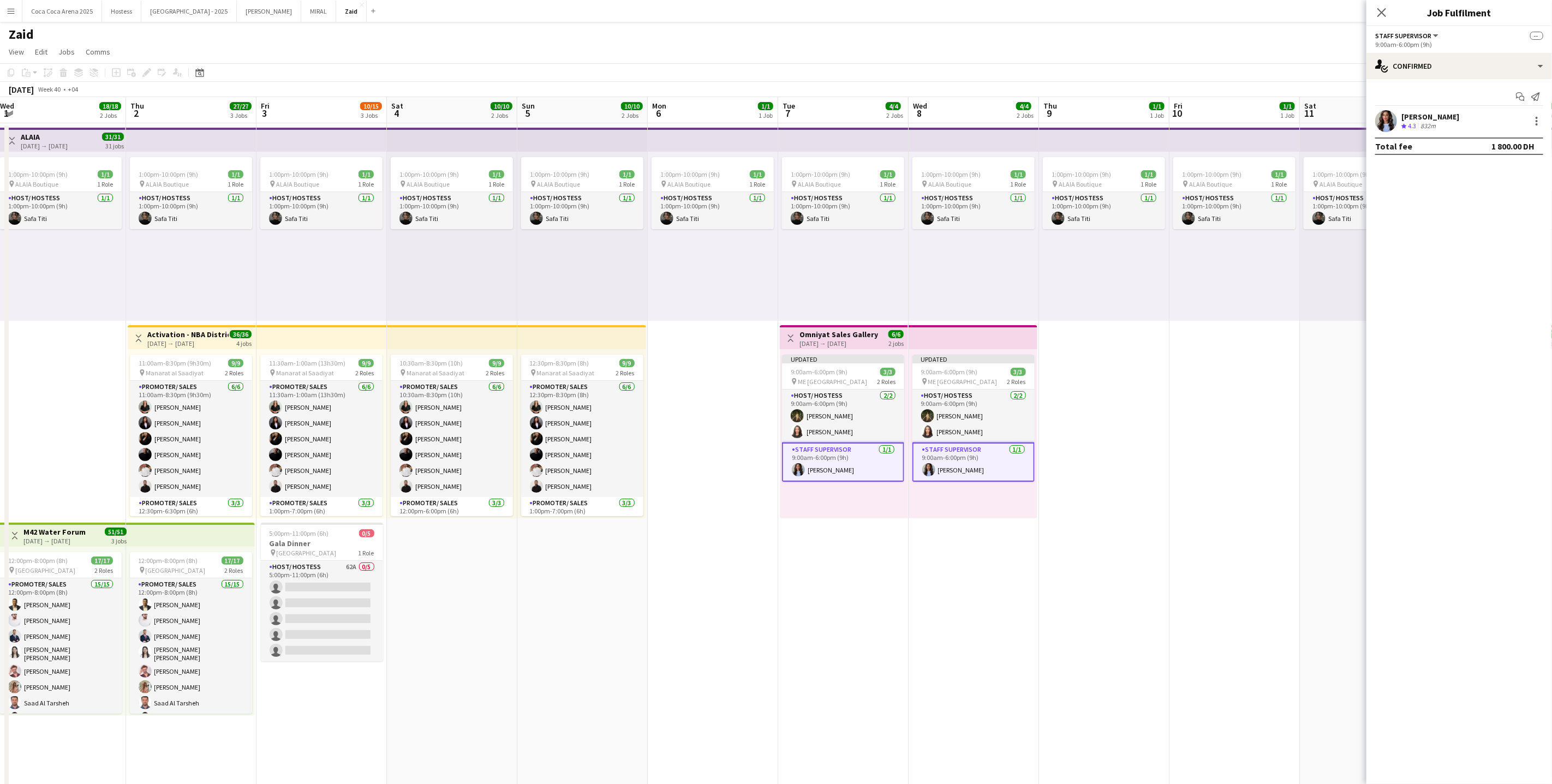
click at [1255, 399] on app-date-cell "1:00pm-10:00pm (9h) 1/1 pin ALAIA Boutique 1 Role Host/ Hostess [DATE] 1:00pm-1…" at bounding box center [1235, 697] width 130 height 1147
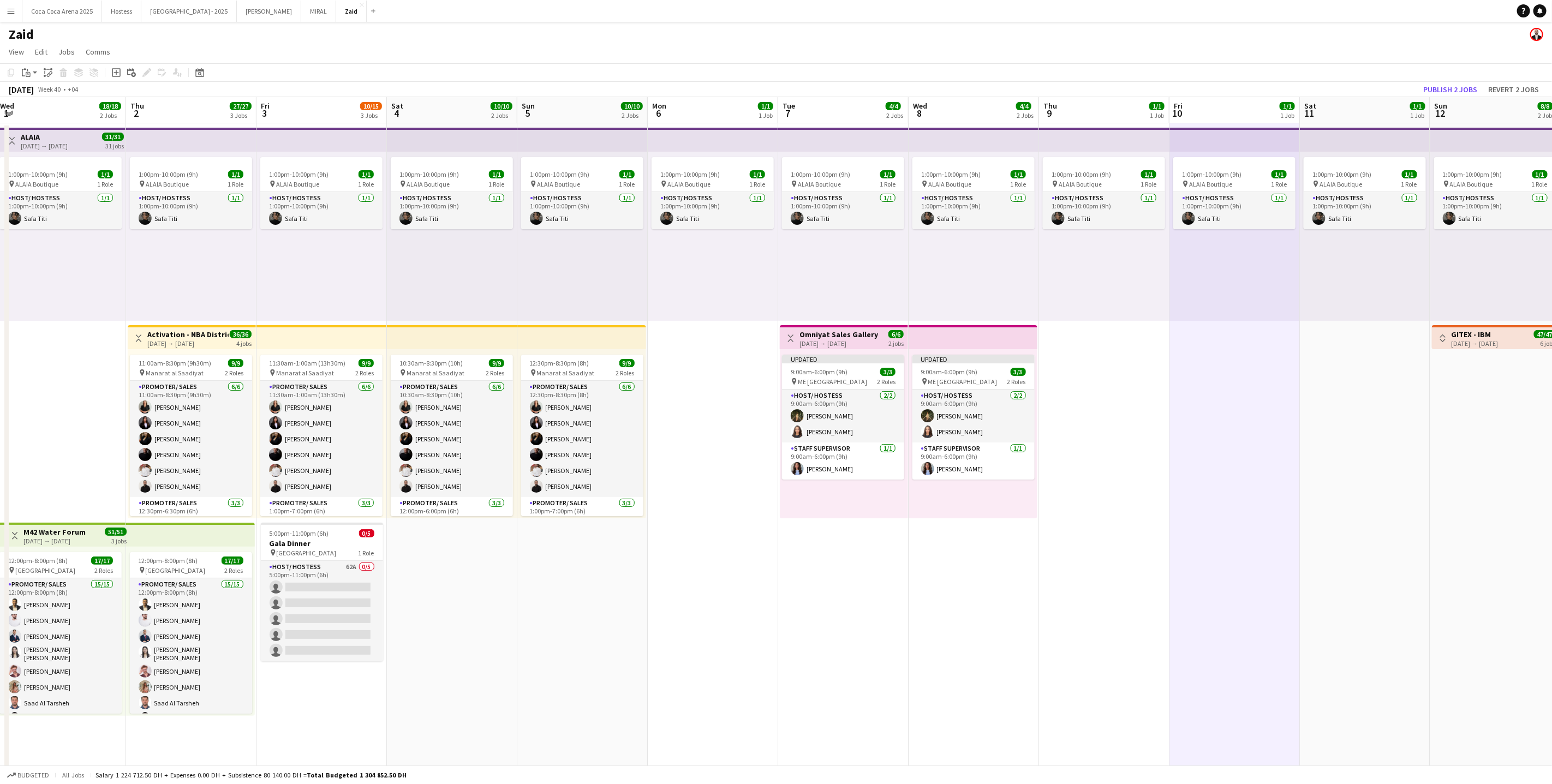
click at [995, 345] on app-top-bar at bounding box center [973, 337] width 129 height 24
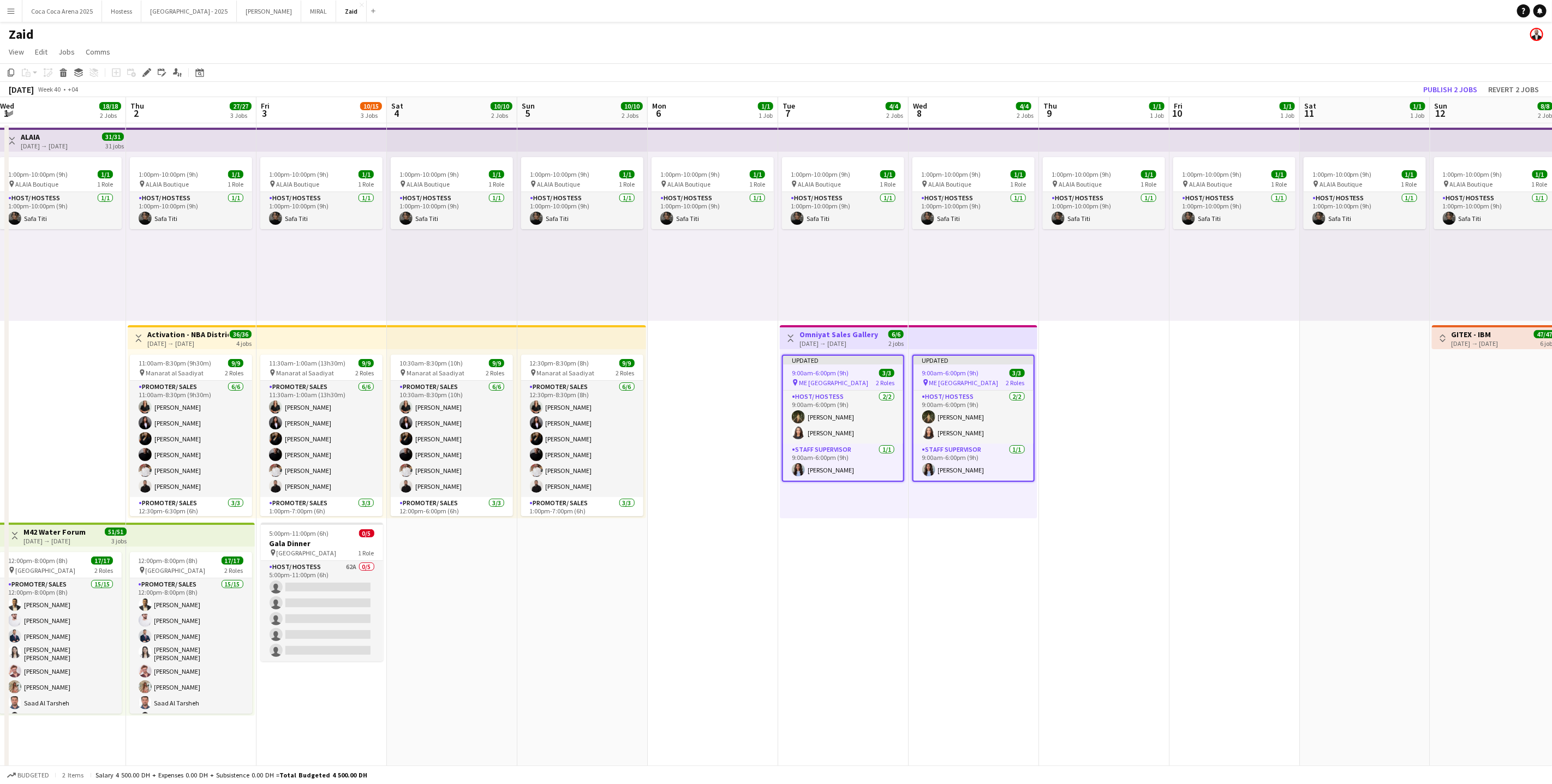
click at [998, 335] on app-top-bar at bounding box center [973, 337] width 129 height 24
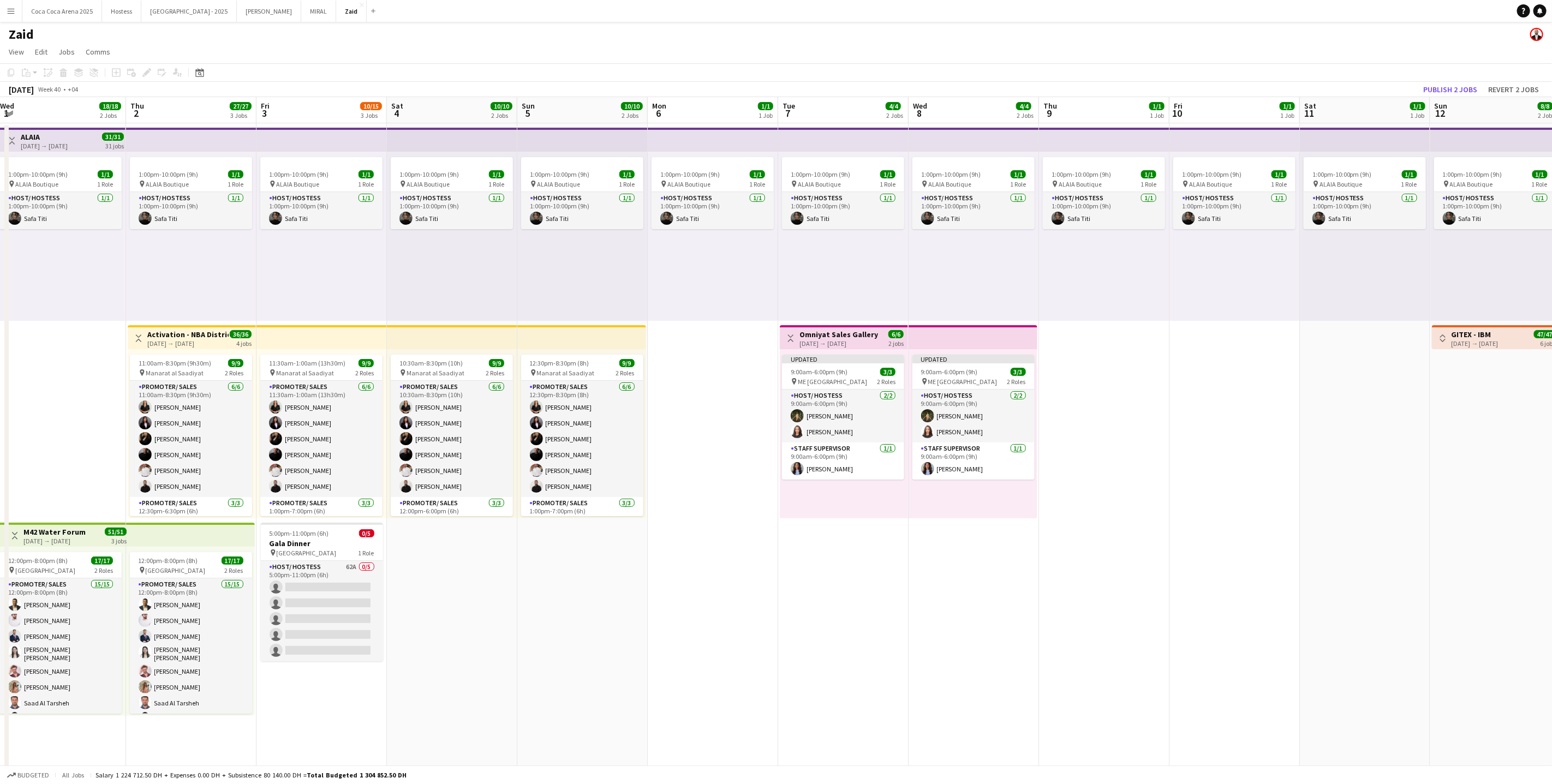
click at [998, 335] on app-top-bar at bounding box center [973, 337] width 129 height 24
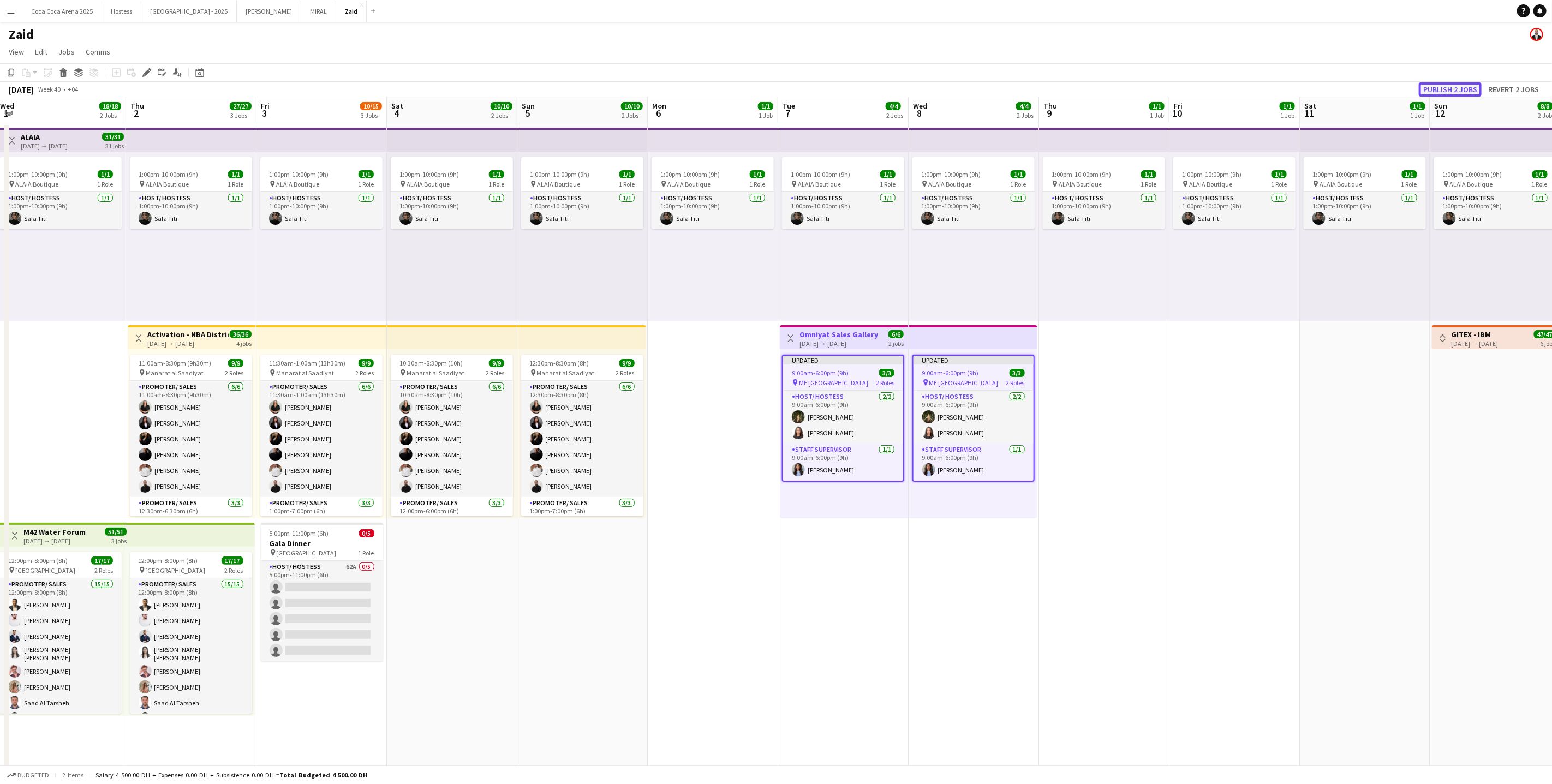
click at [1453, 91] on button "Publish 2 jobs" at bounding box center [1450, 89] width 63 height 14
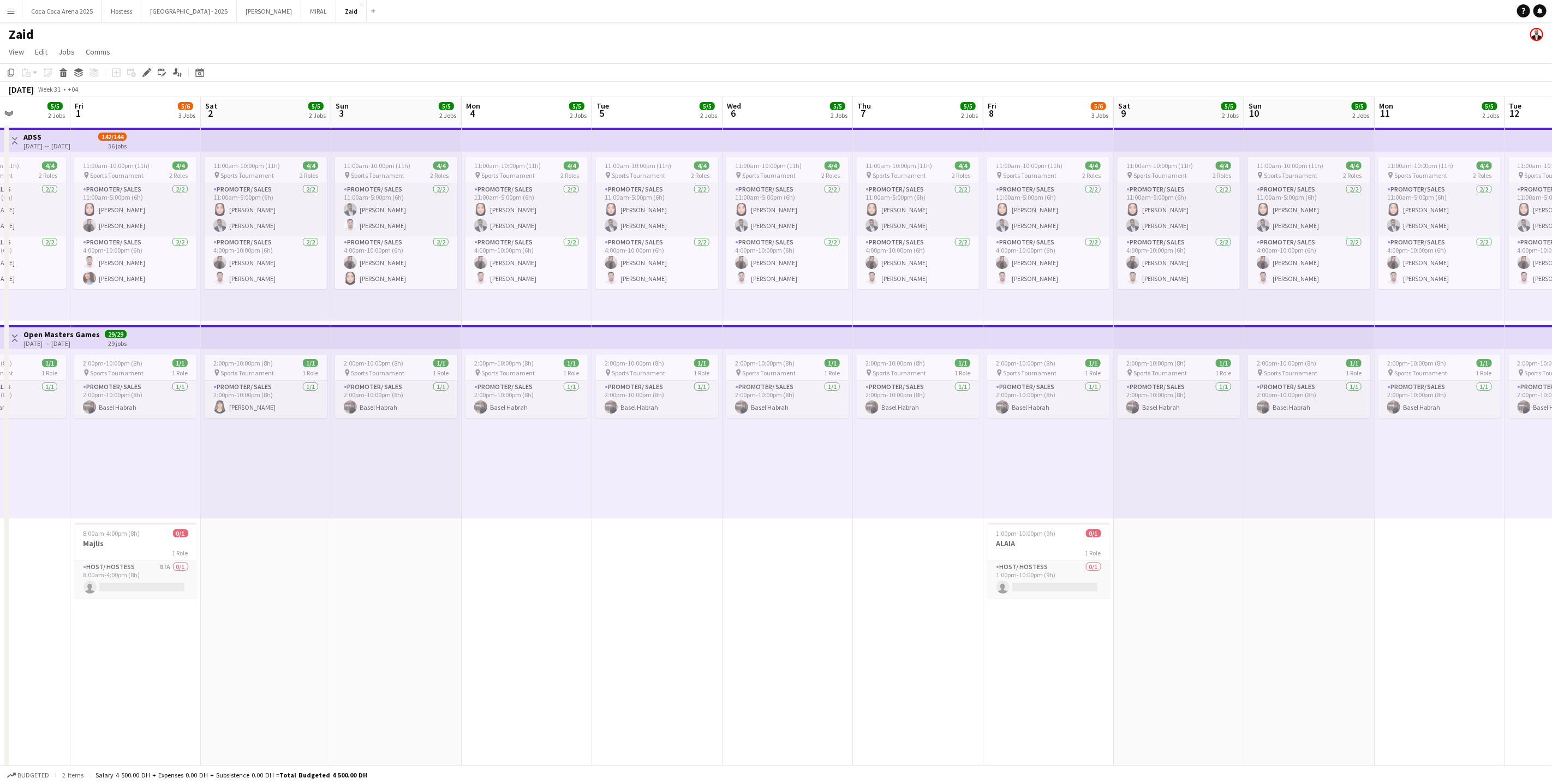
scroll to position [0, 310]
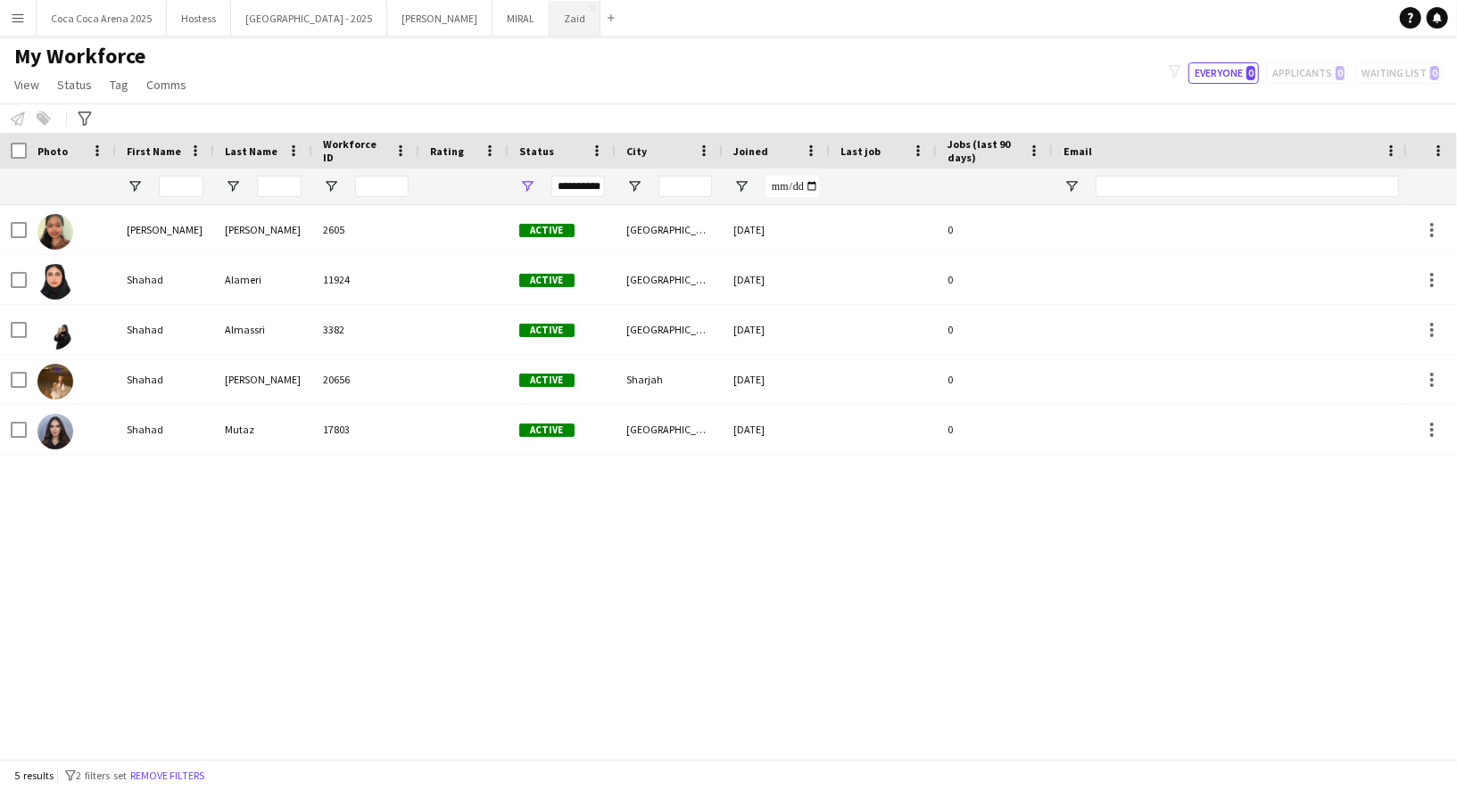
click at [550, 21] on button "Zaid Close" at bounding box center [575, 18] width 51 height 35
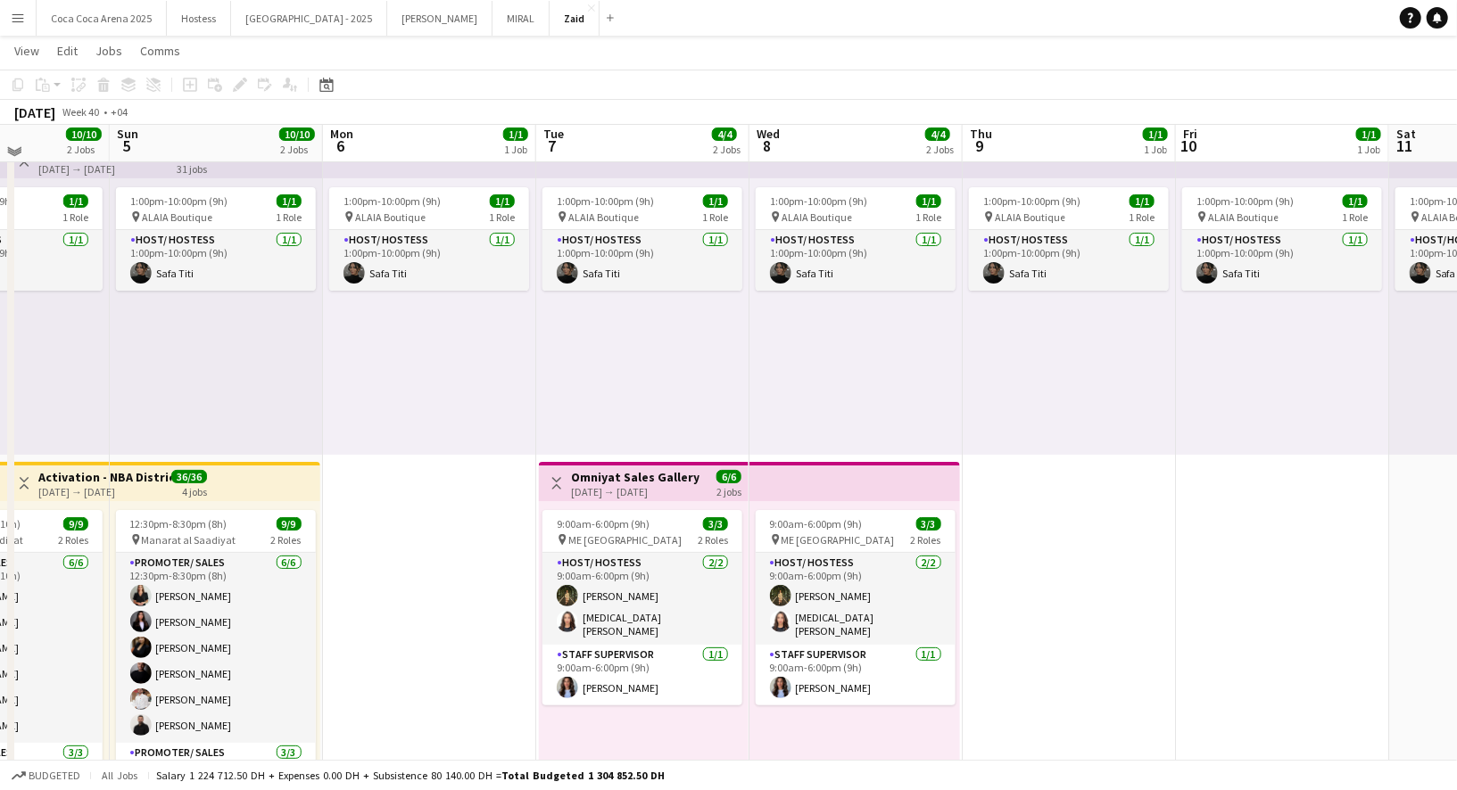
scroll to position [70, 0]
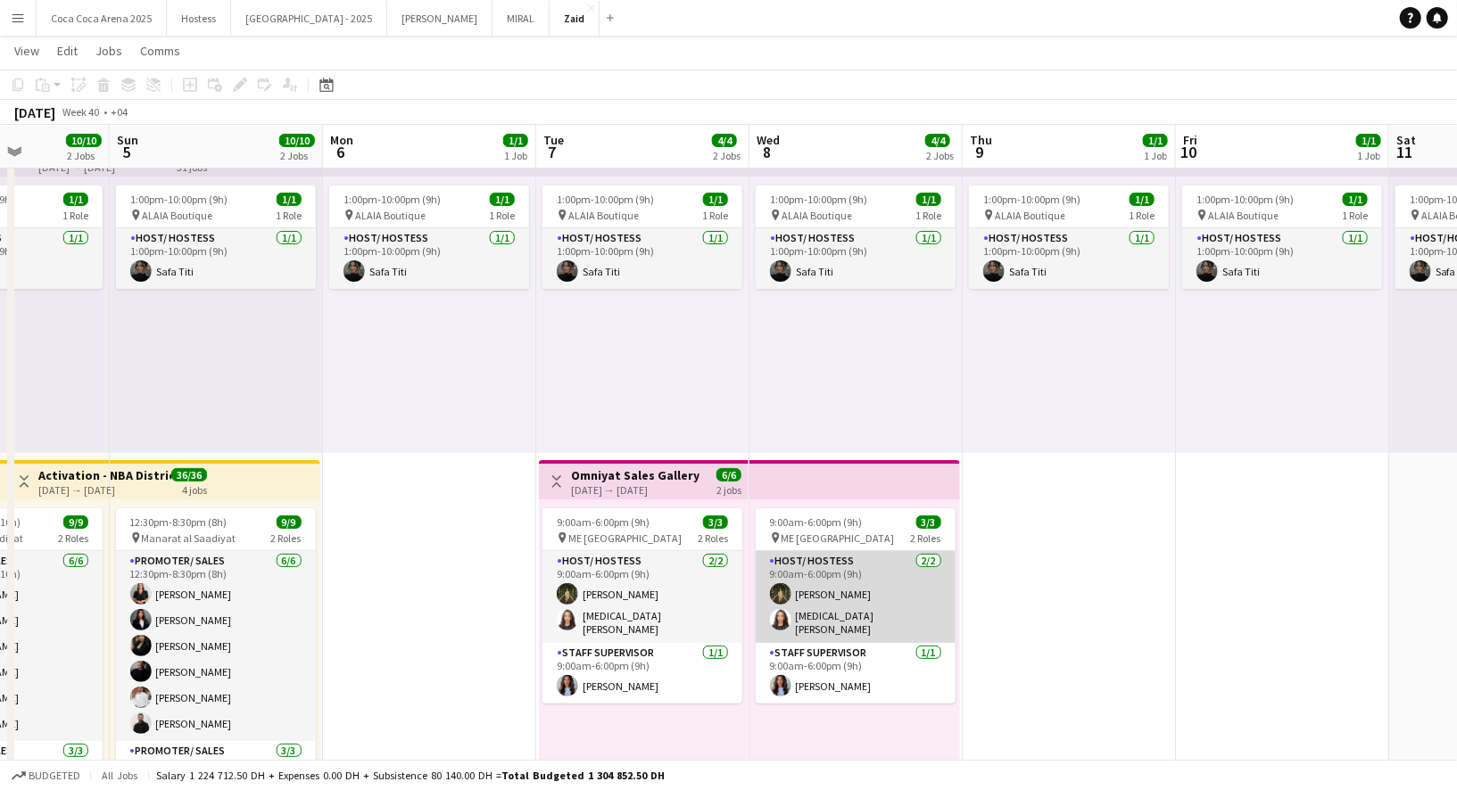
click at [825, 610] on app-card-role "Host/ Hostess [DATE] 9:00am-6:00pm (9h) [PERSON_NAME] [PERSON_NAME]" at bounding box center [856, 597] width 200 height 92
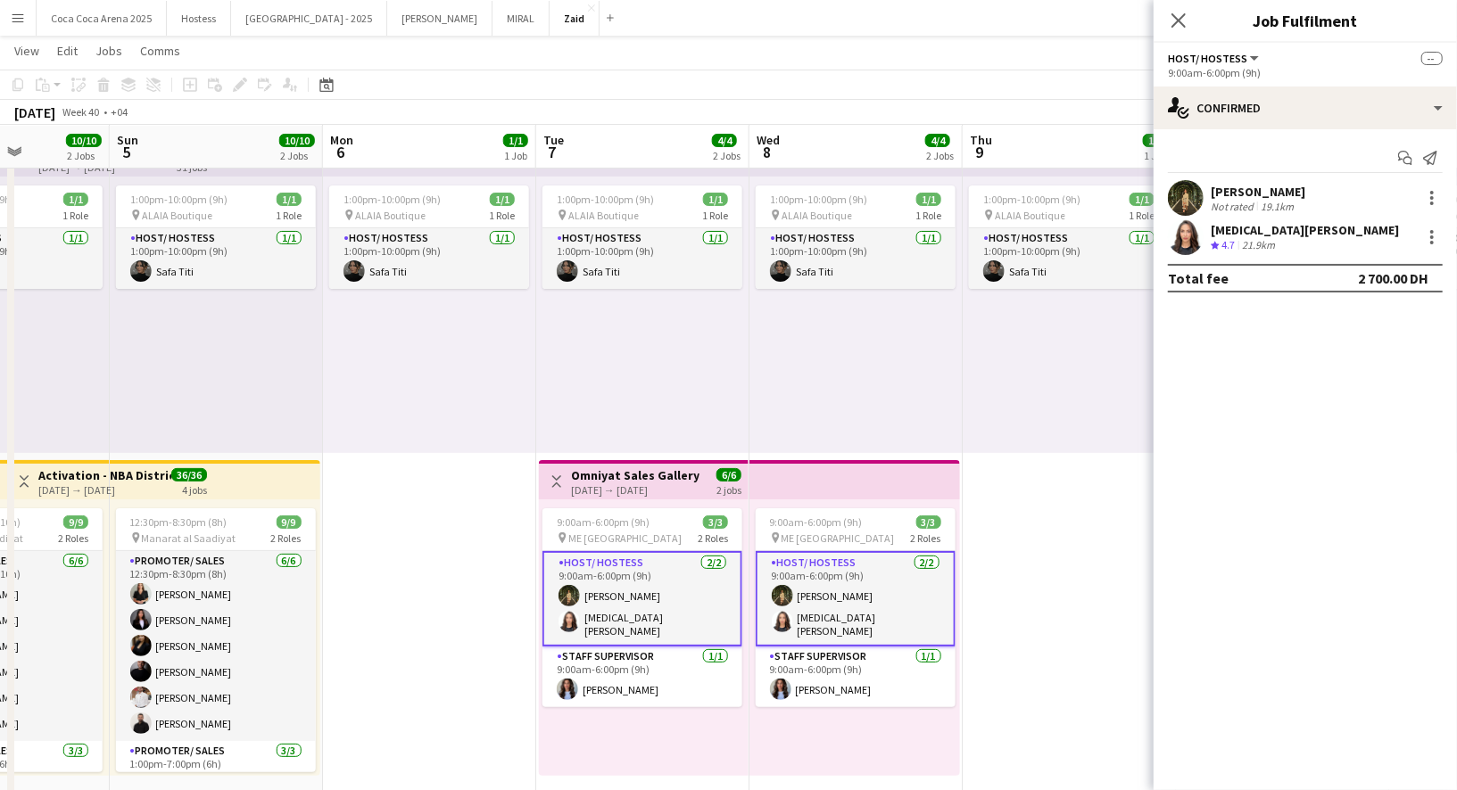
click at [1254, 192] on div "[PERSON_NAME]" at bounding box center [1258, 192] width 95 height 16
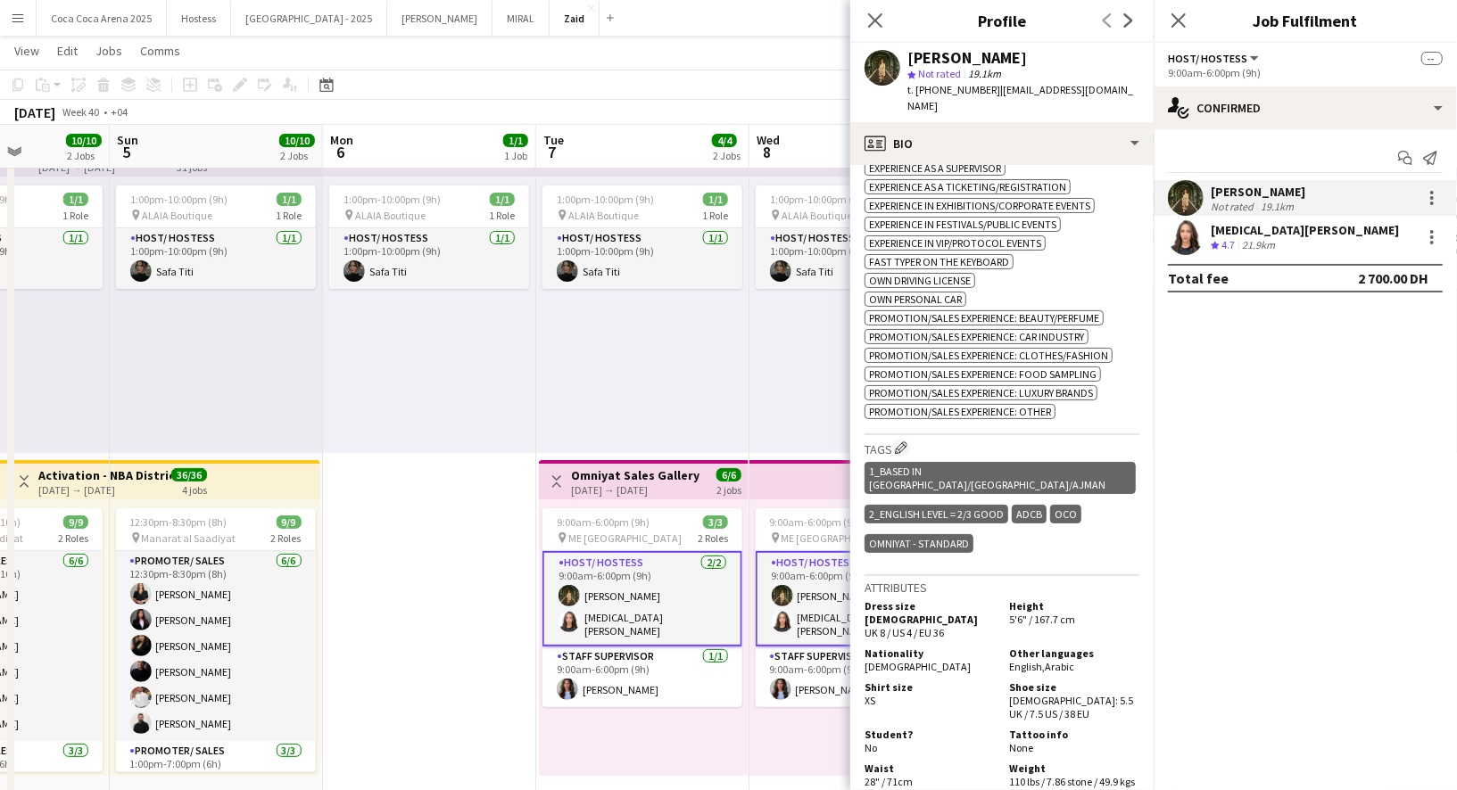
scroll to position [709, 0]
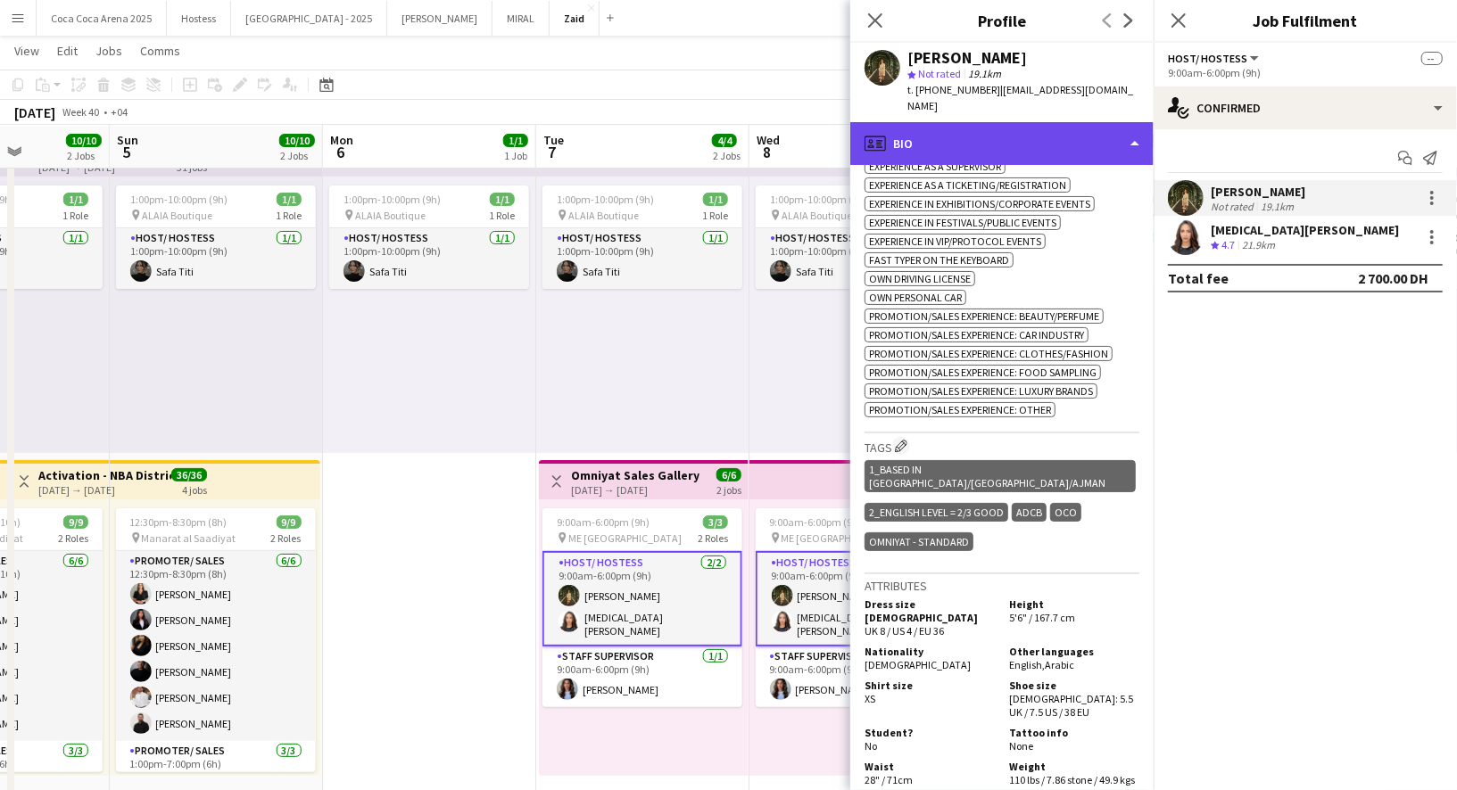
click at [957, 122] on div "profile Bio" at bounding box center [1001, 143] width 303 height 43
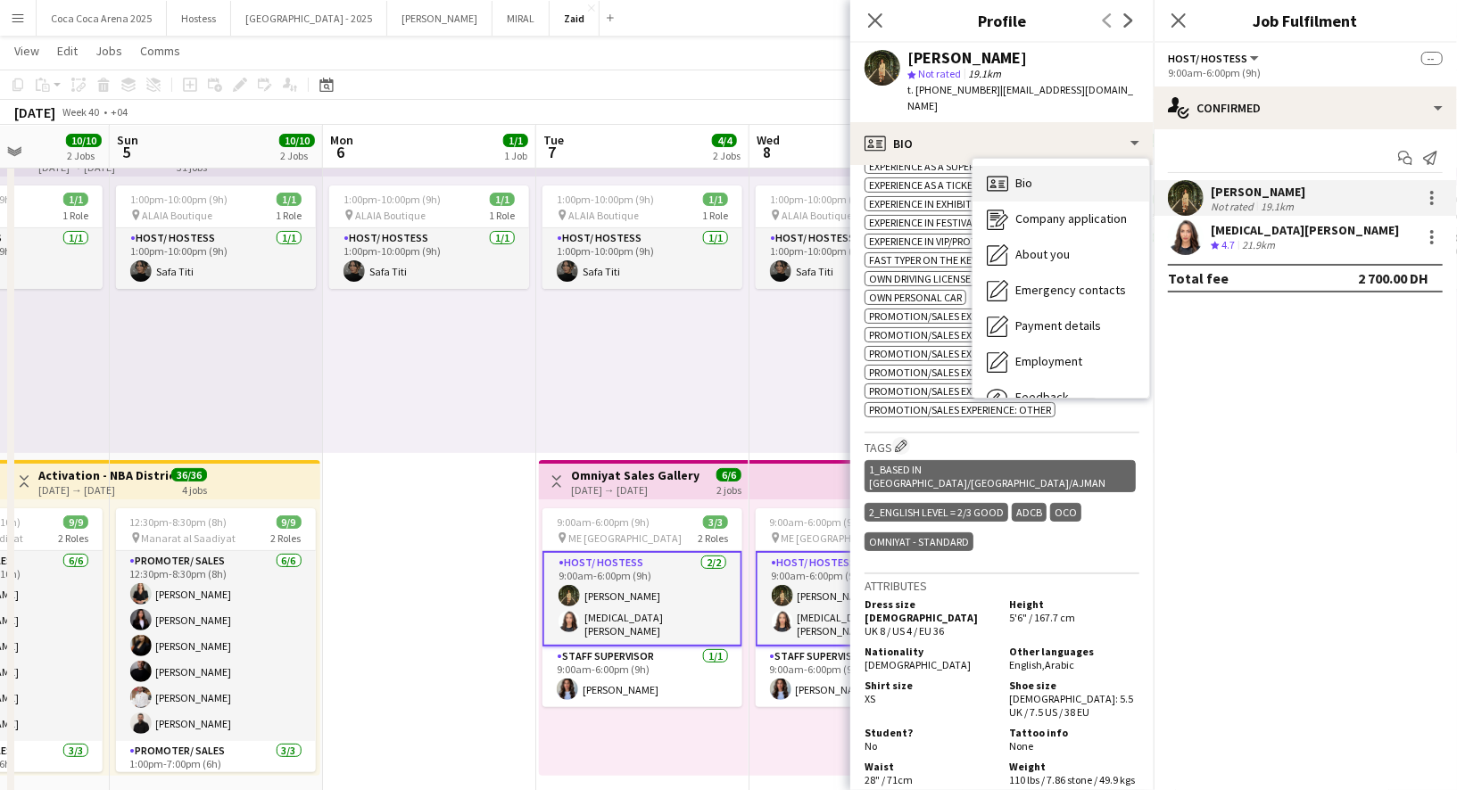
click at [1005, 166] on div "Bio Bio" at bounding box center [1060, 184] width 177 height 36
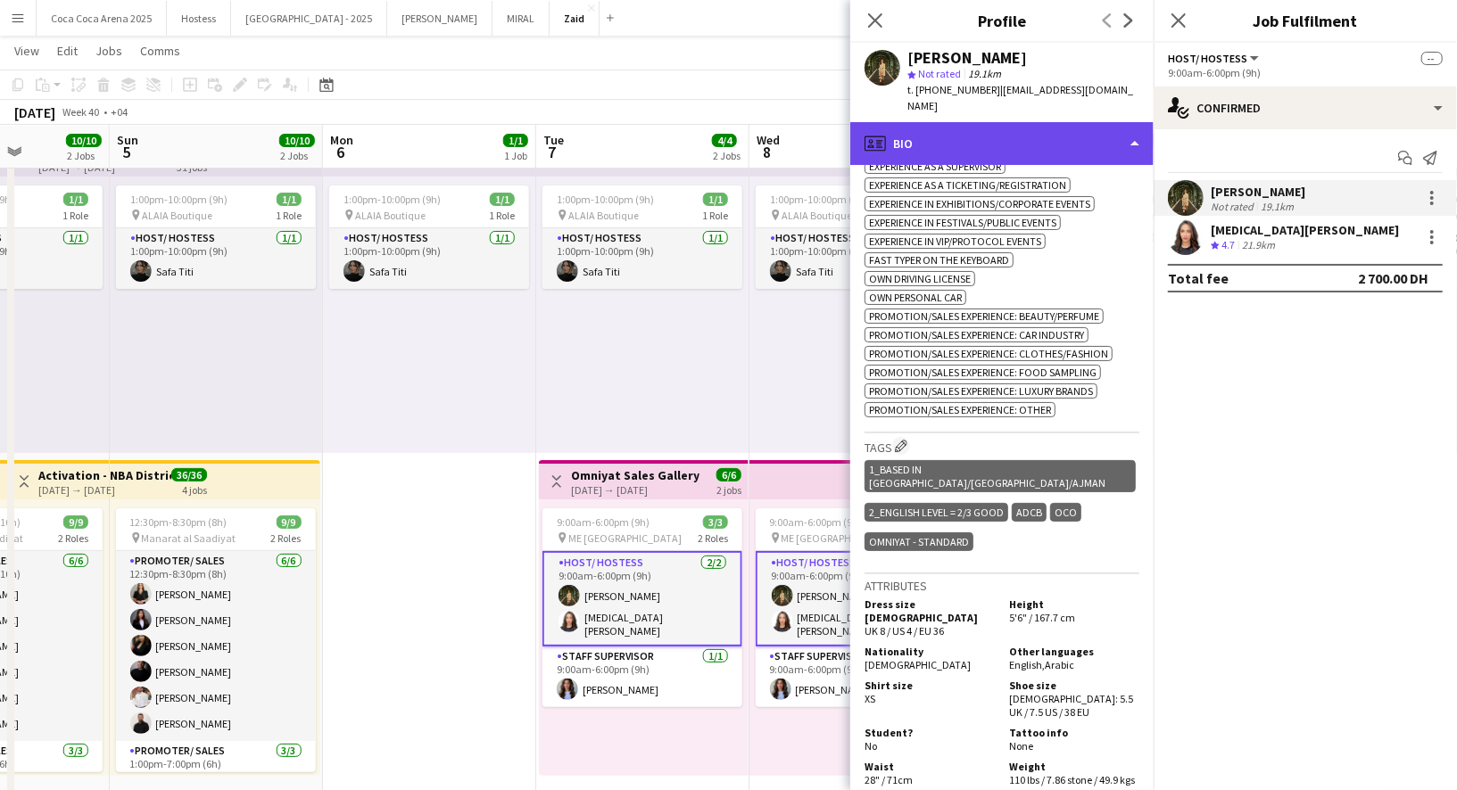
click at [1013, 122] on div "profile Bio" at bounding box center [1001, 143] width 303 height 43
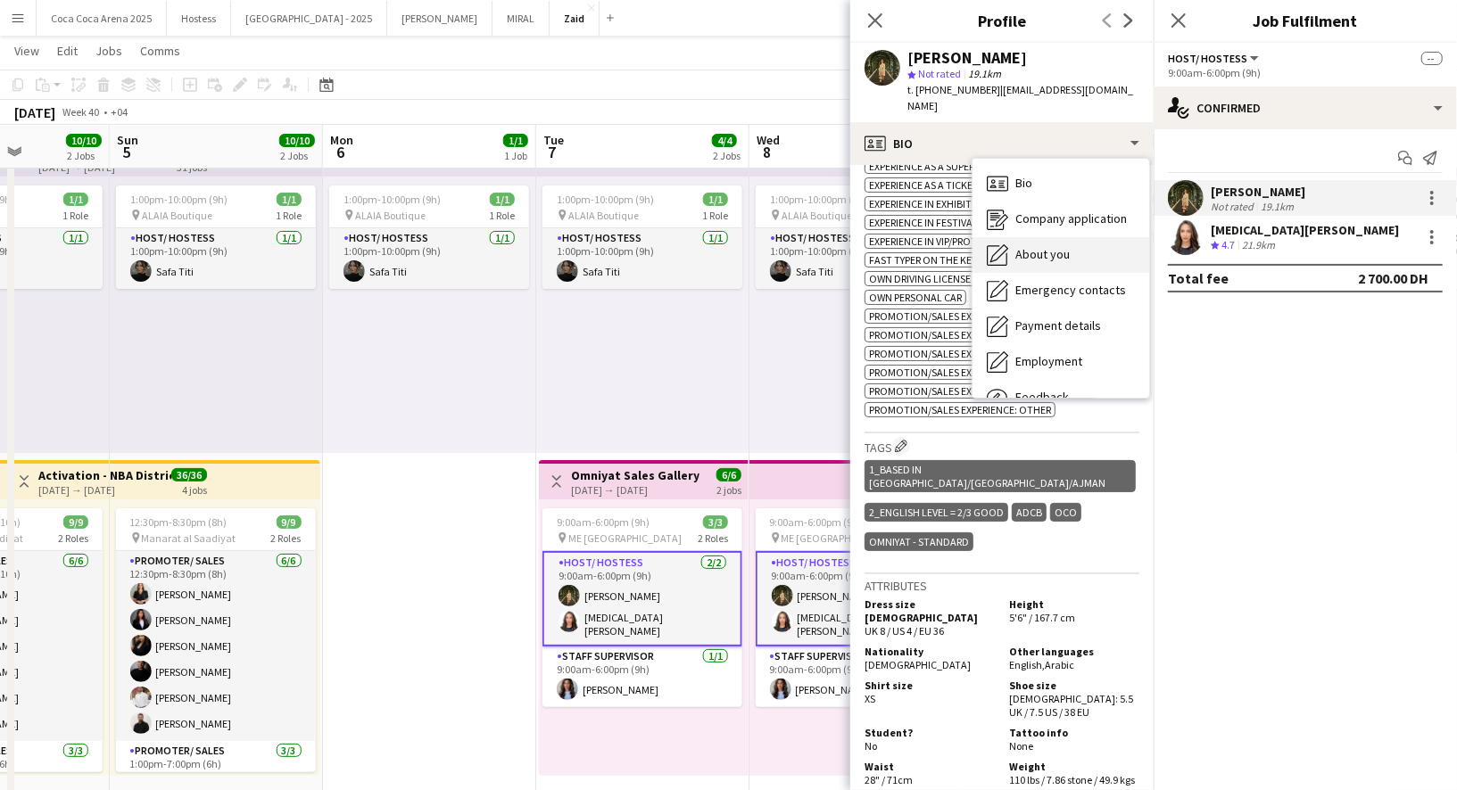
click at [1094, 237] on div "About you About you" at bounding box center [1060, 255] width 177 height 36
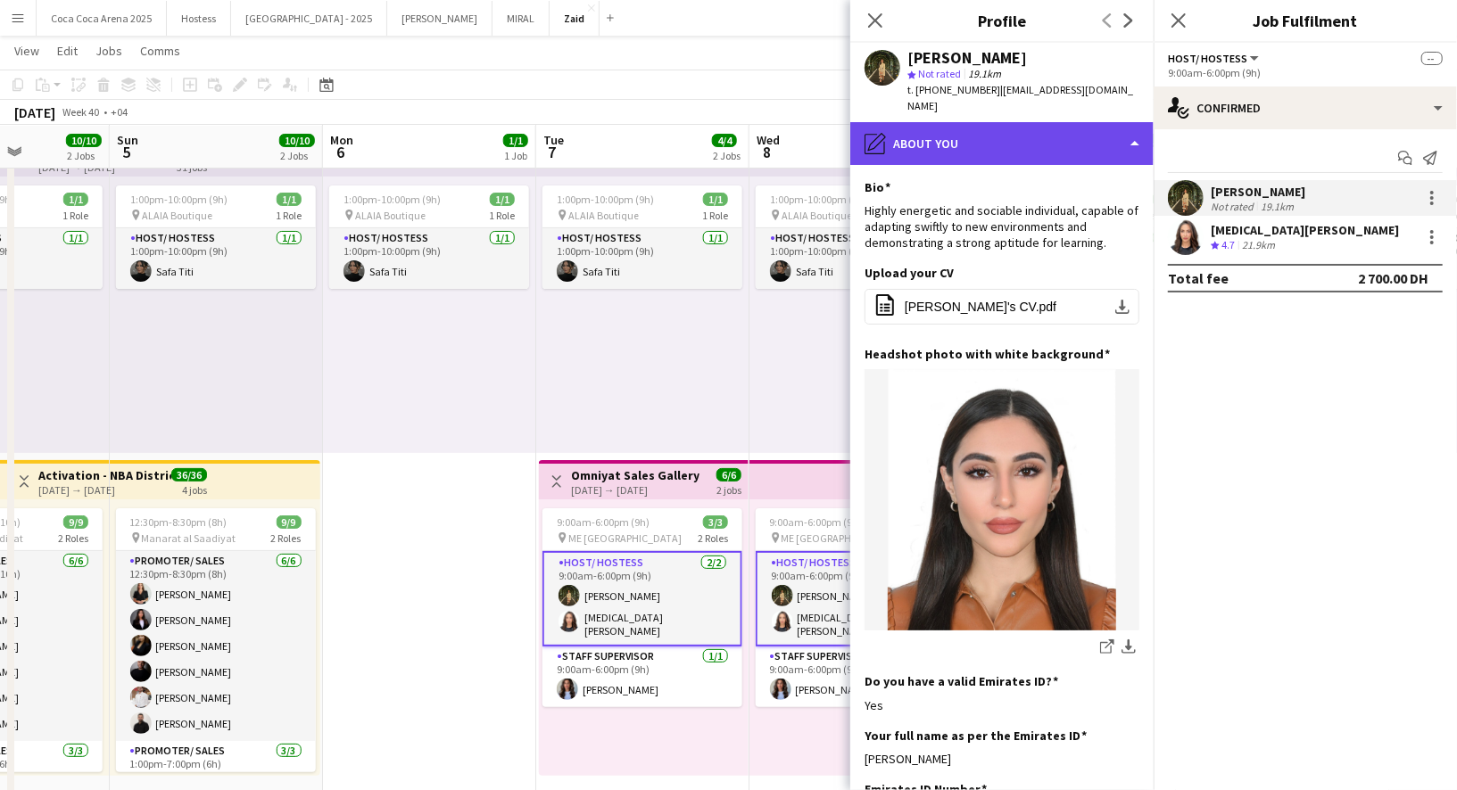
click at [1073, 122] on div "pencil4 About you" at bounding box center [1001, 143] width 303 height 43
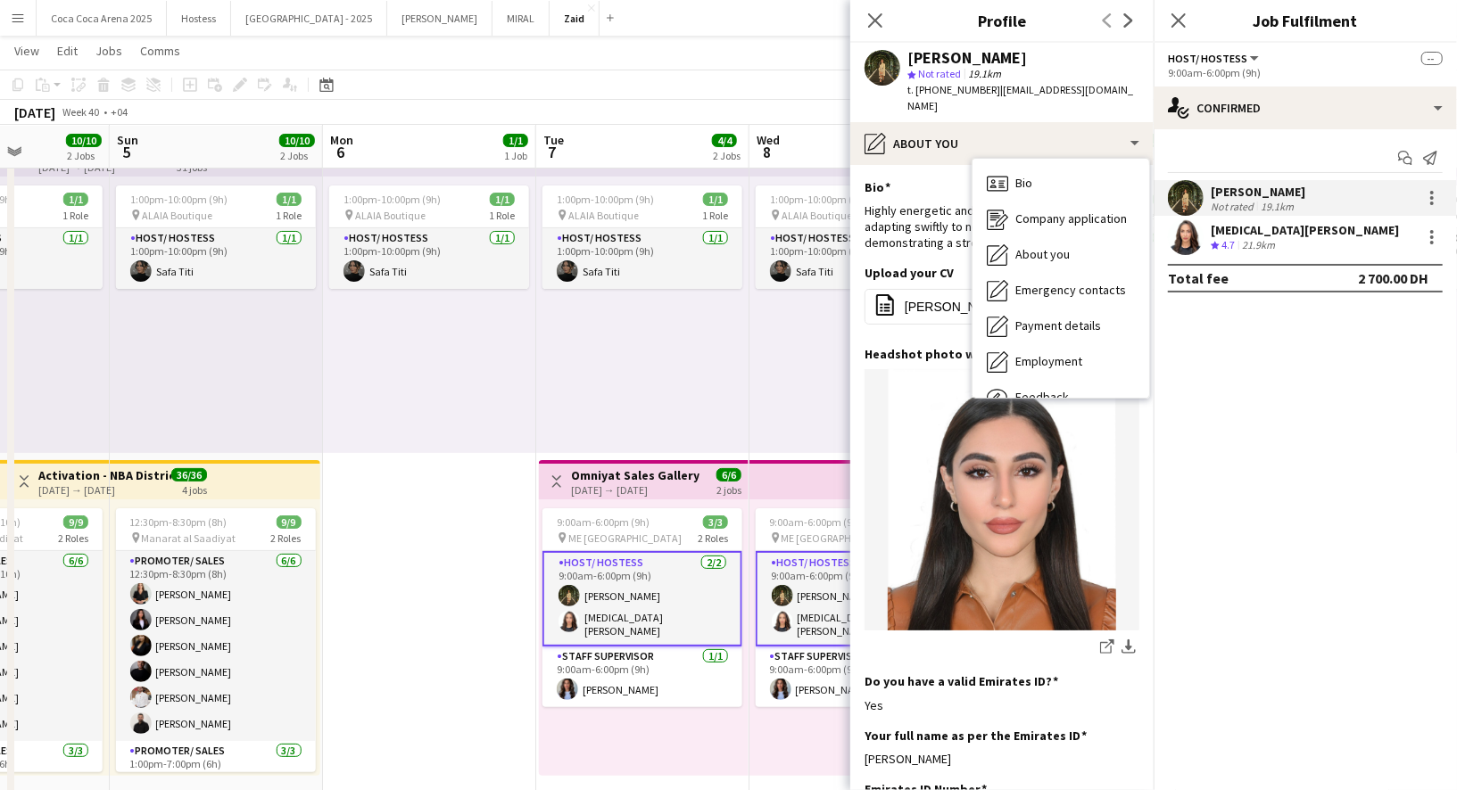
click at [1084, 159] on div "Bio Bio Company application Company application About you About you Emergency c…" at bounding box center [1060, 278] width 177 height 239
click at [1085, 168] on div "Bio Bio" at bounding box center [1060, 184] width 177 height 36
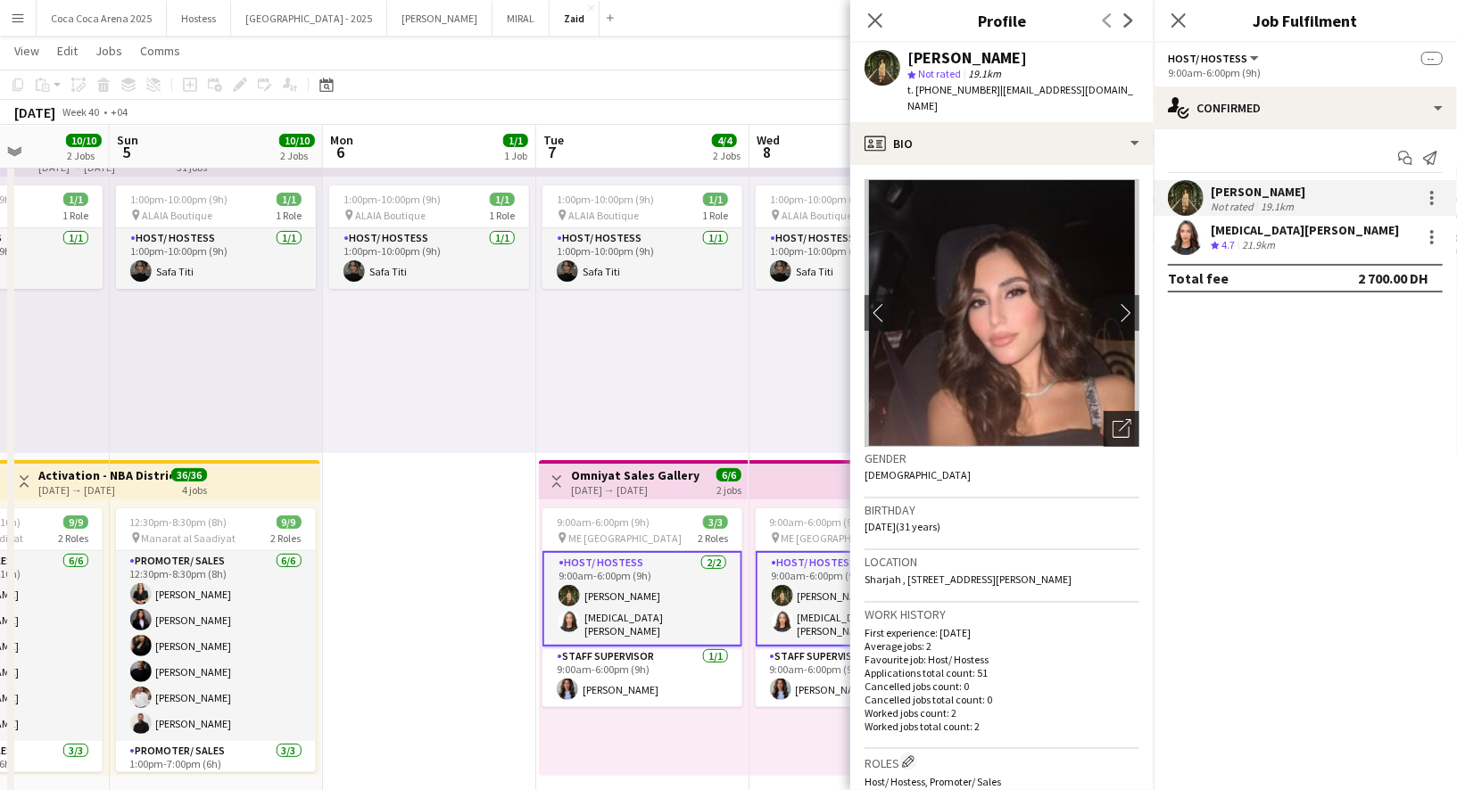
click at [1129, 419] on icon "Open photos pop-in" at bounding box center [1121, 428] width 19 height 19
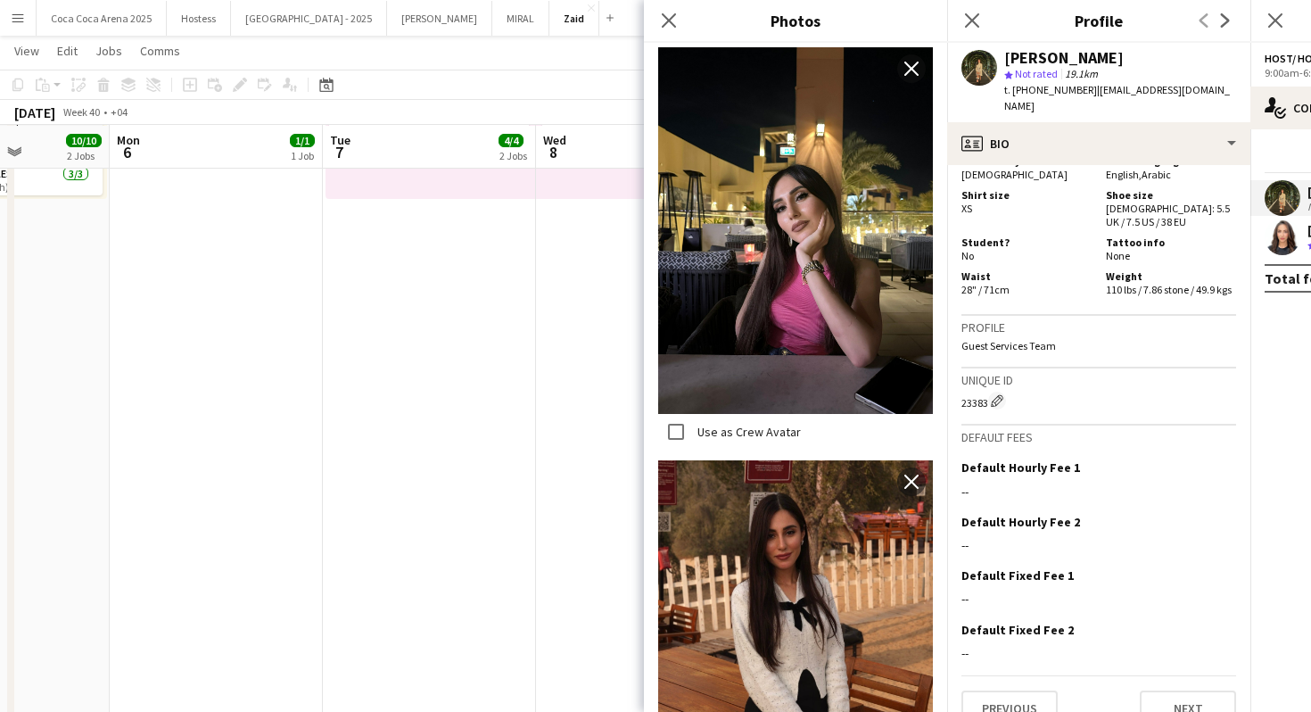
scroll to position [0, 0]
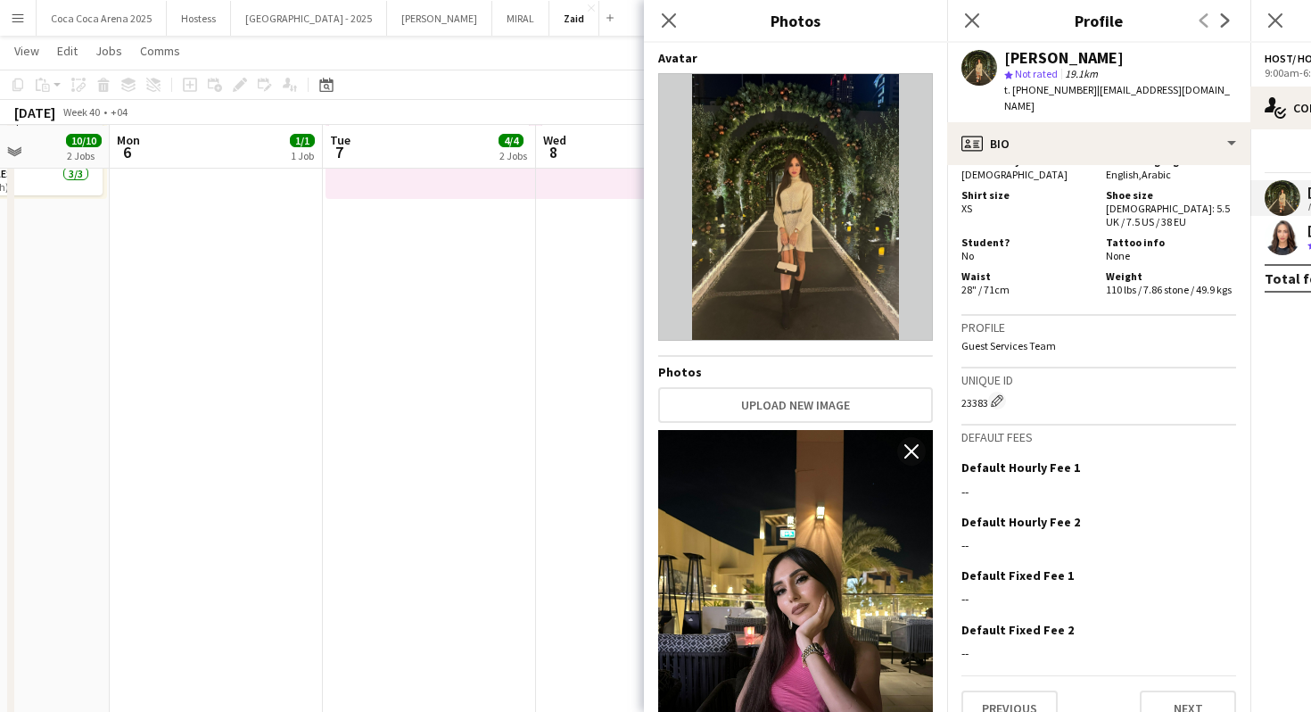
click at [603, 516] on app-date-cell "1:00pm-10:00pm (9h) 1/1 pin ALAIA Boutique 1 Role Host/ Hostess 1/1 1:00pm-10:0…" at bounding box center [642, 157] width 213 height 1208
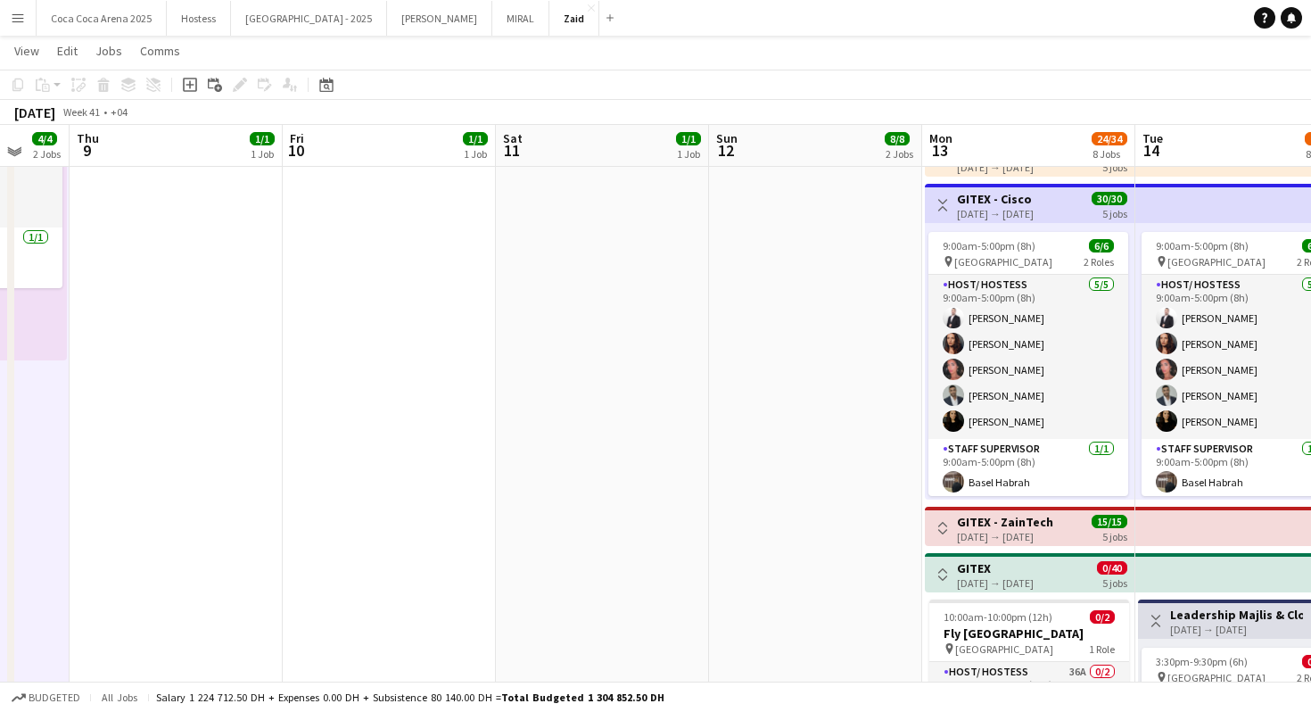
scroll to position [486, 0]
click at [25, 29] on button "Menu" at bounding box center [18, 18] width 36 height 36
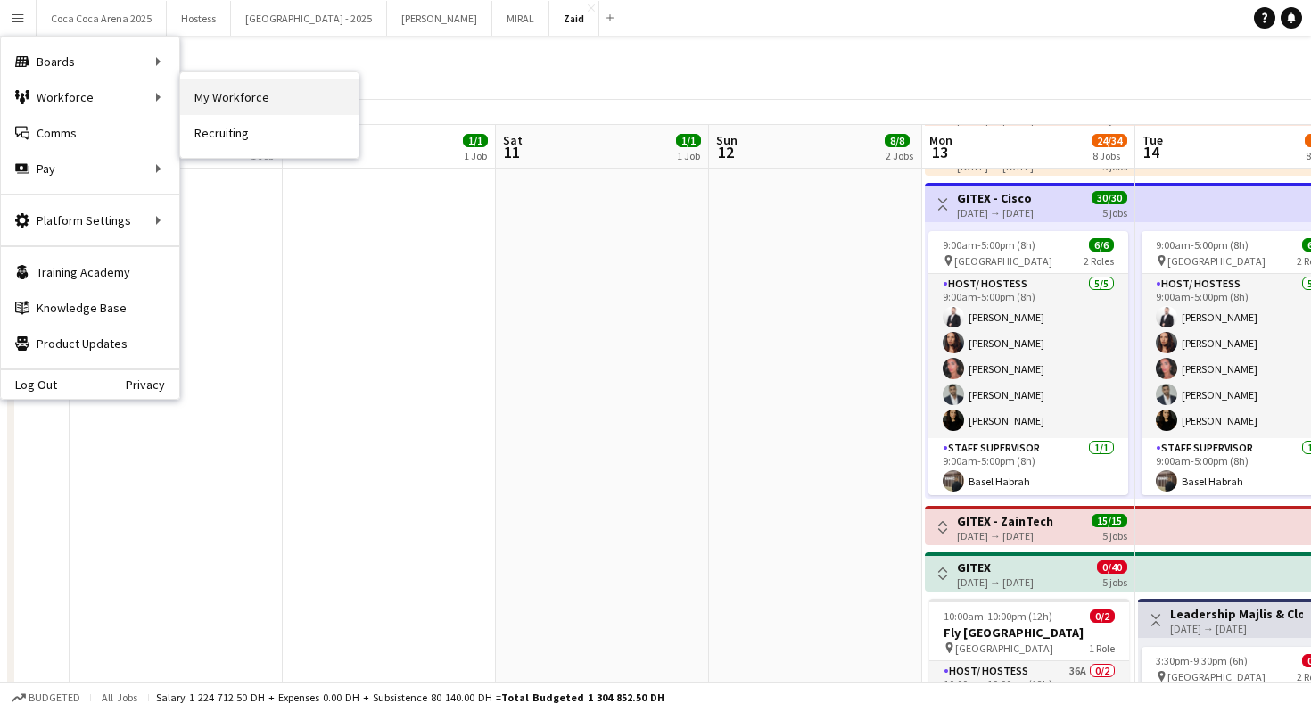
click at [244, 99] on link "My Workforce" at bounding box center [269, 97] width 178 height 36
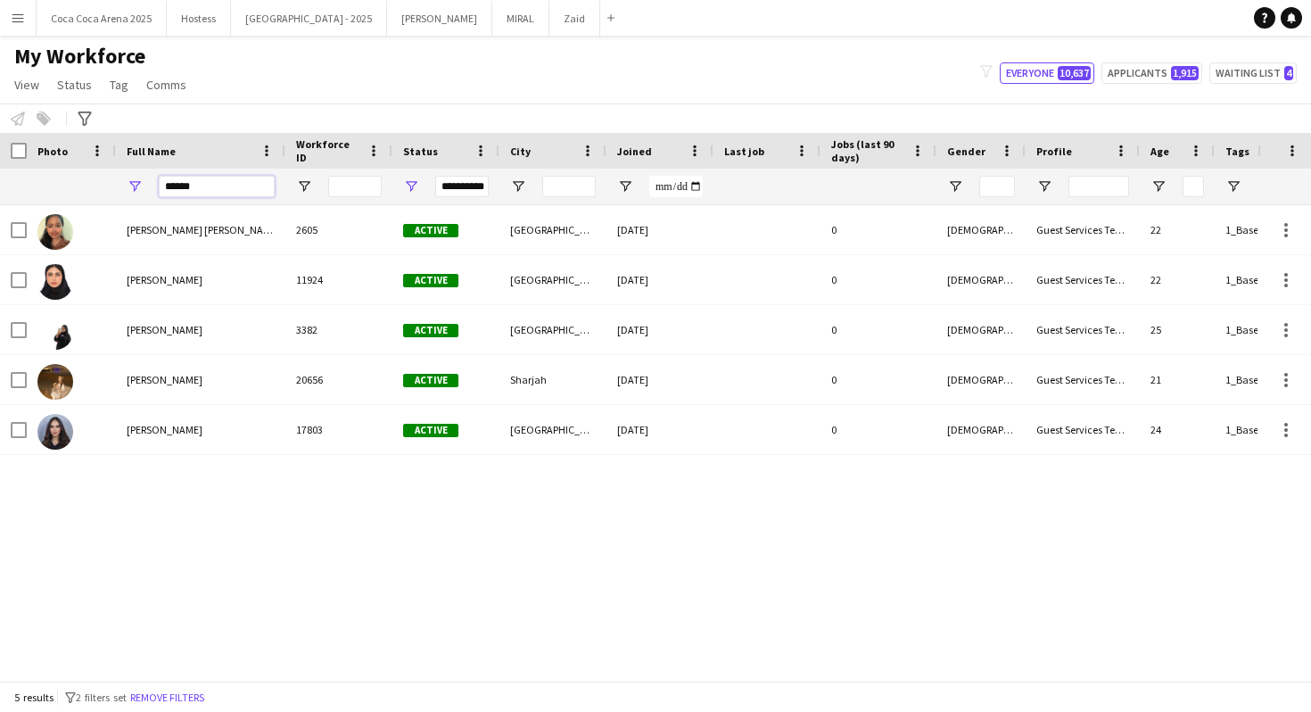
click at [206, 179] on input "******" at bounding box center [217, 186] width 116 height 21
paste input "********"
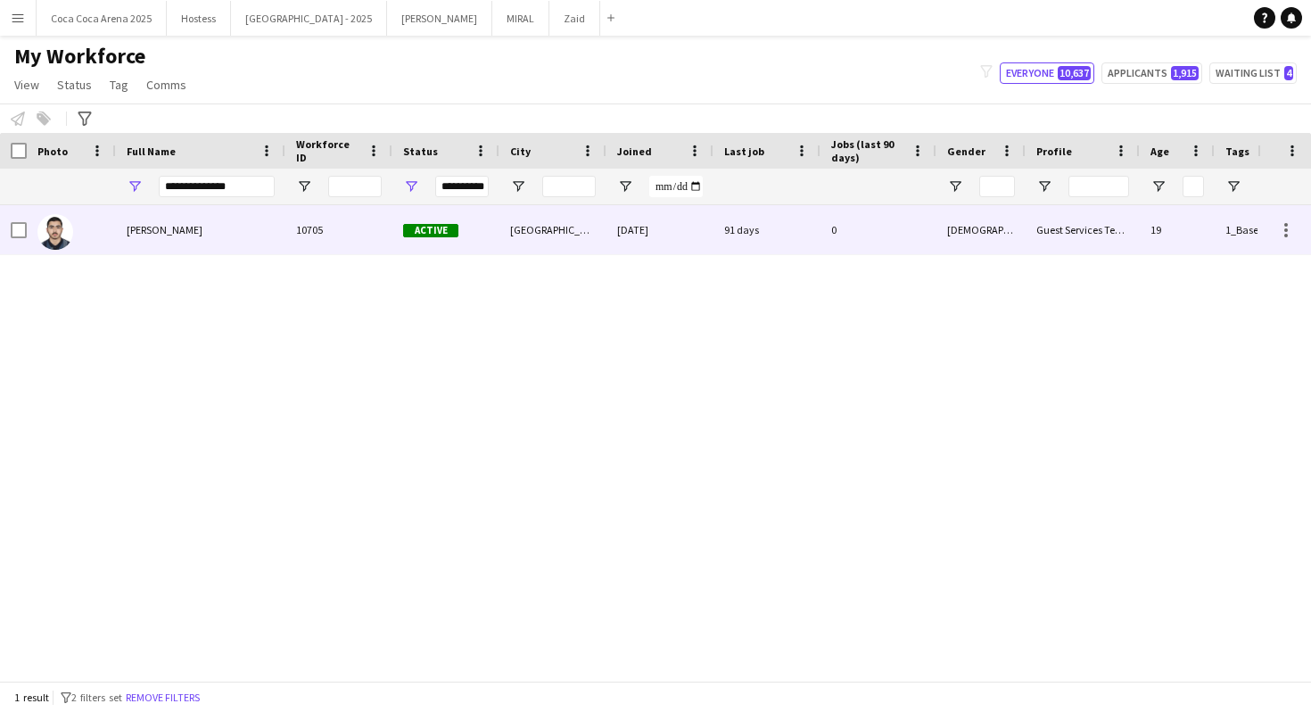
click at [270, 227] on div "Ahmed Alhosari" at bounding box center [200, 229] width 169 height 49
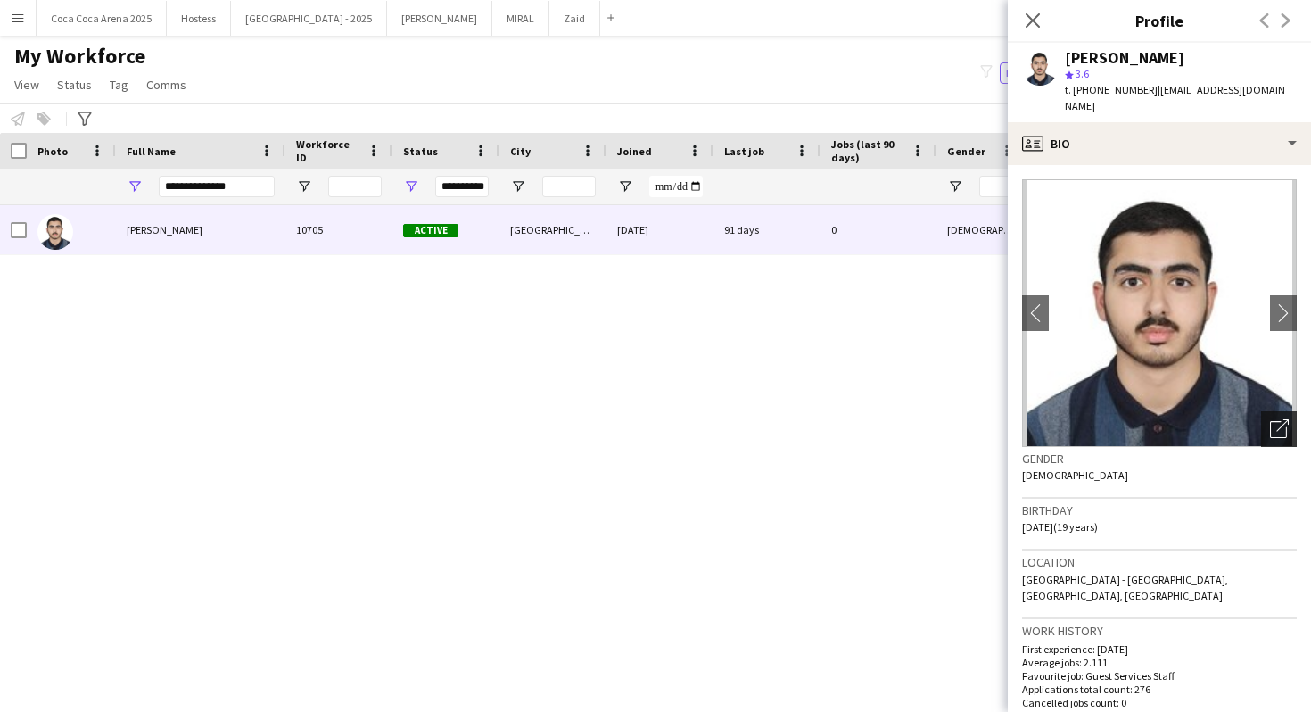
click at [1291, 418] on div "Open photos pop-in" at bounding box center [1279, 429] width 36 height 36
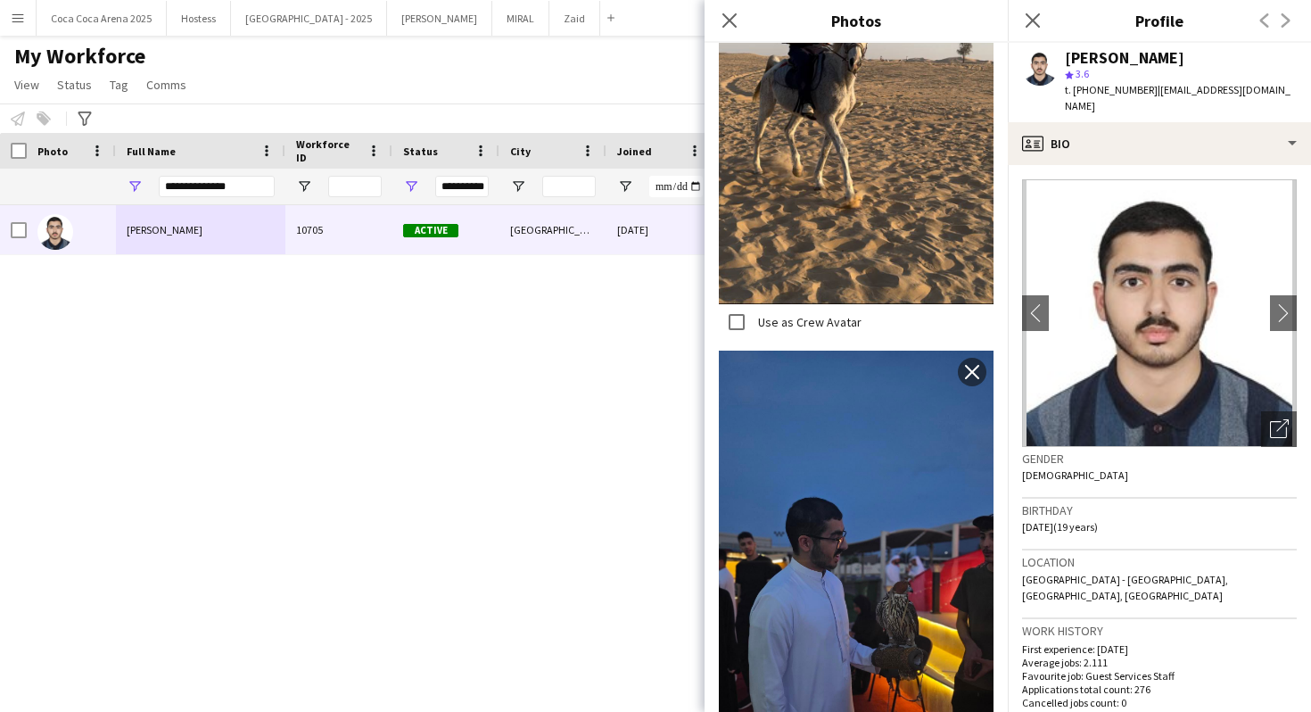
scroll to position [1599, 0]
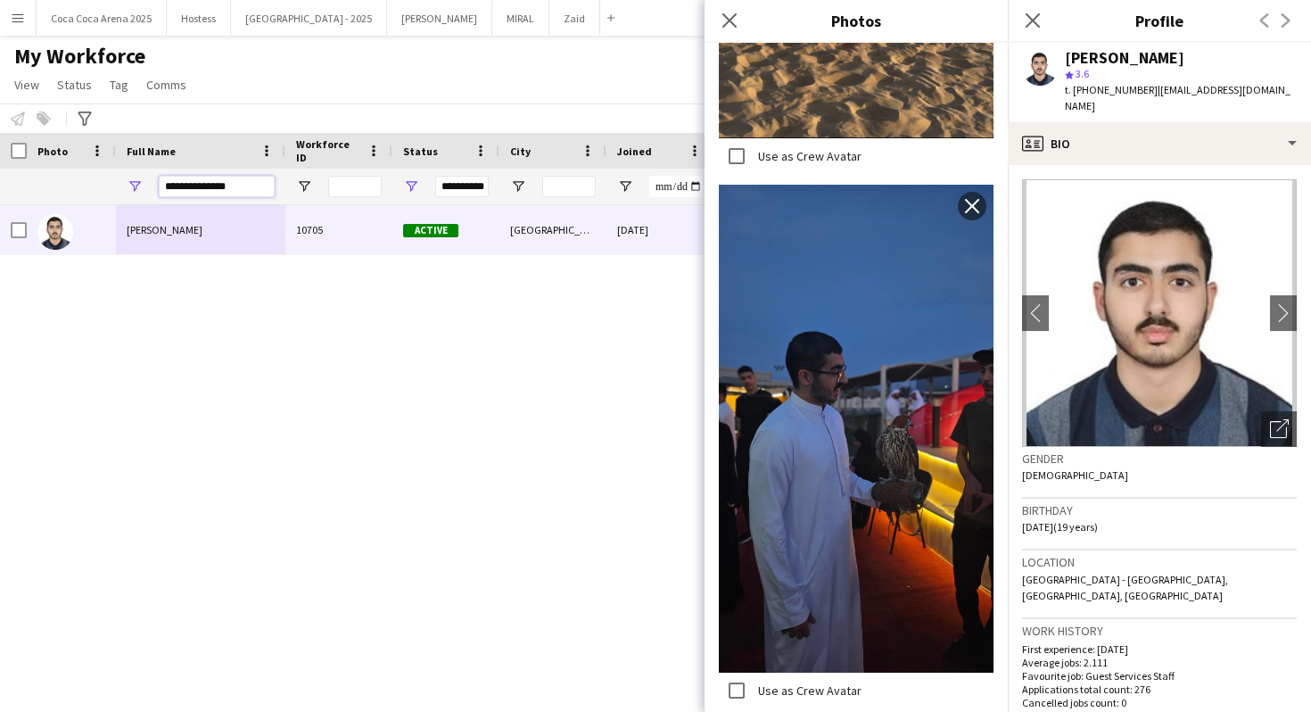
click at [231, 187] on input "**********" at bounding box center [217, 186] width 116 height 21
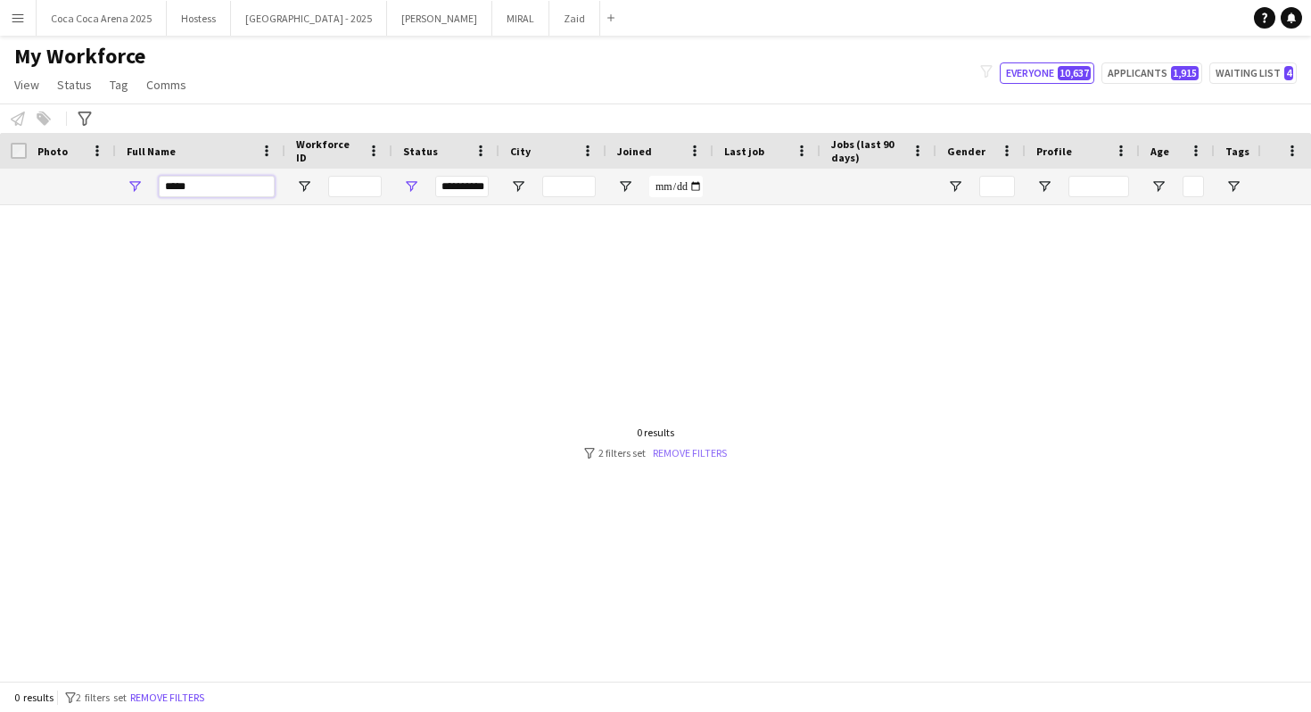
type input "*****"
click at [682, 453] on link "Remove filters" at bounding box center [690, 452] width 74 height 13
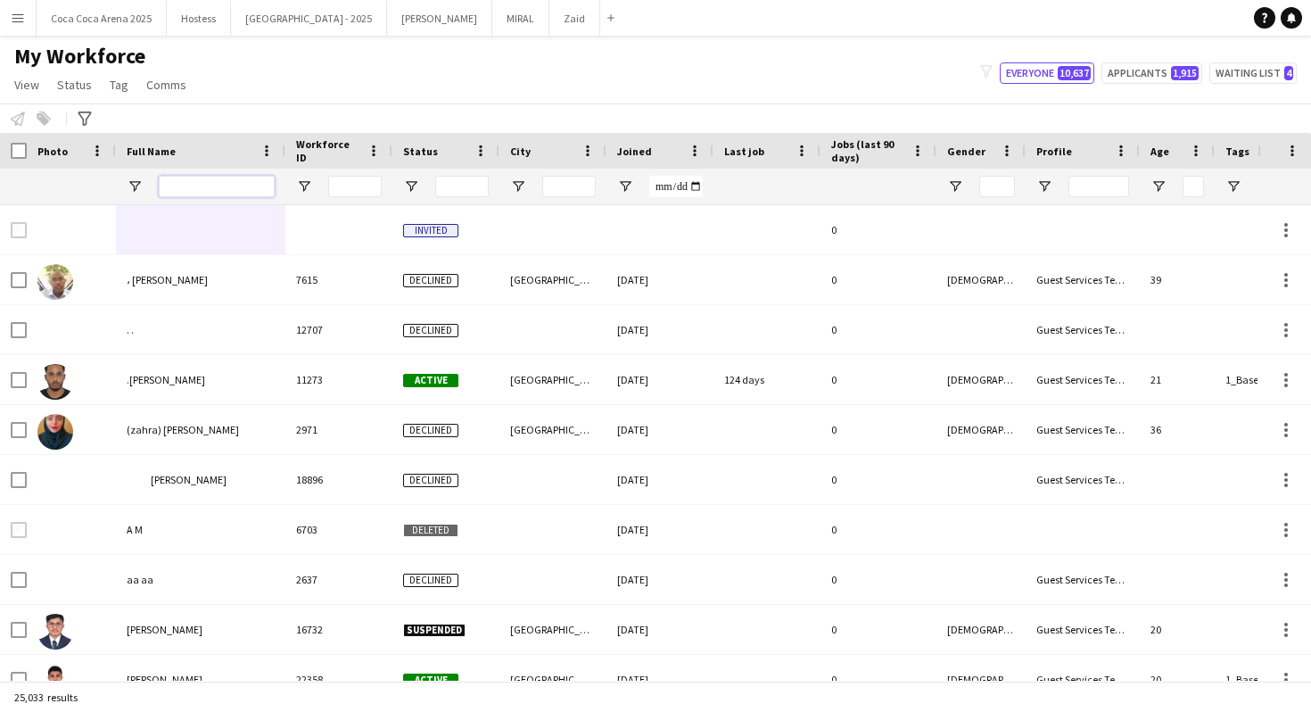
click at [223, 178] on input "Full Name Filter Input" at bounding box center [217, 186] width 116 height 21
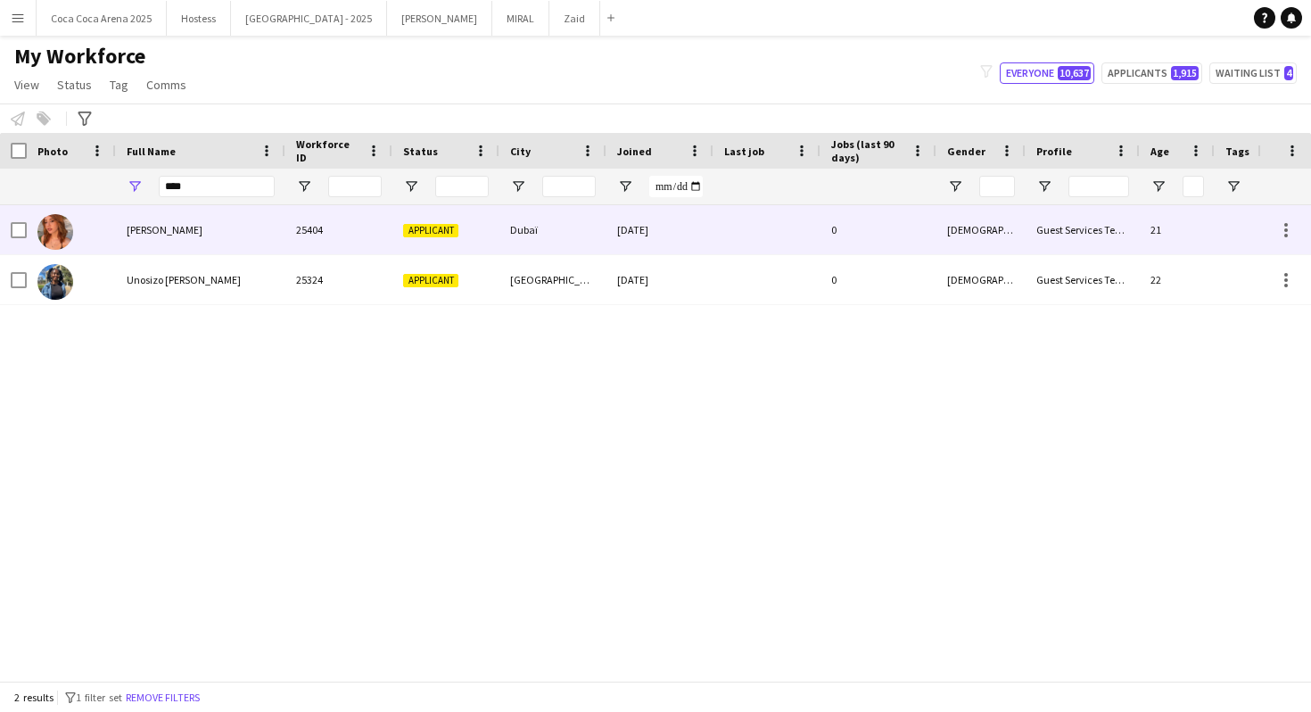
click at [240, 234] on div "Leticia Nedil" at bounding box center [200, 229] width 169 height 49
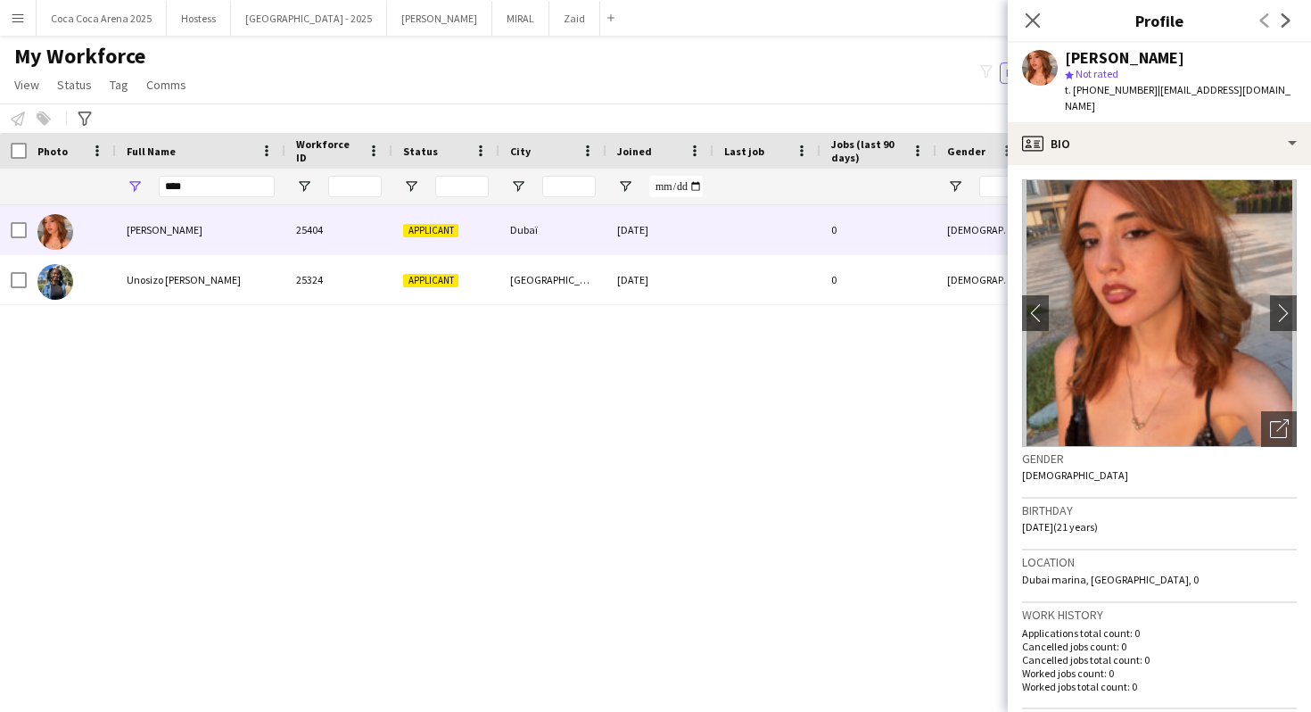
click at [1175, 317] on img at bounding box center [1159, 313] width 275 height 268
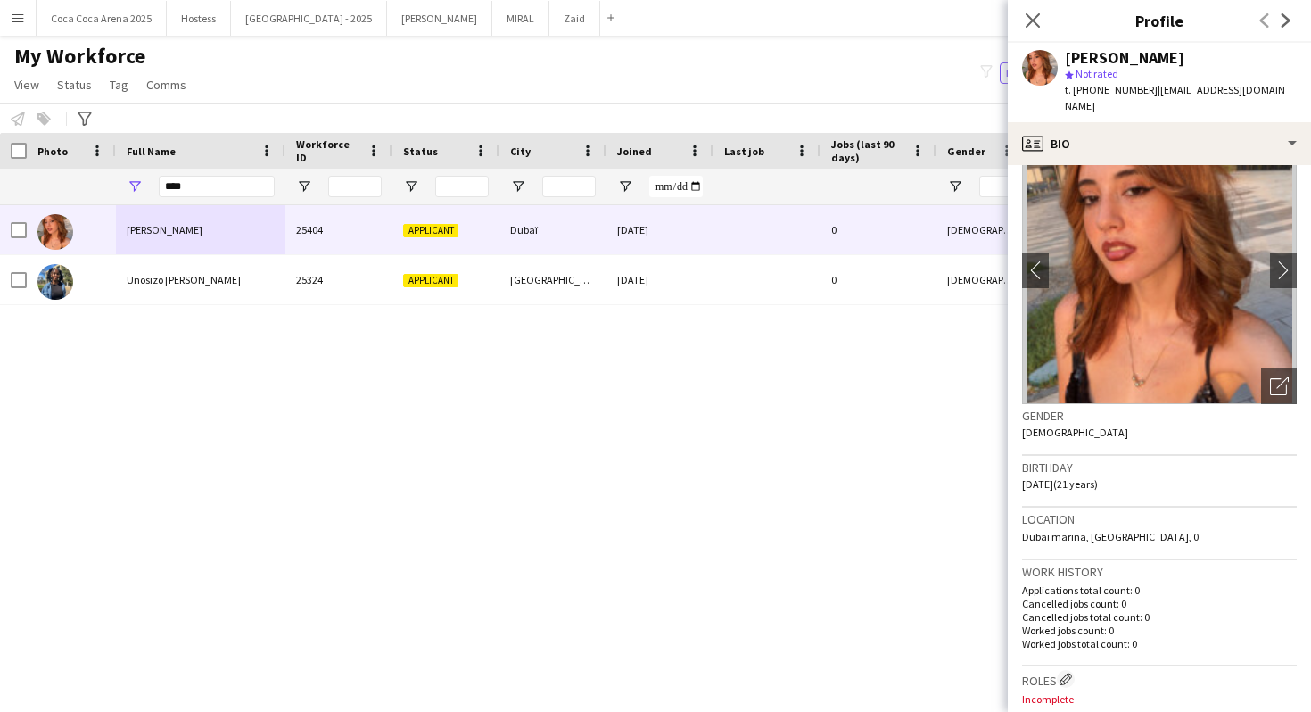
scroll to position [0, 0]
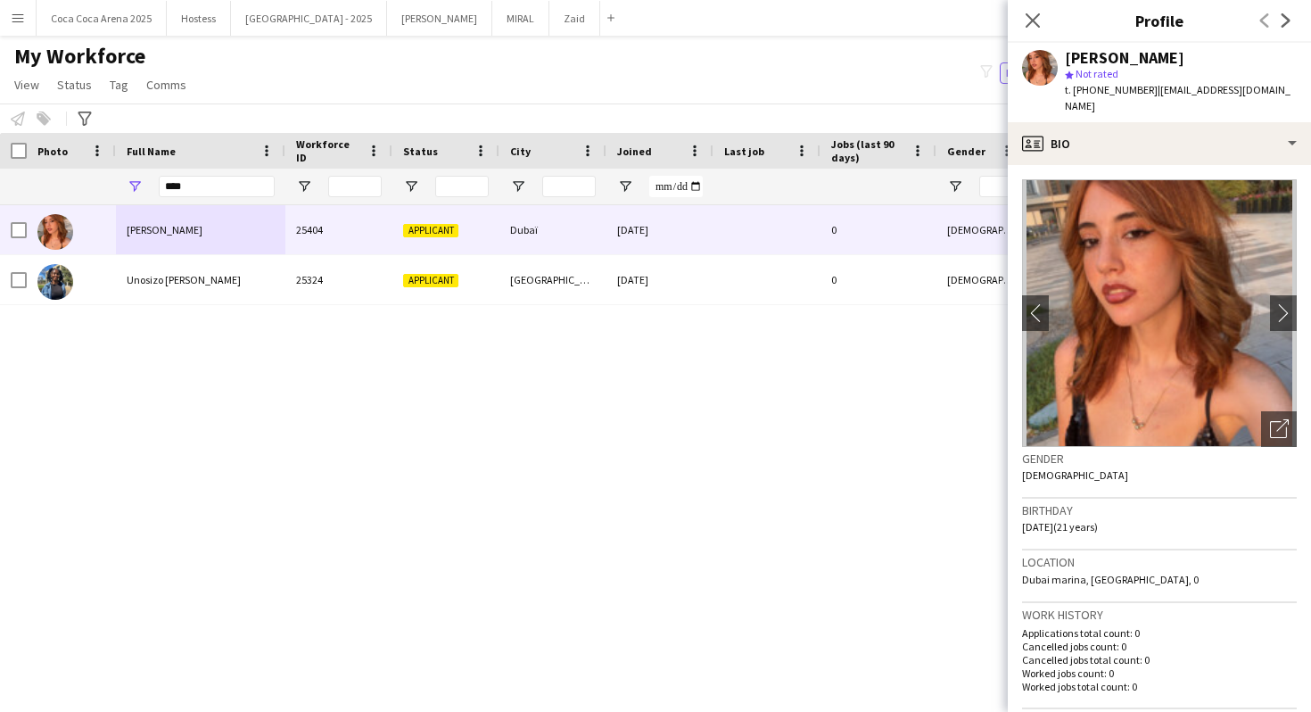
click at [1141, 89] on span "t. +971502026857" at bounding box center [1111, 89] width 93 height 13
drag, startPoint x: 1142, startPoint y: 89, endPoint x: 1073, endPoint y: 89, distance: 68.7
click at [1073, 89] on span "t. +971502026857" at bounding box center [1111, 89] width 93 height 13
copy span "+971502026857"
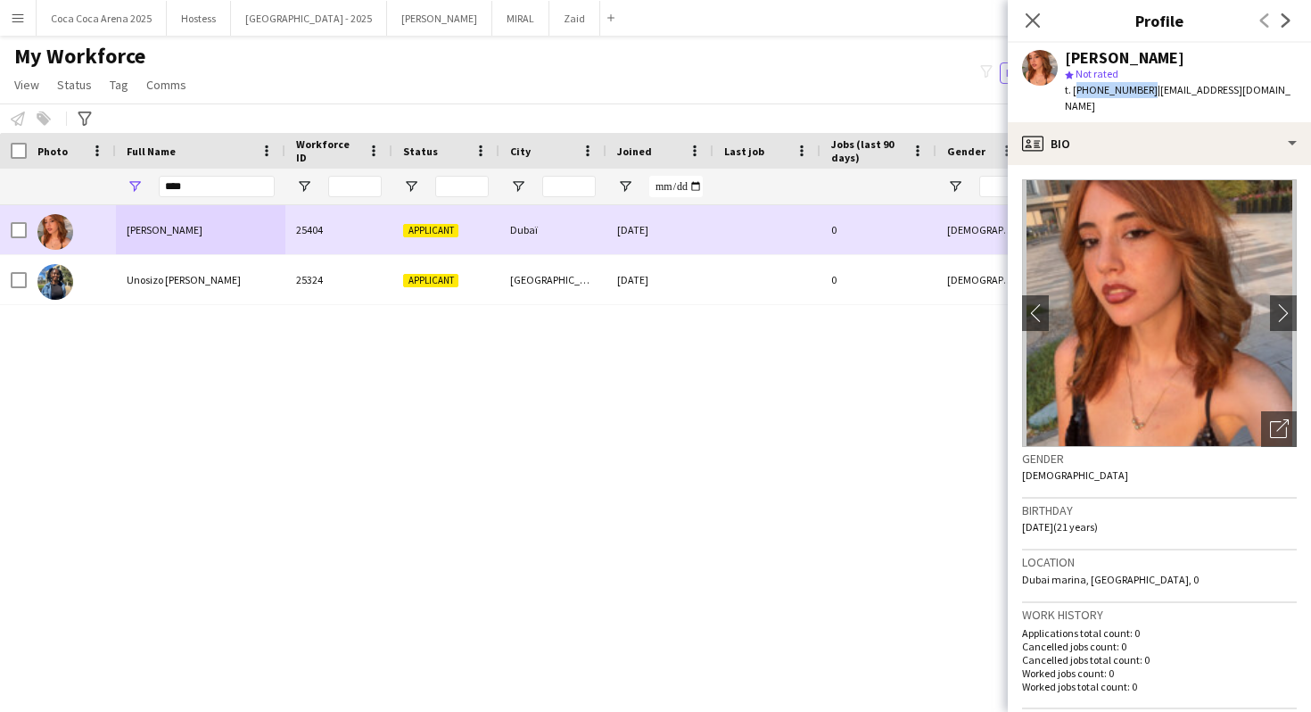
click at [143, 296] on div "Unosizo Leticia Shongwe" at bounding box center [200, 279] width 169 height 49
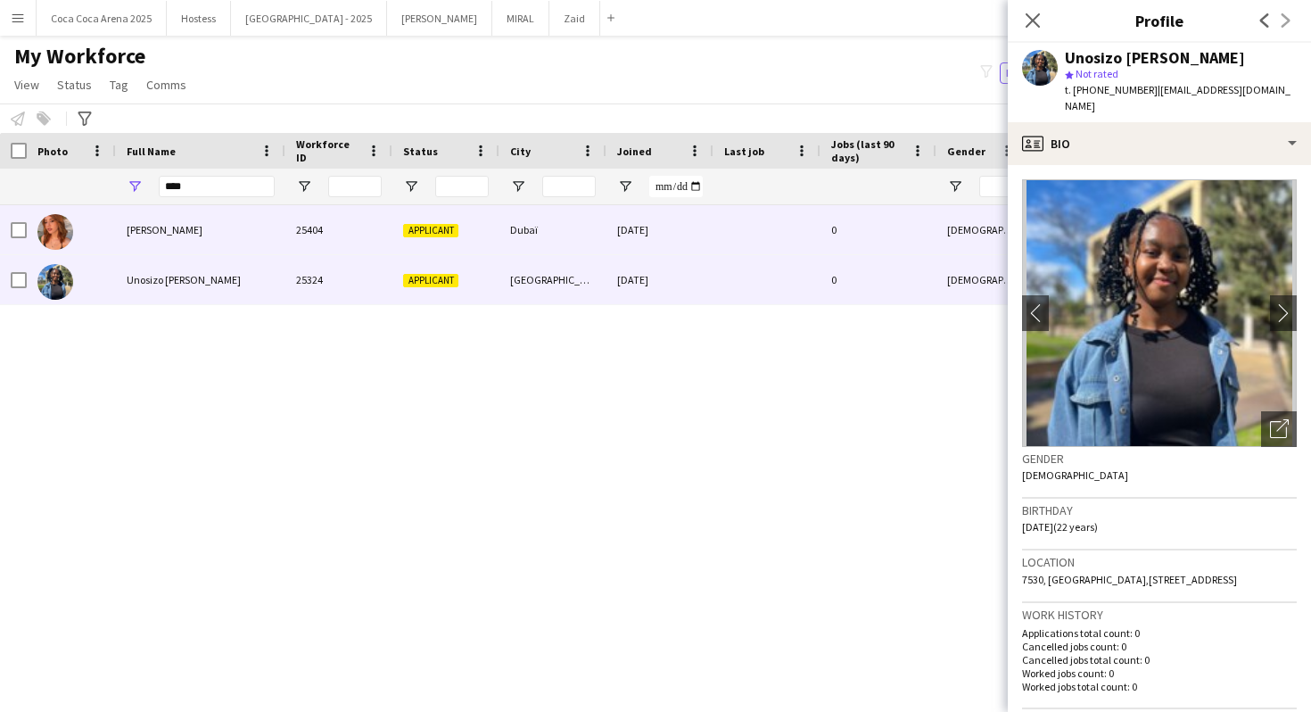
click at [459, 214] on div "Applicant" at bounding box center [446, 229] width 107 height 49
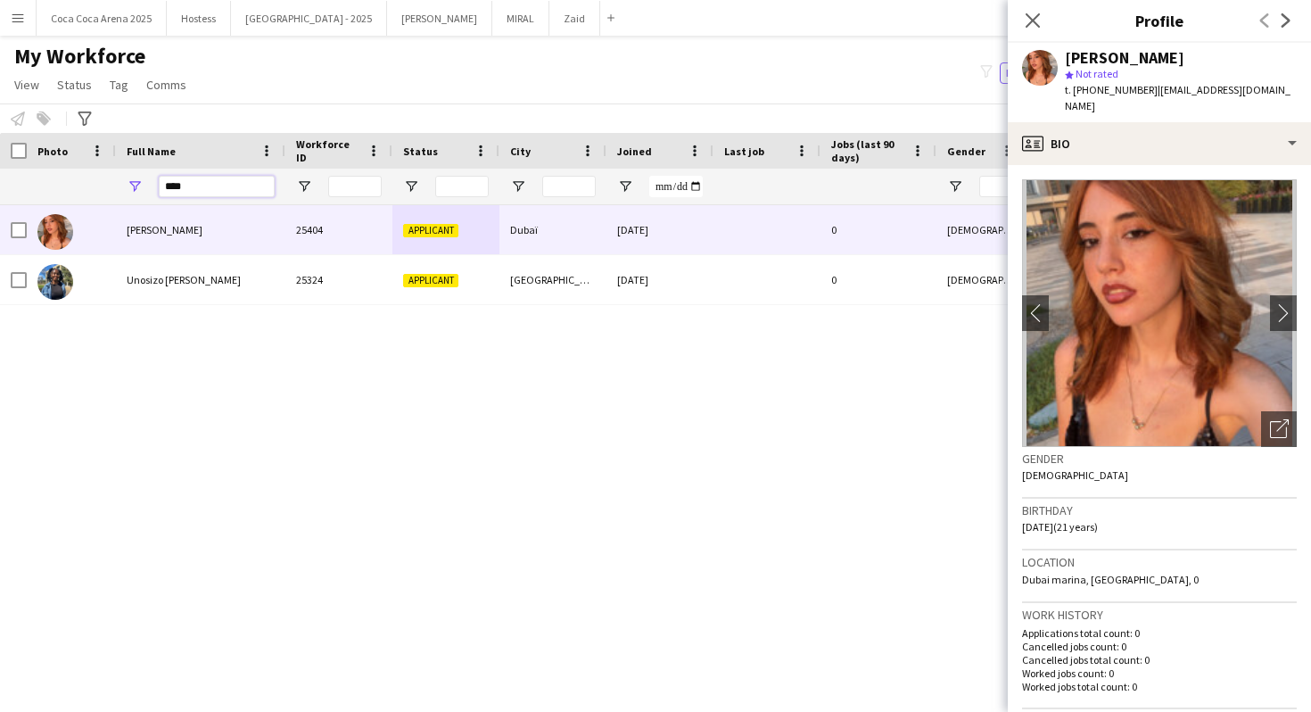
click at [203, 190] on input "****" at bounding box center [217, 186] width 116 height 21
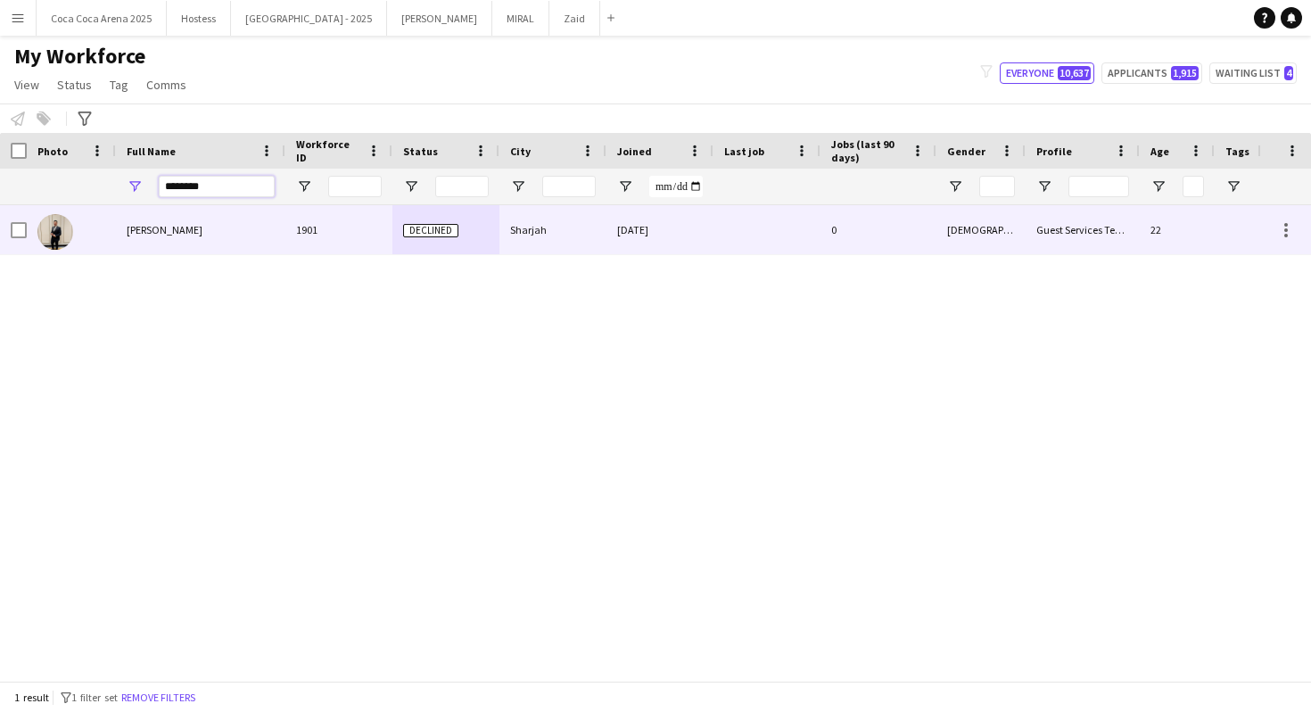
type input "********"
click at [201, 238] on div "Omar Ashour" at bounding box center [200, 229] width 169 height 49
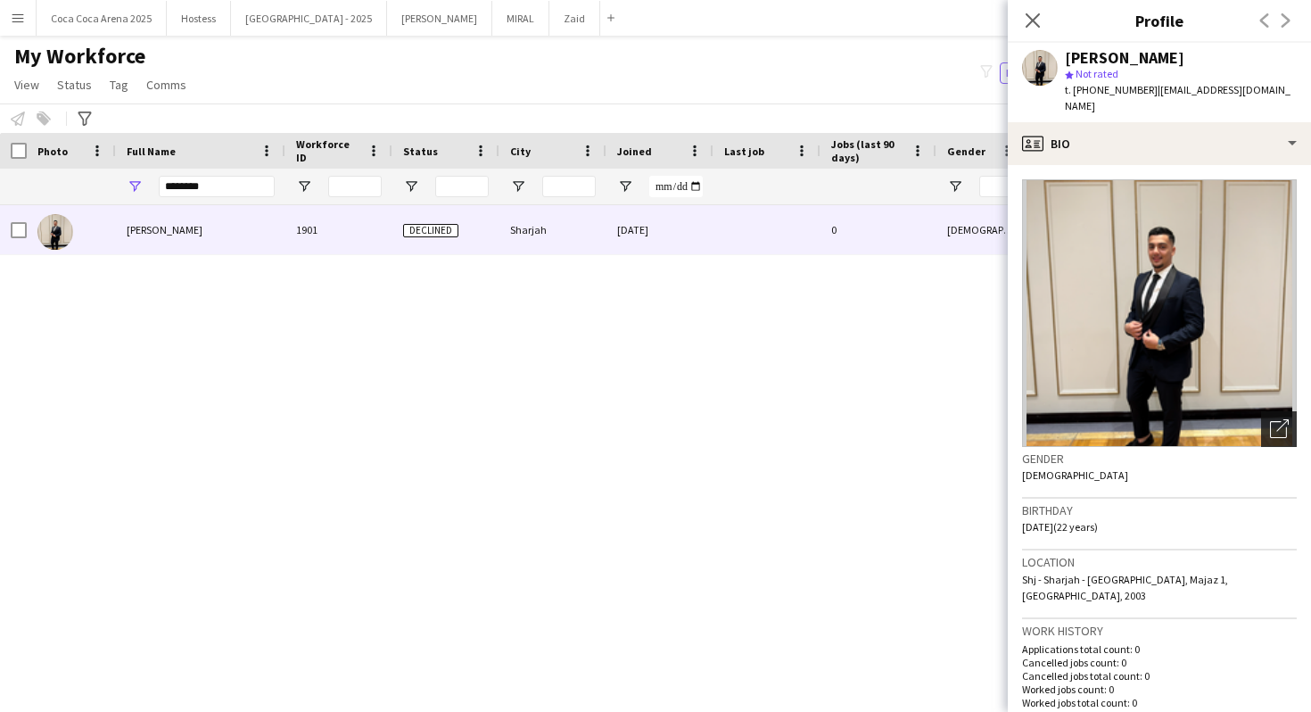
click at [1271, 419] on icon "Open photos pop-in" at bounding box center [1279, 428] width 19 height 19
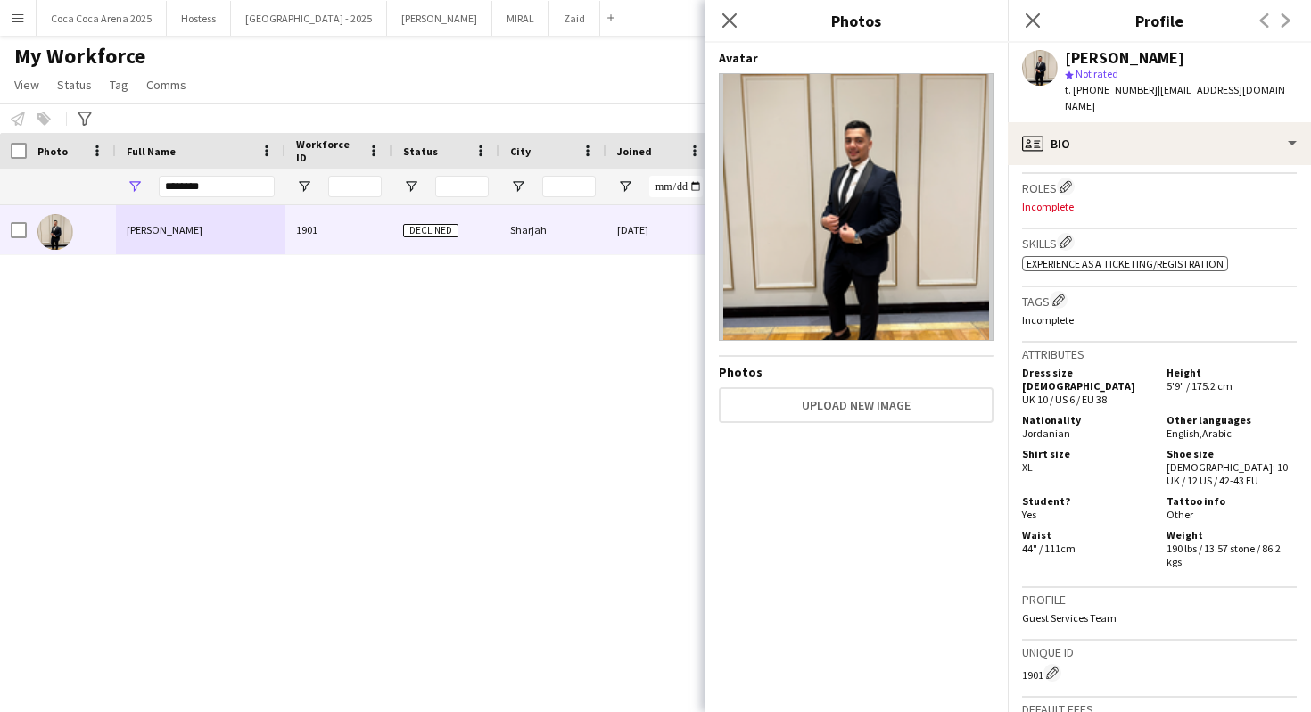
scroll to position [807, 0]
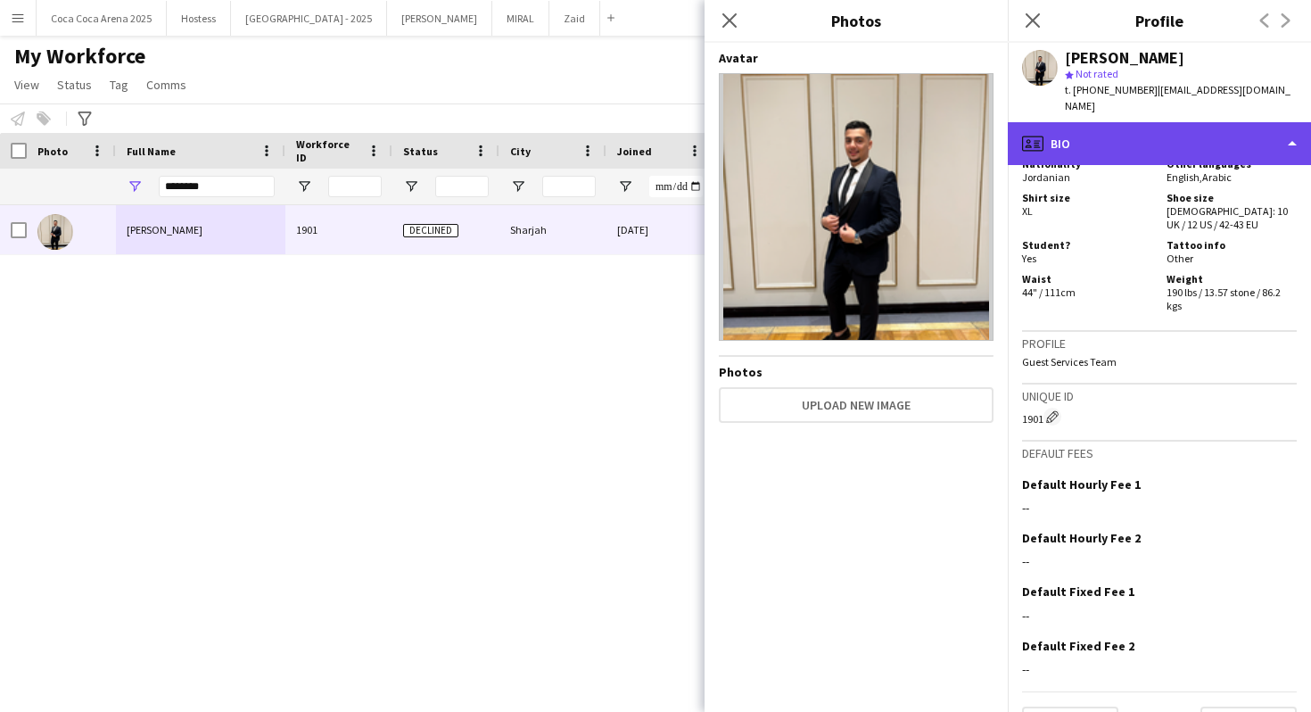
click at [1158, 122] on div "profile Bio" at bounding box center [1159, 143] width 303 height 43
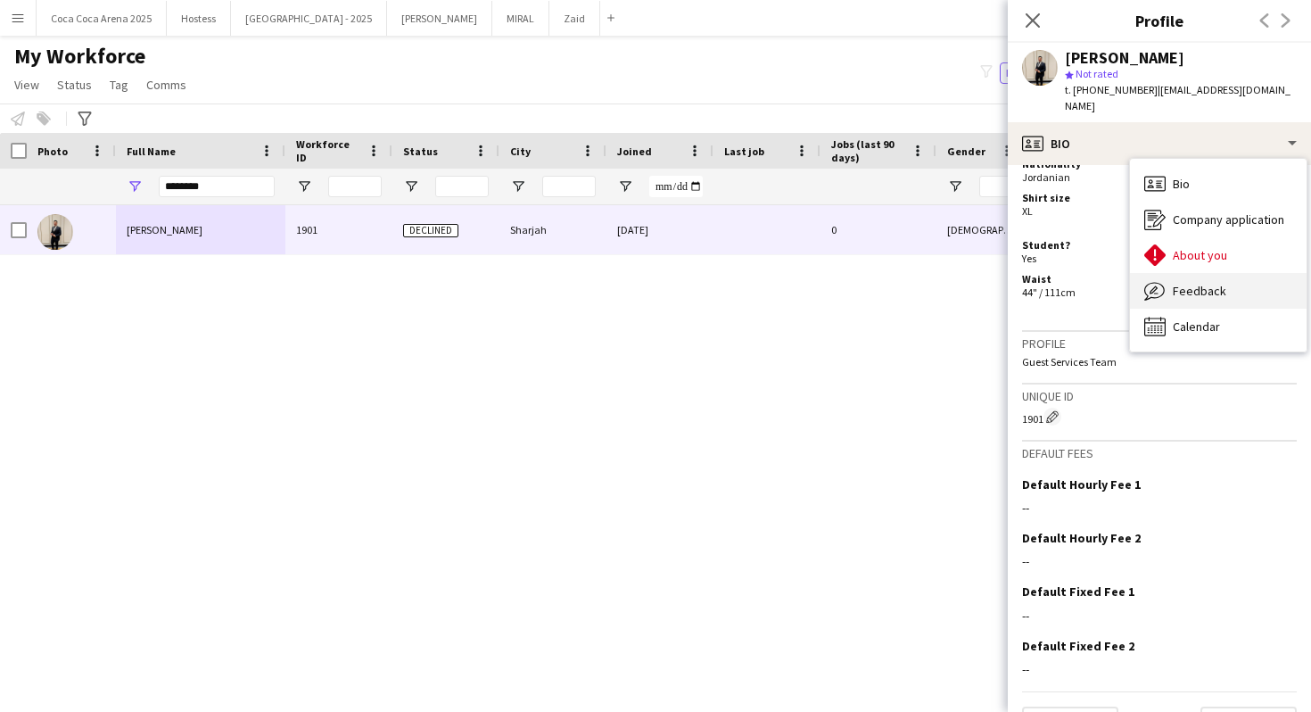
click at [1190, 283] on span "Feedback" at bounding box center [1200, 291] width 54 height 16
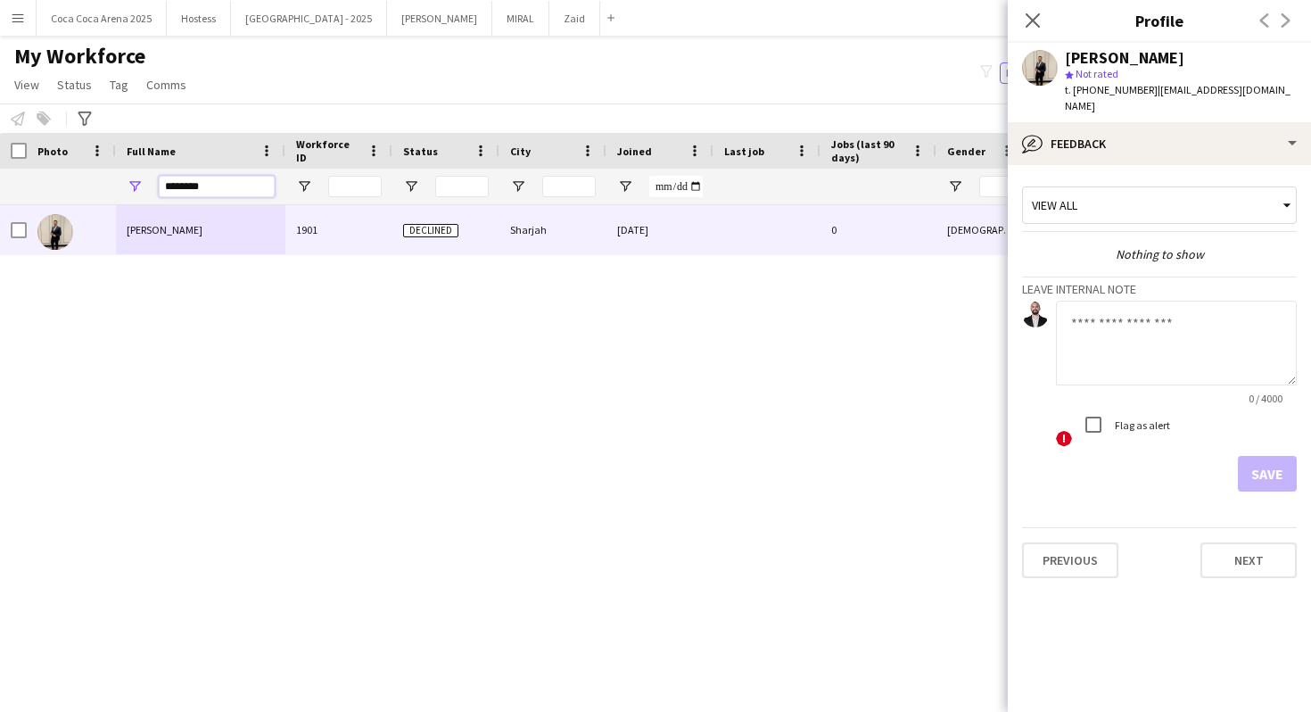
click at [215, 186] on input "********" at bounding box center [217, 186] width 116 height 21
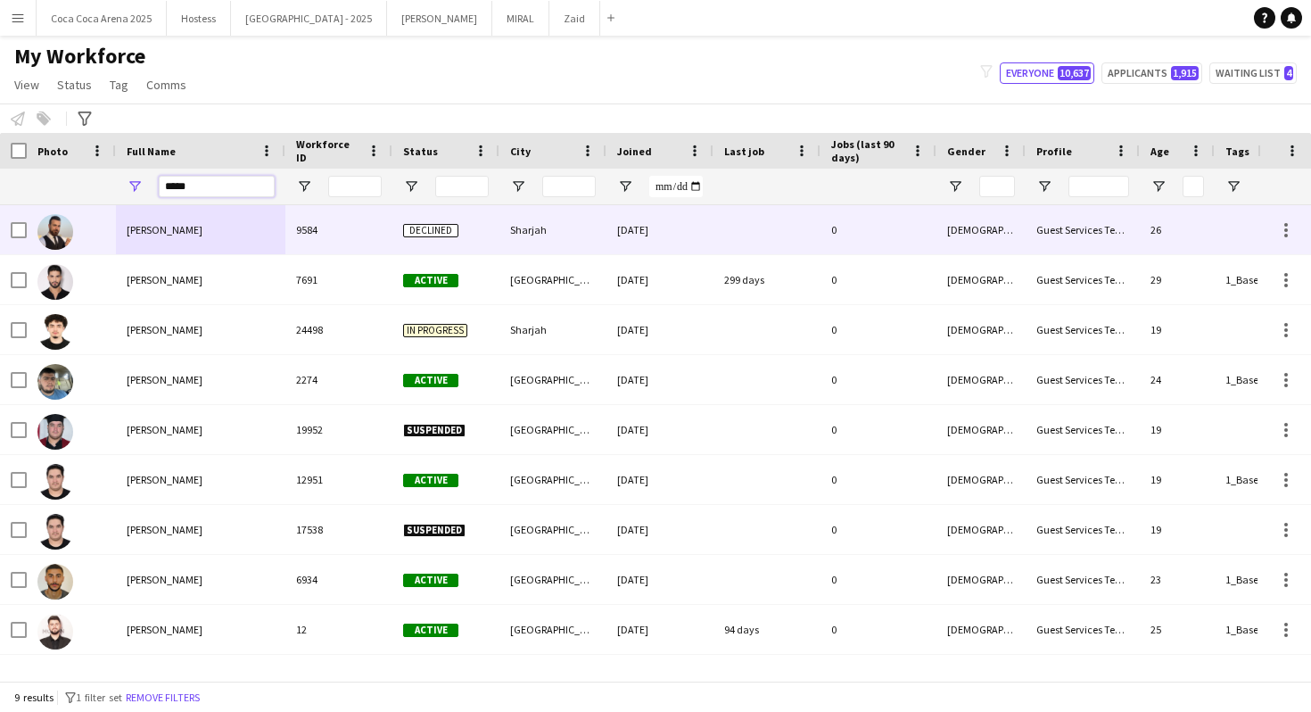
type input "*****"
click at [227, 237] on div "Yamen Altawil" at bounding box center [200, 229] width 169 height 49
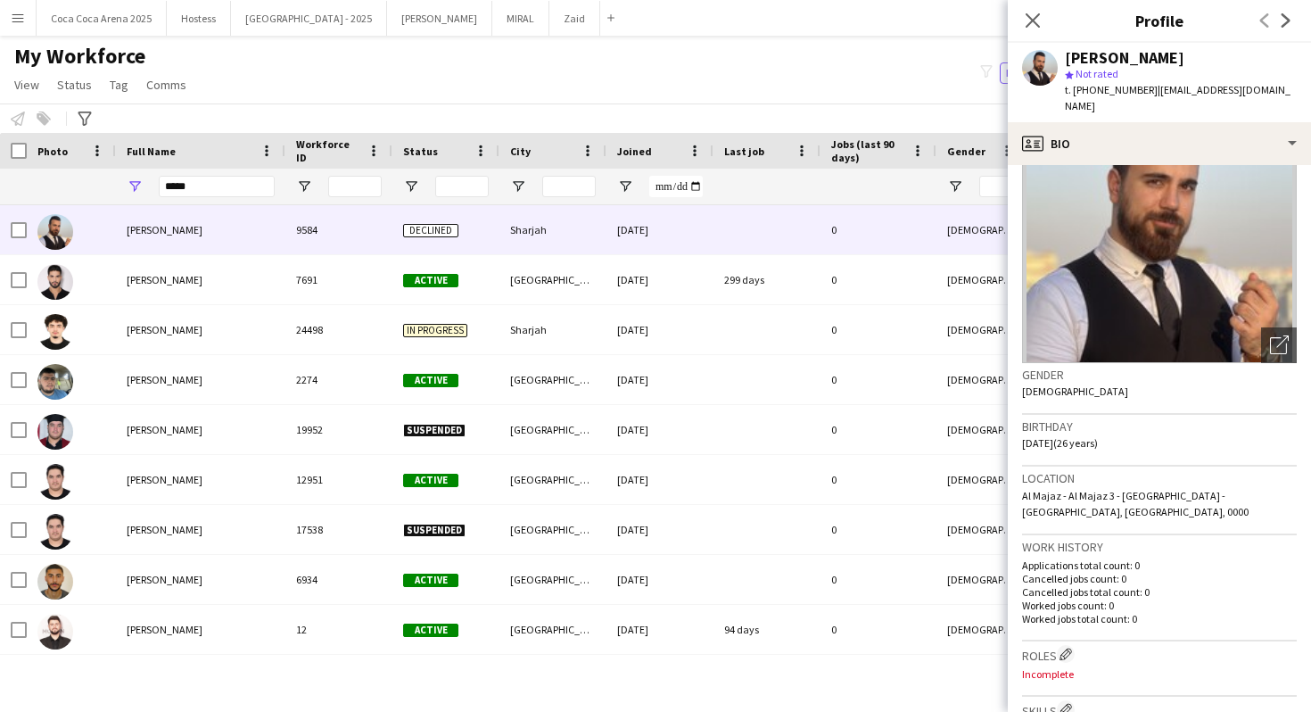
scroll to position [82, 0]
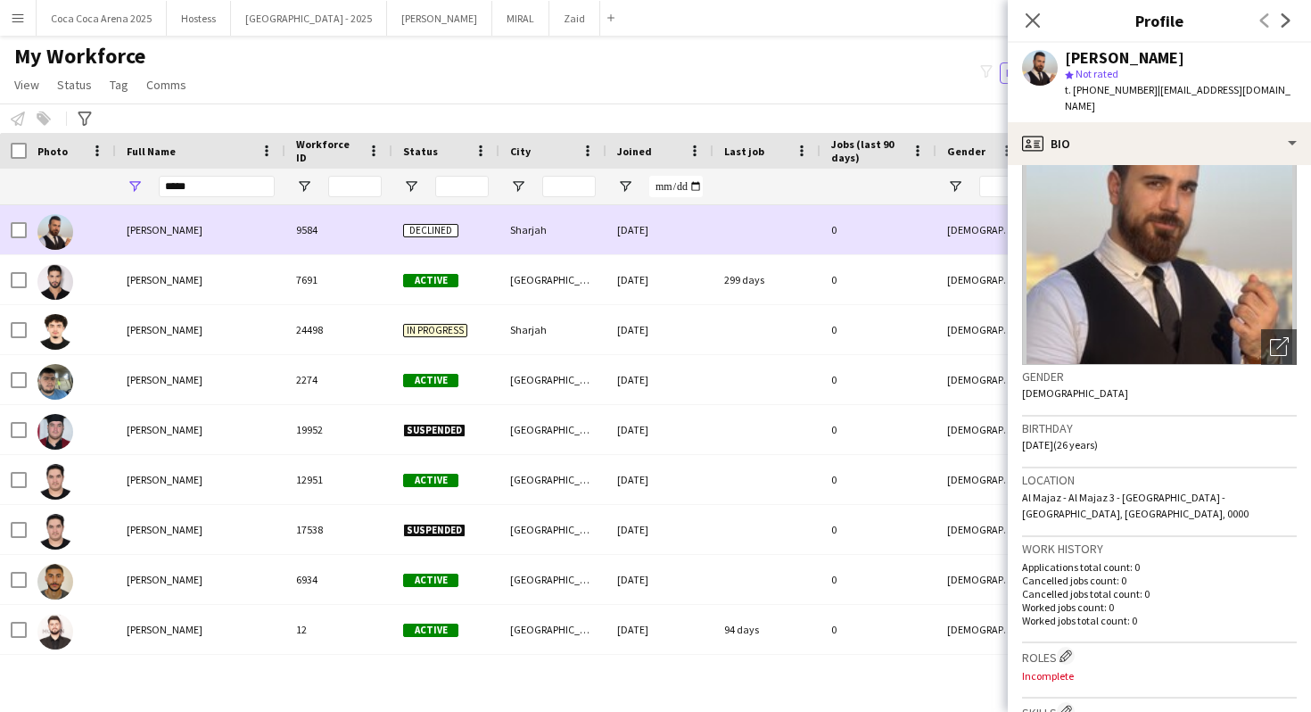
click at [27, 226] on div at bounding box center [71, 229] width 89 height 49
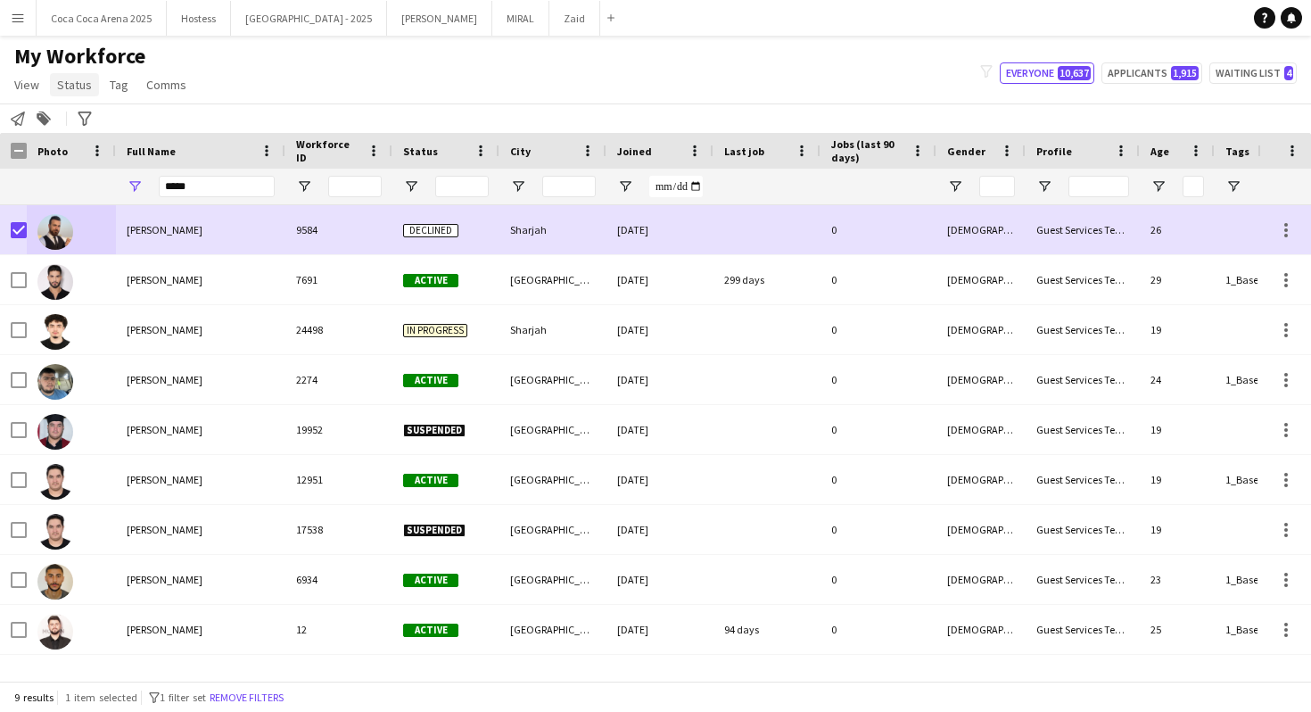
click at [82, 93] on link "Status" at bounding box center [74, 84] width 49 height 23
click at [153, 127] on link "Edit" at bounding box center [113, 122] width 125 height 37
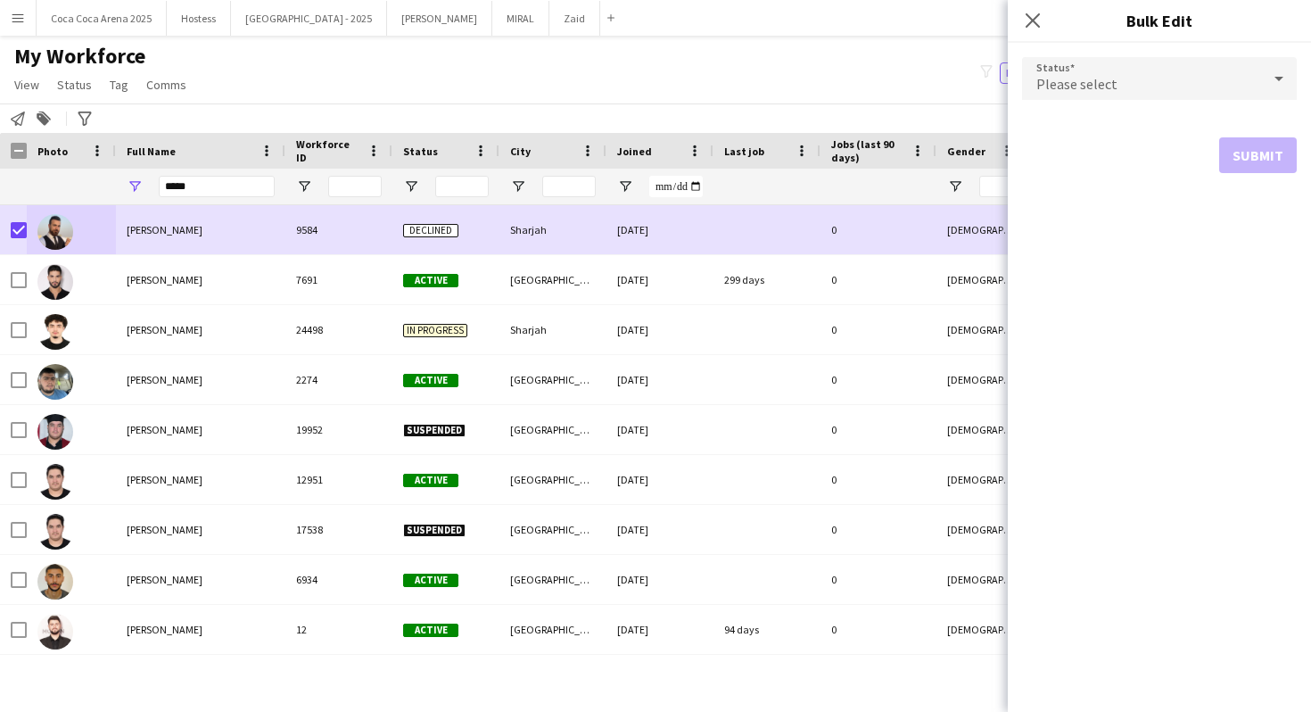
click at [1158, 73] on div "Please select" at bounding box center [1141, 78] width 239 height 43
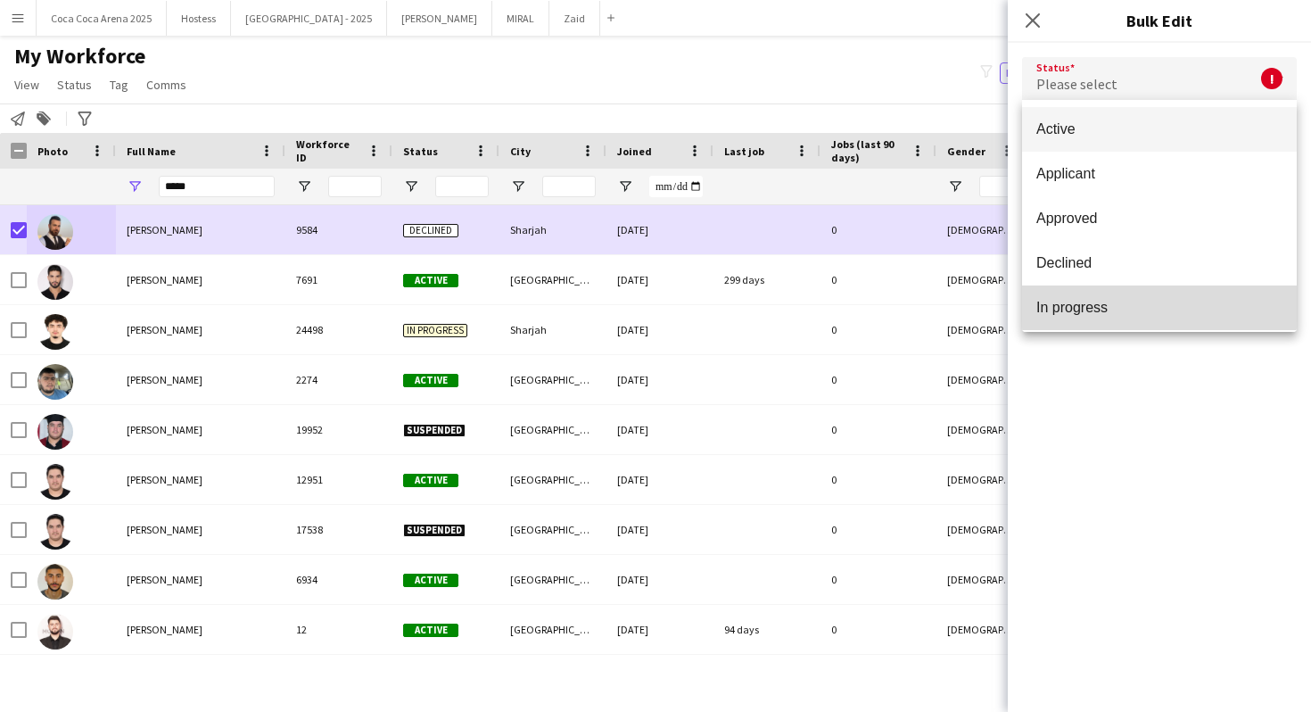
click at [1140, 306] on span "In progress" at bounding box center [1160, 307] width 246 height 17
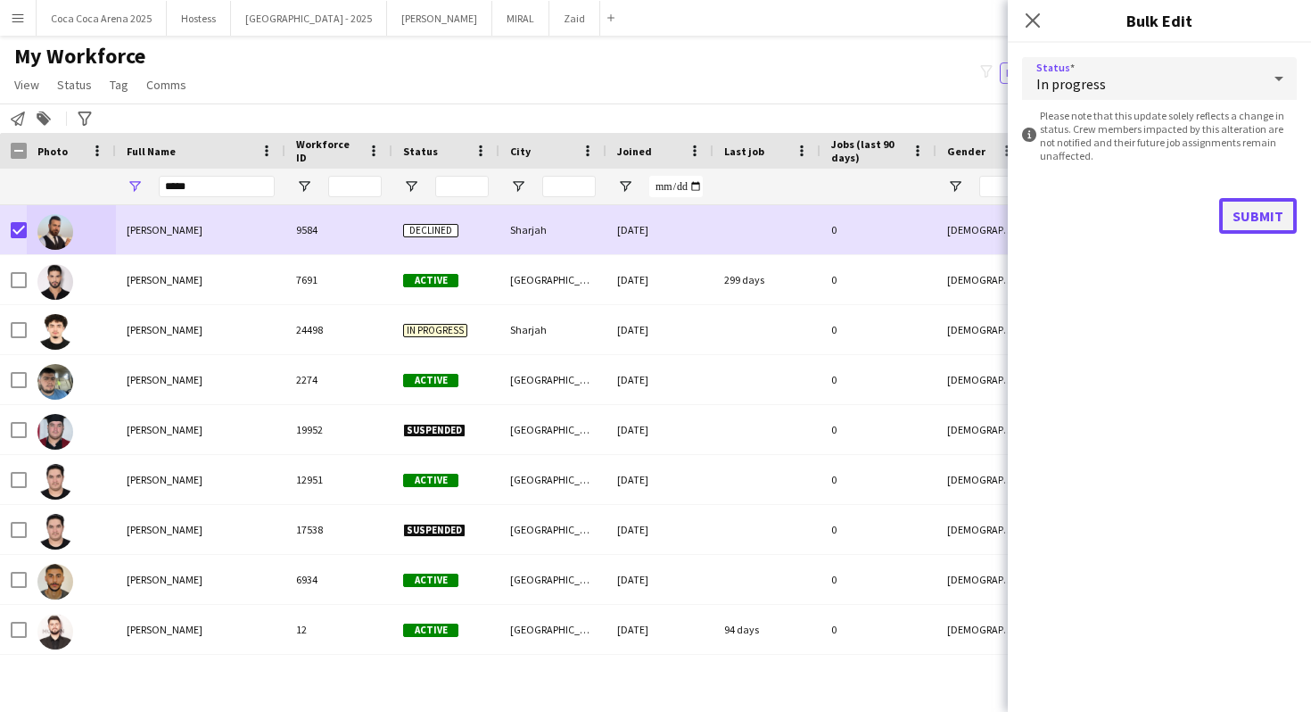
click at [1236, 223] on button "Submit" at bounding box center [1258, 216] width 78 height 36
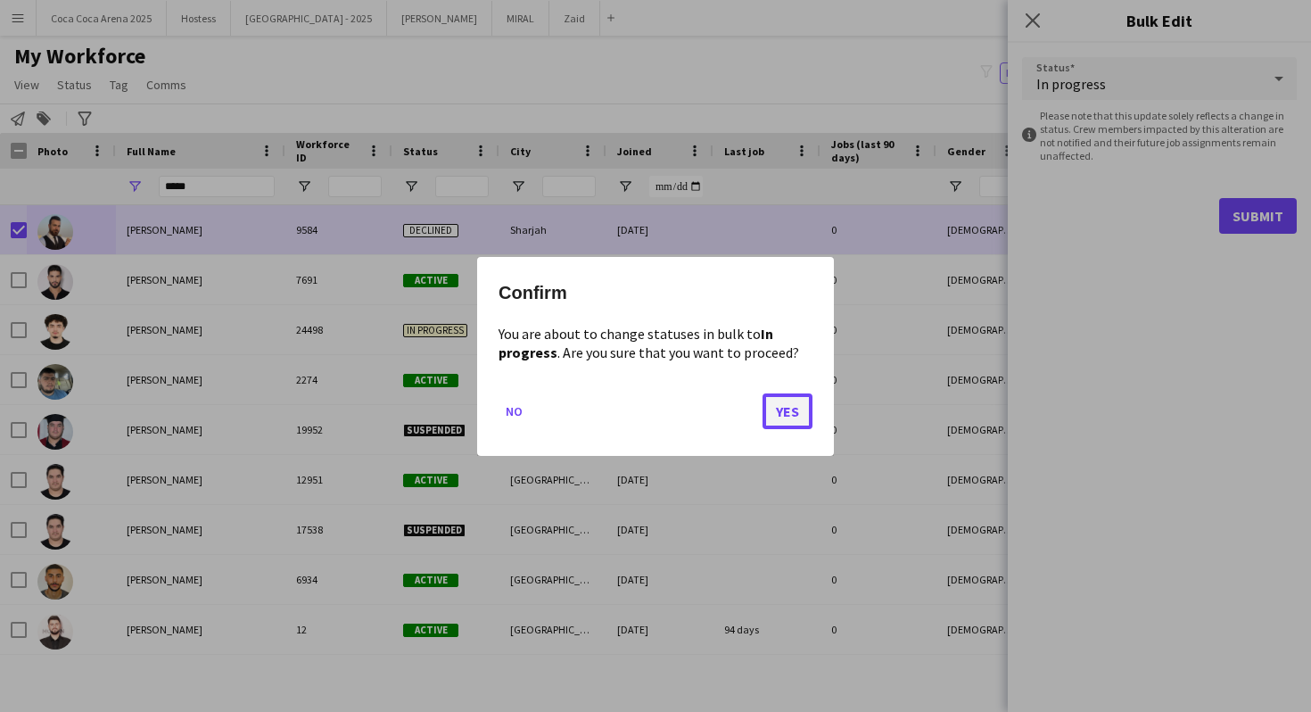
click at [776, 405] on button "Yes" at bounding box center [788, 411] width 50 height 36
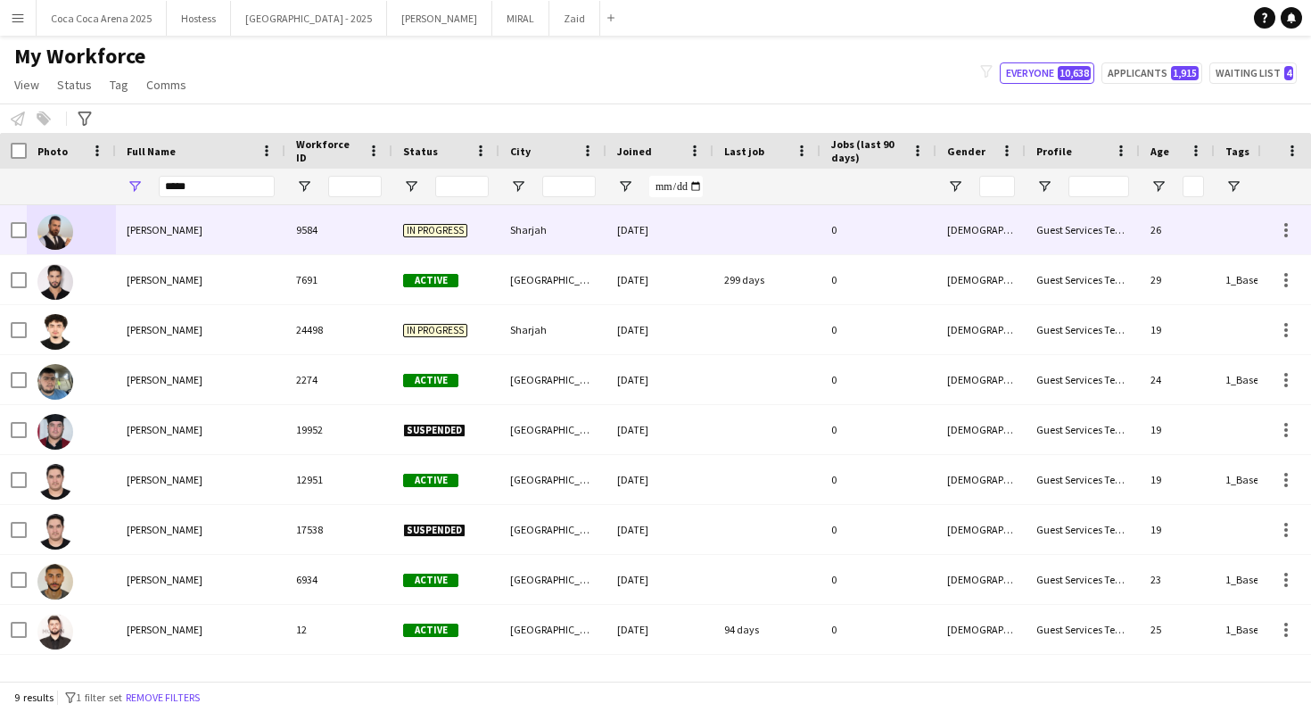
click at [214, 243] on div "Yamen Altawil" at bounding box center [200, 229] width 169 height 49
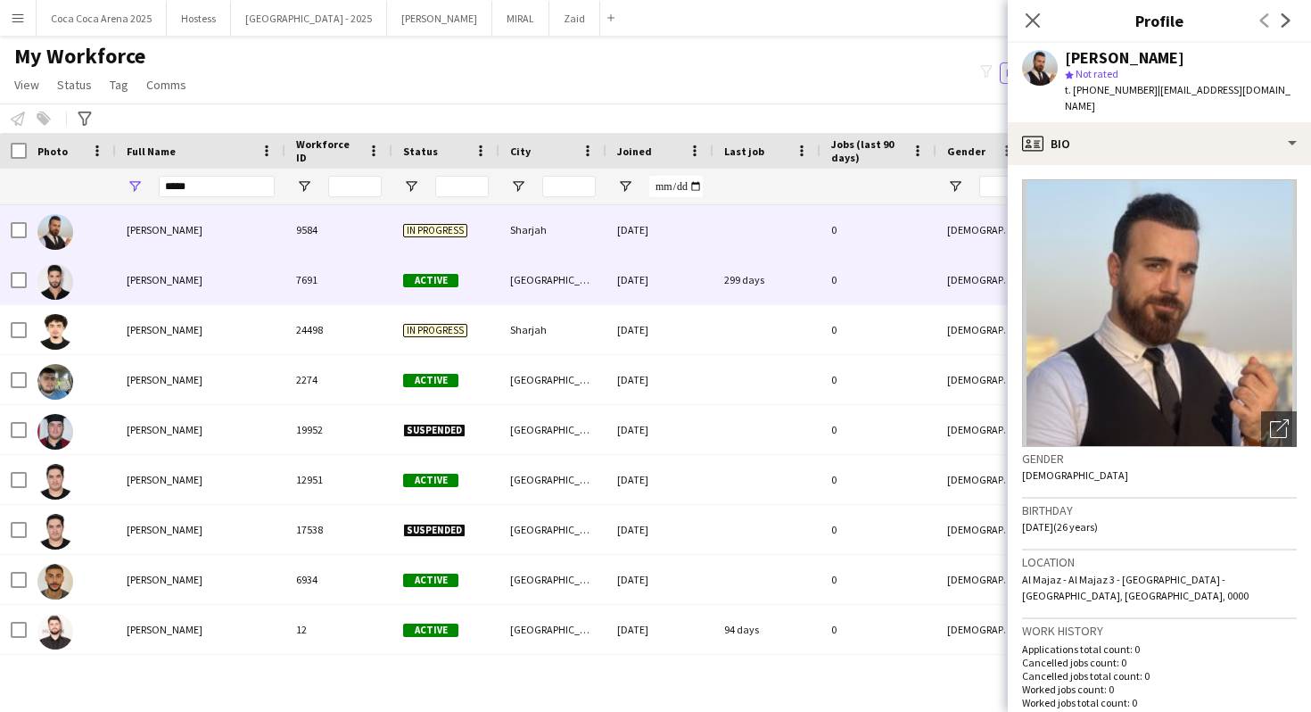
click at [650, 293] on div "10-07-2024" at bounding box center [660, 279] width 107 height 49
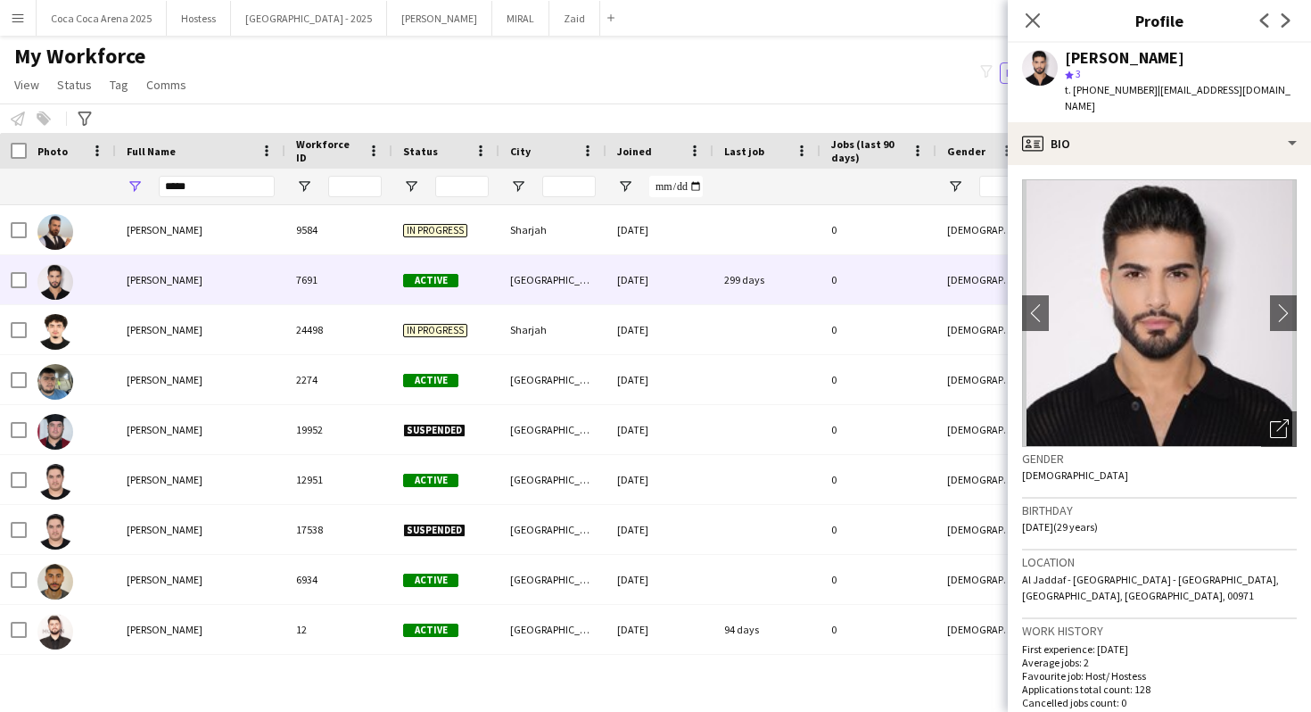
click at [859, 103] on div "Notify workforce Add to tag Select at least one crew to tag him or her. Advance…" at bounding box center [655, 117] width 1311 height 29
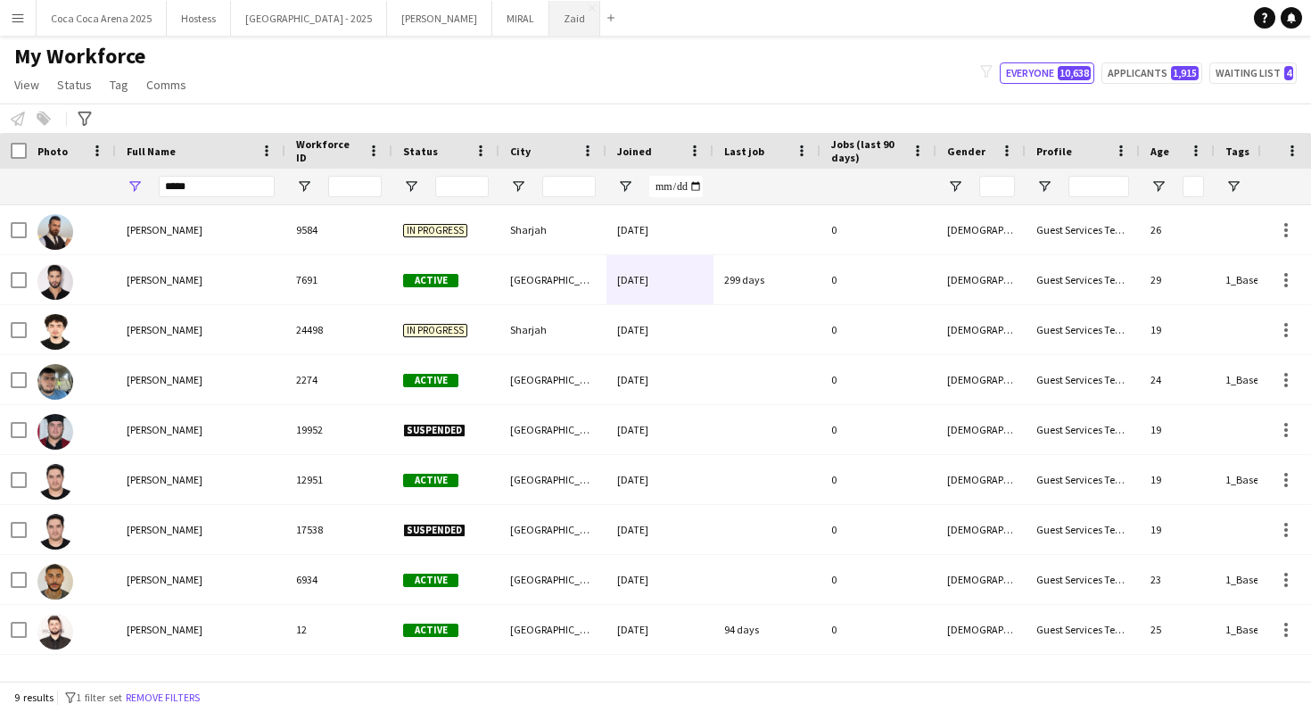
click at [550, 27] on button "Zaid Close" at bounding box center [575, 18] width 51 height 35
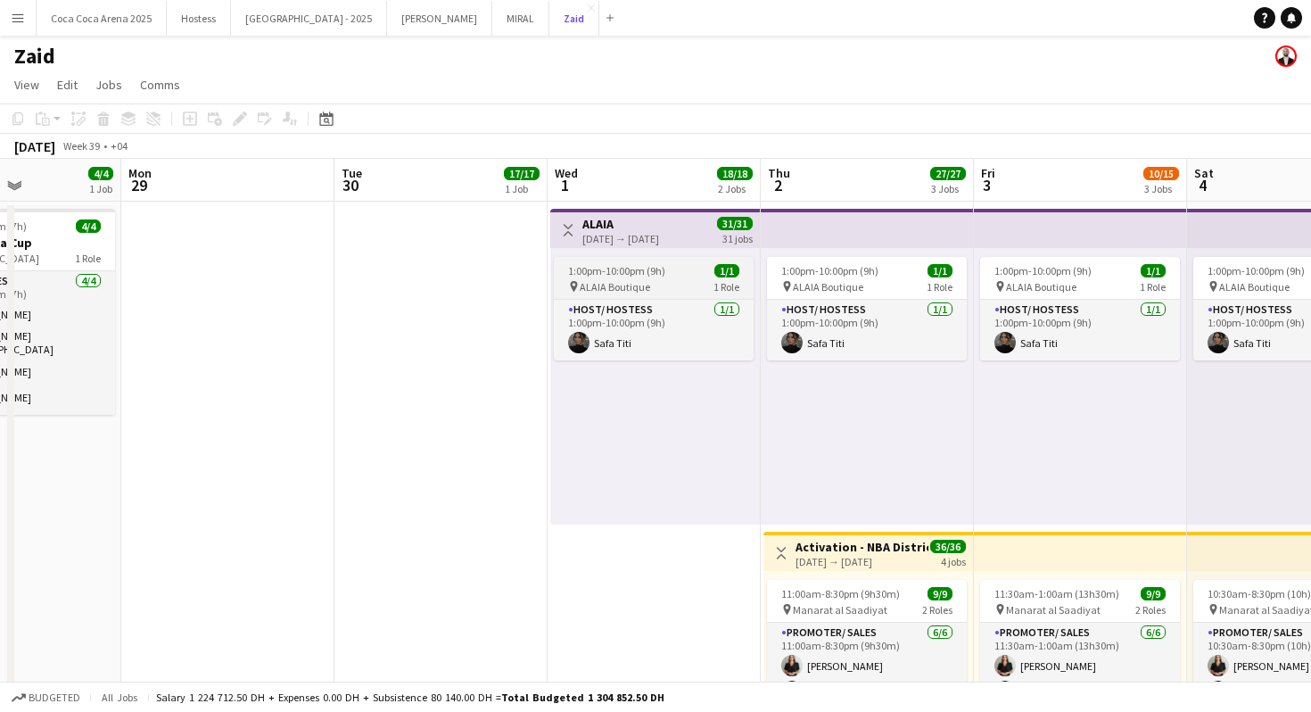
scroll to position [0, 527]
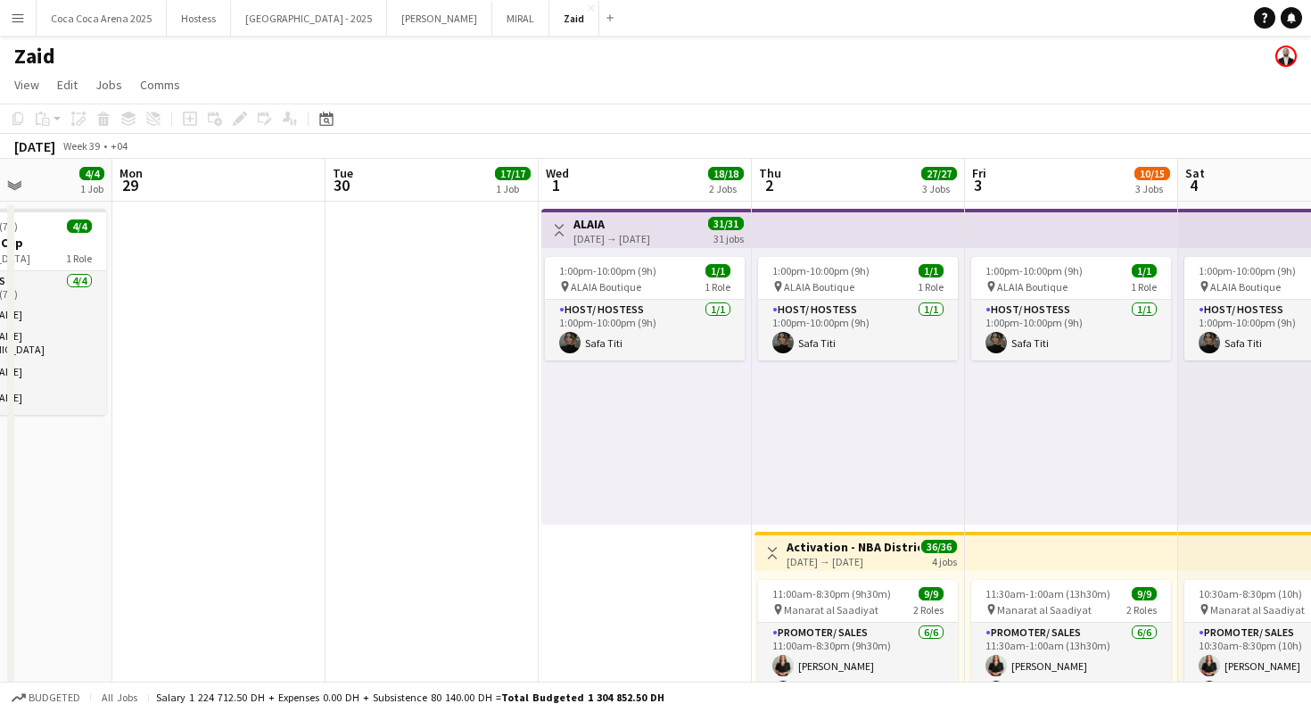
click at [571, 224] on div "Toggle View ALAIA 01-10-2025 → 31-10-2025 31/31 31 jobs" at bounding box center [646, 230] width 195 height 30
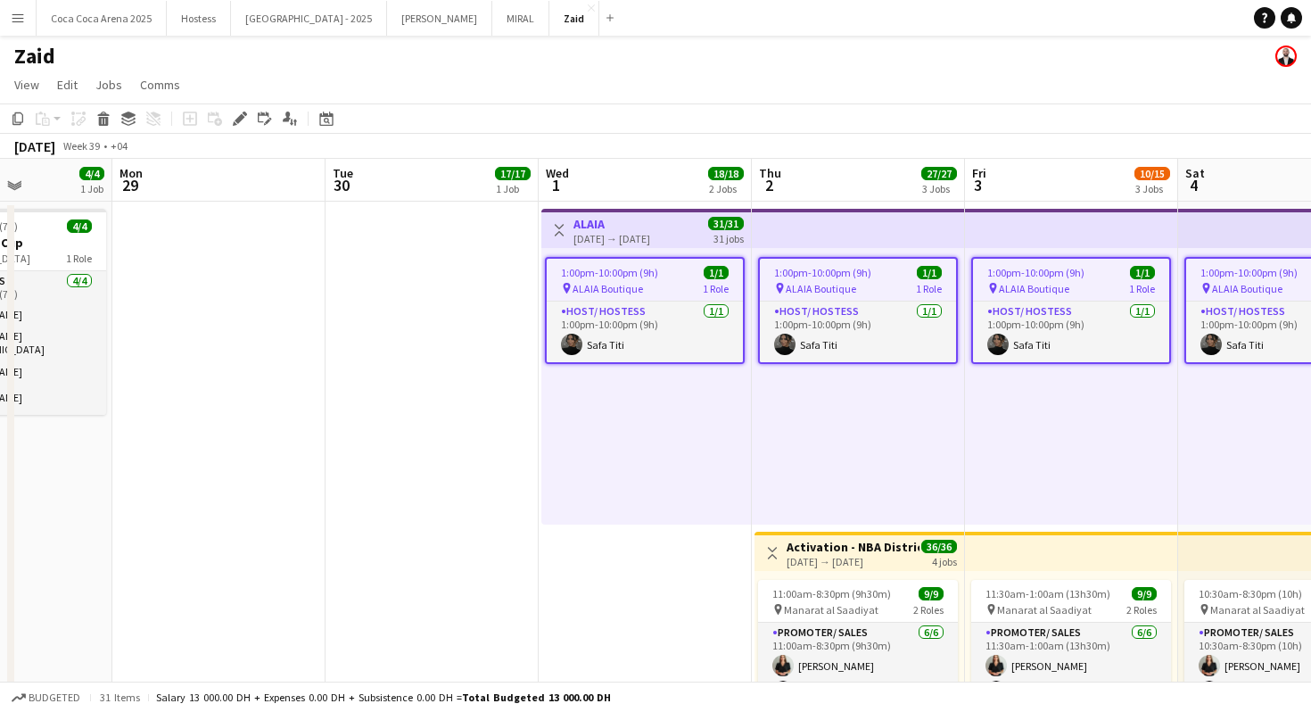
click at [558, 229] on app-icon "Toggle View" at bounding box center [559, 230] width 12 height 12
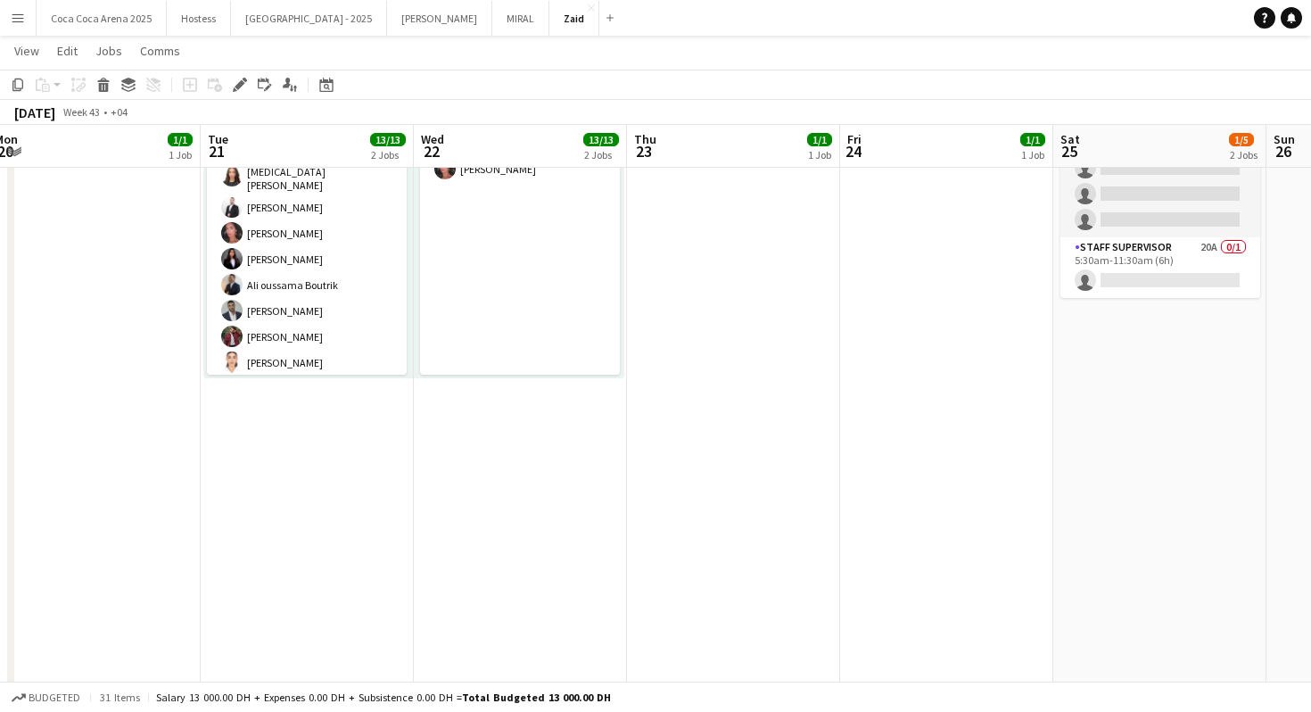
scroll to position [591, 0]
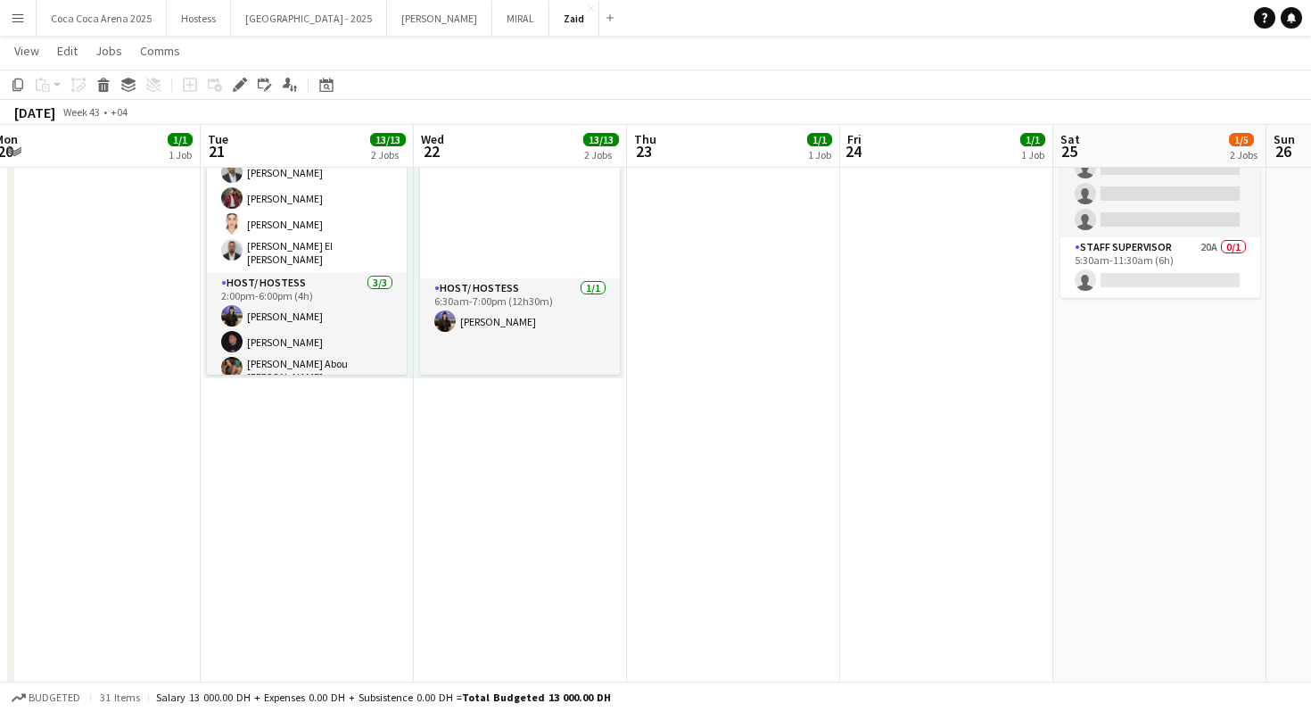
click at [711, 319] on app-date-cell at bounding box center [733, 474] width 213 height 931
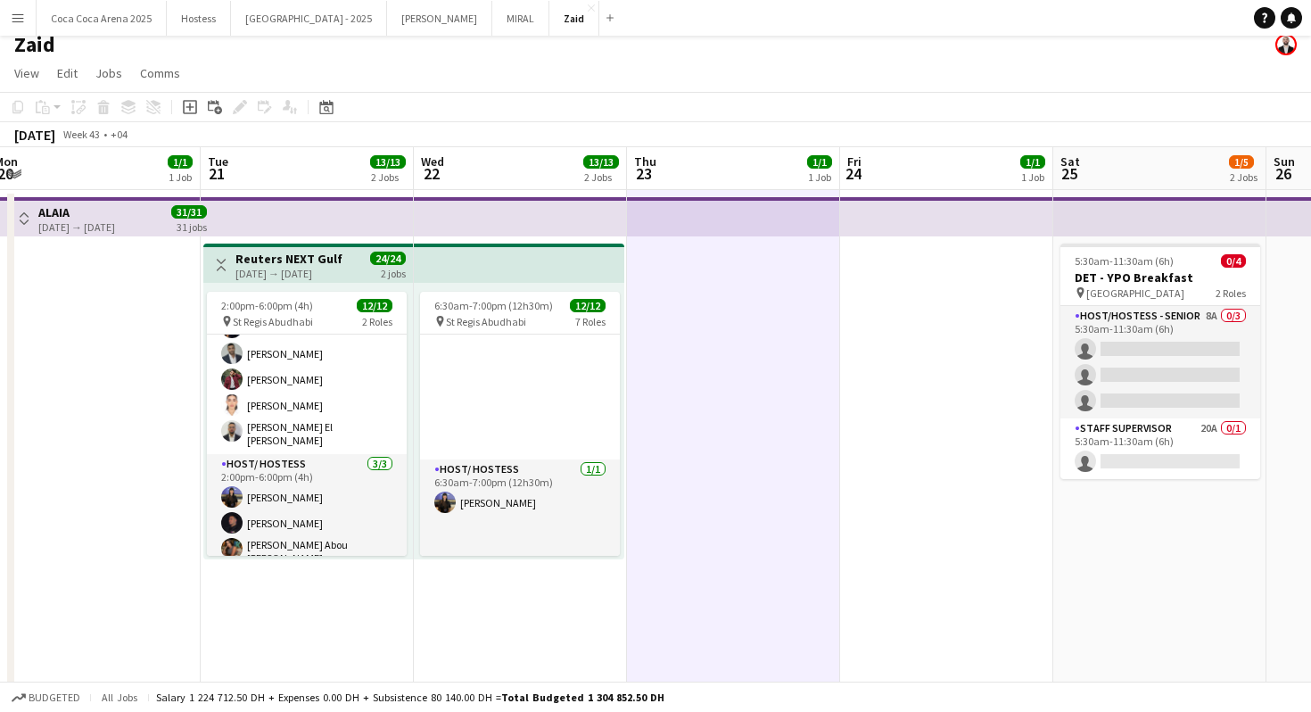
scroll to position [8, 0]
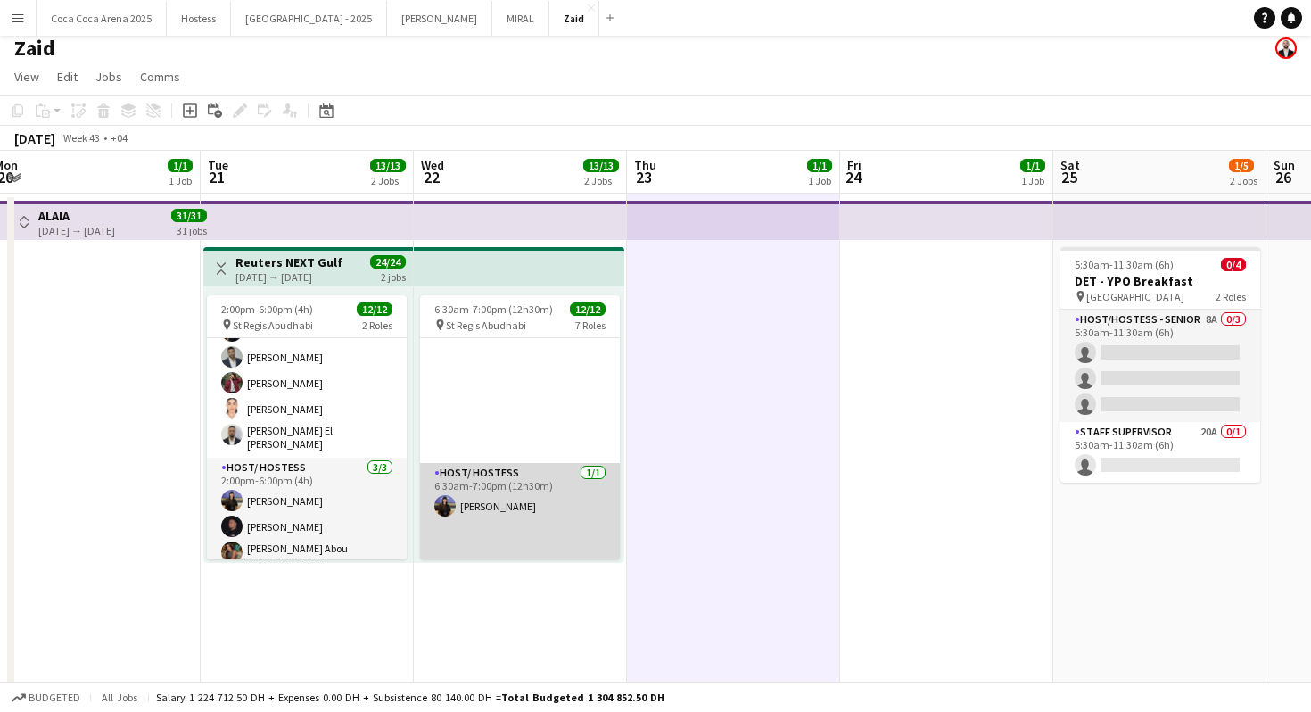
click at [595, 479] on app-card-role "Host/ Hostess 1/1 6:30am-7:00pm (12h30m) Dunia AbdulWahab" at bounding box center [520, 519] width 200 height 112
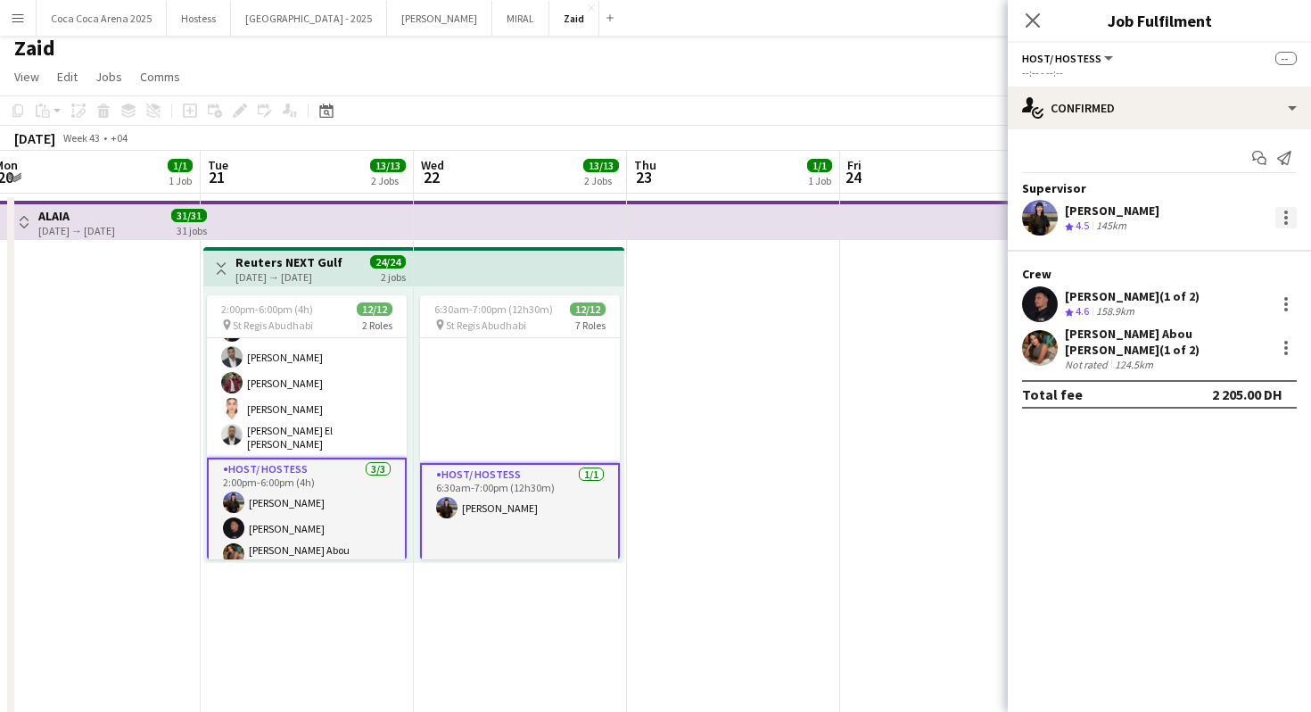
click at [1286, 222] on div at bounding box center [1287, 223] width 4 height 4
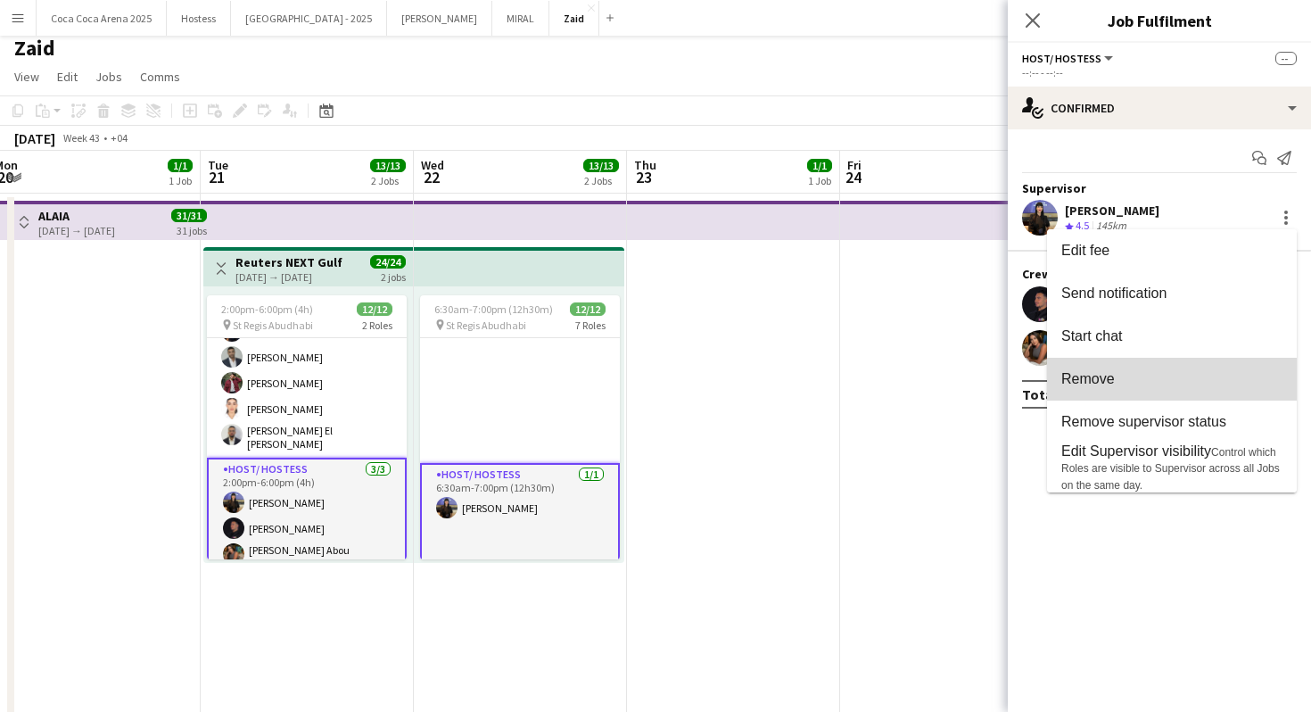
click at [1178, 390] on button "Remove" at bounding box center [1172, 379] width 250 height 43
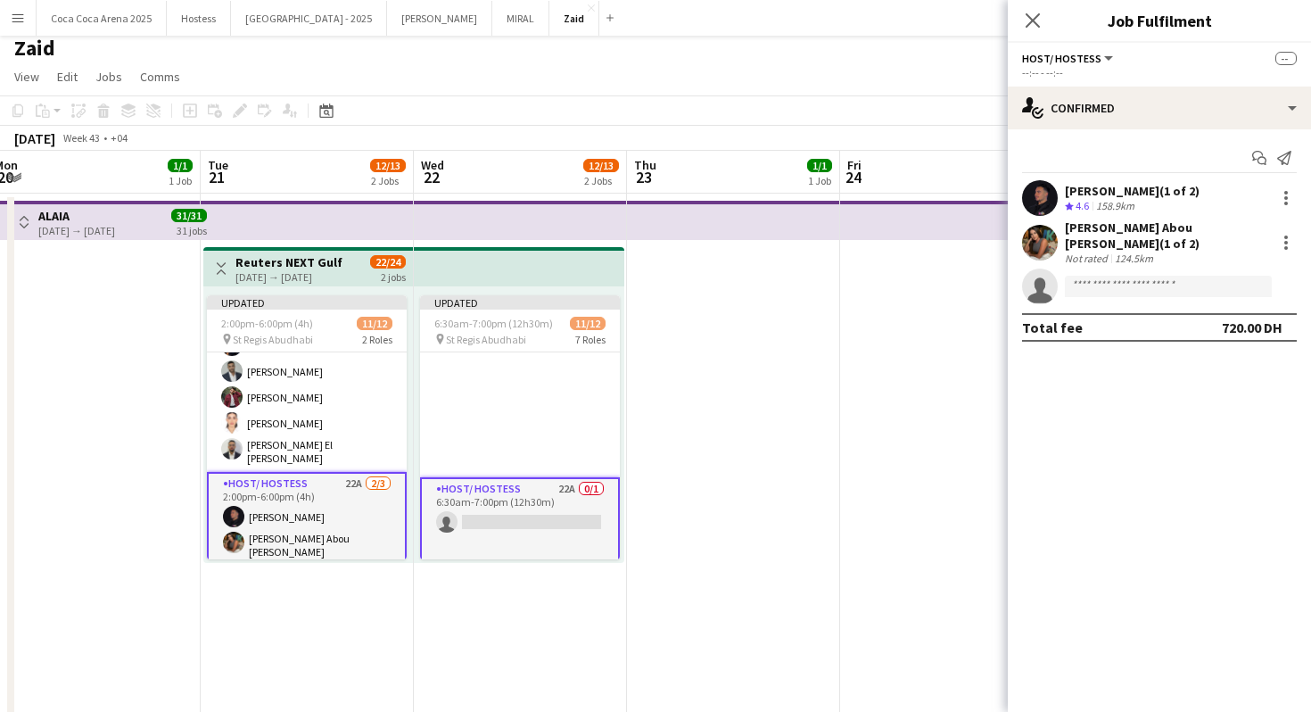
click at [767, 525] on app-date-cell at bounding box center [733, 659] width 213 height 931
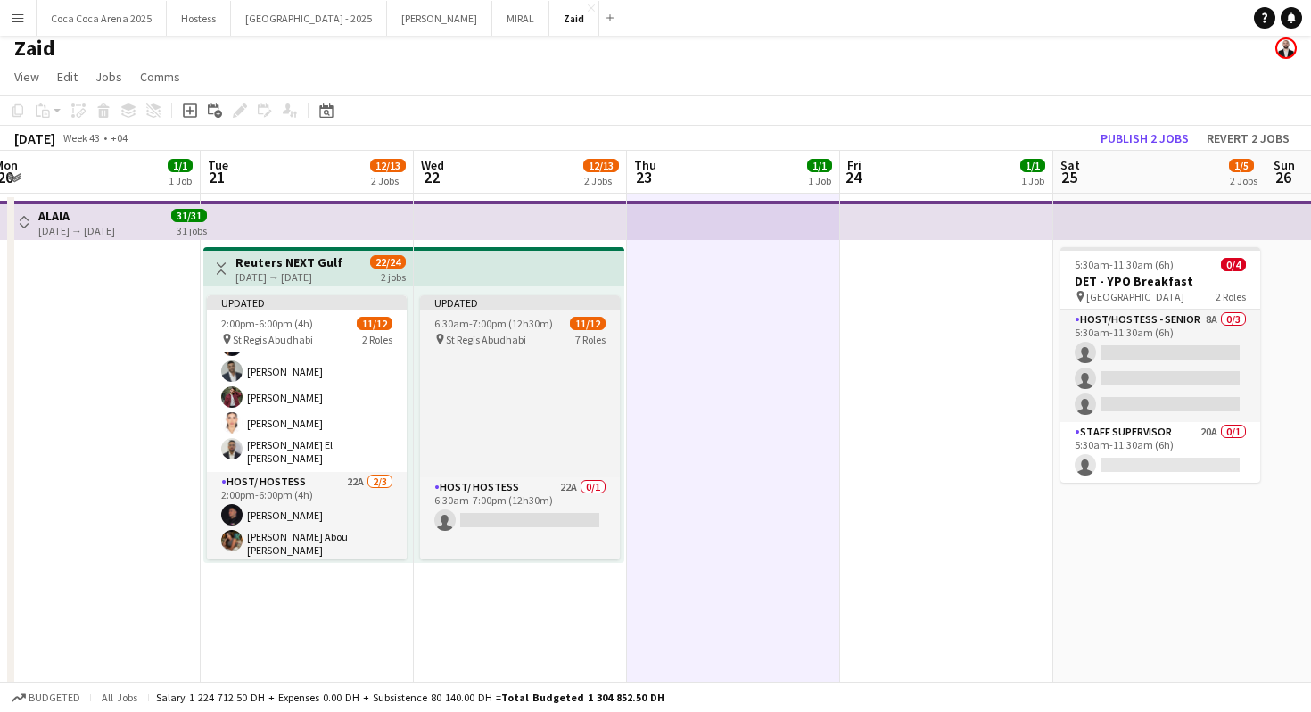
click at [583, 327] on span "11/12" at bounding box center [588, 323] width 36 height 13
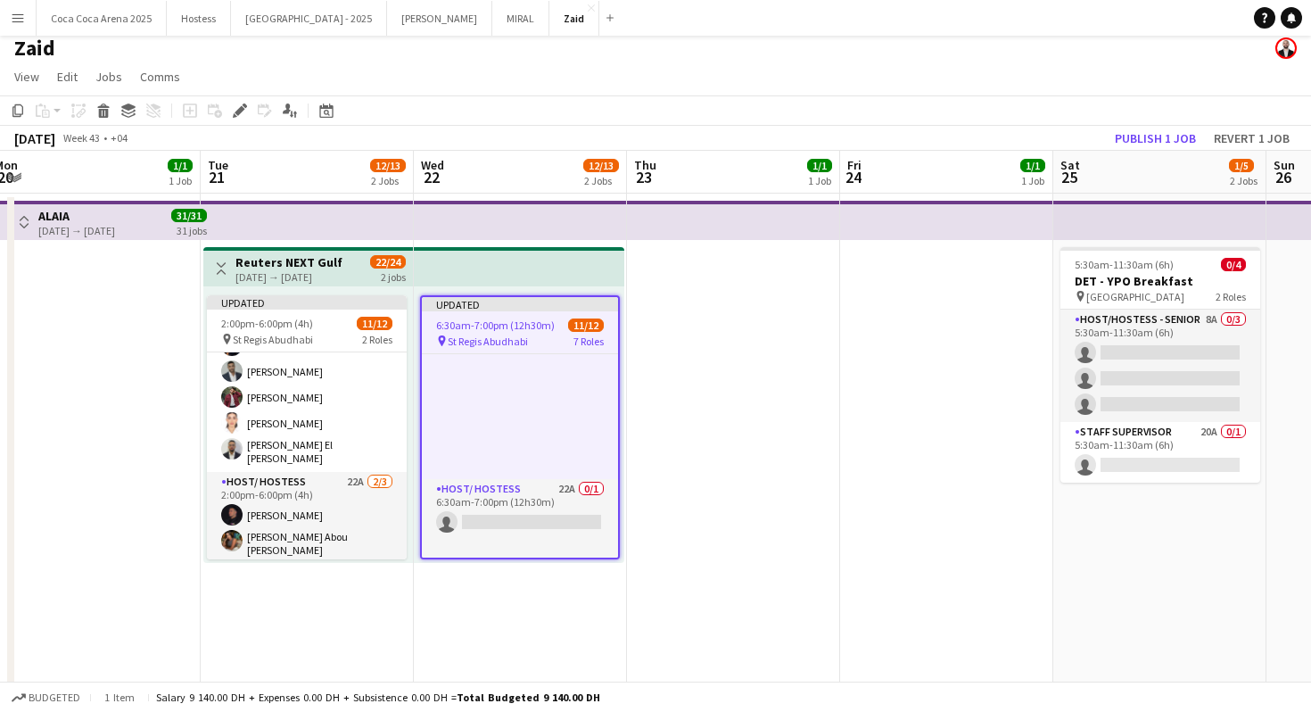
click at [702, 385] on app-date-cell at bounding box center [733, 659] width 213 height 931
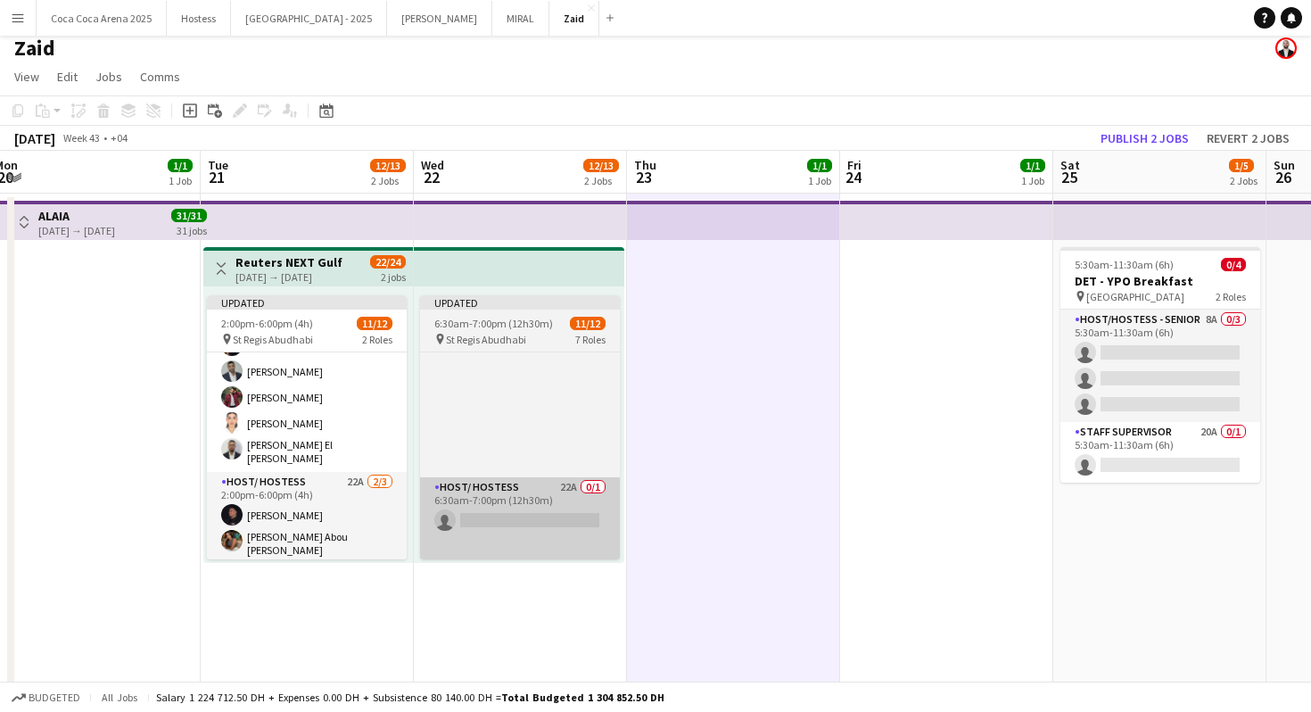
click at [557, 504] on app-card-role "Host/ Hostess 22A 0/1 6:30am-7:00pm (12h30m) single-neutral-actions" at bounding box center [520, 533] width 200 height 112
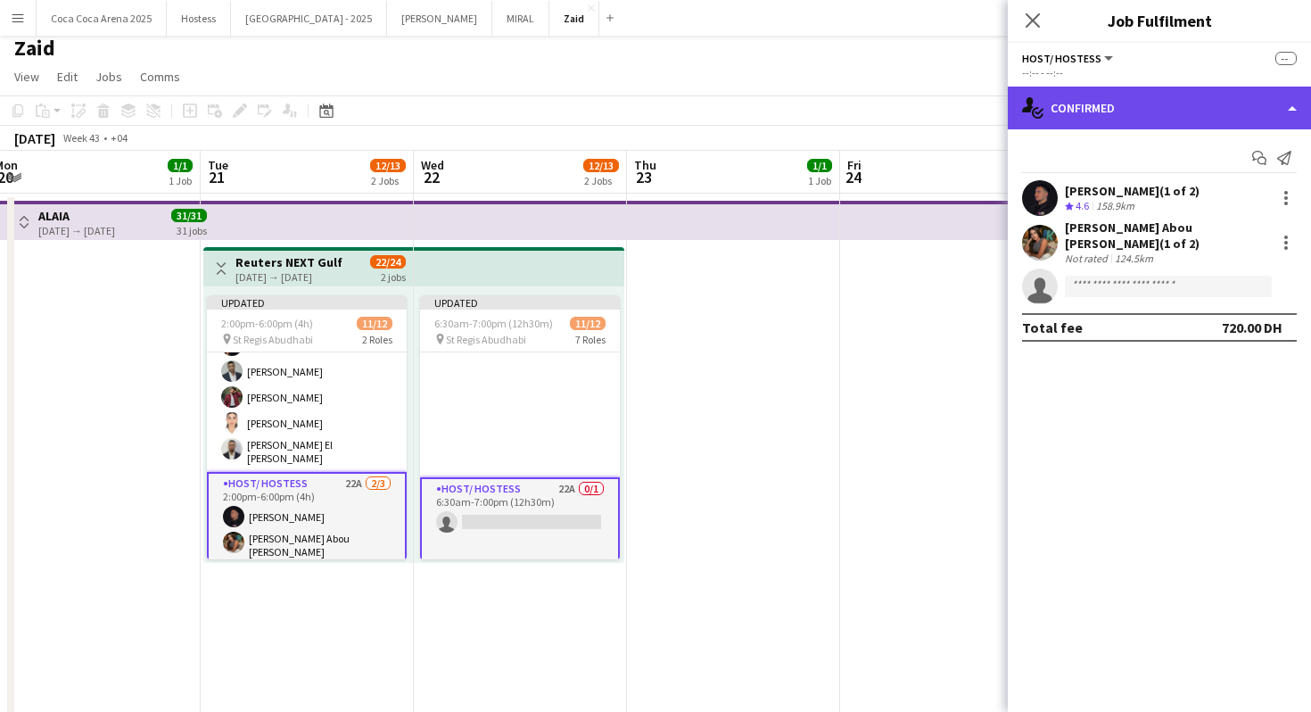
click at [1148, 100] on div "single-neutral-actions-check-2 Confirmed" at bounding box center [1159, 108] width 303 height 43
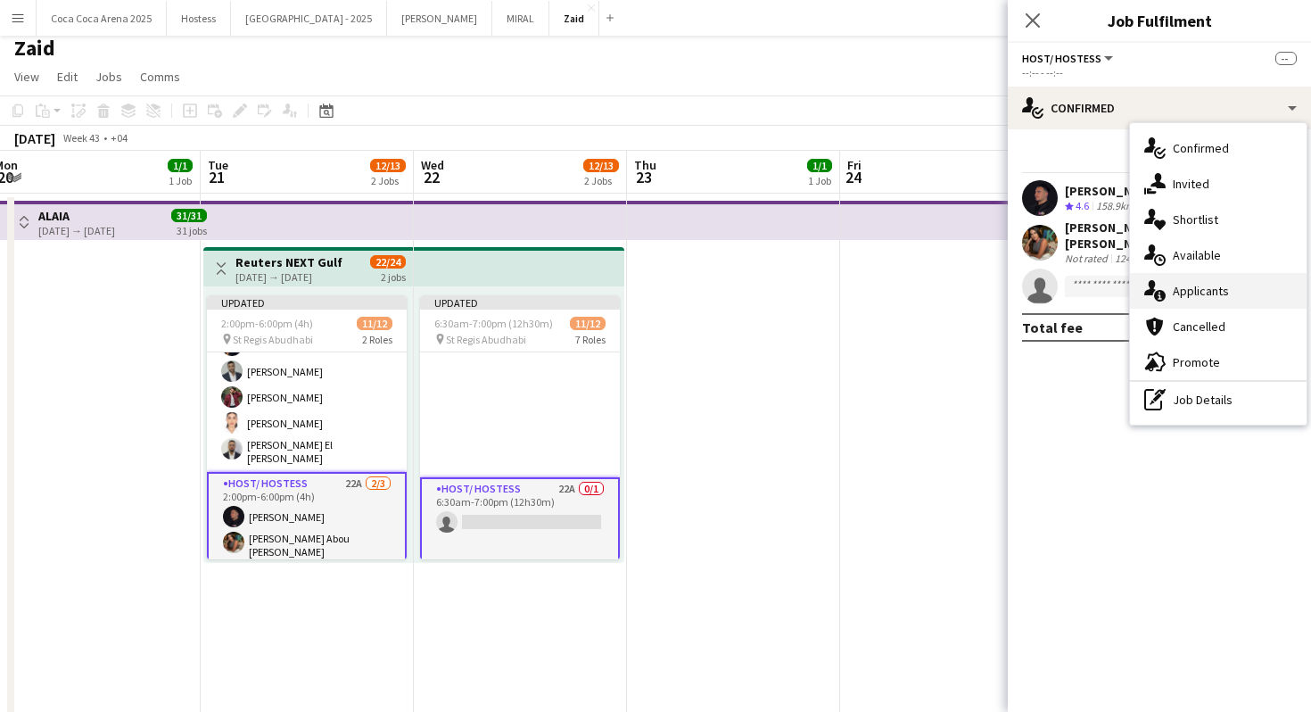
click at [1234, 279] on div "single-neutral-actions-information Applicants" at bounding box center [1218, 291] width 177 height 36
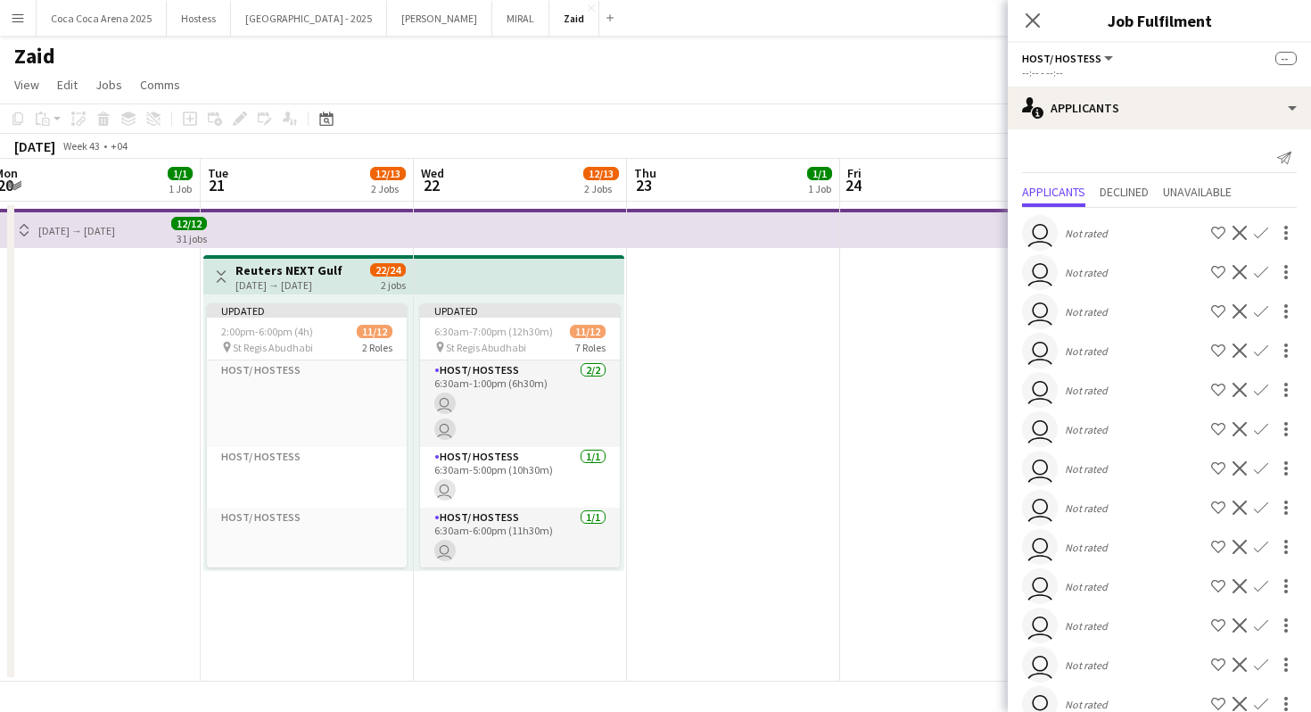
scroll to position [591, 0]
